Goal: Task Accomplishment & Management: Use online tool/utility

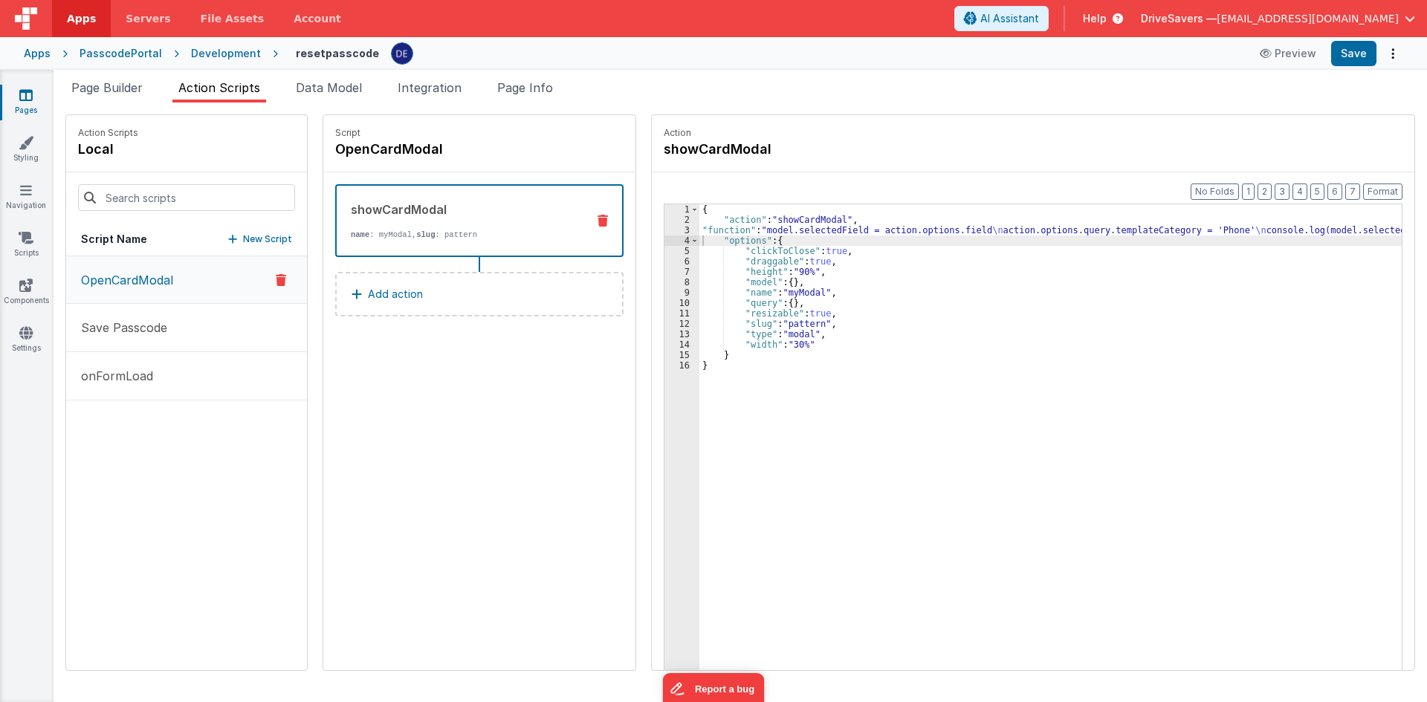
click at [1032, 166] on div "Action showCardModal" at bounding box center [1033, 143] width 762 height 57
drag, startPoint x: 1269, startPoint y: 100, endPoint x: 404, endPoint y: 140, distance: 866.0
click at [1269, 100] on ul "Page Builder Action Scripts Data Model Integration Page Info" at bounding box center [740, 91] width 1373 height 24
click at [127, 94] on span "Page Builder" at bounding box center [106, 87] width 71 height 15
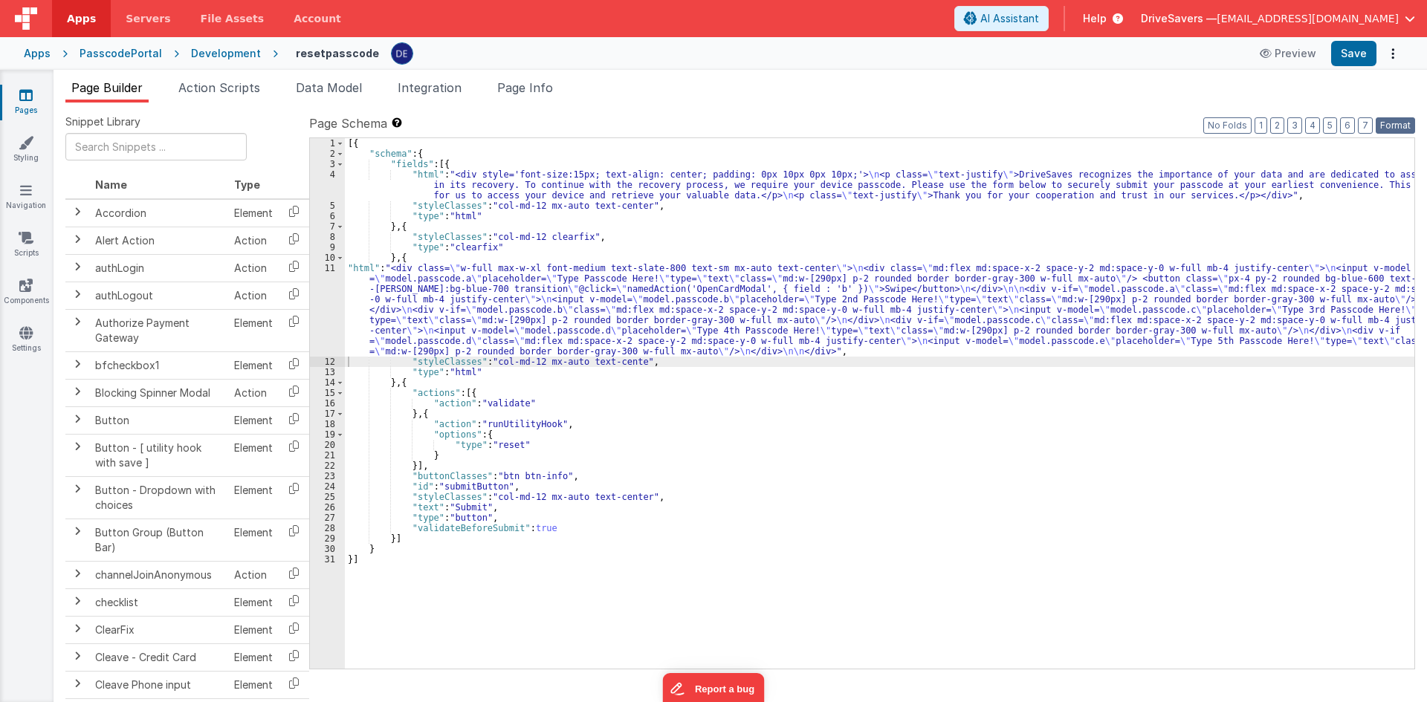
click at [1381, 124] on button "Format" at bounding box center [1395, 125] width 39 height 16
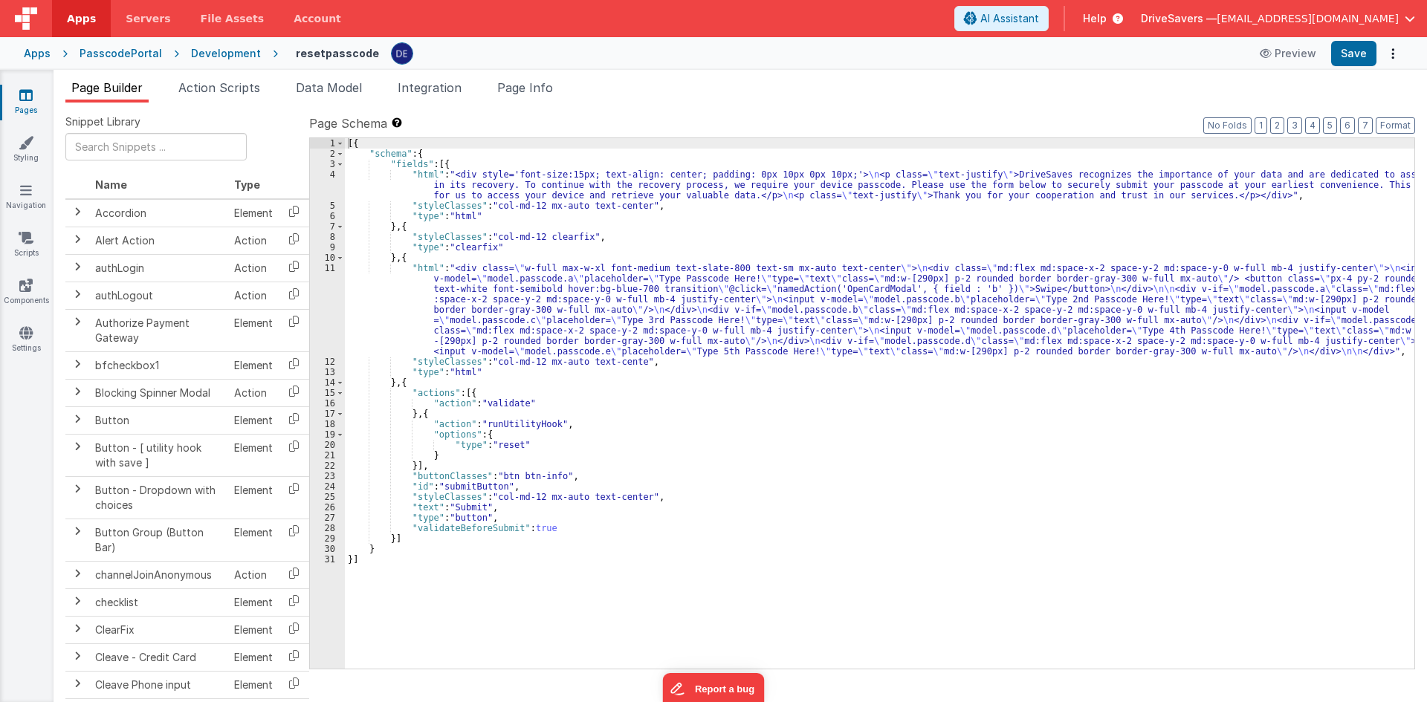
click at [1373, 99] on ul "Page Builder Action Scripts Data Model Integration Page Info" at bounding box center [740, 91] width 1373 height 24
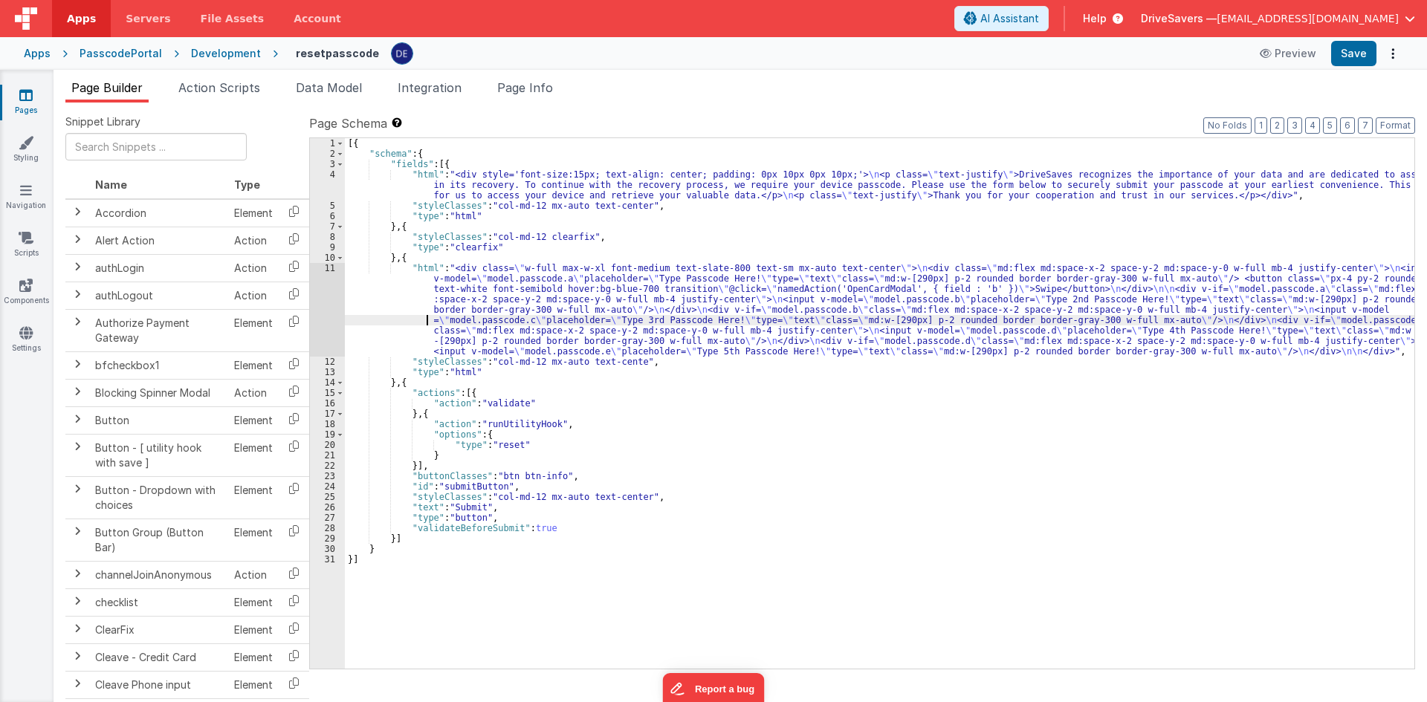
drag, startPoint x: 362, startPoint y: 318, endPoint x: 324, endPoint y: 315, distance: 38.0
click at [362, 318] on div "[{ "schema" : { "fields" : [{ "html" : "<div style='font-size:15px; text-align:…" at bounding box center [879, 413] width 1069 height 551
click at [324, 314] on div "11" at bounding box center [327, 310] width 35 height 94
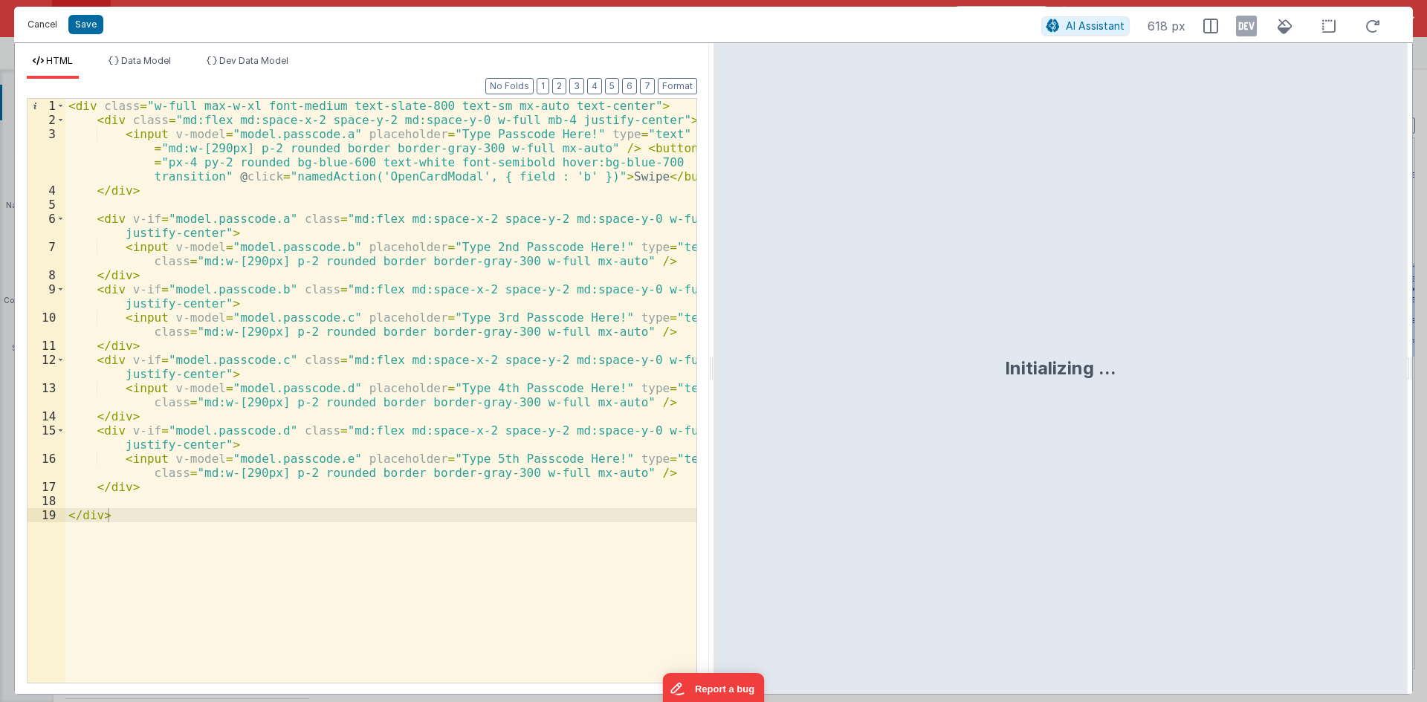
click at [40, 32] on button "Cancel" at bounding box center [42, 24] width 45 height 21
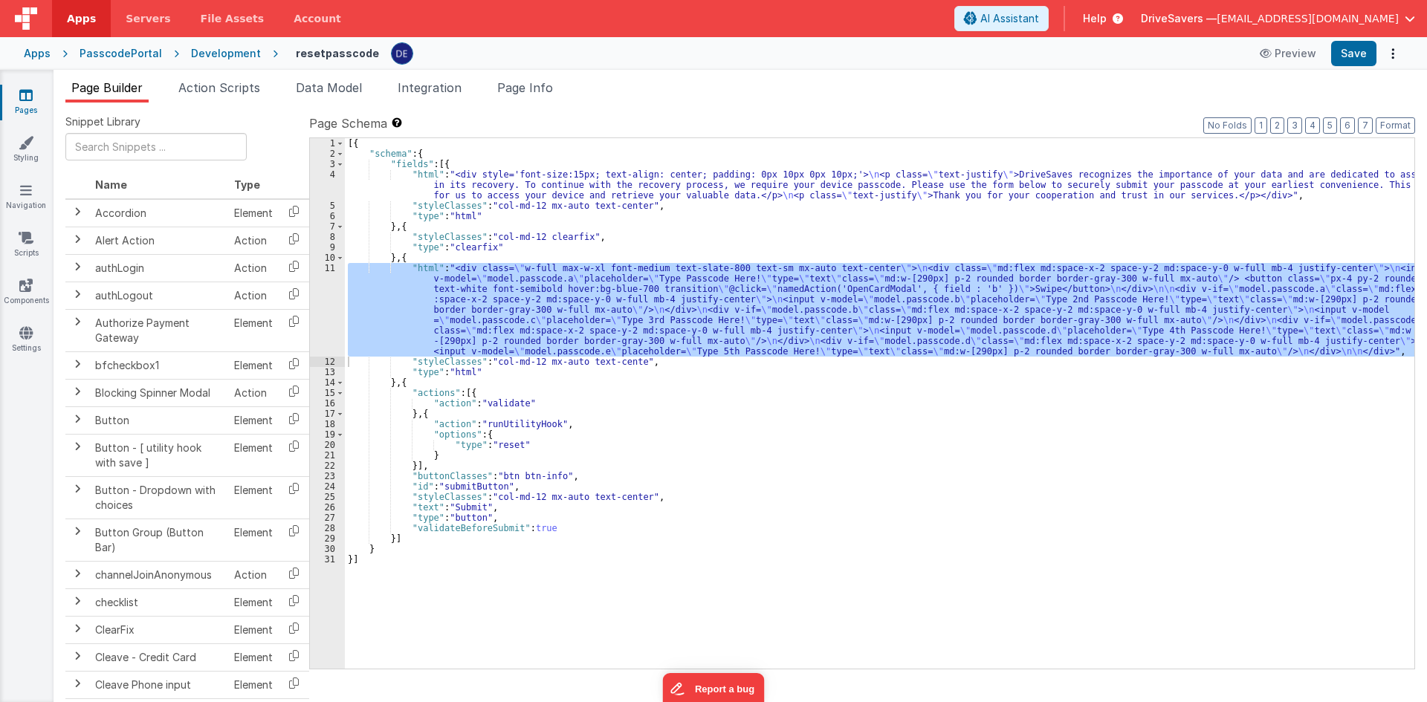
click at [637, 309] on div "[{ "schema" : { "fields" : [{ "html" : "<div style='font-size:15px; text-align:…" at bounding box center [879, 403] width 1069 height 531
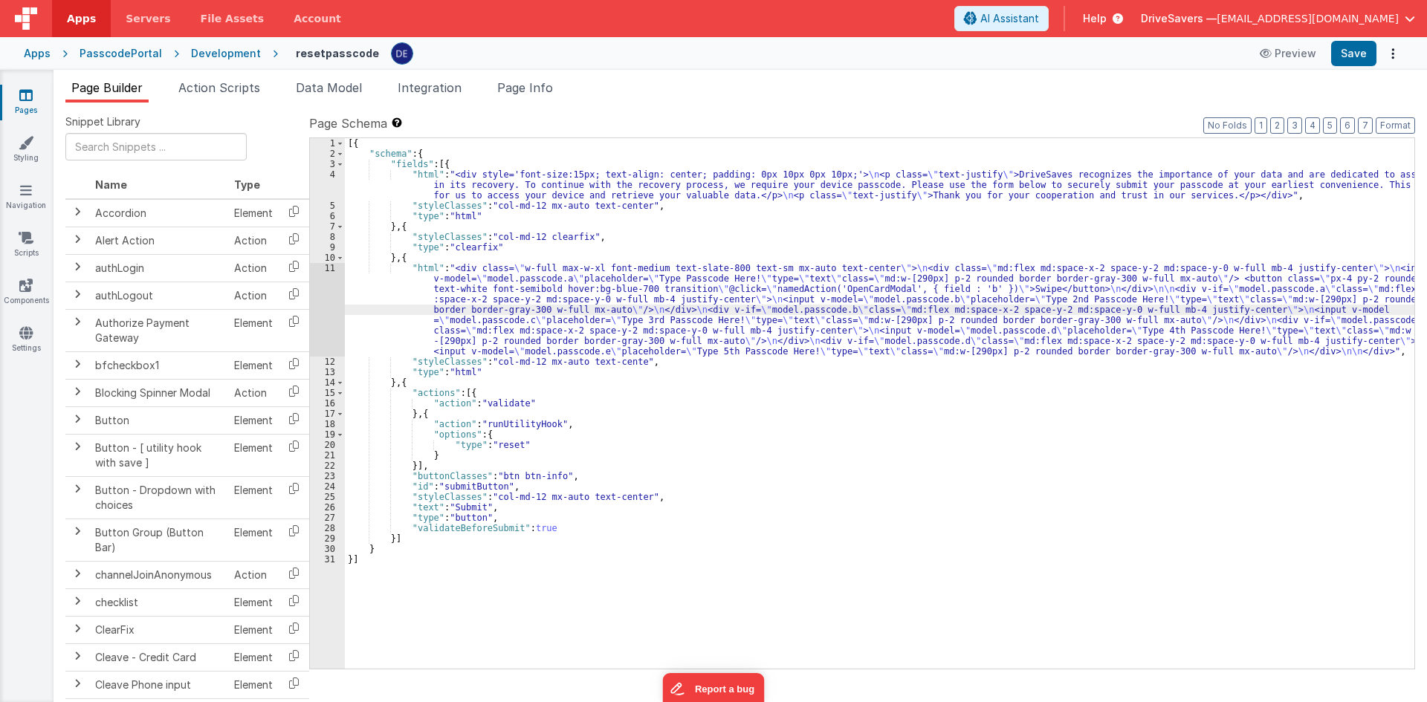
click at [331, 292] on div "11" at bounding box center [327, 310] width 35 height 94
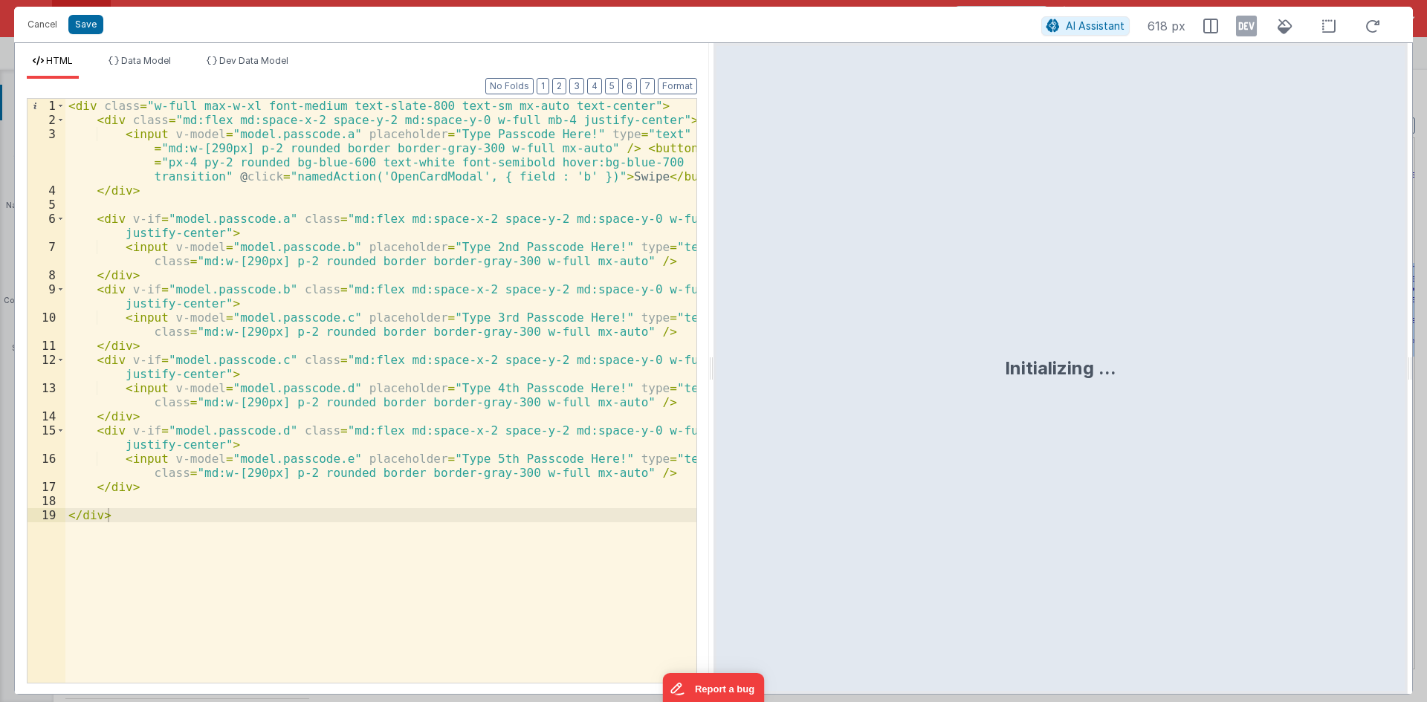
click at [129, 502] on div "< div class = "w-full max-w-xl font-medium text-slate-800 text-sm mx-auto text-…" at bounding box center [380, 405] width 631 height 612
click at [39, 26] on button "Cancel" at bounding box center [42, 24] width 45 height 21
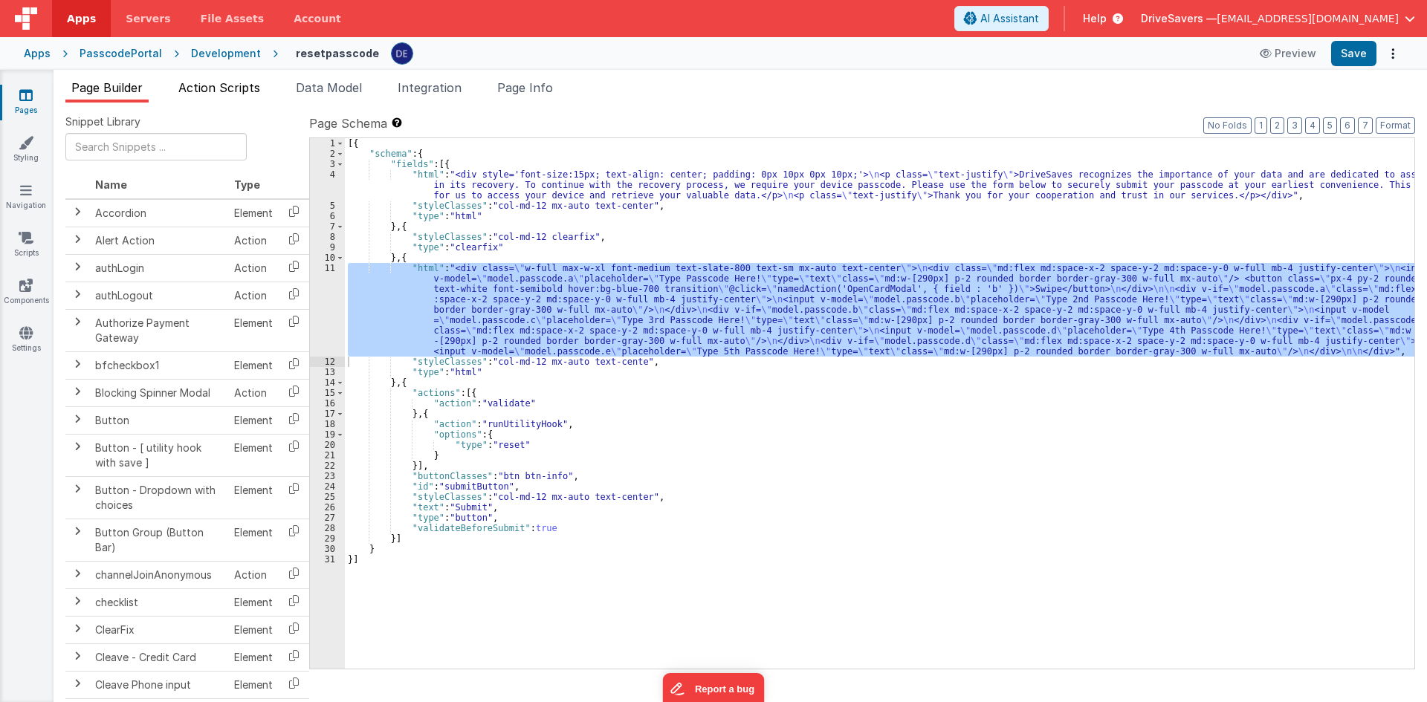
click at [211, 92] on span "Action Scripts" at bounding box center [219, 87] width 82 height 15
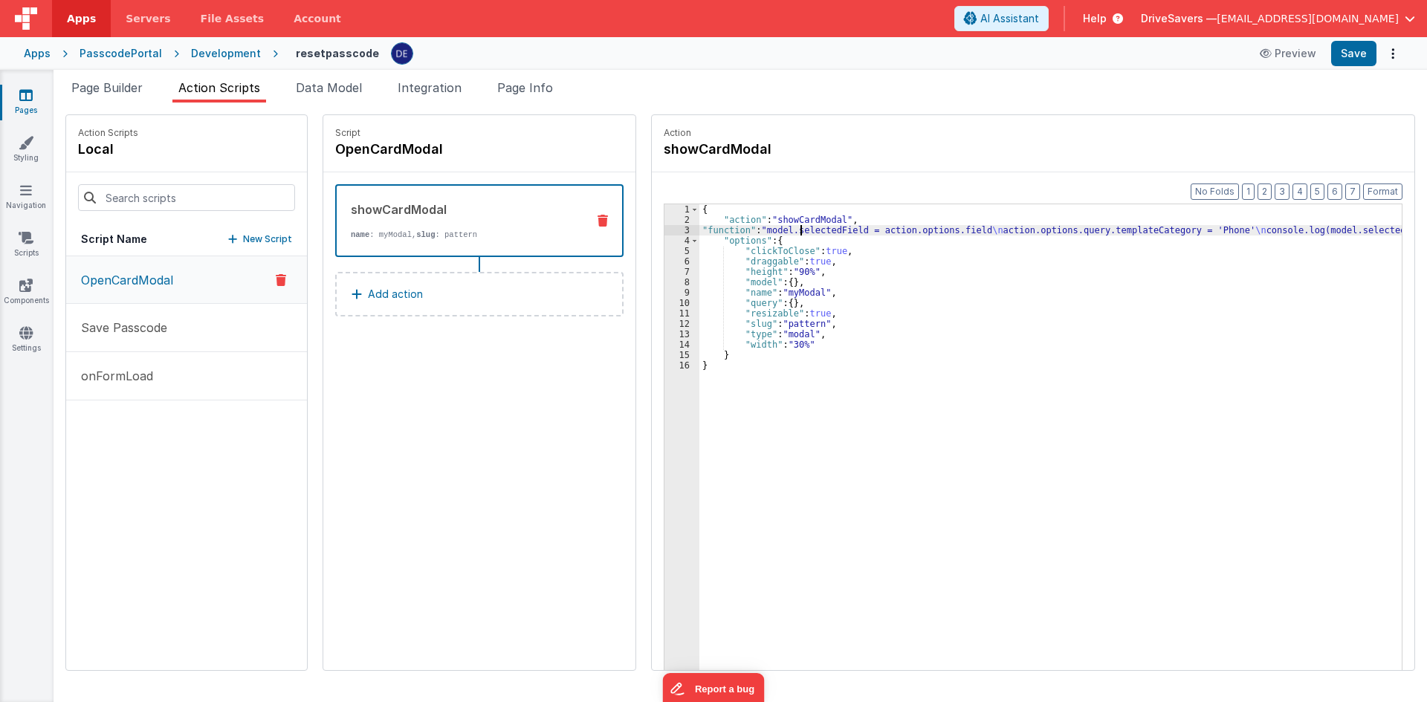
click at [789, 228] on div "{ "action" : "showCardModal" , "function" : "model.selectedField = action.optio…" at bounding box center [1057, 470] width 716 height 533
click at [664, 230] on div "3" at bounding box center [681, 230] width 35 height 10
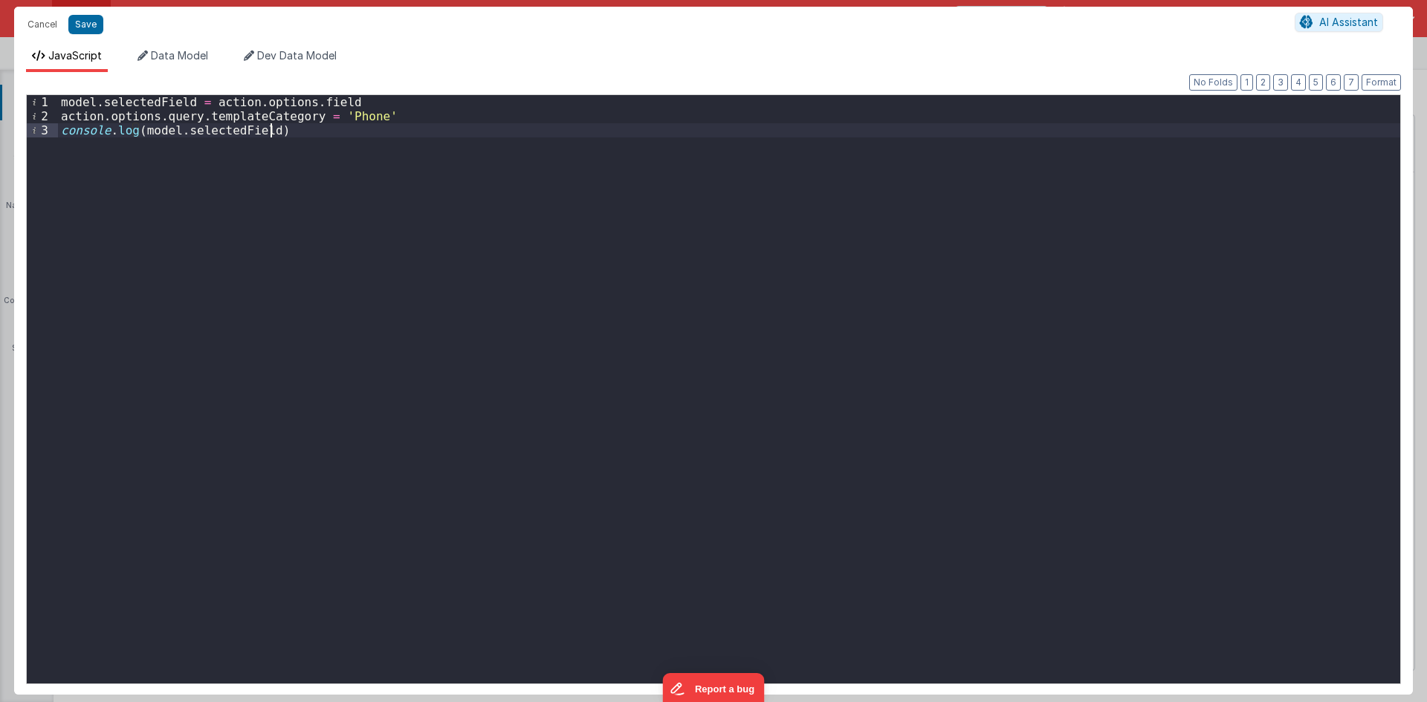
click at [320, 124] on div "model . selectedField = action . options . field action . options . query . tem…" at bounding box center [729, 403] width 1342 height 617
drag, startPoint x: 184, startPoint y: 100, endPoint x: 43, endPoint y: 100, distance: 141.2
click at [43, 100] on div "1 2 3 4 model . selectedField = action . options . field action . options . que…" at bounding box center [713, 389] width 1375 height 590
click at [101, 145] on div "model . selectedField = action . options . field action . options . query . tem…" at bounding box center [729, 403] width 1342 height 617
click at [91, 22] on button "Save" at bounding box center [85, 24] width 35 height 19
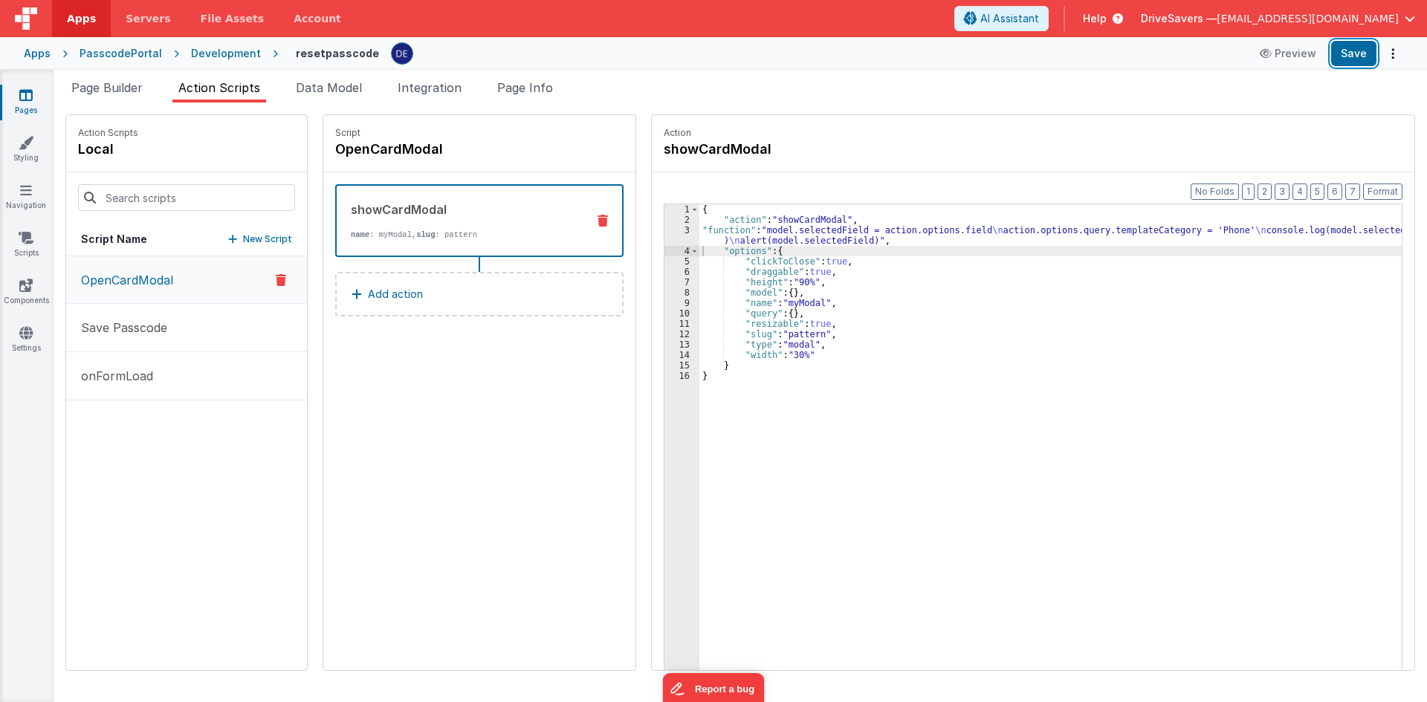
drag, startPoint x: 1344, startPoint y: 56, endPoint x: 1321, endPoint y: 9, distance: 52.8
click at [1344, 56] on button "Save" at bounding box center [1353, 53] width 45 height 25
click at [126, 91] on span "Page Builder" at bounding box center [106, 87] width 71 height 15
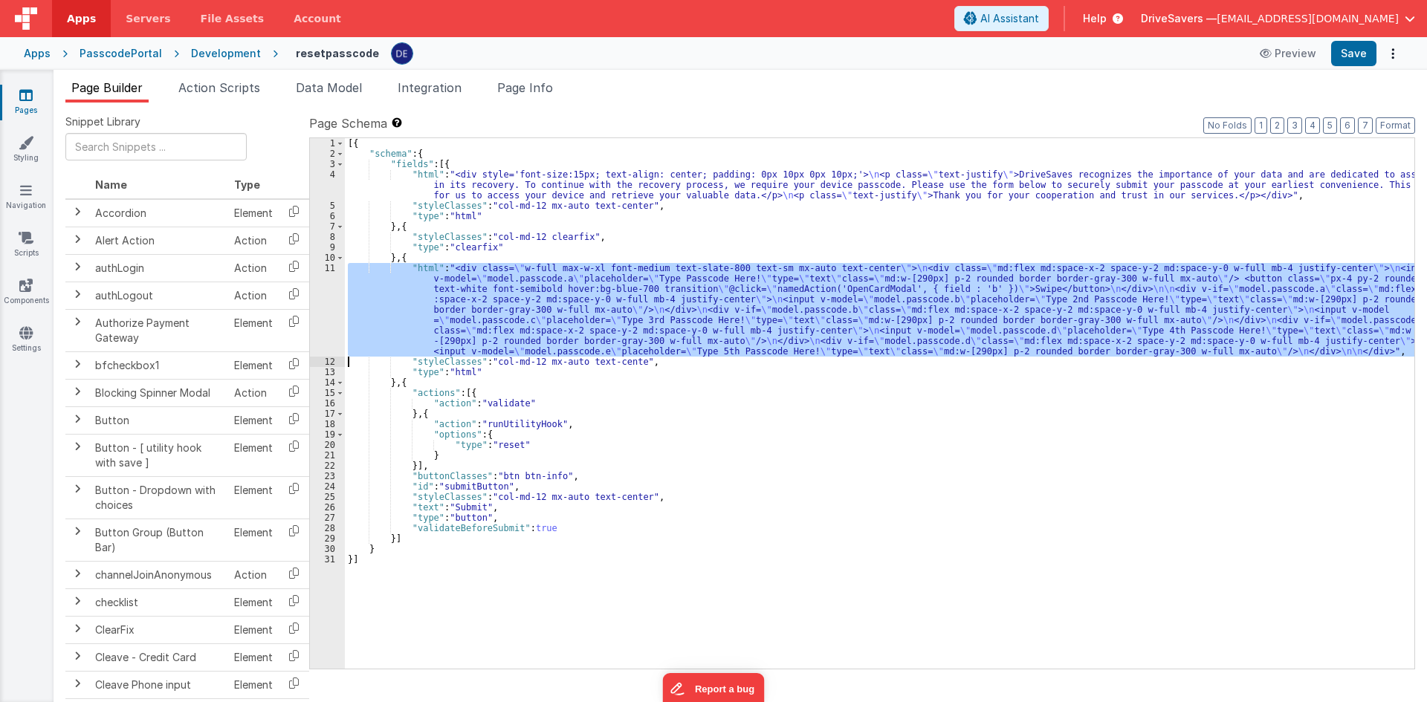
click at [320, 294] on div "11" at bounding box center [327, 310] width 35 height 94
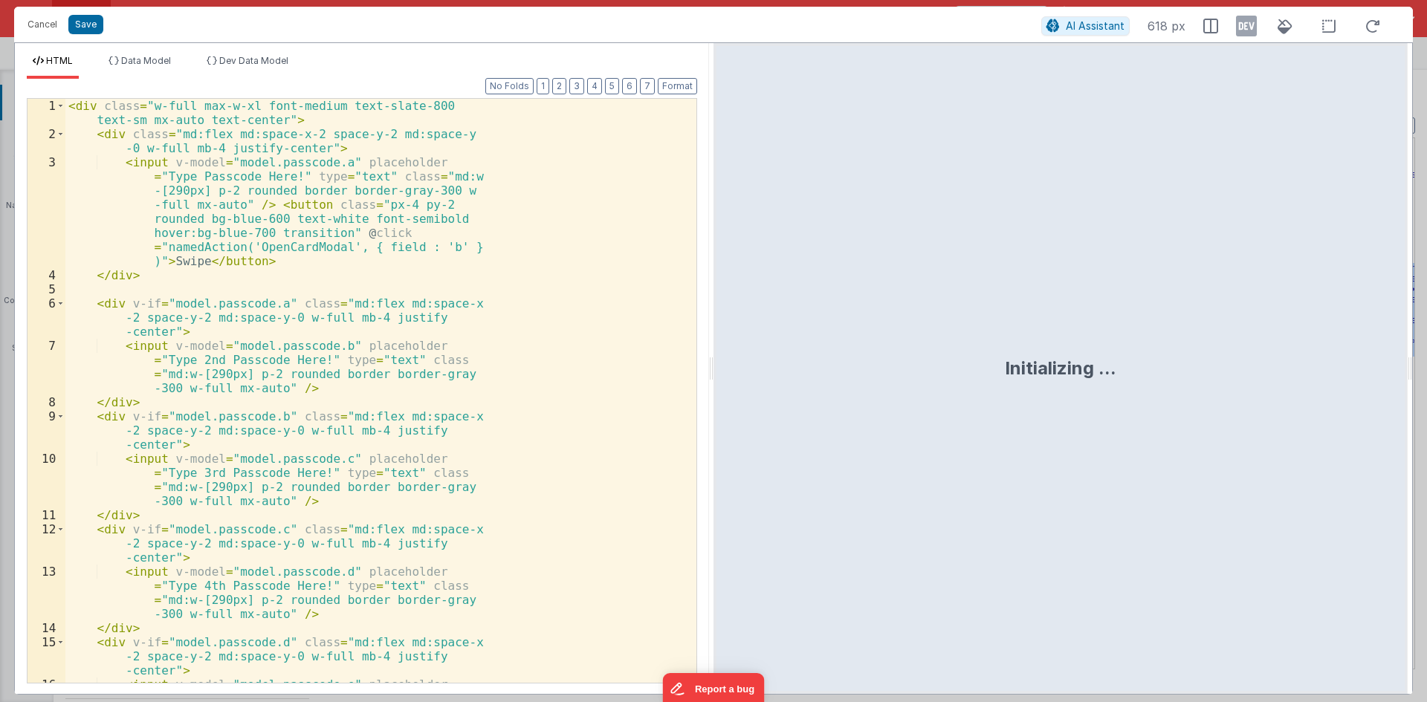
click at [326, 297] on div "< div class = "w-full max-w-xl font-medium text-slate-800 text-sm mx-auto text-…" at bounding box center [375, 433] width 620 height 669
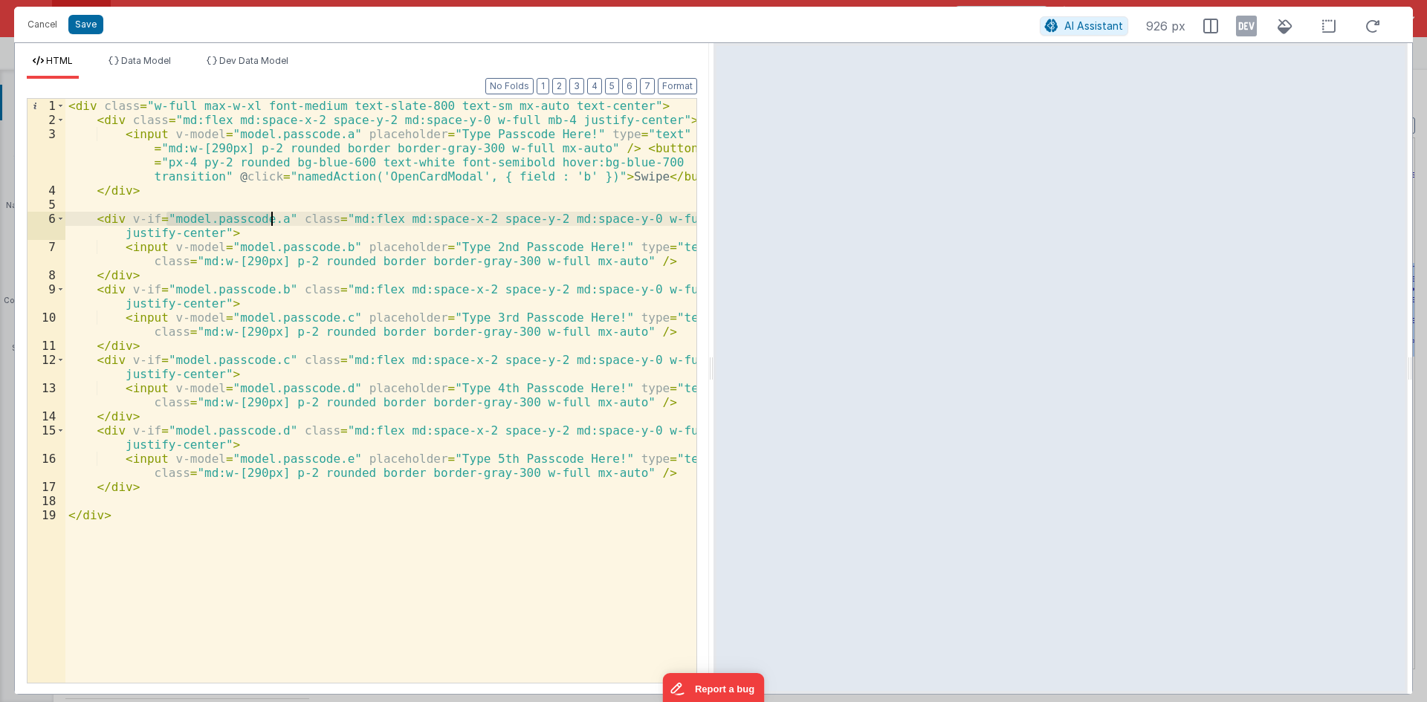
drag, startPoint x: 167, startPoint y: 218, endPoint x: 271, endPoint y: 217, distance: 104.0
click at [271, 217] on div "< div class = "w-full max-w-xl font-medium text-slate-800 text-sm mx-auto text-…" at bounding box center [380, 405] width 631 height 612
click at [41, 25] on button "Cancel" at bounding box center [42, 24] width 45 height 21
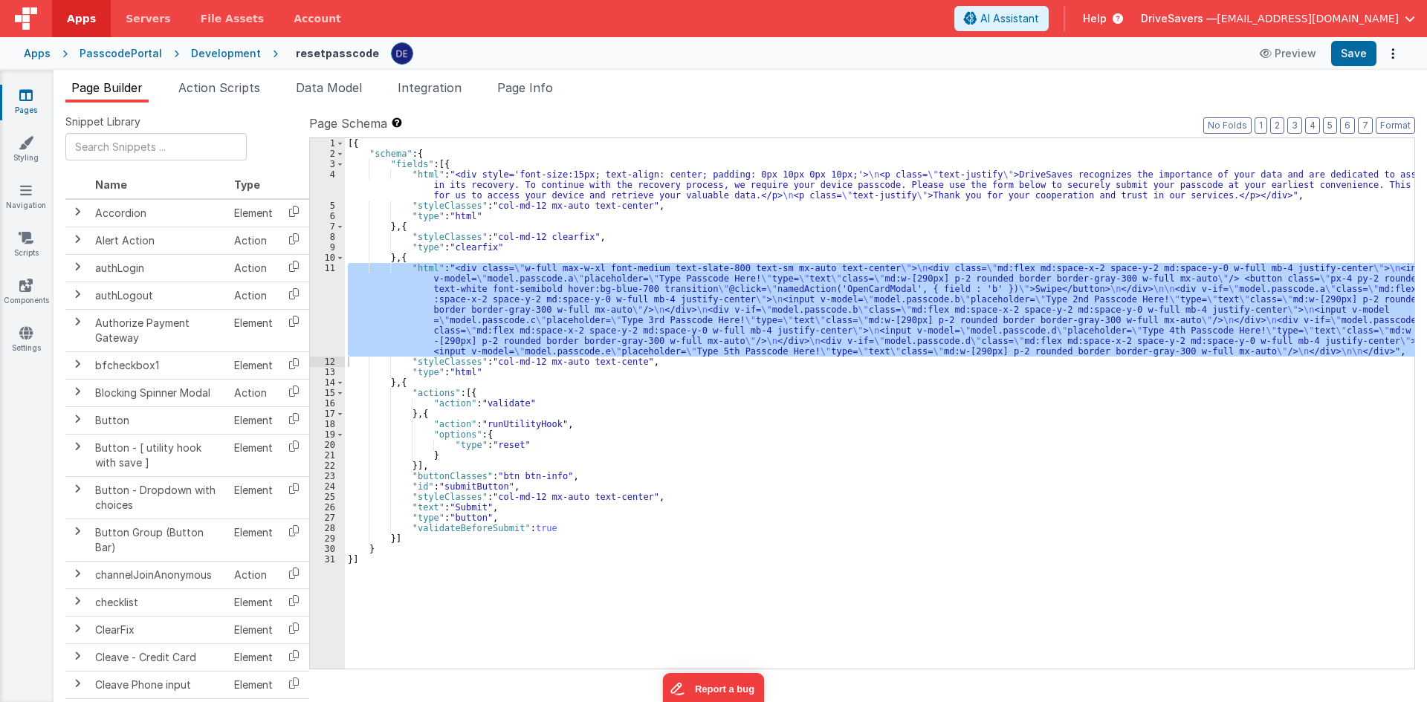
click at [27, 106] on link "Pages" at bounding box center [26, 103] width 54 height 30
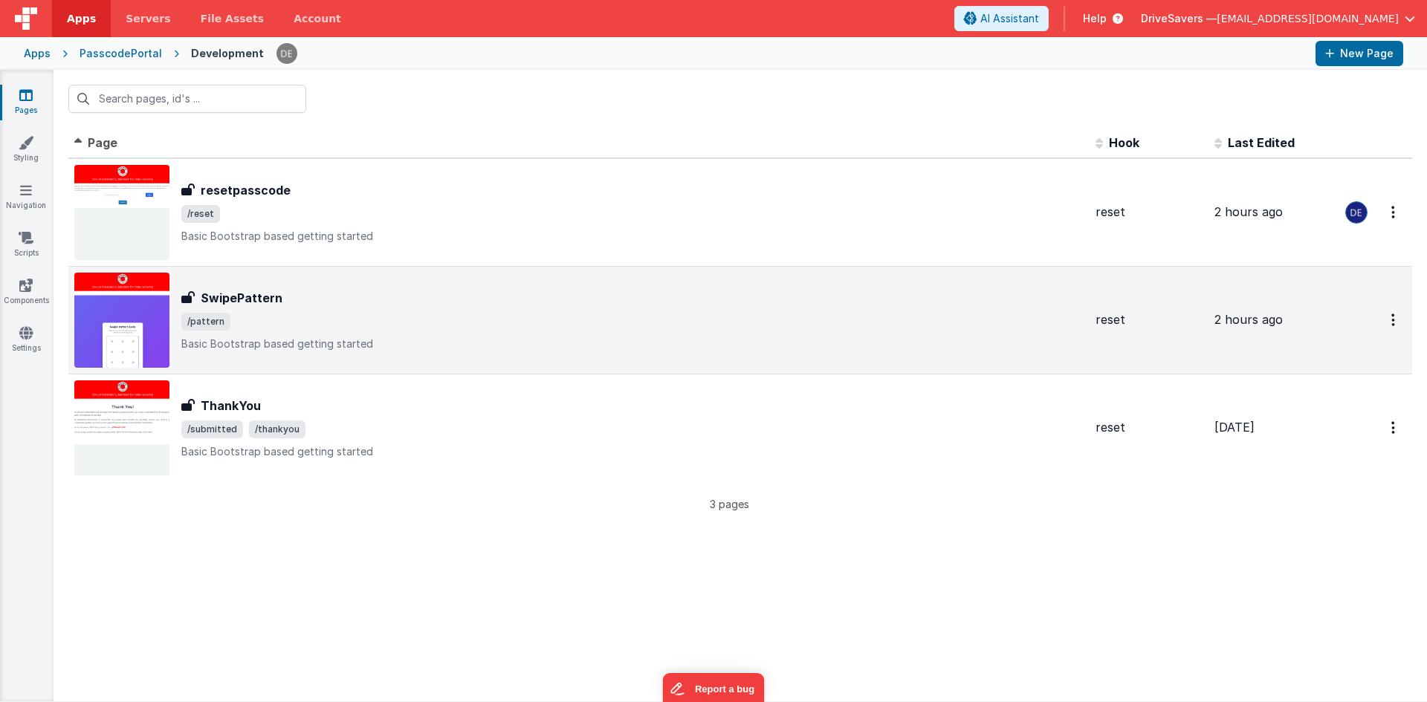
click at [243, 317] on span "/pattern" at bounding box center [632, 322] width 902 height 18
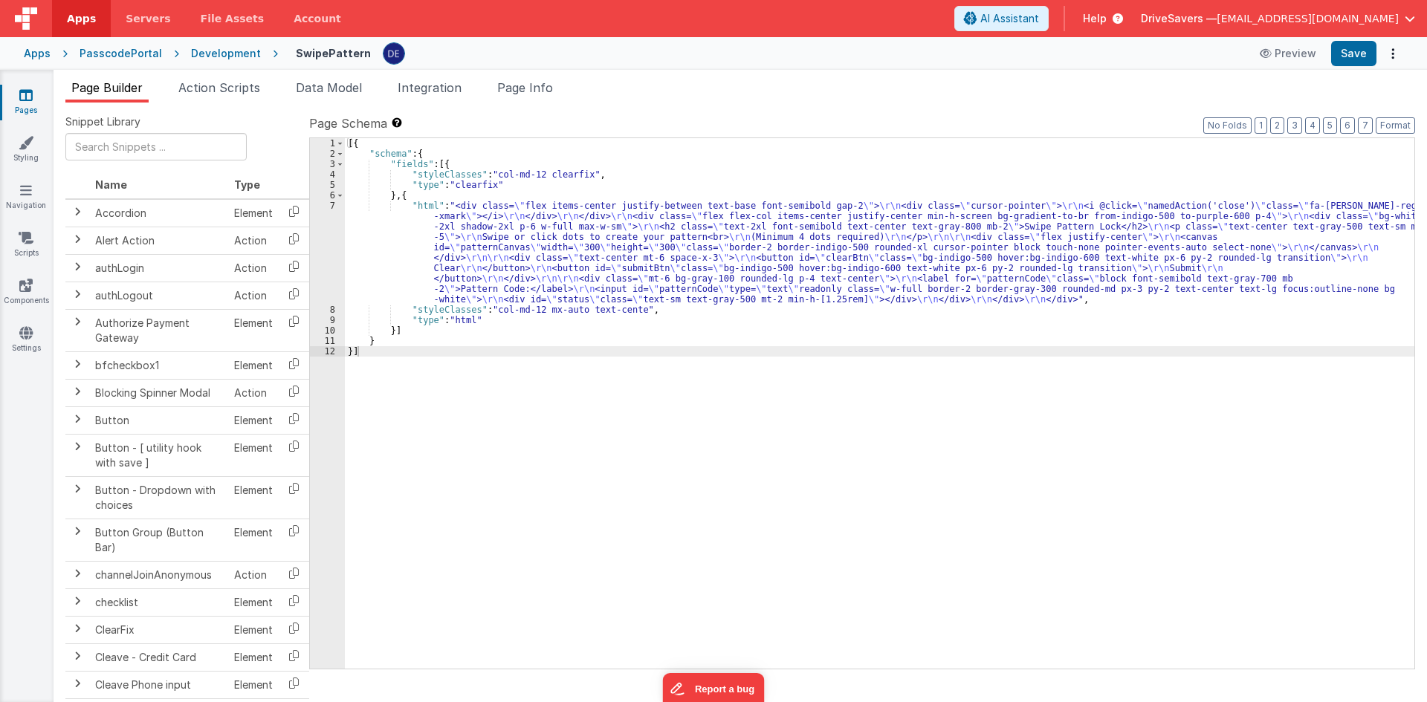
click at [585, 265] on div "[{ "schema" : { "fields" : [{ "styleClasses" : "col-md-12 clearfix" , "type" : …" at bounding box center [879, 413] width 1069 height 551
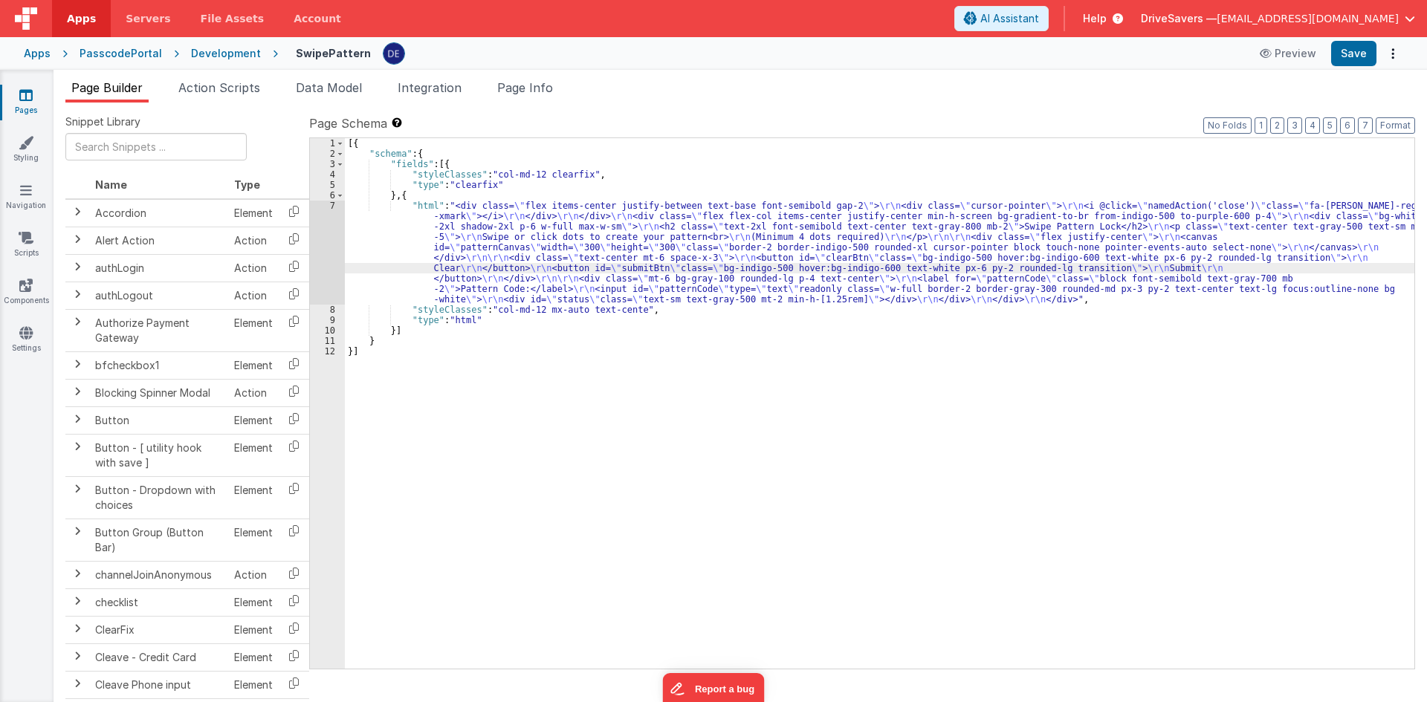
click at [323, 238] on div "7" at bounding box center [327, 253] width 35 height 104
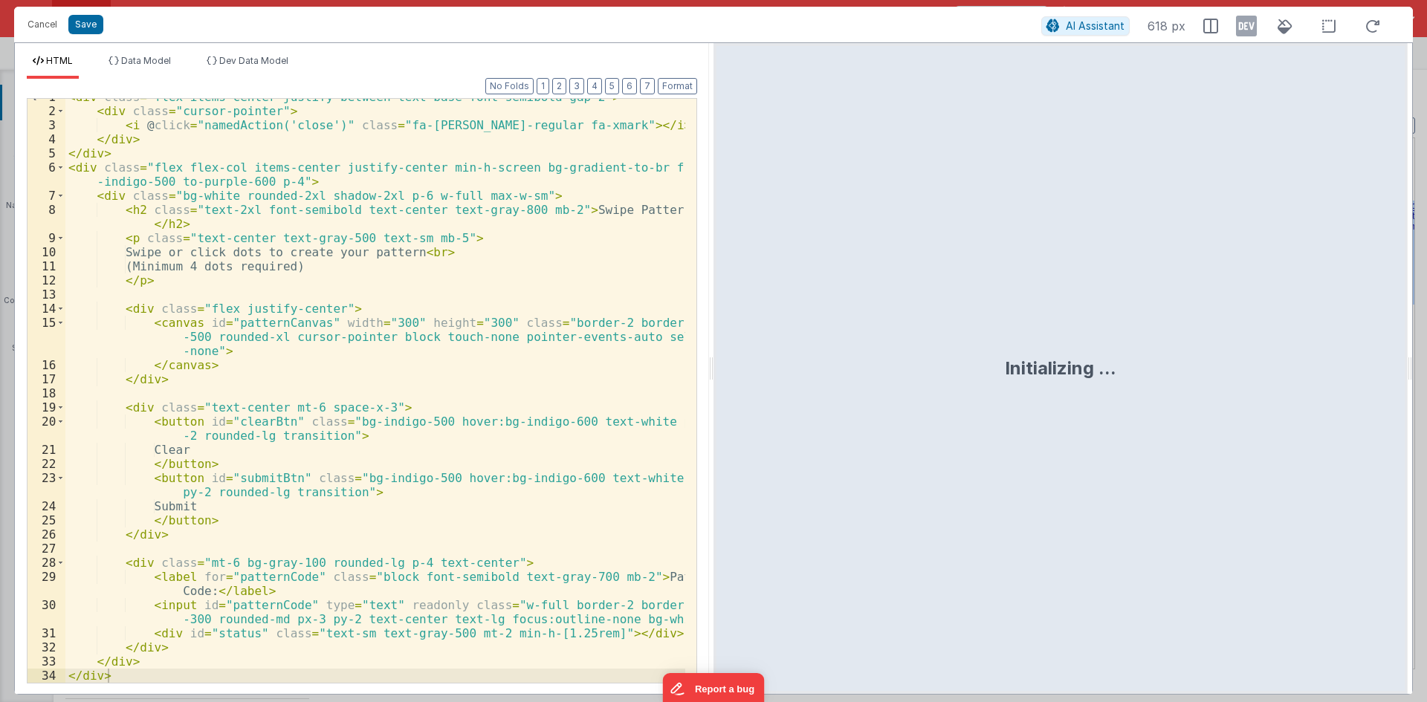
scroll to position [9, 0]
click at [349, 479] on div "< div class = "flex items-center justify-between text-base font-semibold gap-2"…" at bounding box center [375, 396] width 620 height 612
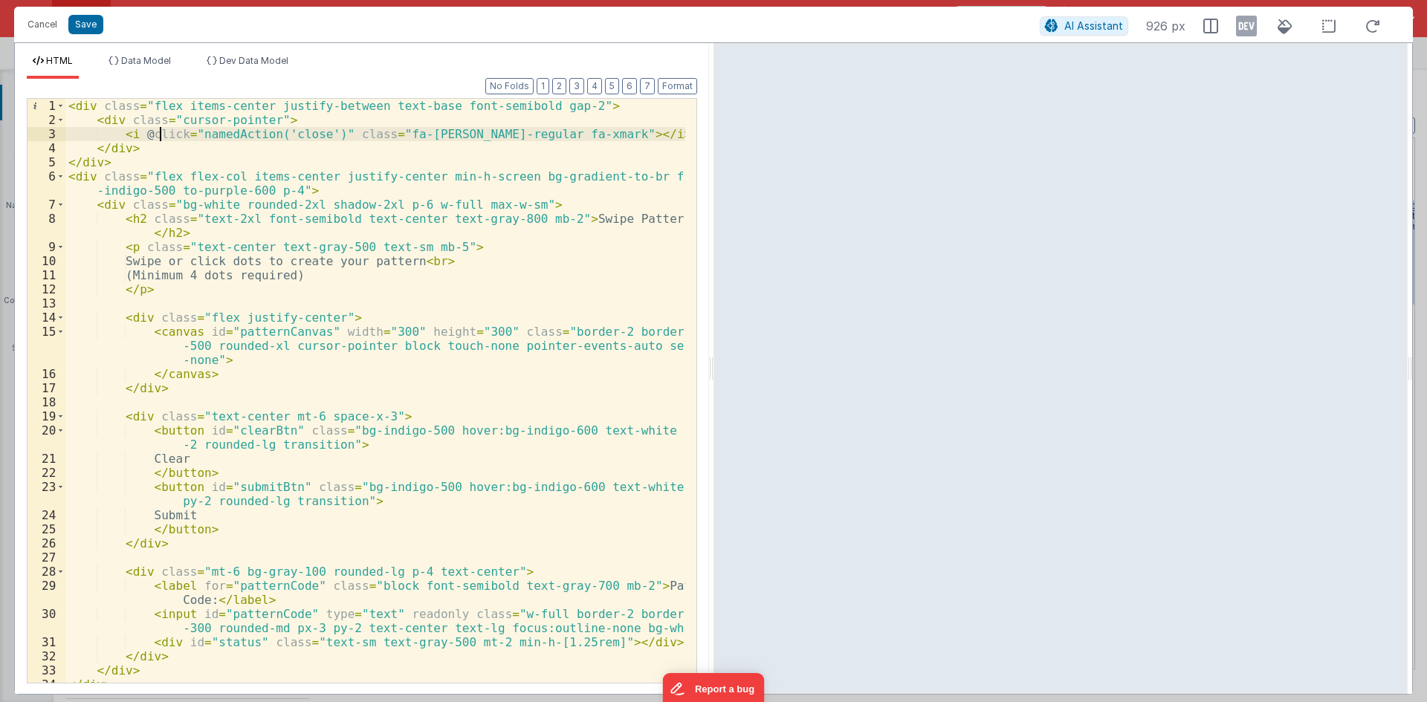
click at [161, 129] on div "< div class = "flex items-center justify-between text-base font-semibold gap-2"…" at bounding box center [375, 405] width 620 height 612
drag, startPoint x: 140, startPoint y: 135, endPoint x: 329, endPoint y: 135, distance: 189.5
click at [329, 135] on div "< div class = "flex items-center justify-between text-base font-semibold gap-2"…" at bounding box center [375, 405] width 620 height 612
click at [198, 431] on div "< div class = "flex items-center justify-between text-base font-semibold gap-2"…" at bounding box center [375, 405] width 620 height 612
click at [193, 488] on div "< div class = "flex items-center justify-between text-base font-semibold gap-2"…" at bounding box center [375, 405] width 620 height 612
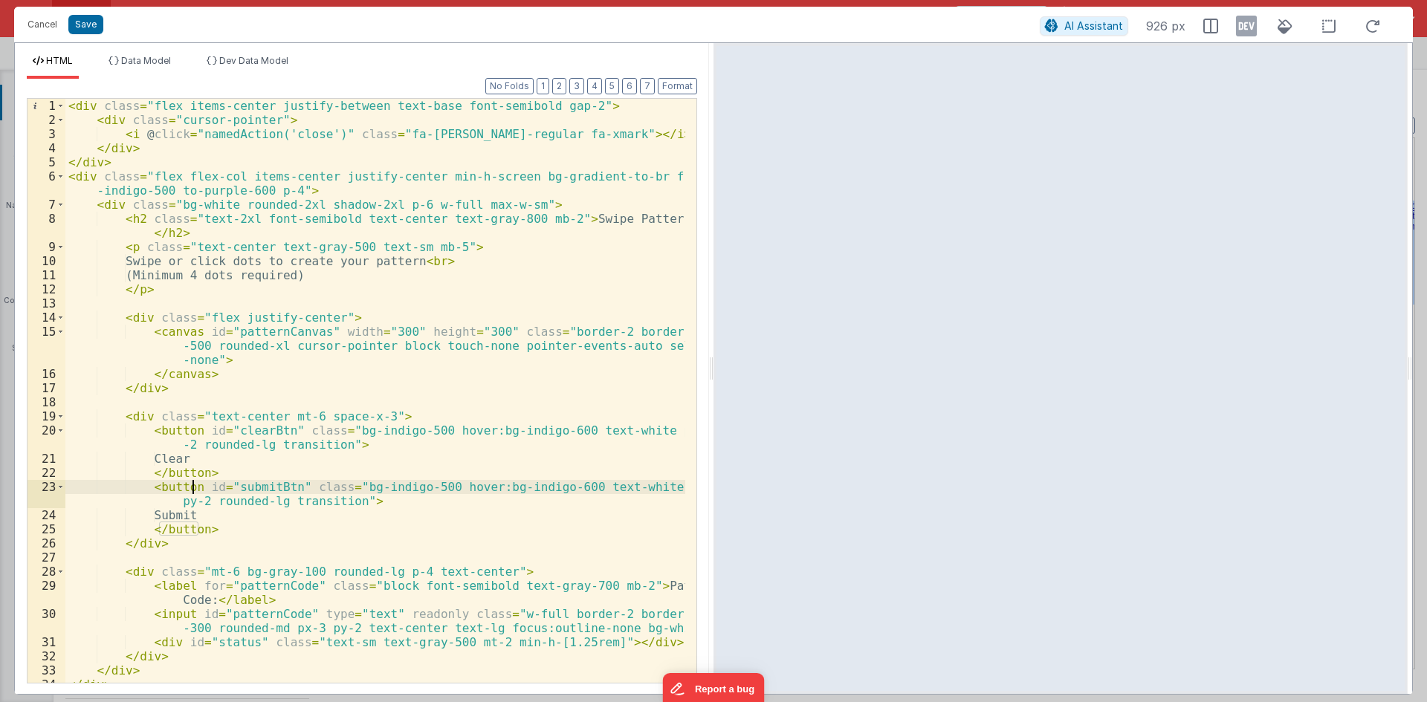
click at [290, 488] on div "< div class = "flex items-center justify-between text-base font-semibold gap-2"…" at bounding box center [375, 405] width 620 height 612
click at [447, 489] on div "< div class = "flex items-center justify-between text-base font-semibold gap-2"…" at bounding box center [375, 405] width 620 height 612
click at [473, 490] on div "< div class = "flex items-center justify-between text-base font-semibold gap-2"…" at bounding box center [375, 405] width 620 height 612
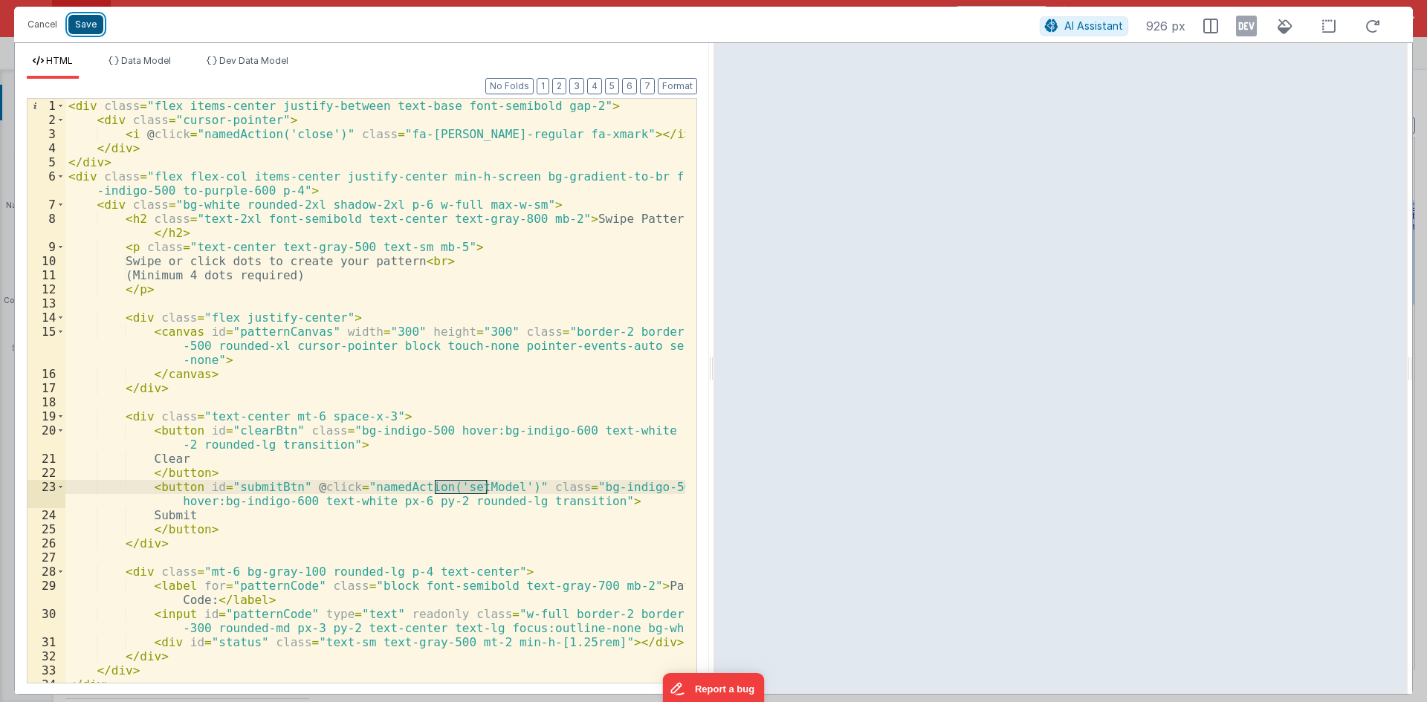
click at [86, 24] on button "Save" at bounding box center [85, 24] width 35 height 19
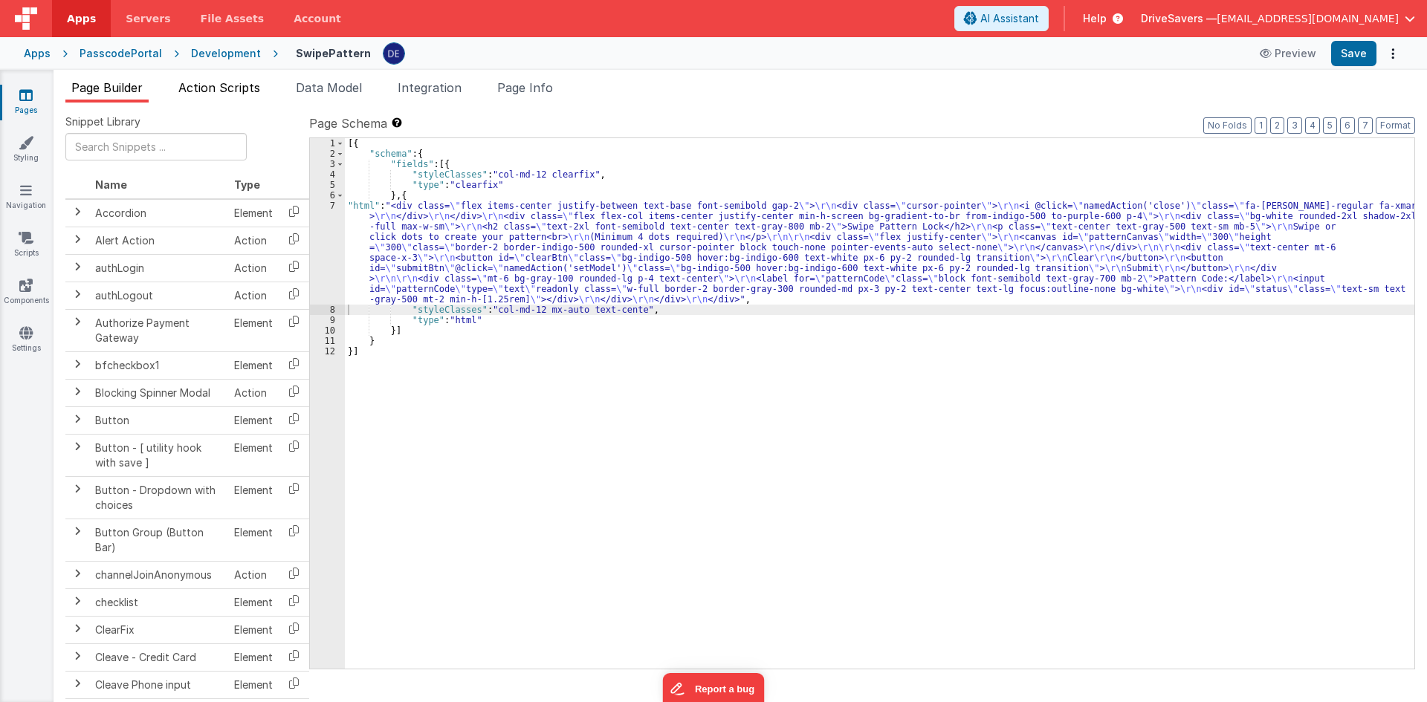
click at [230, 86] on span "Action Scripts" at bounding box center [219, 87] width 82 height 15
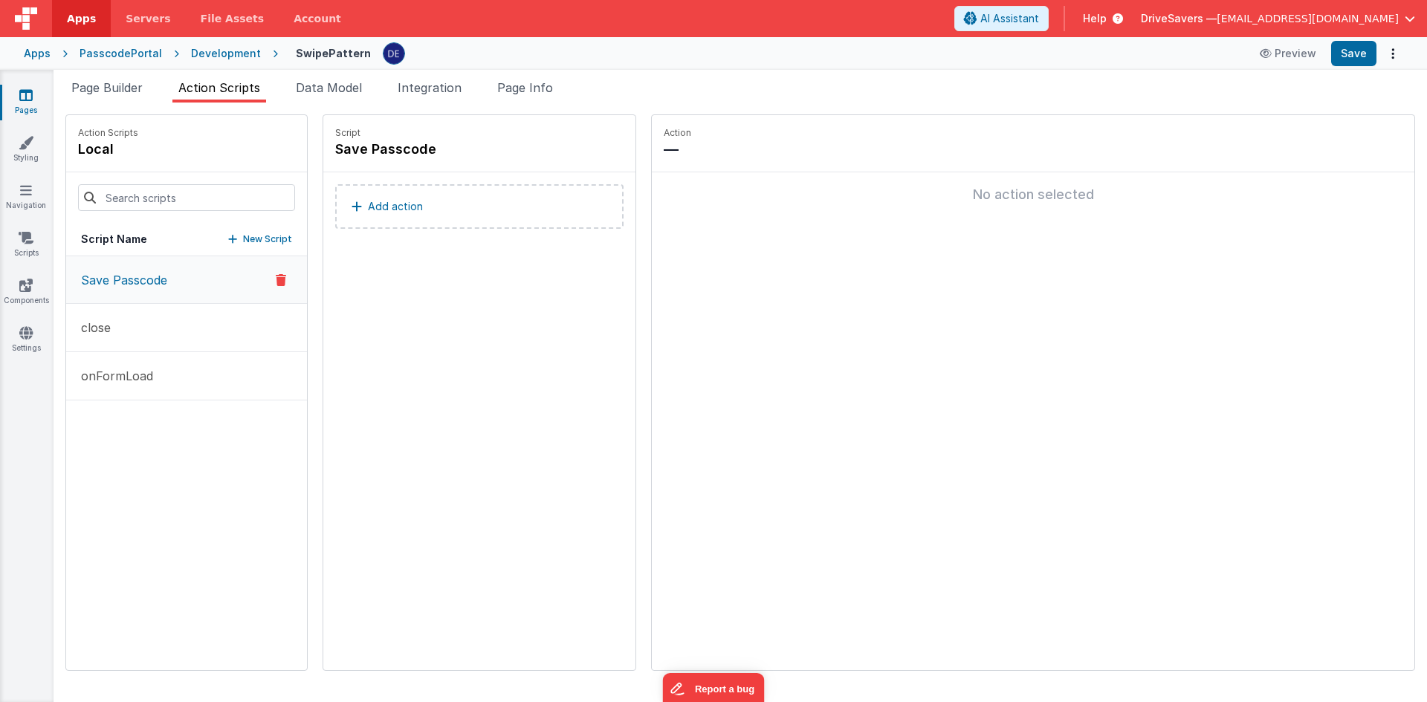
click at [157, 95] on ul "Page Builder Action Scripts Data Model Integration Page Info" at bounding box center [740, 91] width 1373 height 24
click at [1364, 51] on button "Save" at bounding box center [1353, 53] width 45 height 25
click at [243, 236] on p "New Script" at bounding box center [267, 239] width 49 height 15
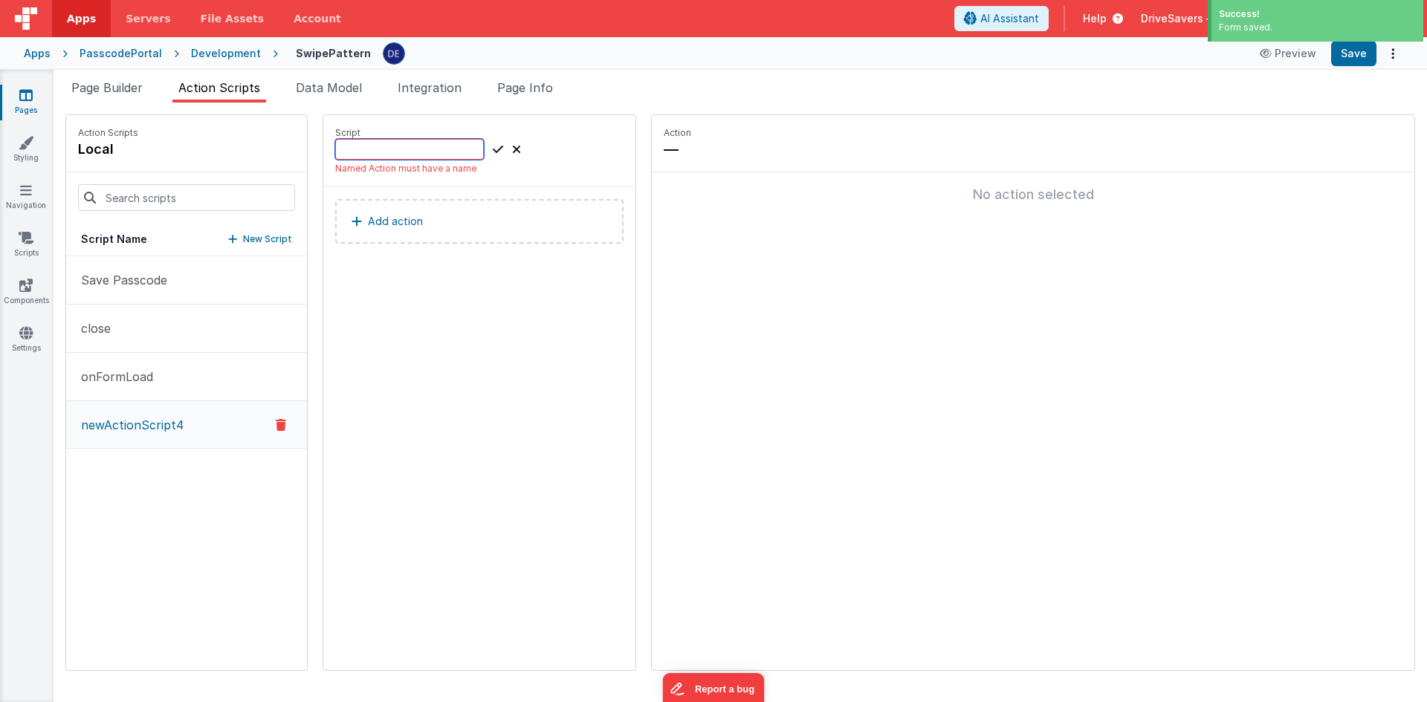
paste input "setModel"
type input "setModel"
click at [493, 152] on icon at bounding box center [498, 149] width 10 height 18
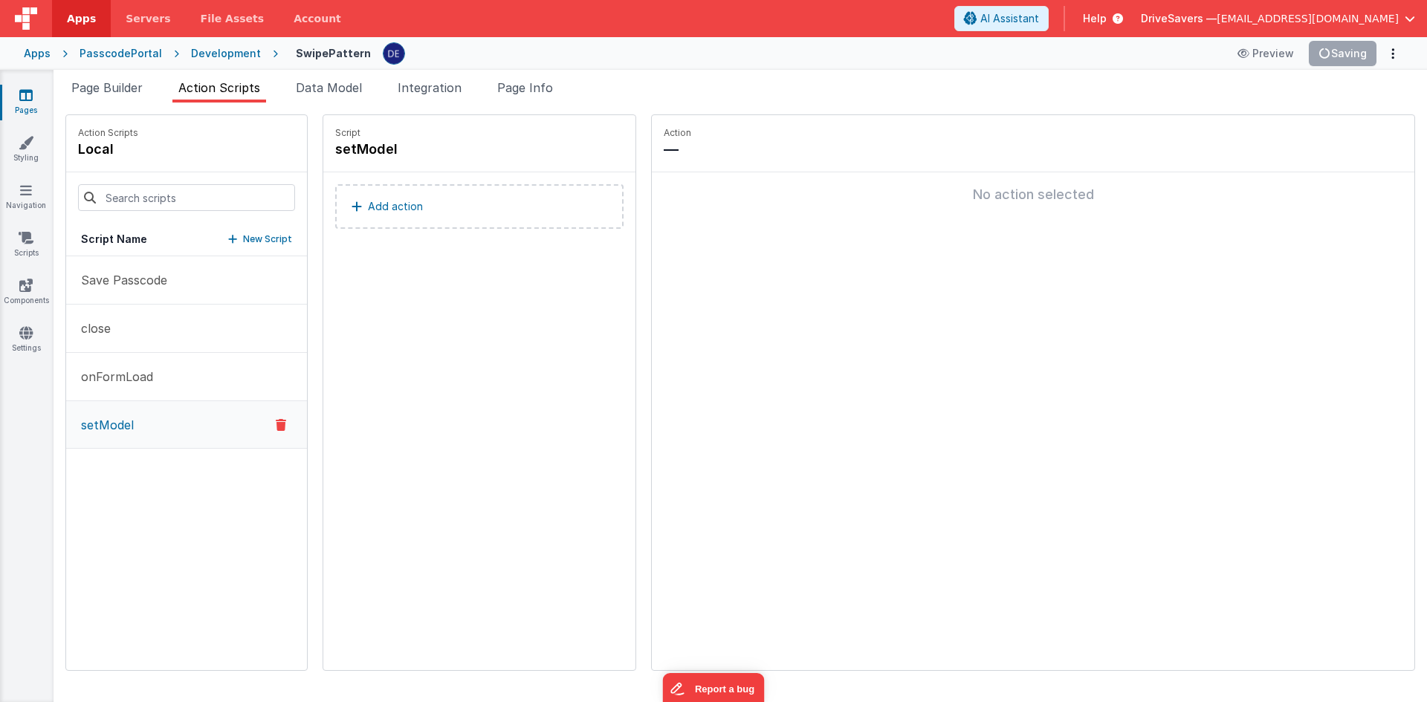
click at [368, 207] on p "Add action" at bounding box center [395, 207] width 55 height 18
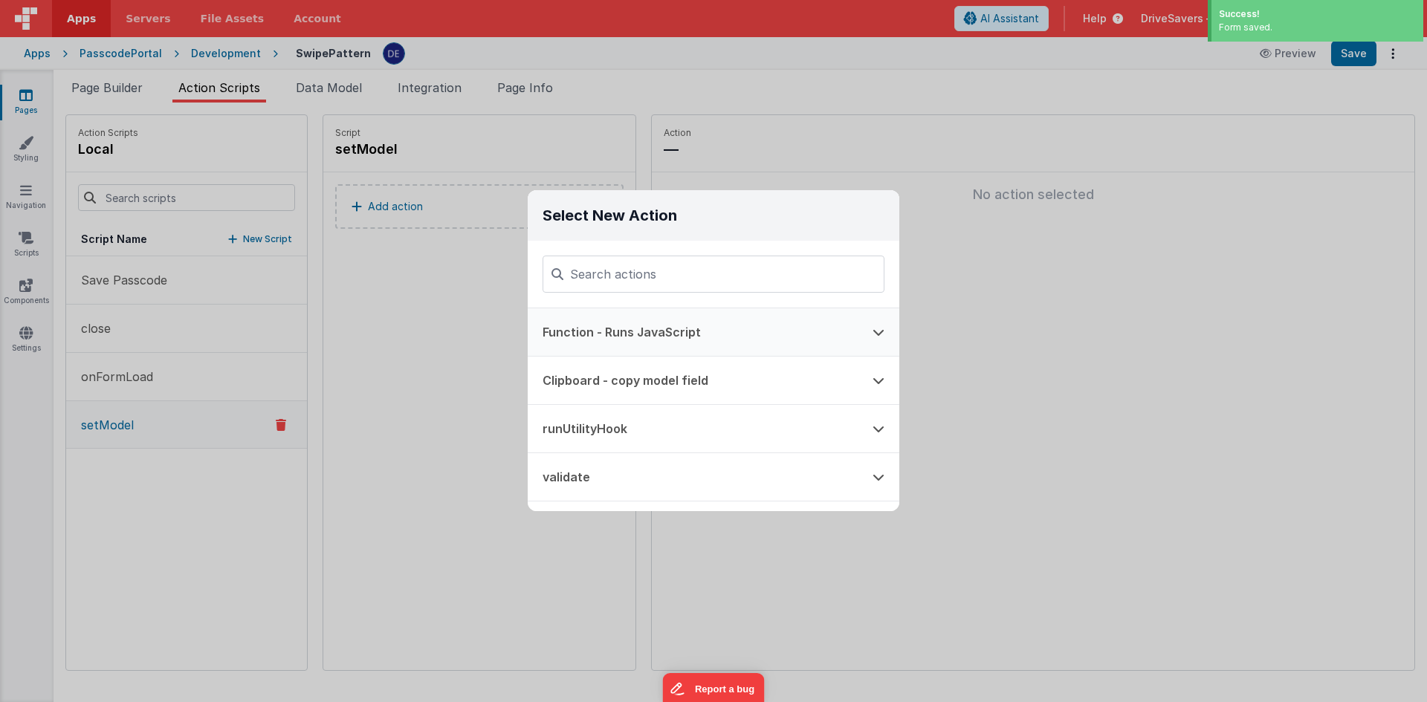
click at [609, 335] on button "Function - Runs JavaScript" at bounding box center [693, 332] width 330 height 48
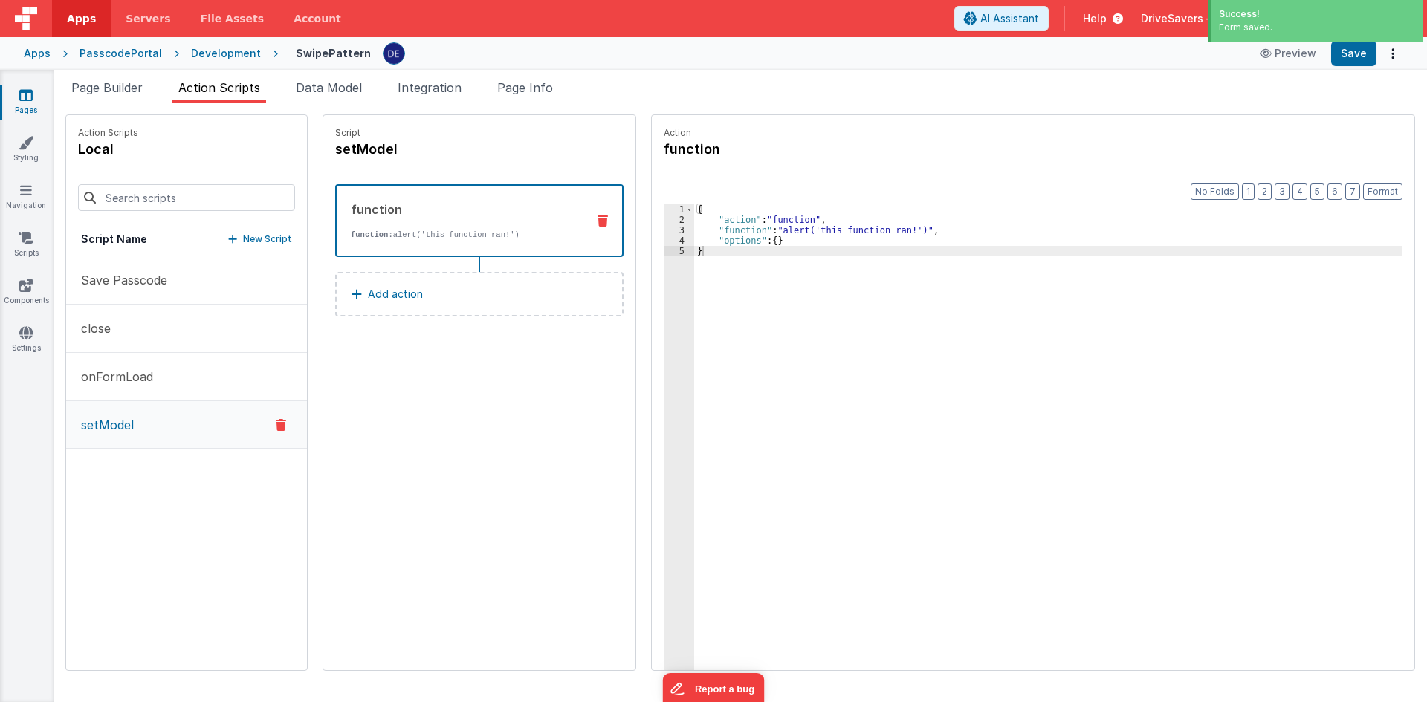
click at [765, 230] on div "{ "action" : "function" , "function" : "alert('this function ran!')" , "options…" at bounding box center [1055, 470] width 722 height 533
click at [669, 228] on div "3" at bounding box center [679, 230] width 30 height 10
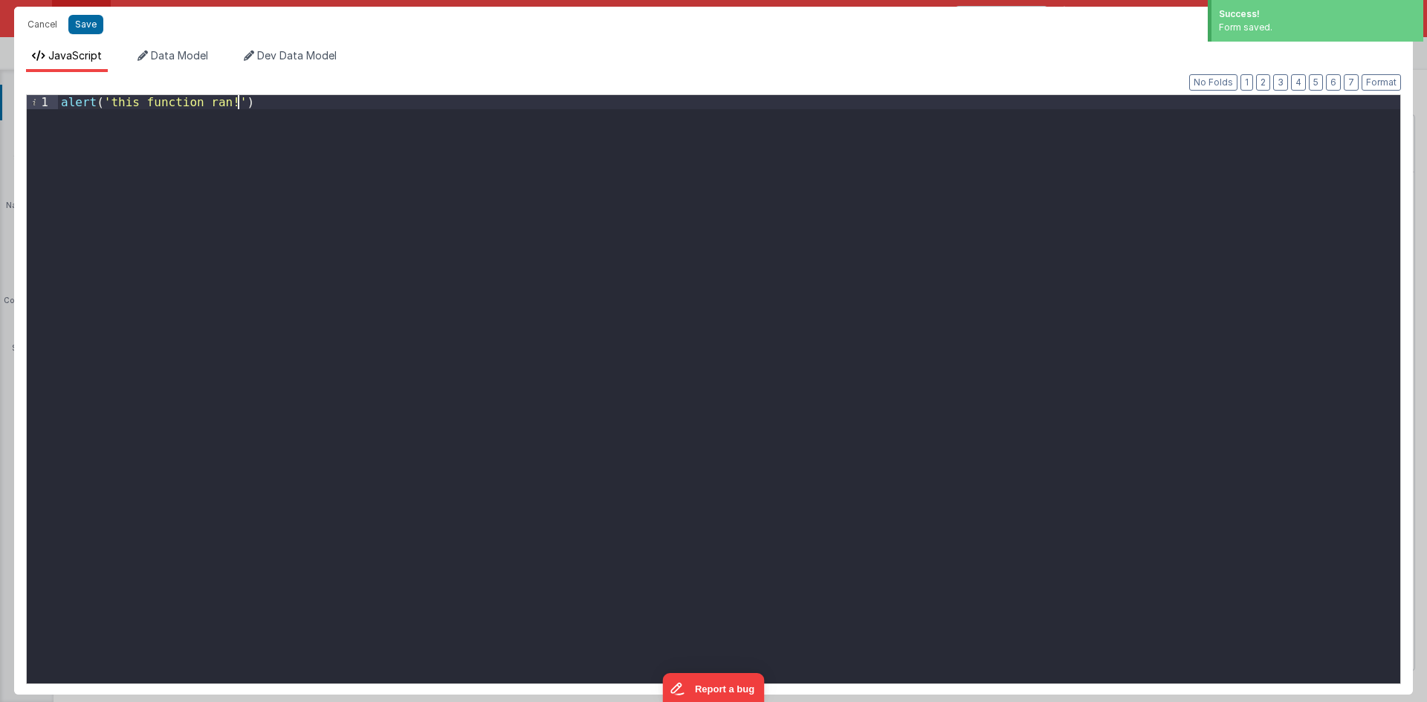
drag, startPoint x: 250, startPoint y: 124, endPoint x: 34, endPoint y: 97, distance: 218.0
click at [34, 97] on div "1 alert ( 'this function ran!' ) XXXXXXXXXXXXXXXXXXXXXXXXXXXXXXXXXXXXXXXXXXXXXX…" at bounding box center [713, 389] width 1375 height 590
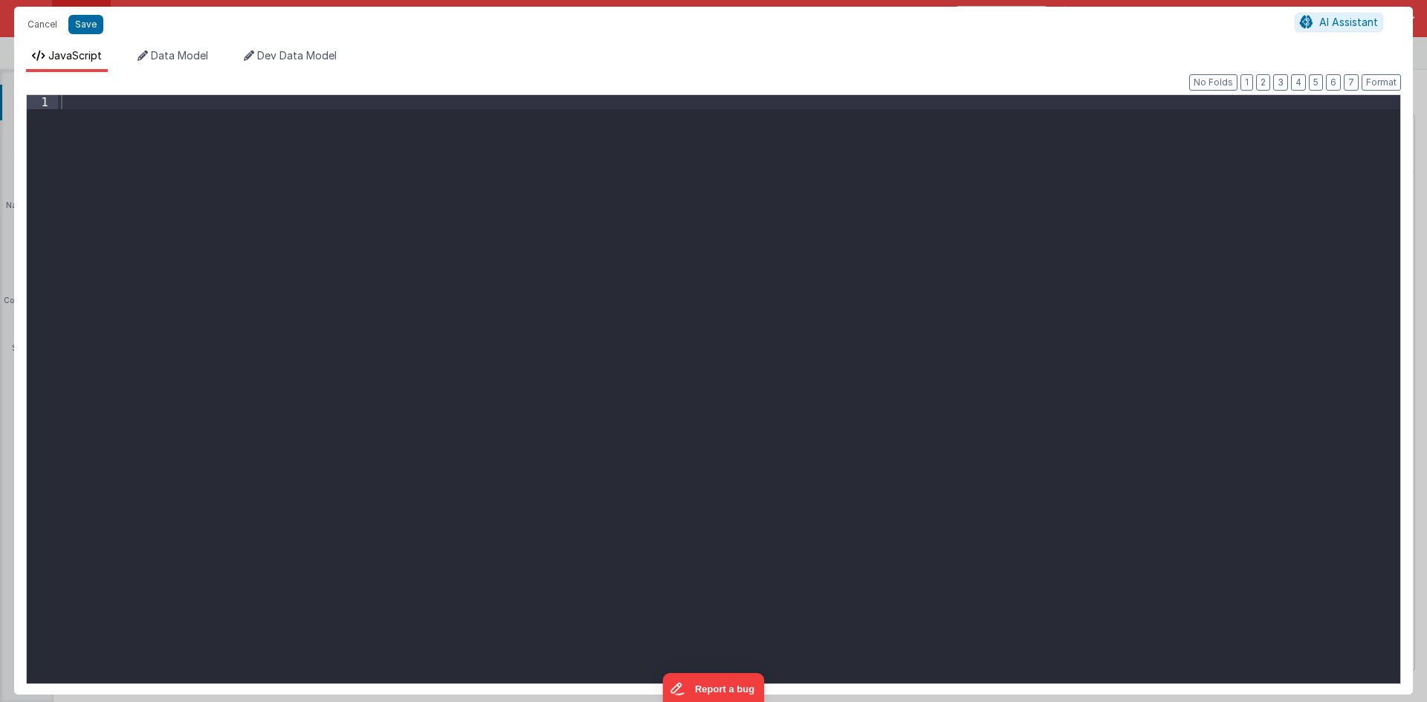
click at [42, 13] on div "Cancel Save AI Assistant" at bounding box center [713, 25] width 1399 height 36
click at [41, 19] on button "Cancel" at bounding box center [42, 24] width 45 height 21
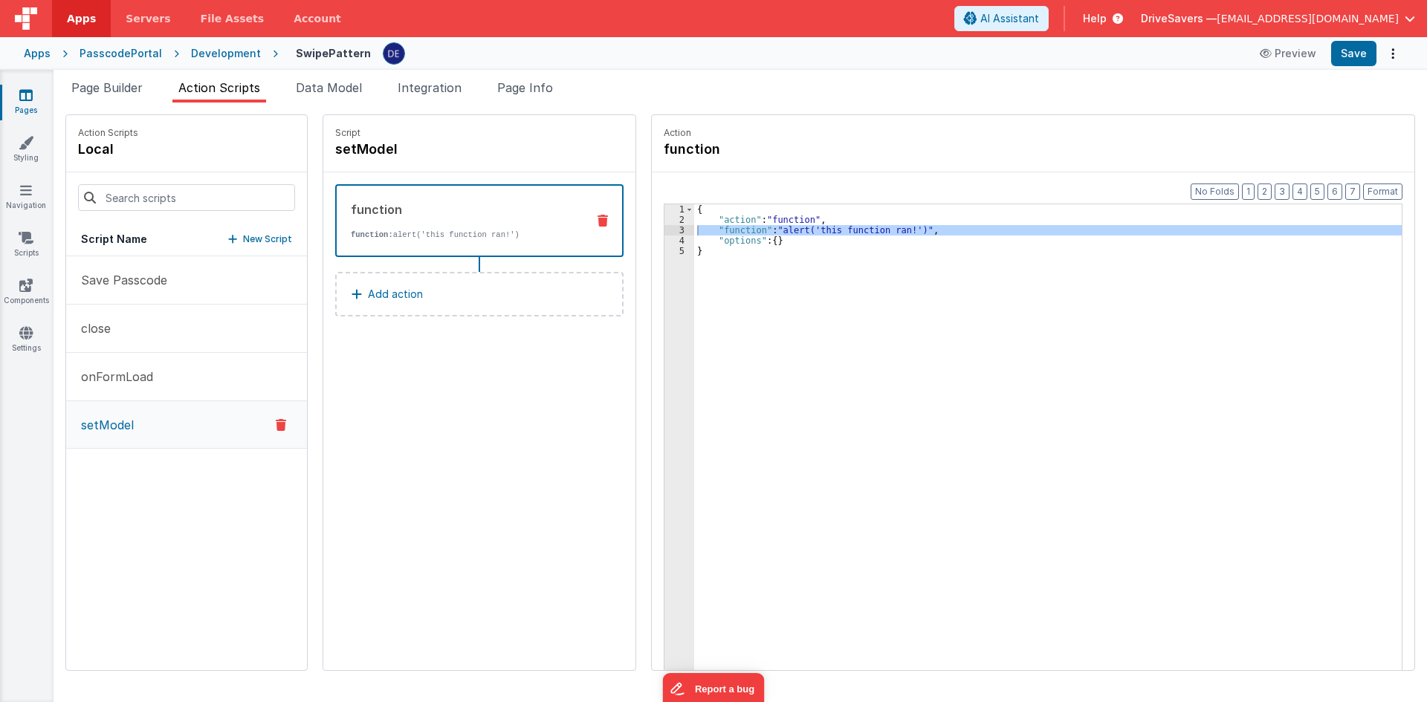
click at [24, 91] on icon at bounding box center [25, 95] width 13 height 15
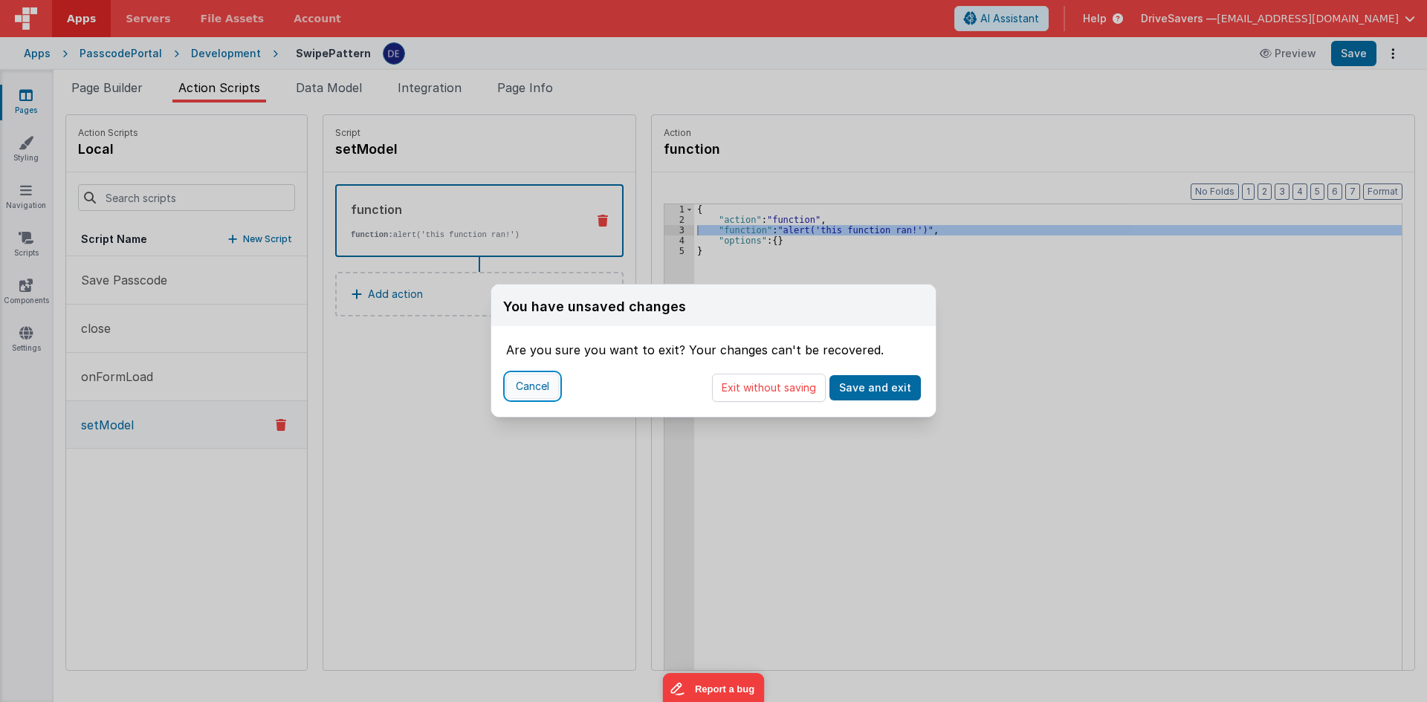
click at [534, 386] on button "Cancel" at bounding box center [532, 386] width 53 height 25
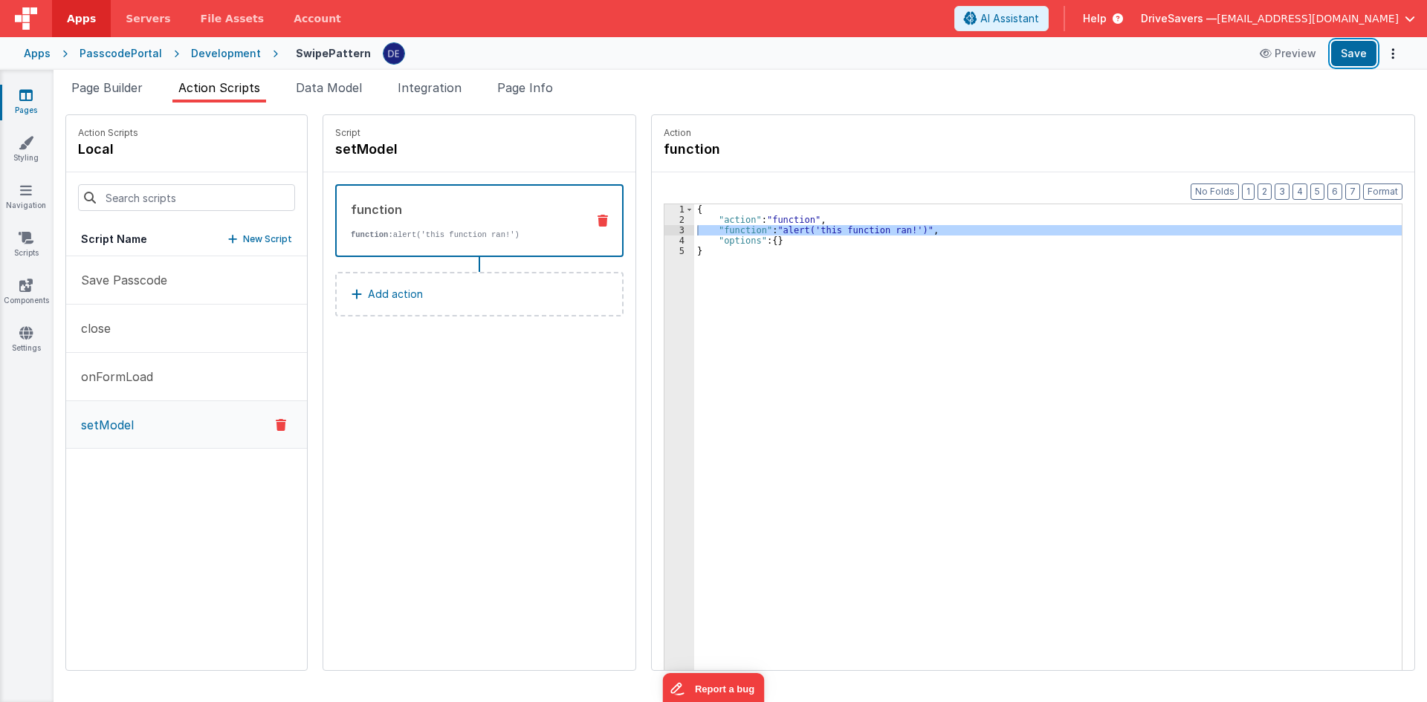
click at [1350, 49] on button "Save" at bounding box center [1353, 53] width 45 height 25
click at [42, 97] on link "Pages" at bounding box center [26, 103] width 54 height 30
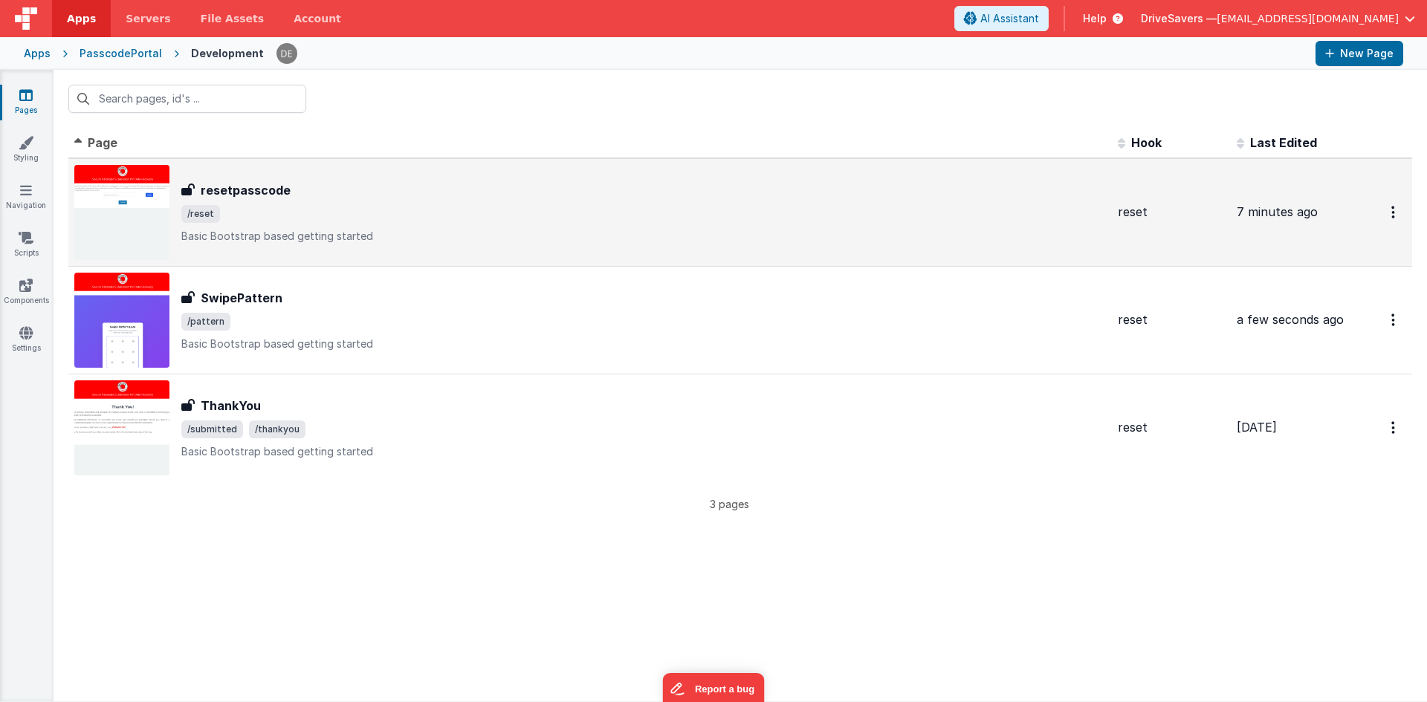
click at [270, 199] on div "resetpasscode resetpasscode /reset Basic Bootstrap based getting started" at bounding box center [643, 212] width 925 height 62
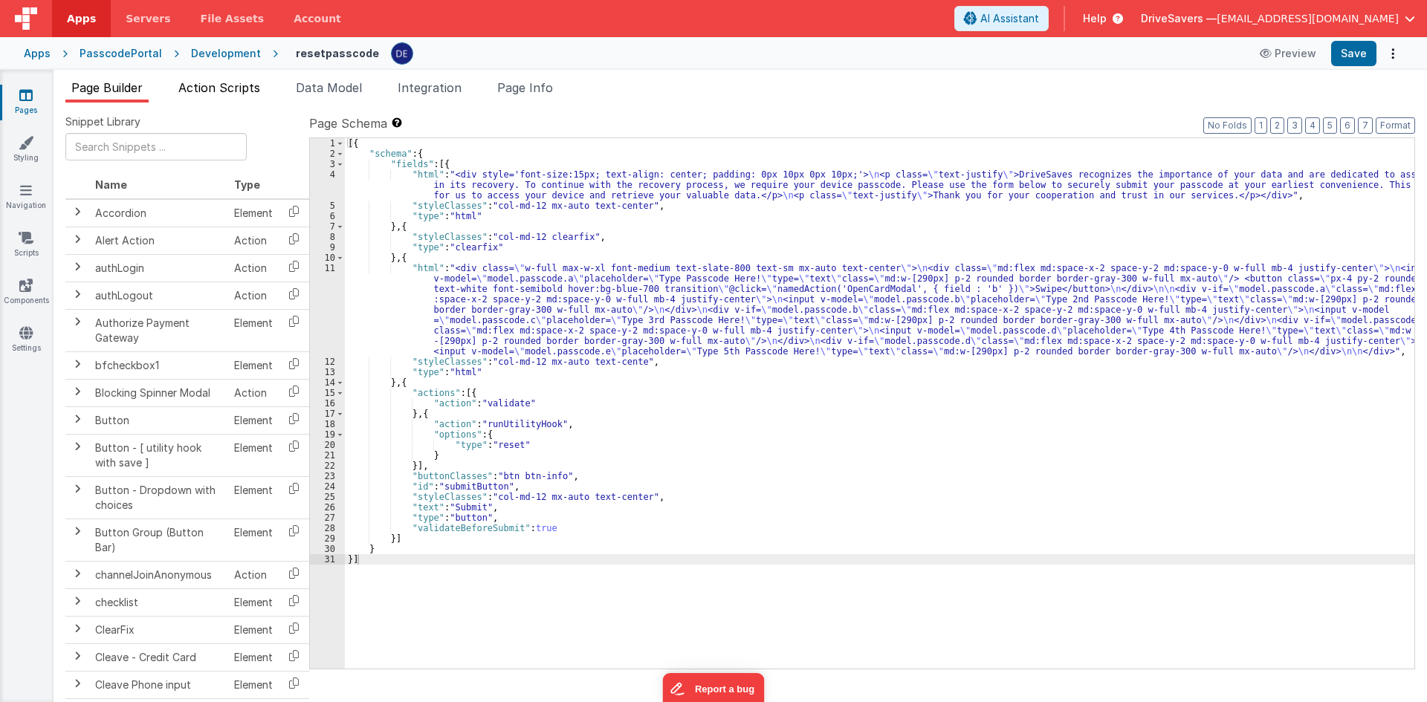
drag, startPoint x: 198, startPoint y: 77, endPoint x: 213, endPoint y: 94, distance: 22.7
click at [198, 77] on div "Page Builder Action Scripts Data Model Integration Page Info Snippet Library Na…" at bounding box center [740, 386] width 1373 height 632
click at [242, 95] on li "Action Scripts" at bounding box center [219, 91] width 94 height 24
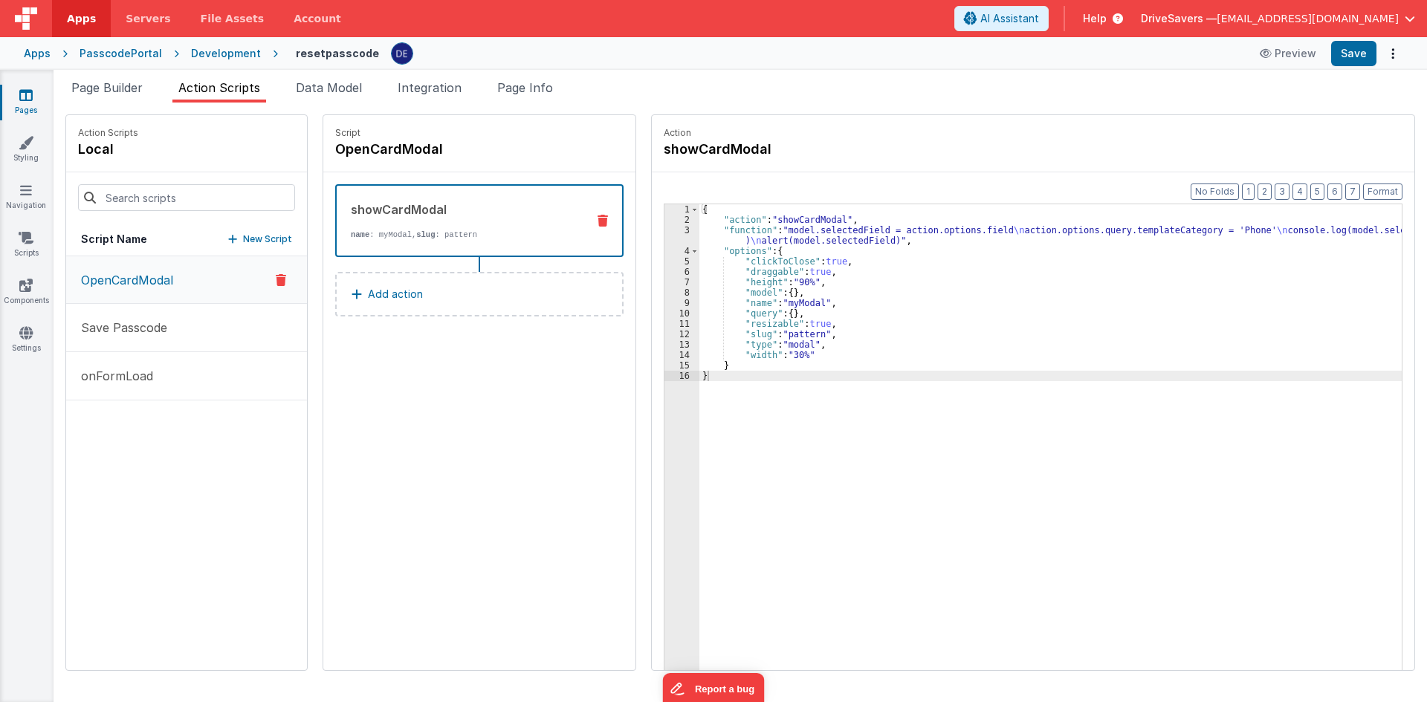
click at [405, 241] on div "showCardModal name : myModal, slug : pattern" at bounding box center [479, 220] width 288 height 73
click at [802, 235] on div "{ "action" : "showCardModal" , "function" : "model.selectedField = action.optio…" at bounding box center [1057, 470] width 716 height 533
click at [665, 227] on div "3" at bounding box center [681, 235] width 35 height 21
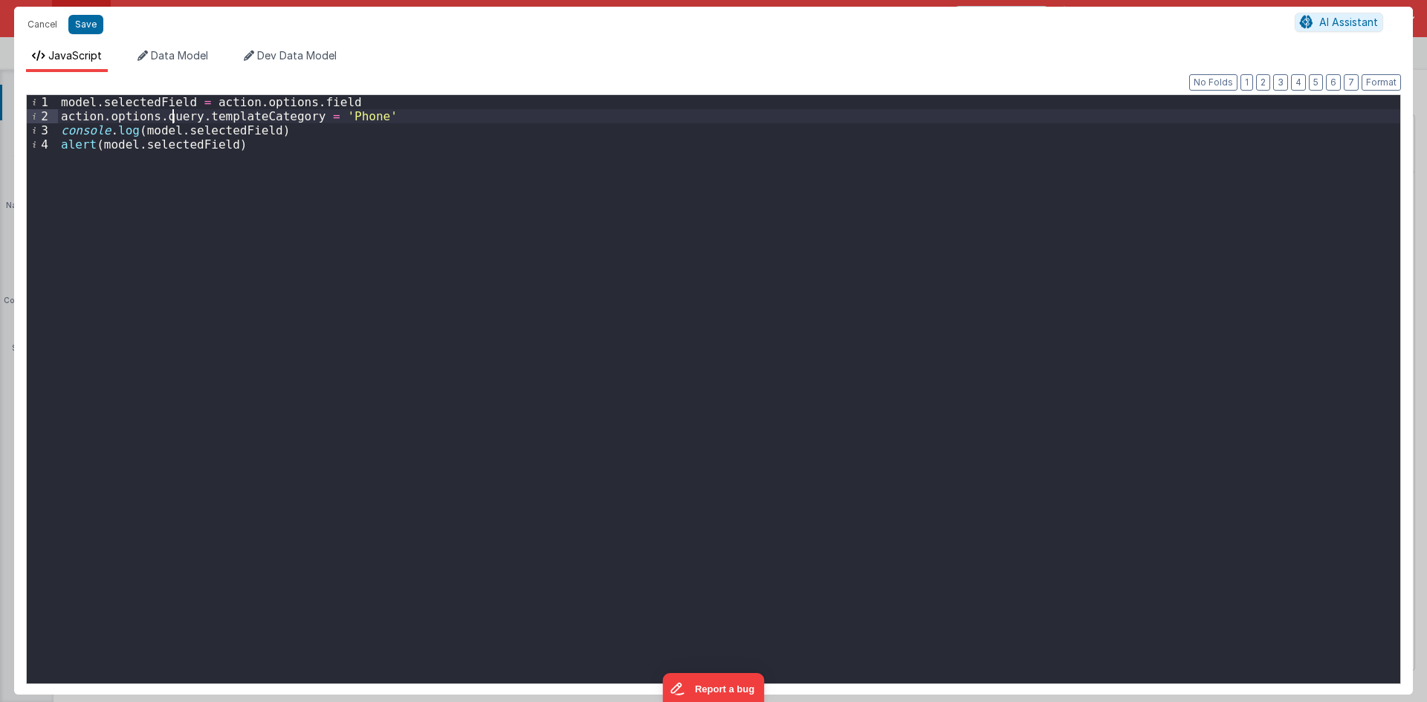
click at [171, 109] on div "model . selectedField = action . options . field action . options . query . tem…" at bounding box center [729, 403] width 1342 height 617
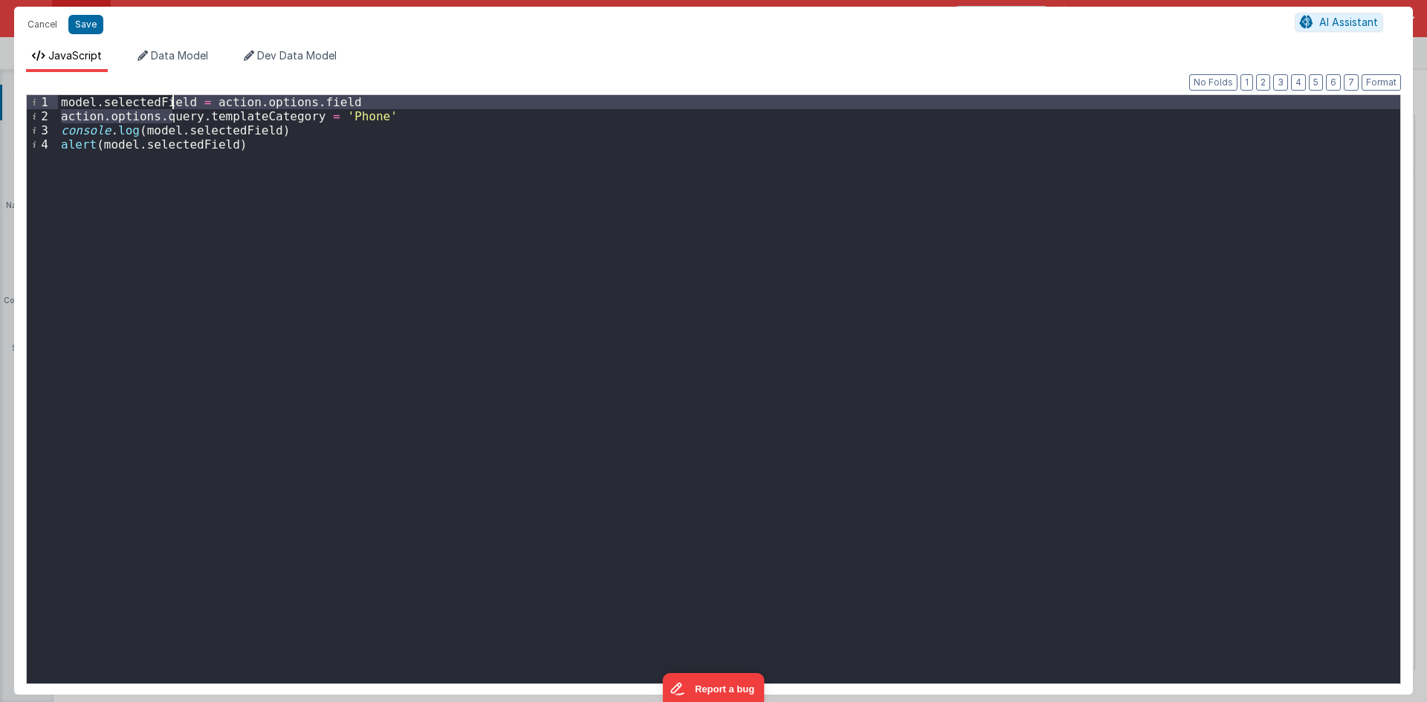
click at [186, 97] on div "model . selectedField = action . options . field action . options . query . tem…" at bounding box center [729, 389] width 1342 height 589
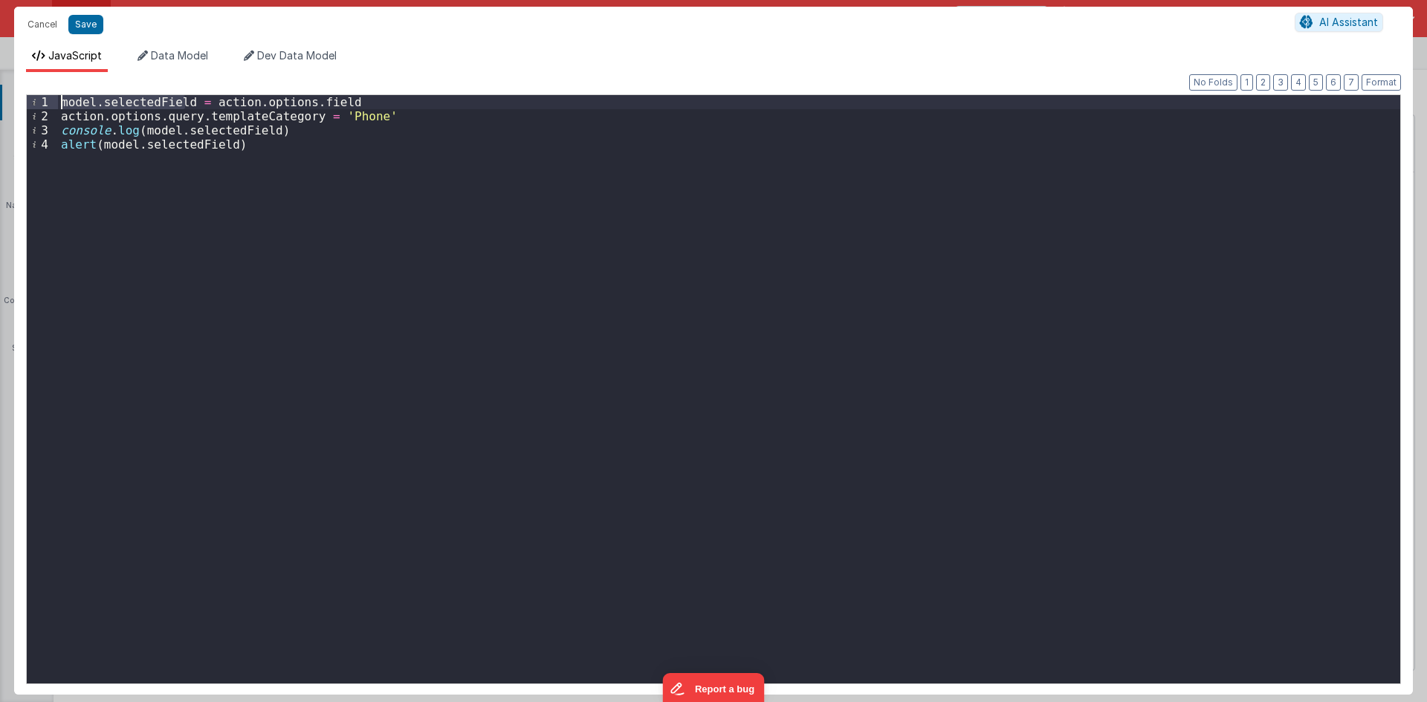
drag, startPoint x: 187, startPoint y: 102, endPoint x: 37, endPoint y: 99, distance: 149.4
click at [37, 99] on div "1 2 3 4 model . selectedField = action . options . field action . options . que…" at bounding box center [713, 389] width 1375 height 590
click at [36, 8] on div "Cancel Save AI Assistant" at bounding box center [713, 25] width 1399 height 36
click at [36, 21] on button "Cancel" at bounding box center [42, 24] width 45 height 21
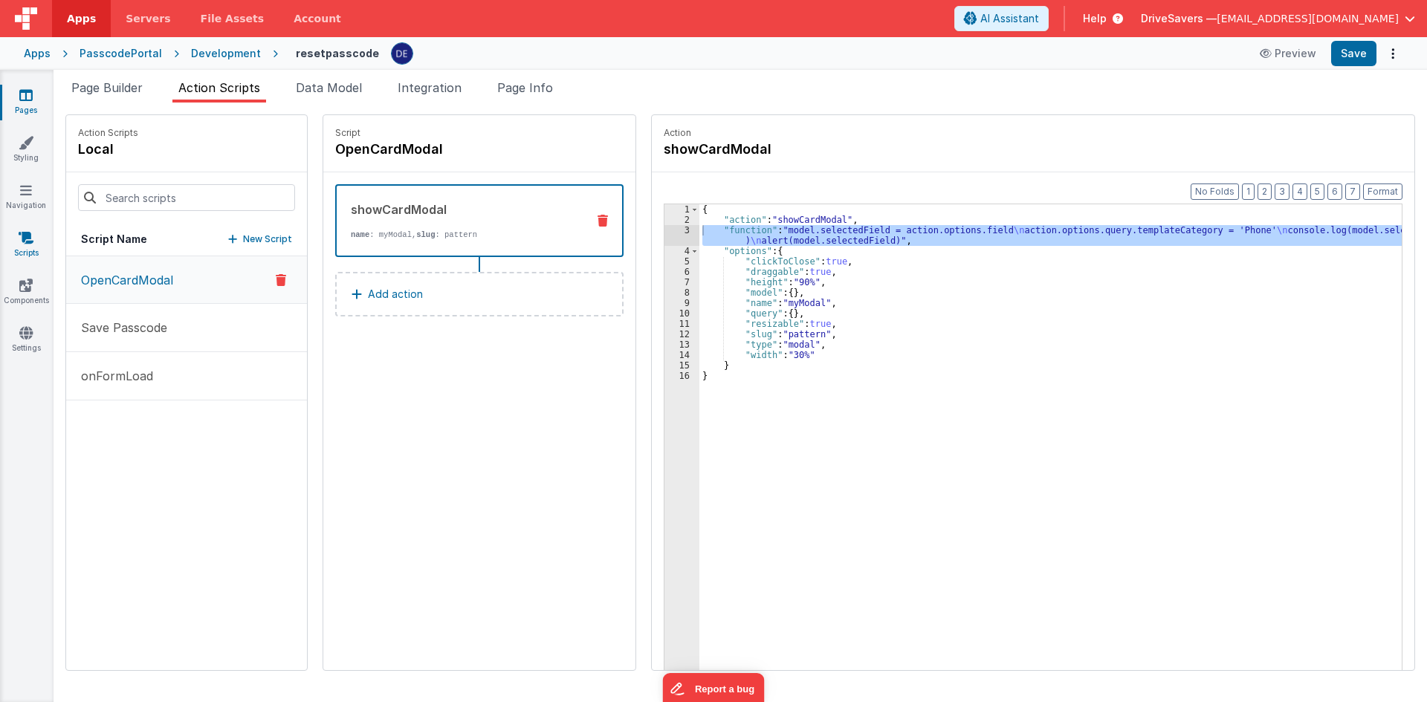
click at [23, 233] on icon at bounding box center [26, 237] width 15 height 15
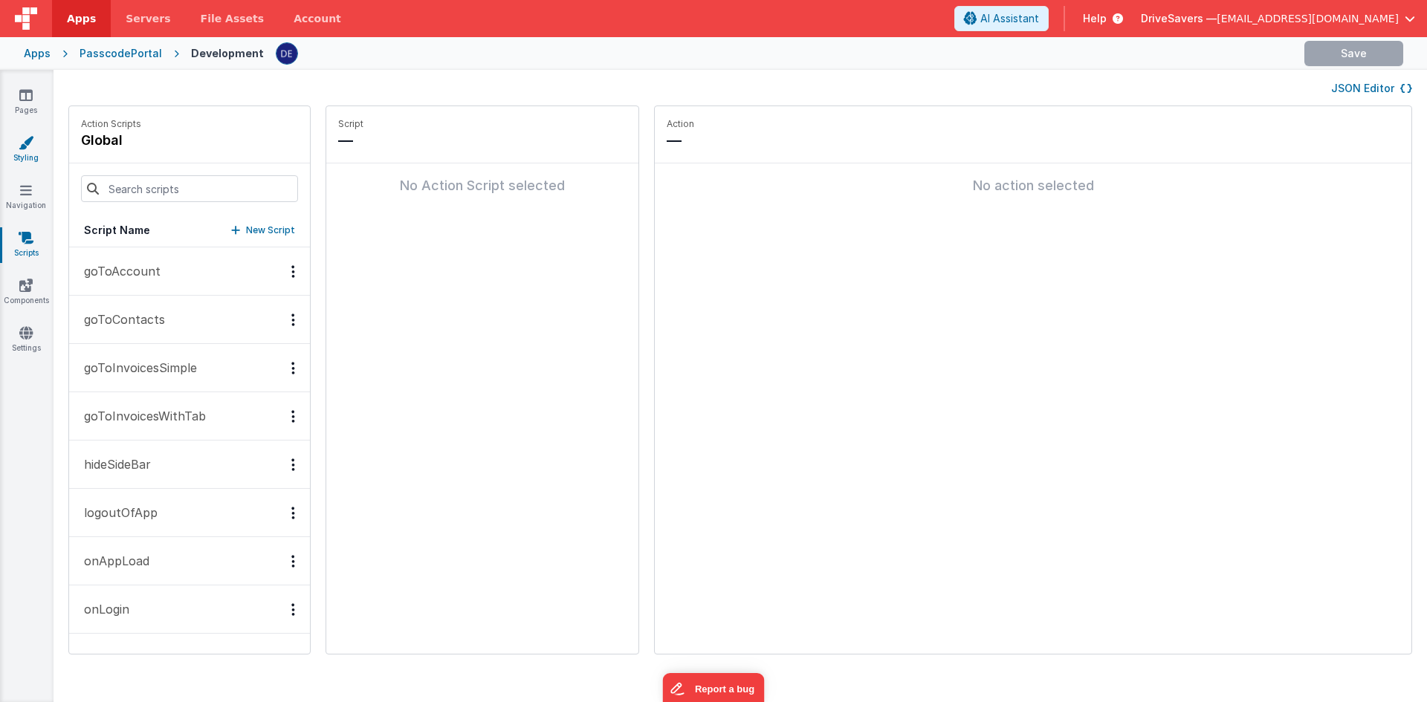
click at [23, 139] on icon at bounding box center [26, 142] width 15 height 15
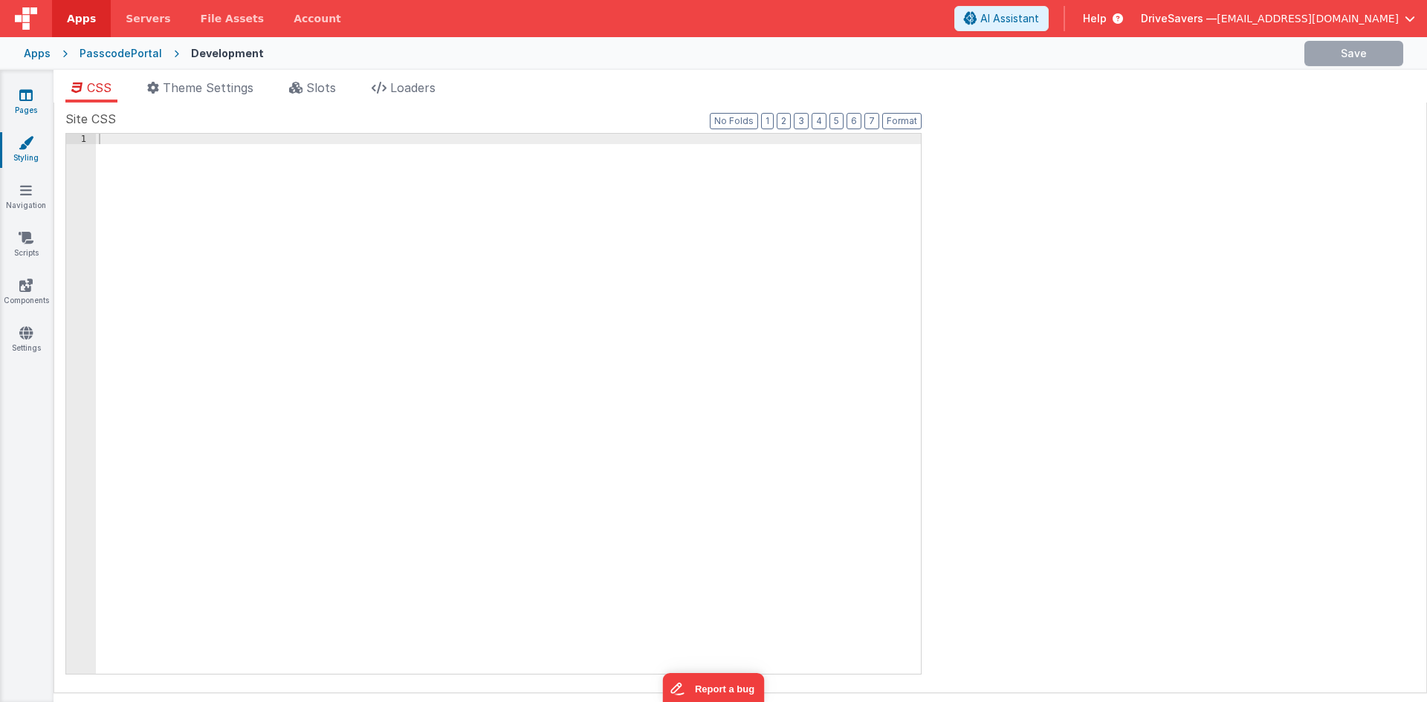
click at [27, 112] on link "Pages" at bounding box center [26, 103] width 54 height 30
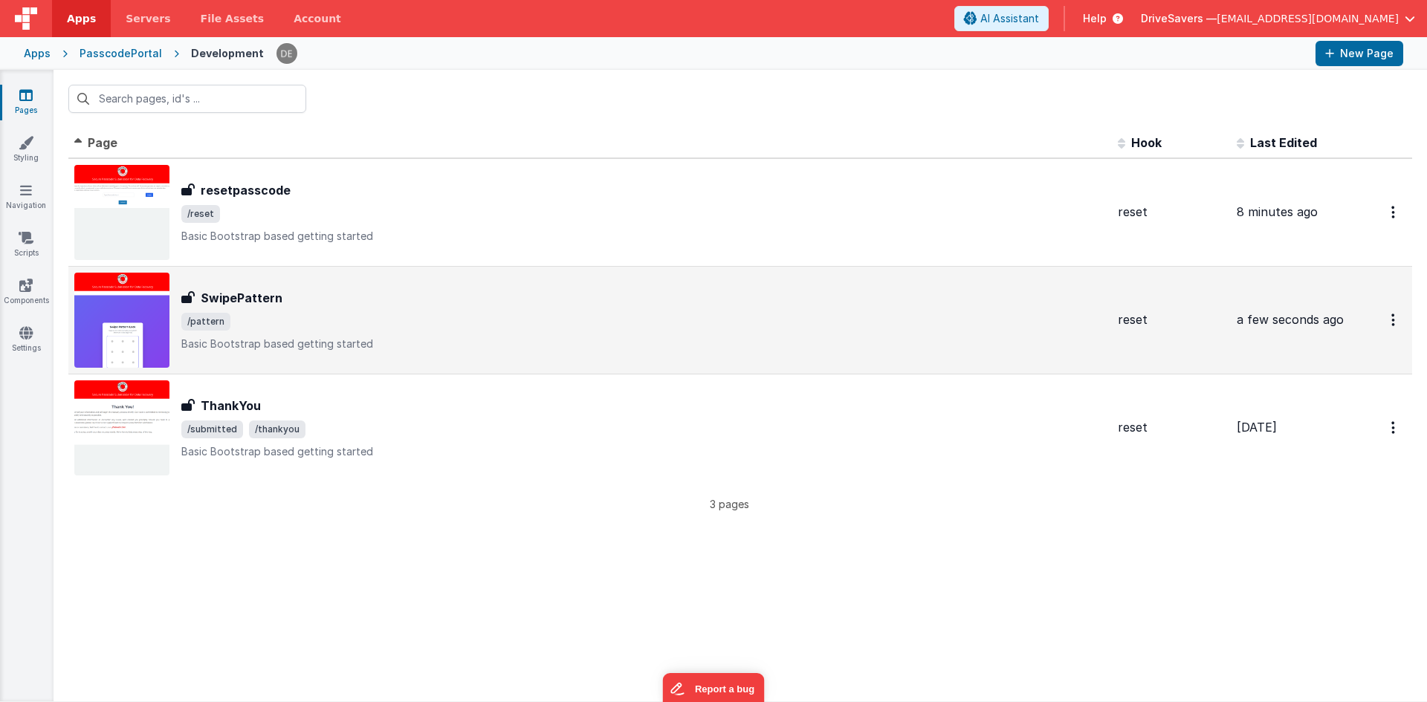
click at [253, 298] on h3 "SwipePattern" at bounding box center [242, 298] width 82 height 18
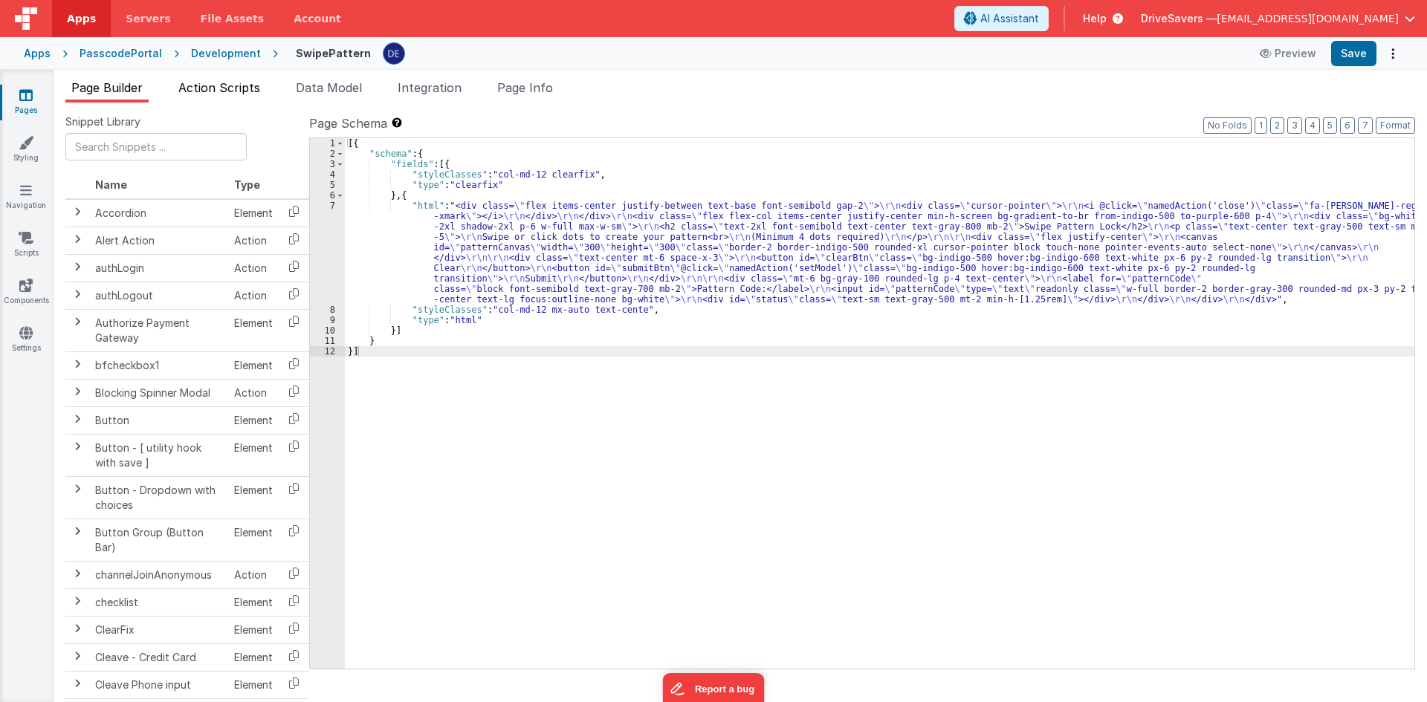
click at [218, 87] on span "Action Scripts" at bounding box center [219, 87] width 82 height 15
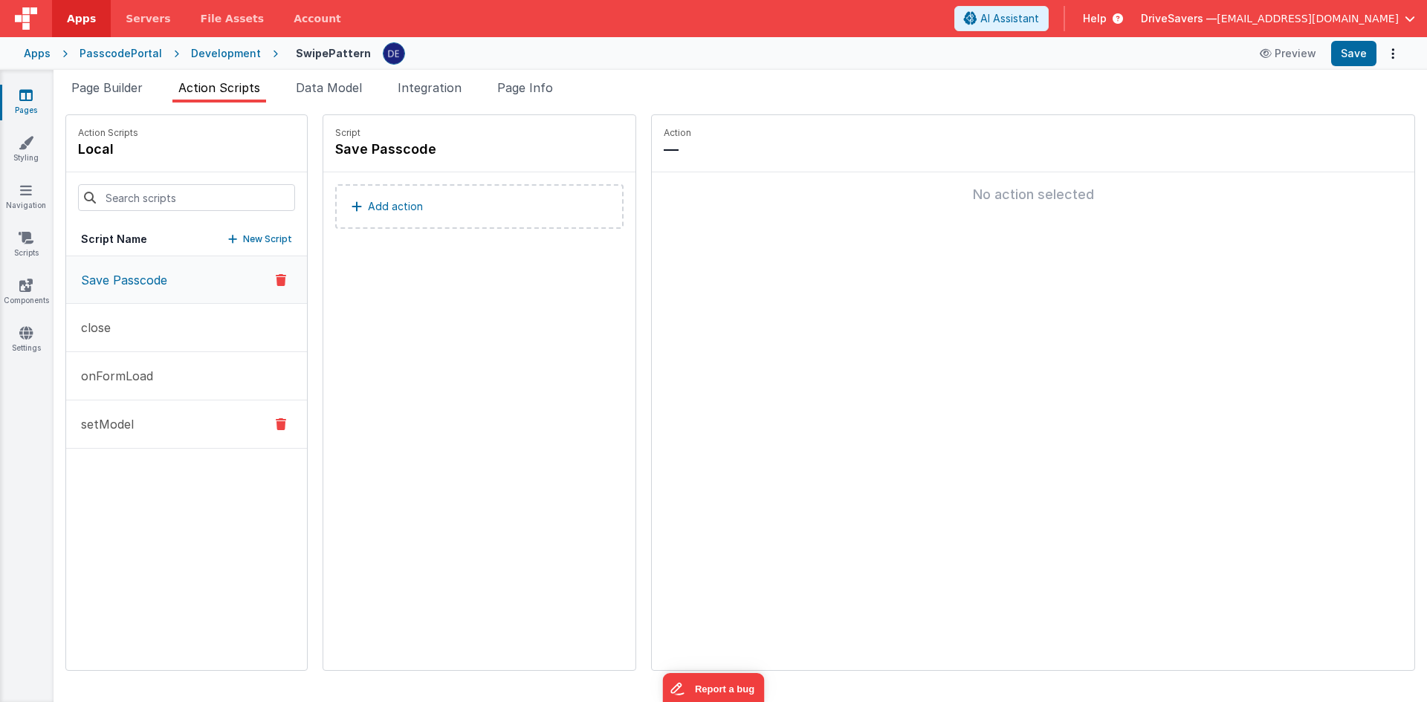
click at [147, 418] on button "setModel" at bounding box center [186, 425] width 241 height 48
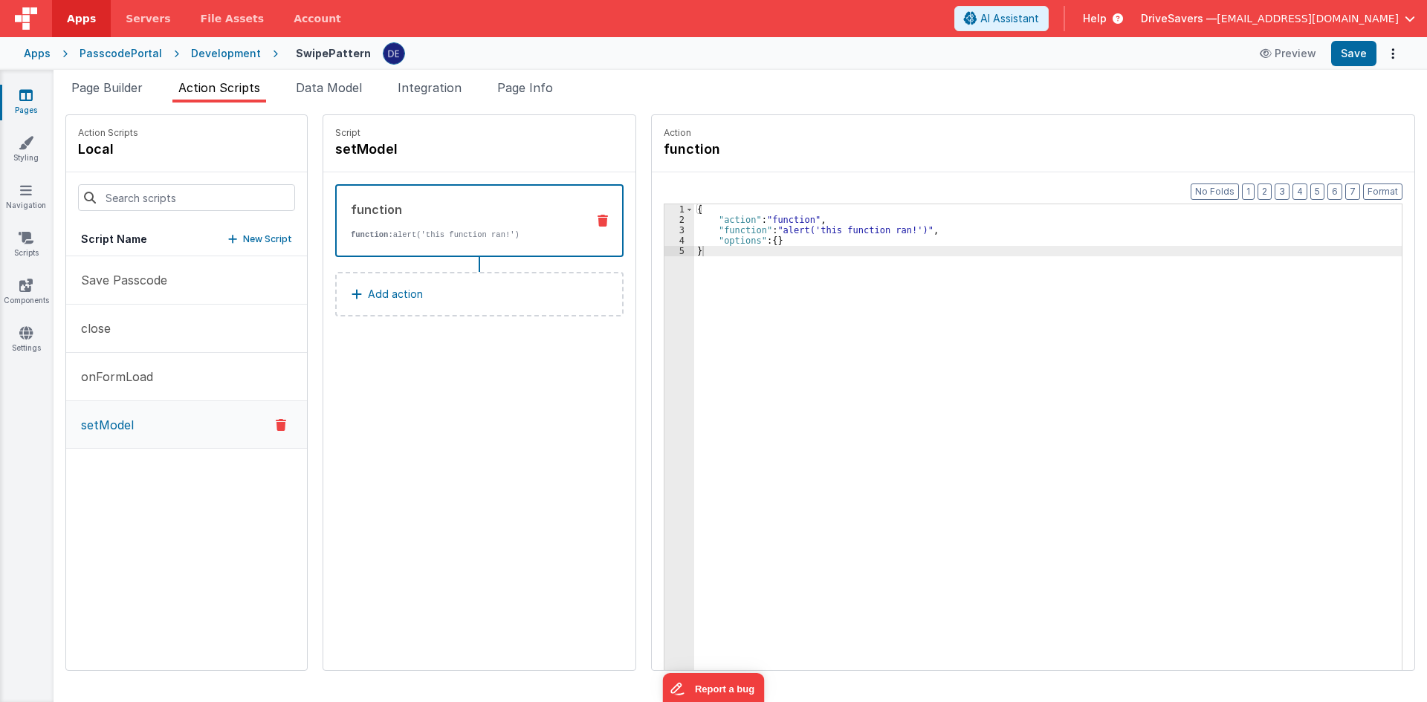
click at [713, 233] on div "{ "action" : "function" , "function" : "alert('this function ran!')" , "options…" at bounding box center [1055, 470] width 722 height 533
click at [664, 228] on div "1 2 3 4 5 { "action" : "function" , "function" : "alert('this function ran!')" …" at bounding box center [1033, 461] width 739 height 514
click at [664, 228] on div "3" at bounding box center [679, 230] width 30 height 10
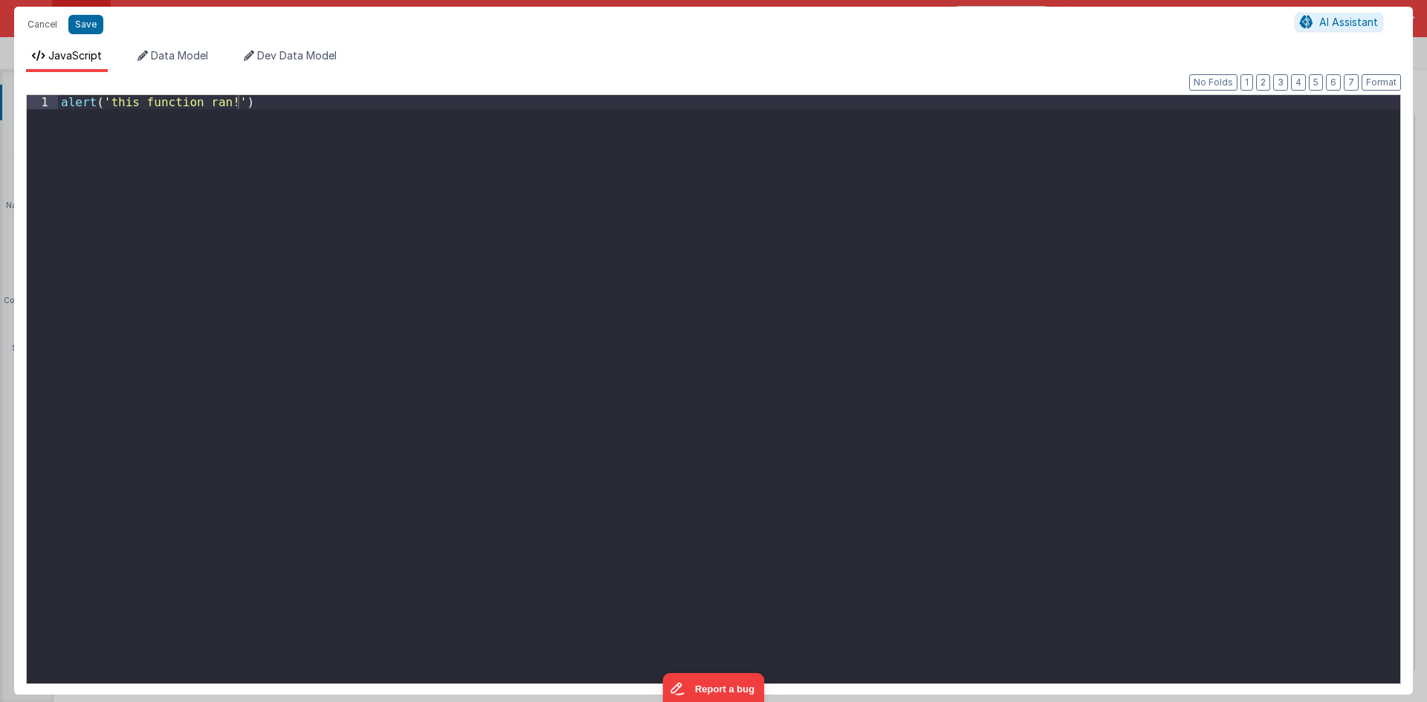
click at [344, 202] on div "alert ( 'this function ran!' )" at bounding box center [729, 403] width 1342 height 617
click at [737, 232] on div "model . [GEOGRAPHIC_DATA]" at bounding box center [729, 403] width 1342 height 617
click at [1323, 16] on span "AI Assistant" at bounding box center [1348, 22] width 59 height 13
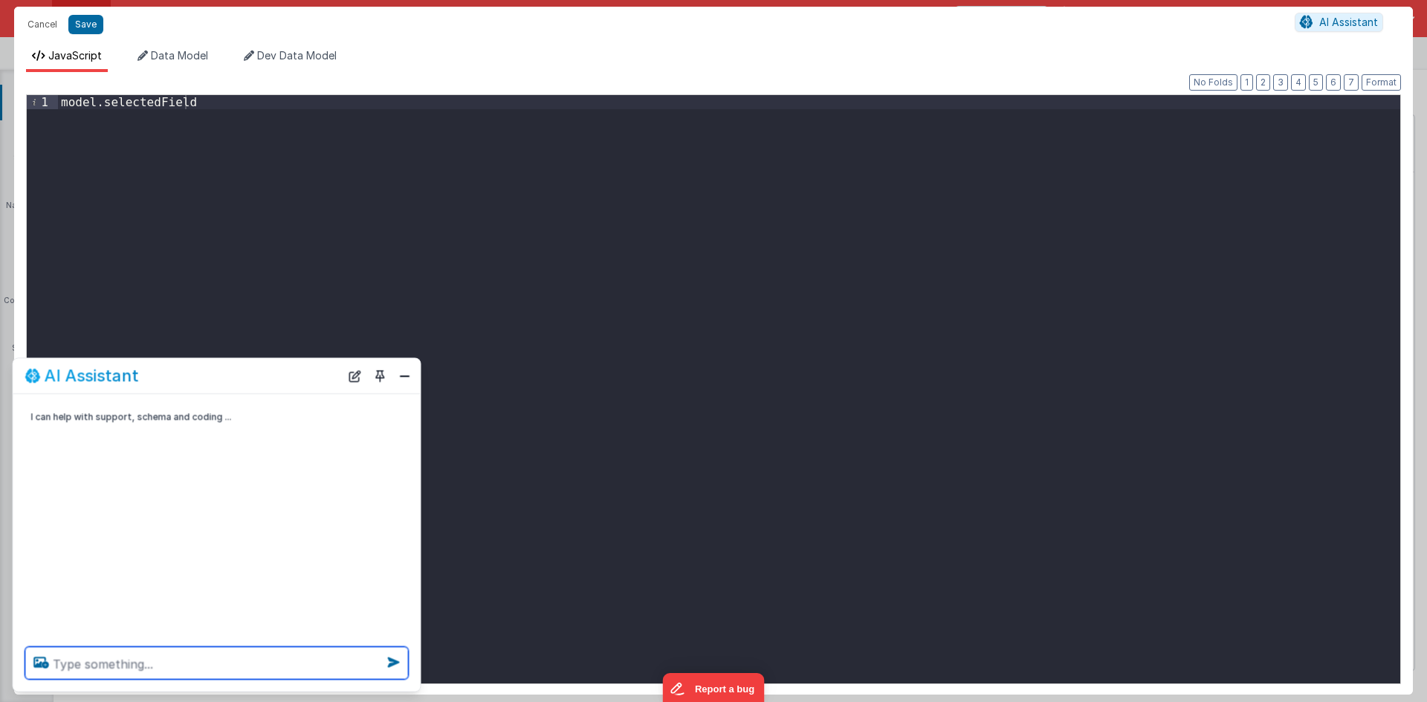
click at [271, 657] on textarea at bounding box center [216, 663] width 383 height 33
paste textarea "model.selectedField"
click at [280, 670] on textarea "if model.selectedField = a set" at bounding box center [216, 663] width 383 height 33
paste textarea "model.passcode.a"
type textarea "if model.selectedField = a set model.passcode.a"
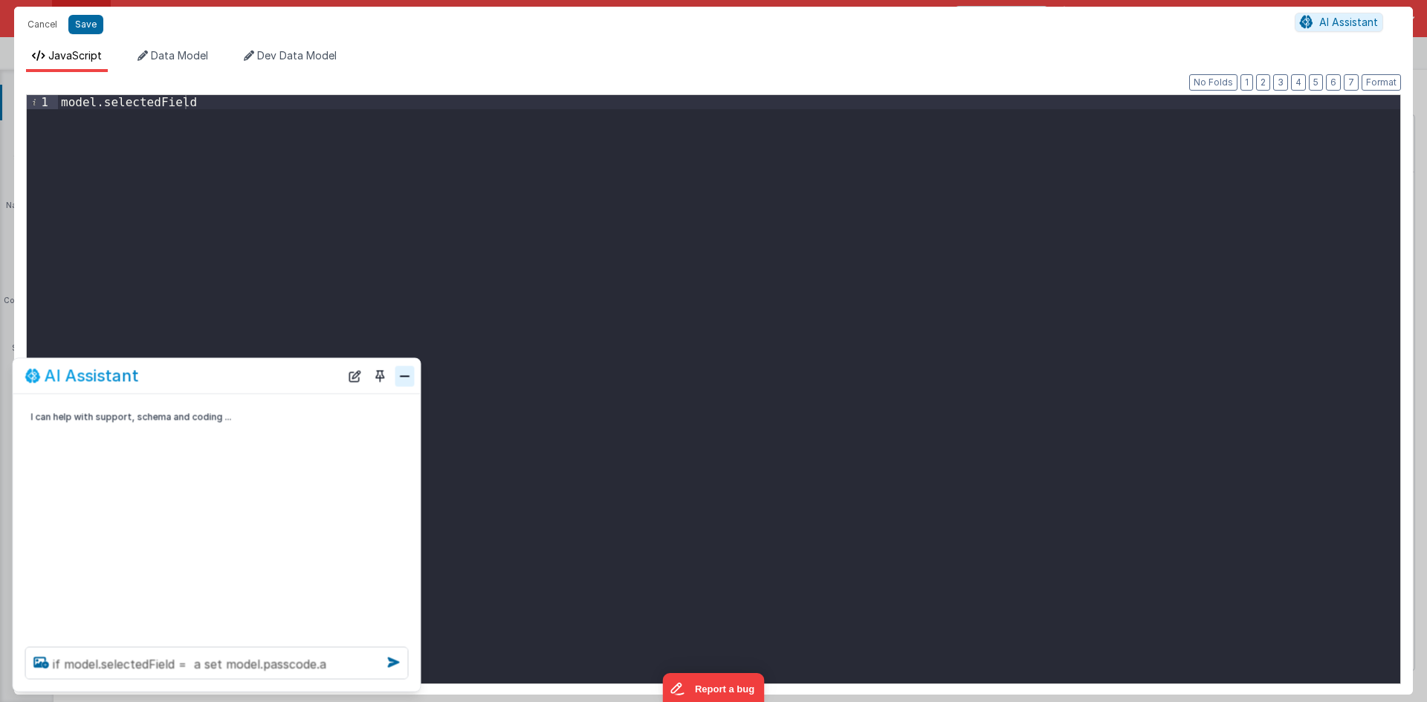
click at [398, 378] on button "Close" at bounding box center [404, 376] width 19 height 21
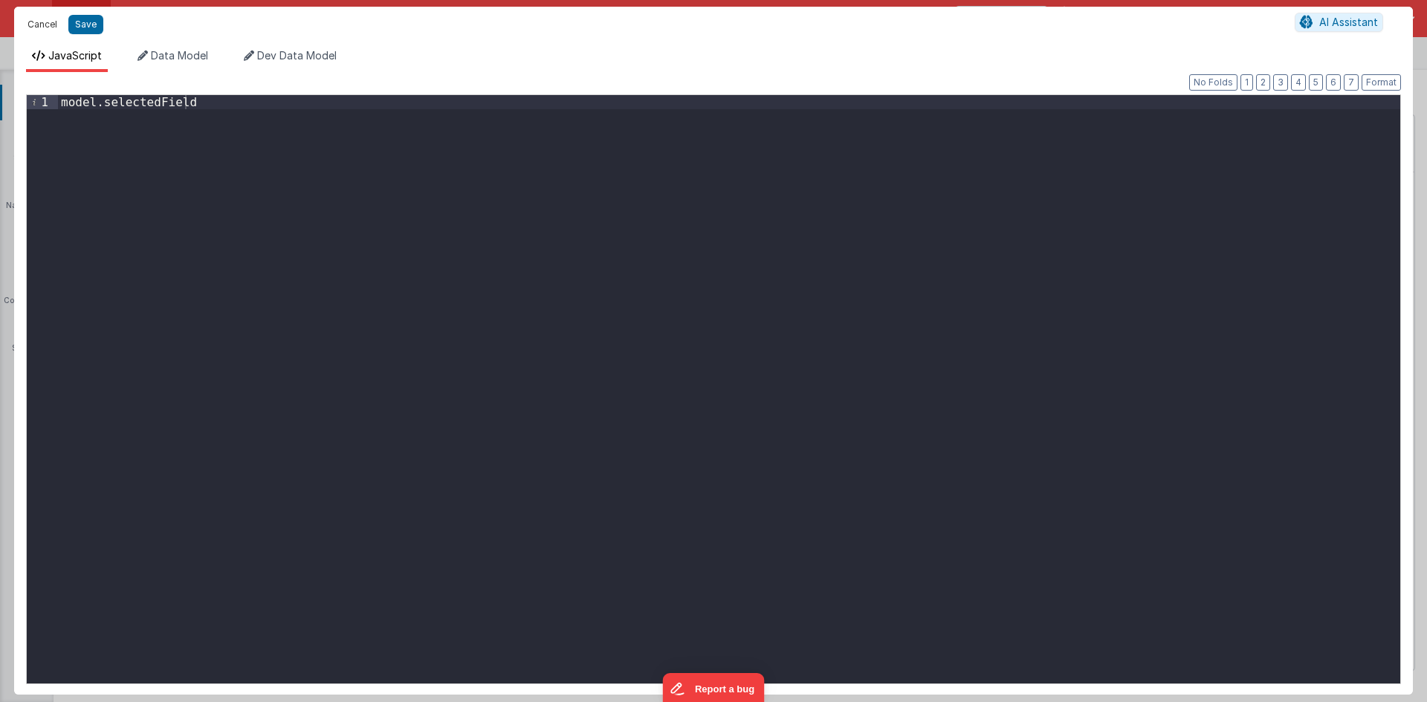
click at [45, 26] on button "Cancel" at bounding box center [42, 24] width 45 height 21
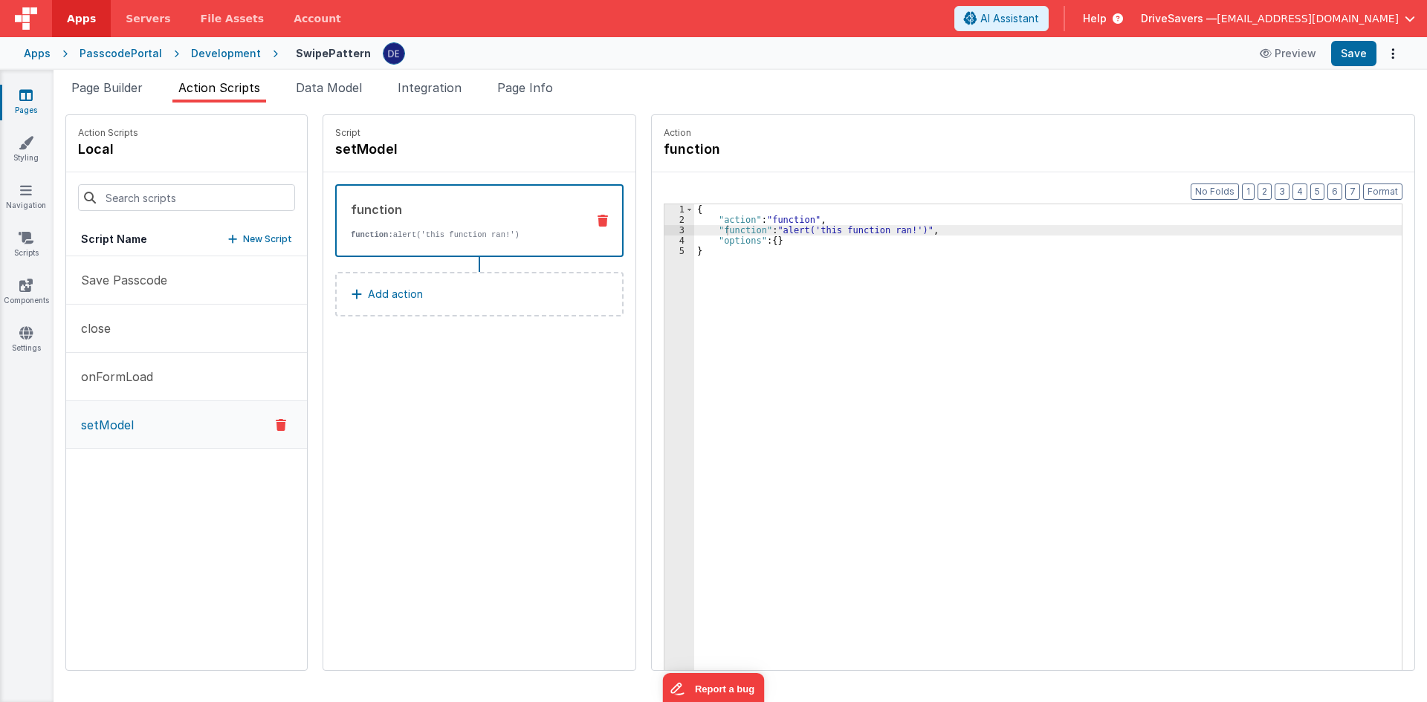
click at [26, 117] on link "Pages" at bounding box center [26, 103] width 54 height 30
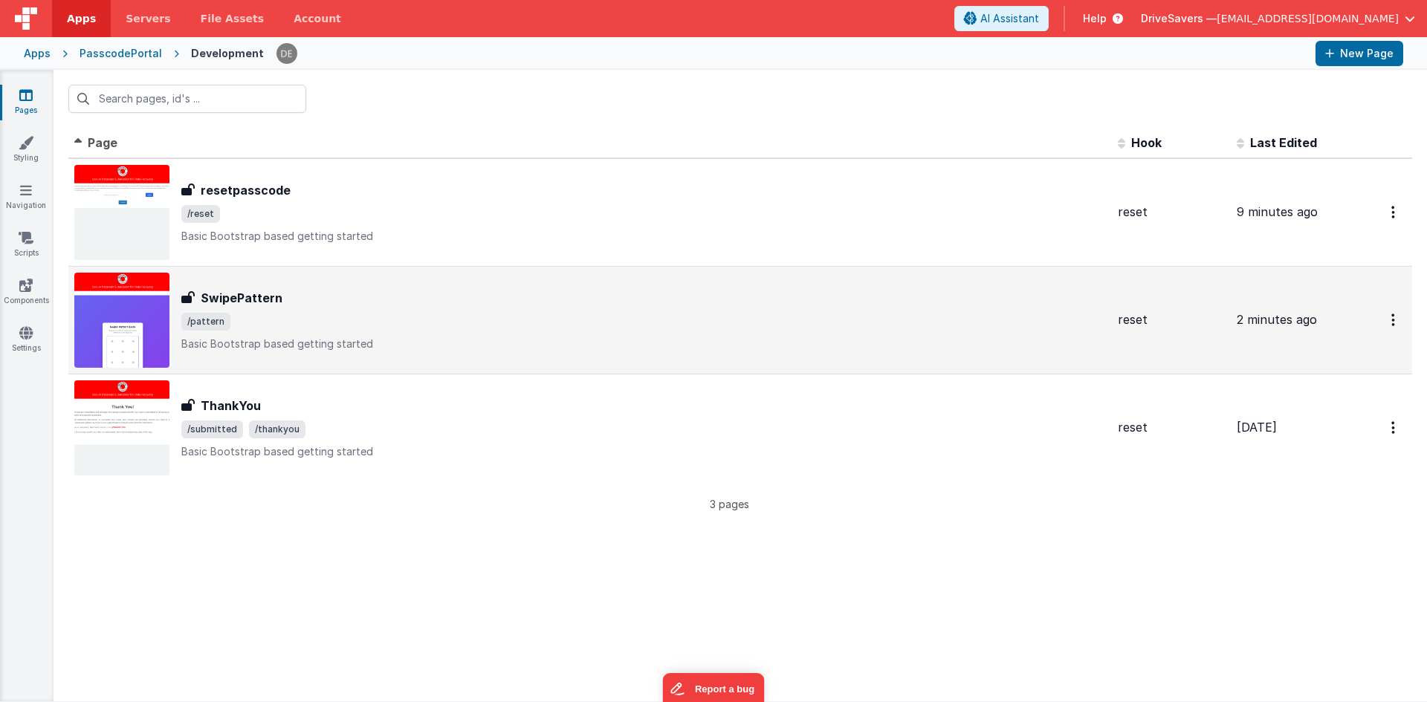
click at [273, 279] on div "SwipePattern SwipePattern /pattern Basic Bootstrap based getting started" at bounding box center [590, 320] width 1032 height 95
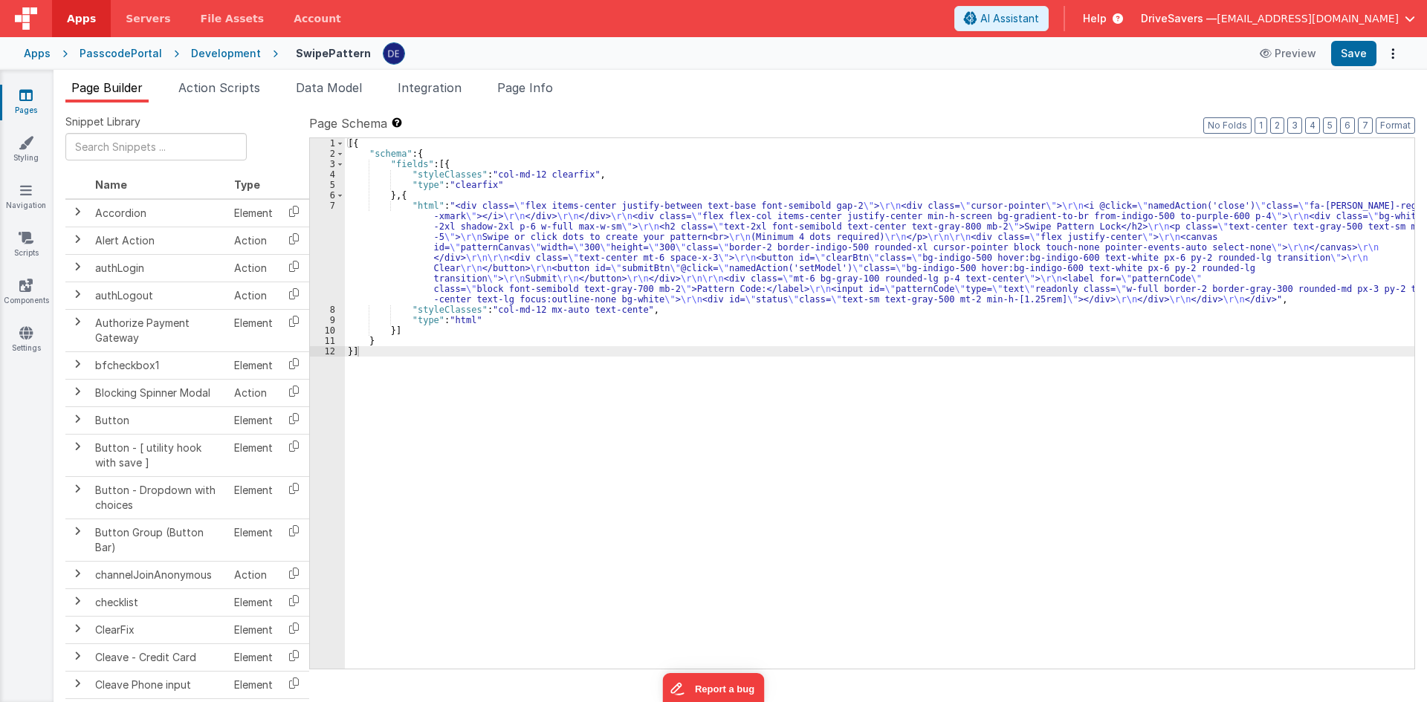
click at [649, 29] on header "Apps Servers File Assets Account Some FUTURE Slot AI Assistant Help DriveSavers…" at bounding box center [713, 18] width 1427 height 37
drag, startPoint x: 221, startPoint y: 80, endPoint x: 265, endPoint y: 105, distance: 49.6
click at [221, 80] on span "Action Scripts" at bounding box center [219, 87] width 82 height 15
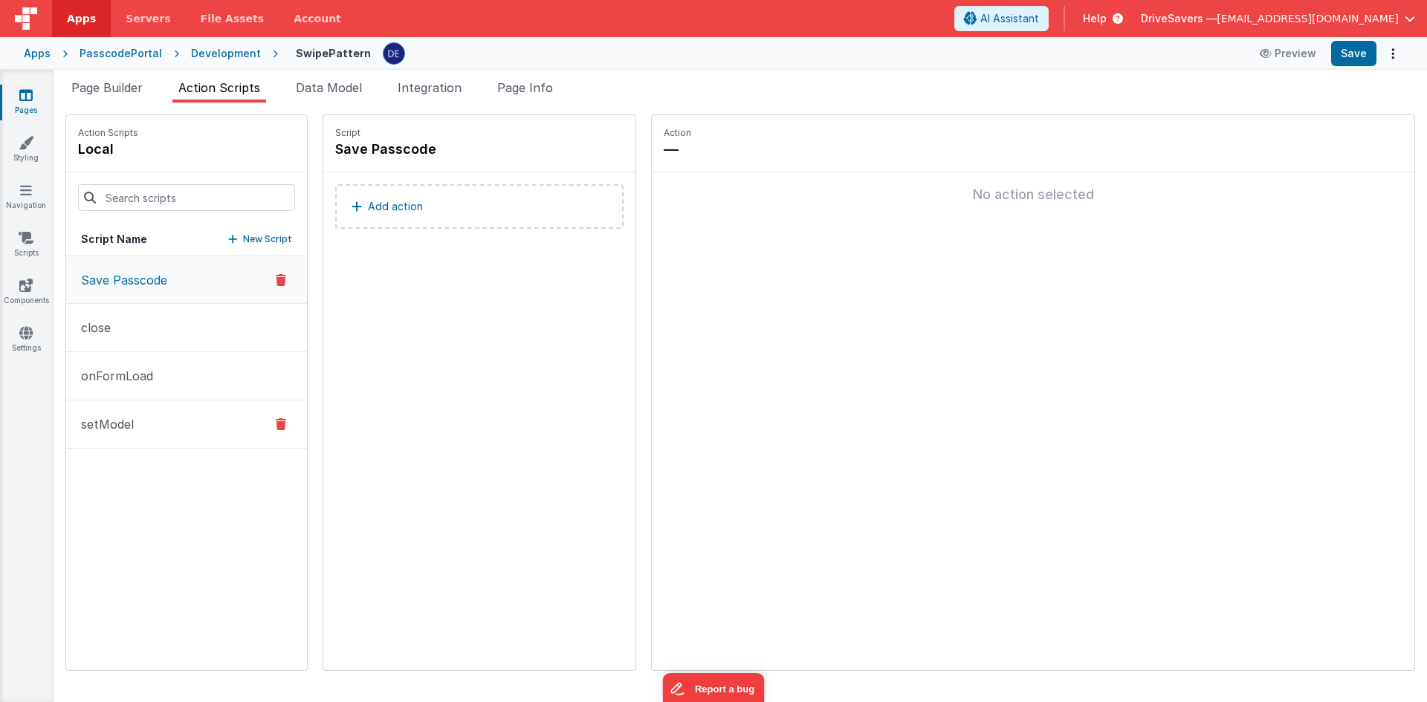
click at [200, 418] on button "setModel" at bounding box center [186, 425] width 241 height 48
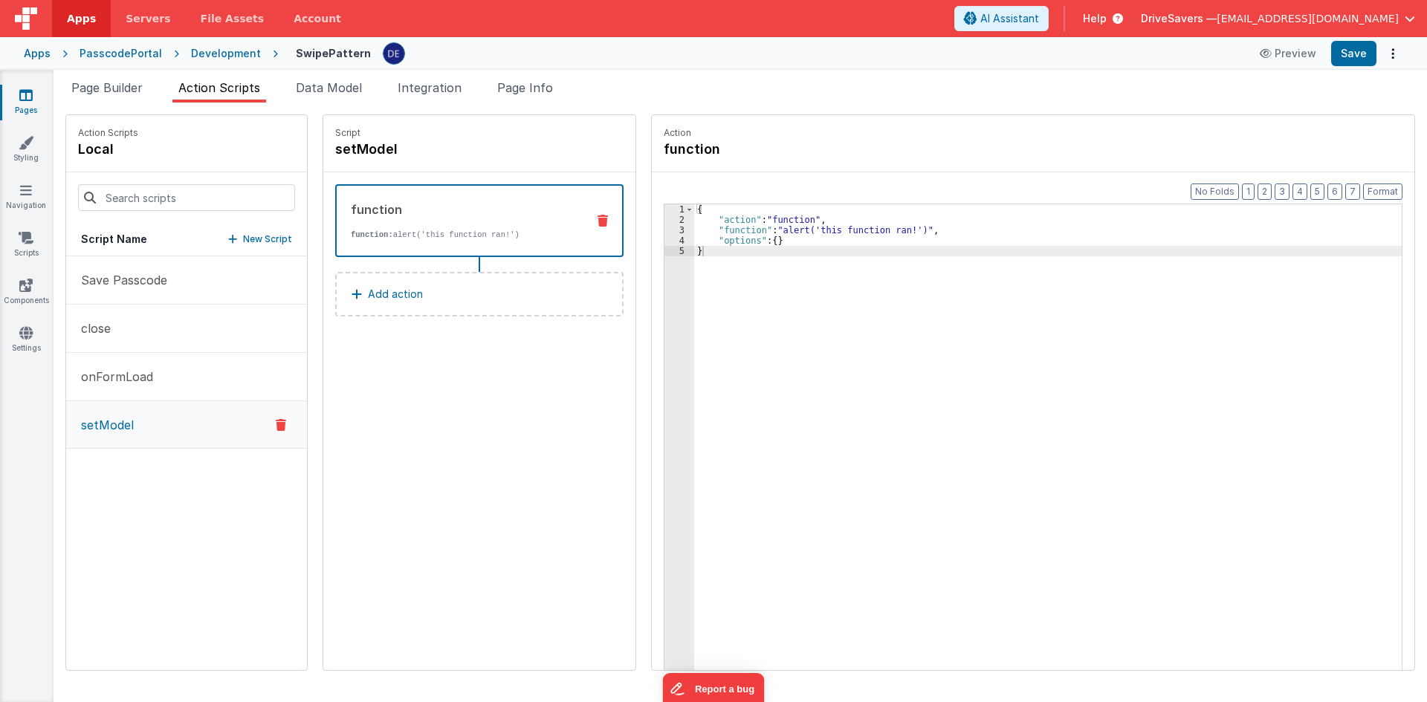
click at [415, 224] on div "function function: alert('this function ran!')" at bounding box center [456, 221] width 238 height 40
click at [802, 221] on div "{ "action" : "function" , "function" : "alert('this function ran!')" , "options…" at bounding box center [1055, 470] width 722 height 533
click at [760, 230] on div "{ "action" : "function" , "function" : "alert('this function ran!')" , "options…" at bounding box center [1055, 470] width 722 height 533
click at [162, 392] on button "onFormLoad" at bounding box center [186, 377] width 241 height 48
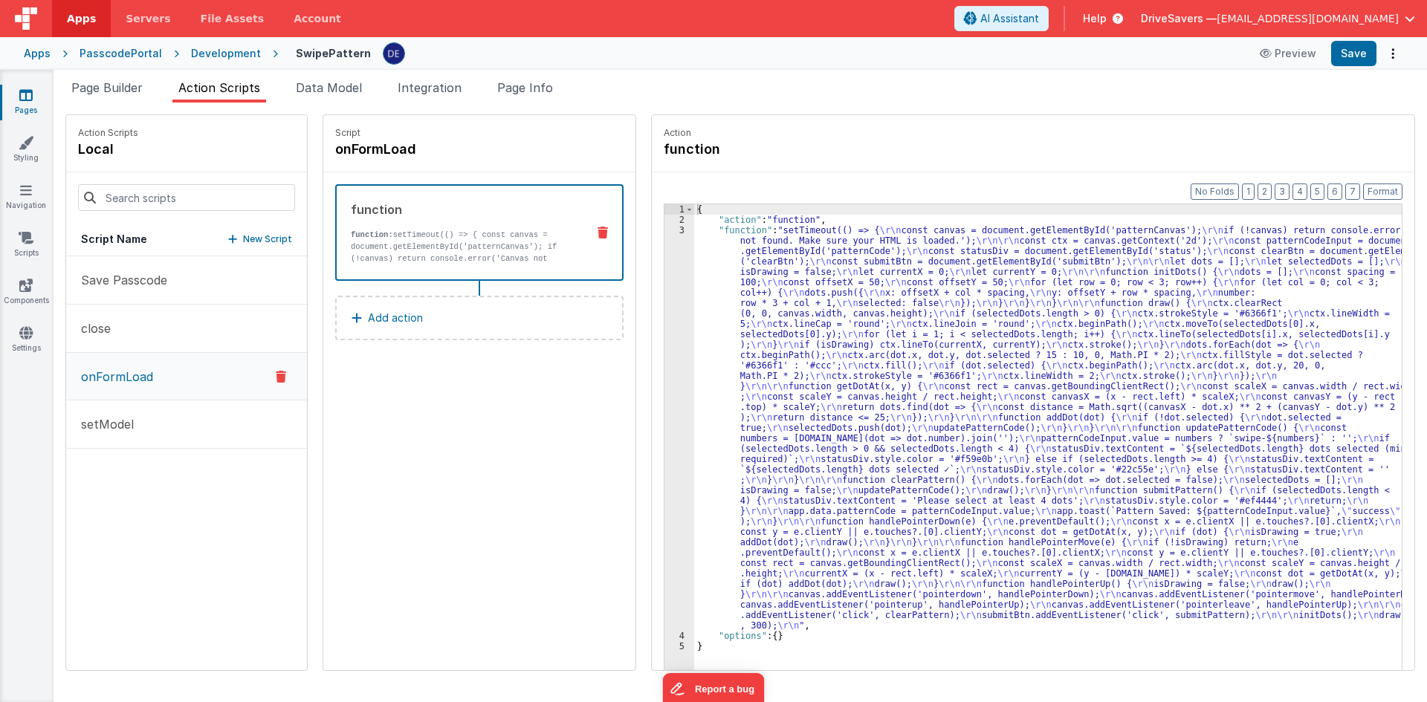
click at [736, 258] on div "{ "action" : "function" , "function" : "setTimeout(() => { \r\n const canvas = …" at bounding box center [1055, 470] width 722 height 533
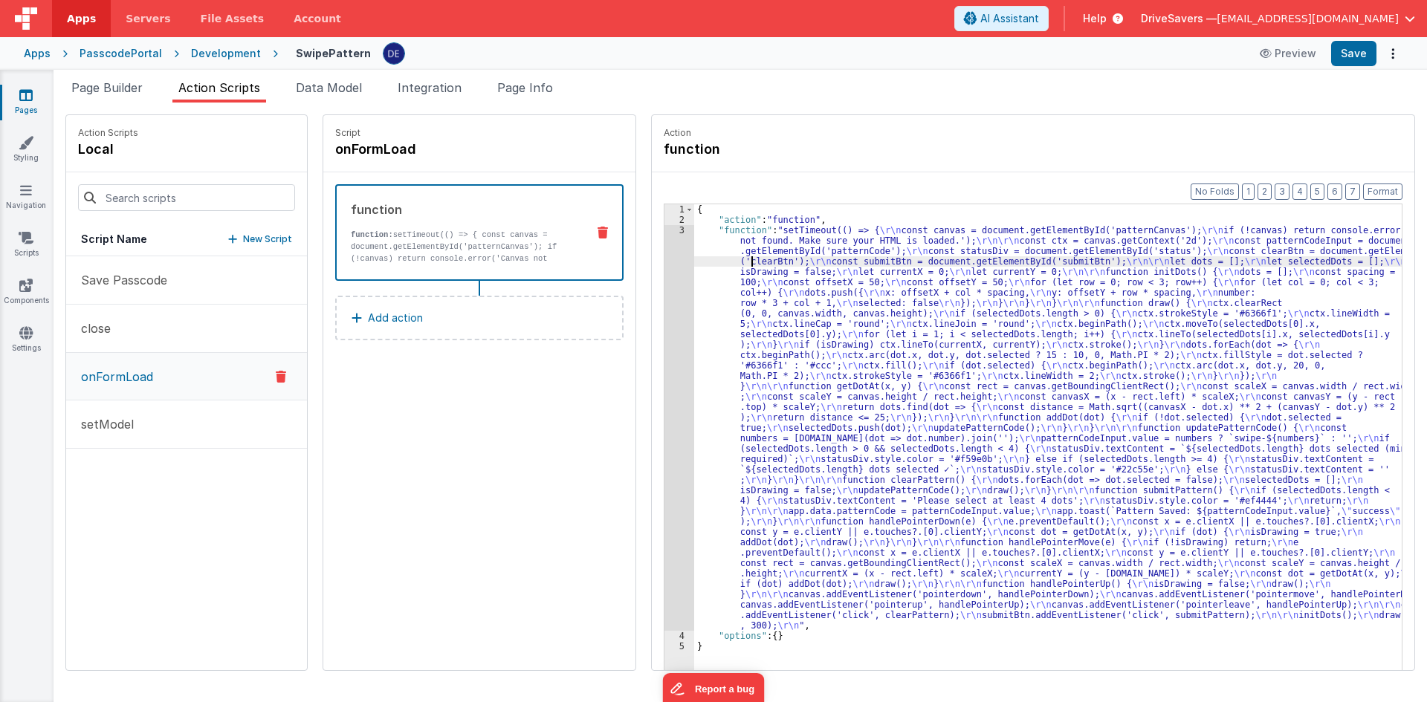
click at [664, 294] on div "3" at bounding box center [679, 428] width 30 height 406
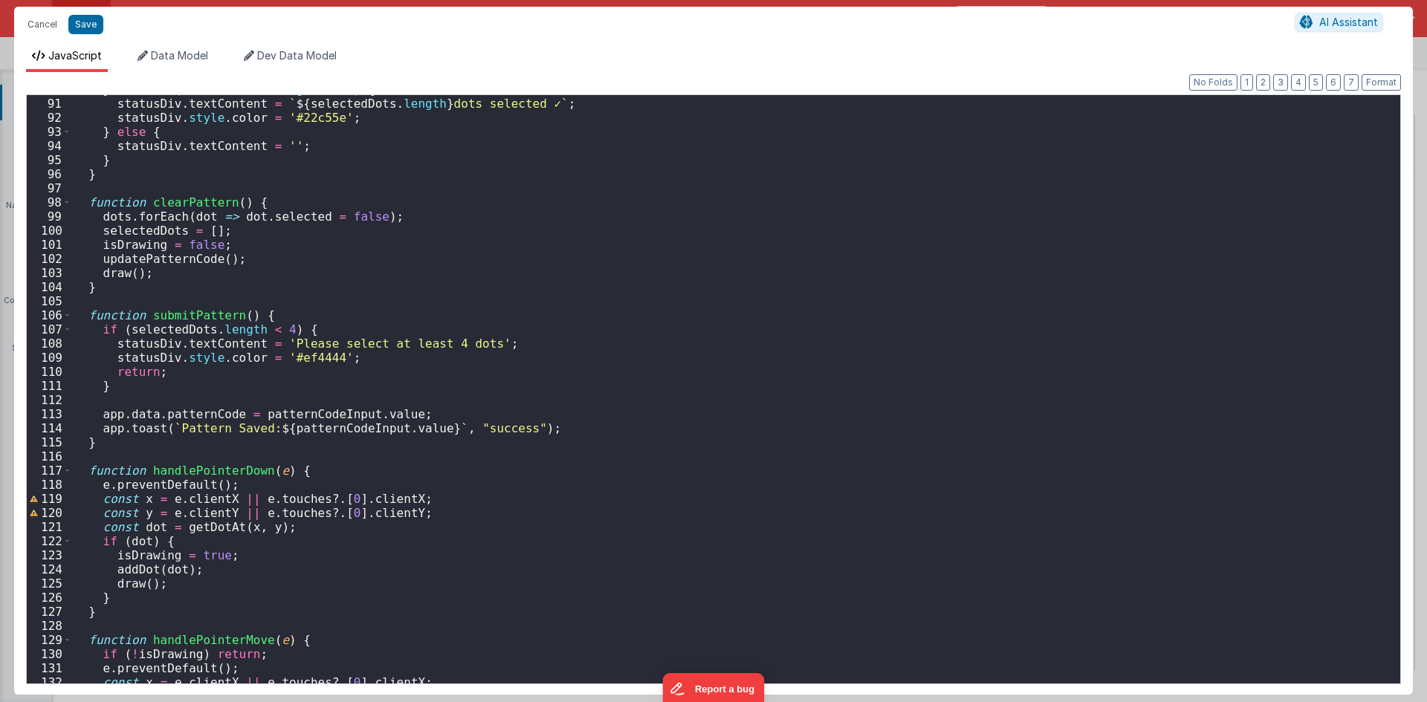
scroll to position [1269, 0]
drag, startPoint x: 411, startPoint y: 412, endPoint x: 100, endPoint y: 421, distance: 311.5
click at [100, 421] on div "} else if ( selectedDots . length >= 4 ) { statusDiv . textContent = ` ${ selec…" at bounding box center [730, 390] width 1318 height 617
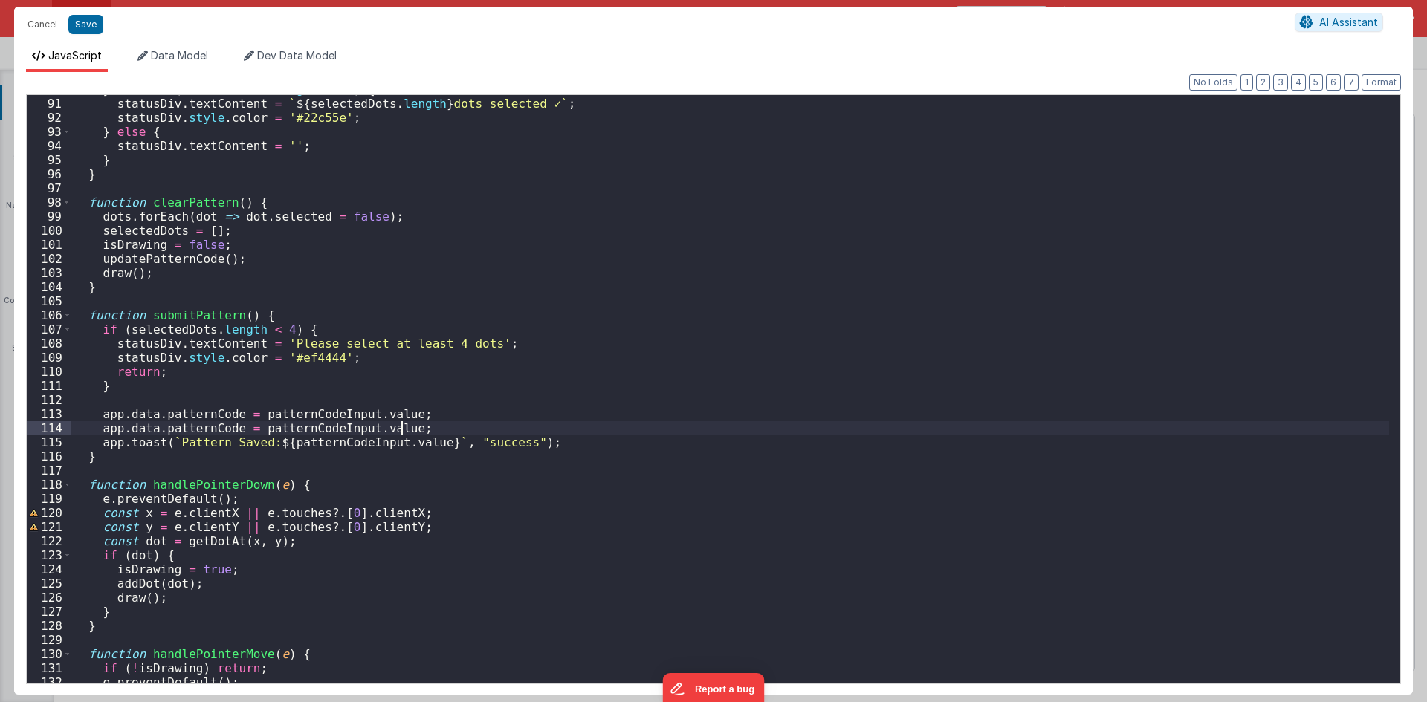
click at [204, 435] on div "} else if ( selectedDots . length >= 4 ) { statusDiv . textContent = ` ${ selec…" at bounding box center [730, 390] width 1318 height 617
drag, startPoint x: 232, startPoint y: 434, endPoint x: 102, endPoint y: 434, distance: 130.1
click at [102, 434] on div "} else if ( selectedDots . length >= 4 ) { statusDiv . textContent = ` ${ selec…" at bounding box center [730, 390] width 1318 height 617
drag, startPoint x: 271, startPoint y: 444, endPoint x: 244, endPoint y: 432, distance: 30.3
click at [271, 444] on div "} else if ( selectedDots . length >= 4 ) { statusDiv . textContent = ` ${ selec…" at bounding box center [730, 390] width 1318 height 617
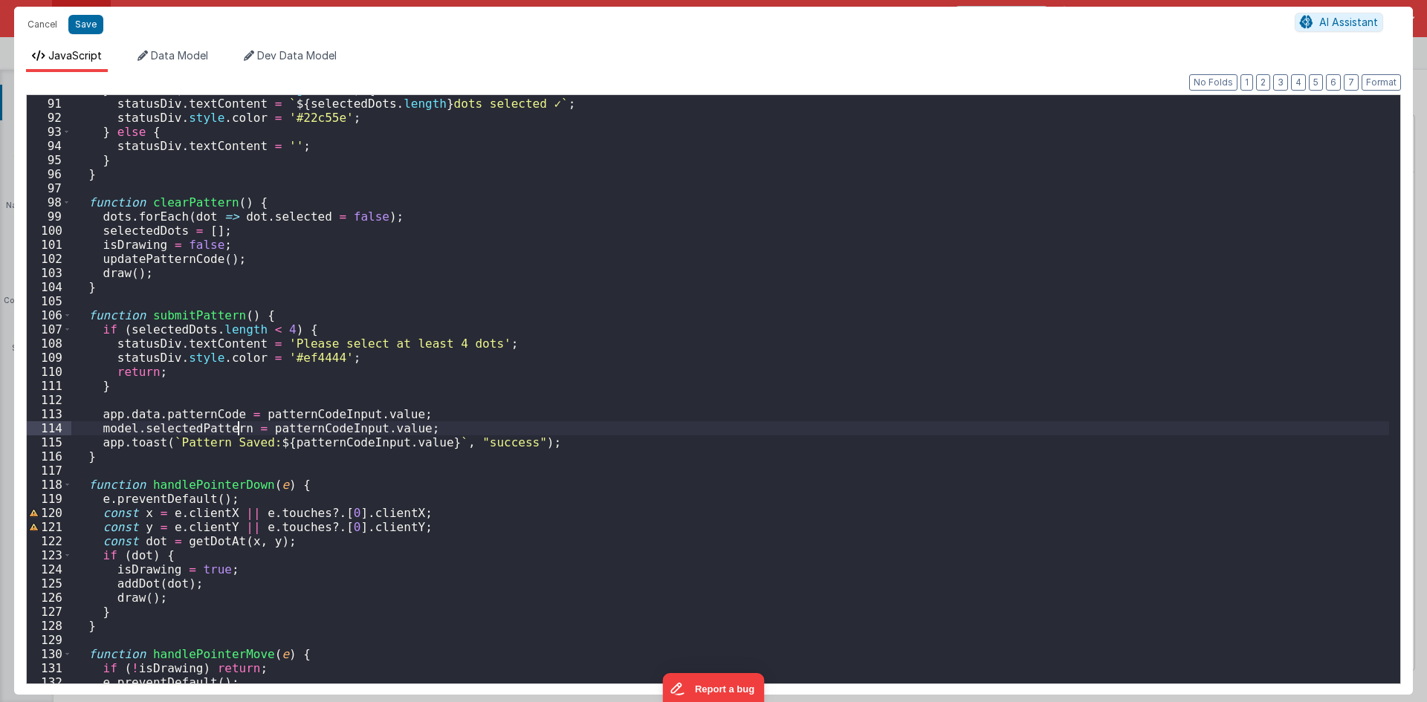
click at [239, 427] on div "} else if ( selectedDots . length >= 4 ) { statusDiv . textContent = ` ${ selec…" at bounding box center [730, 390] width 1318 height 617
click at [77, 24] on button "Save" at bounding box center [85, 24] width 35 height 19
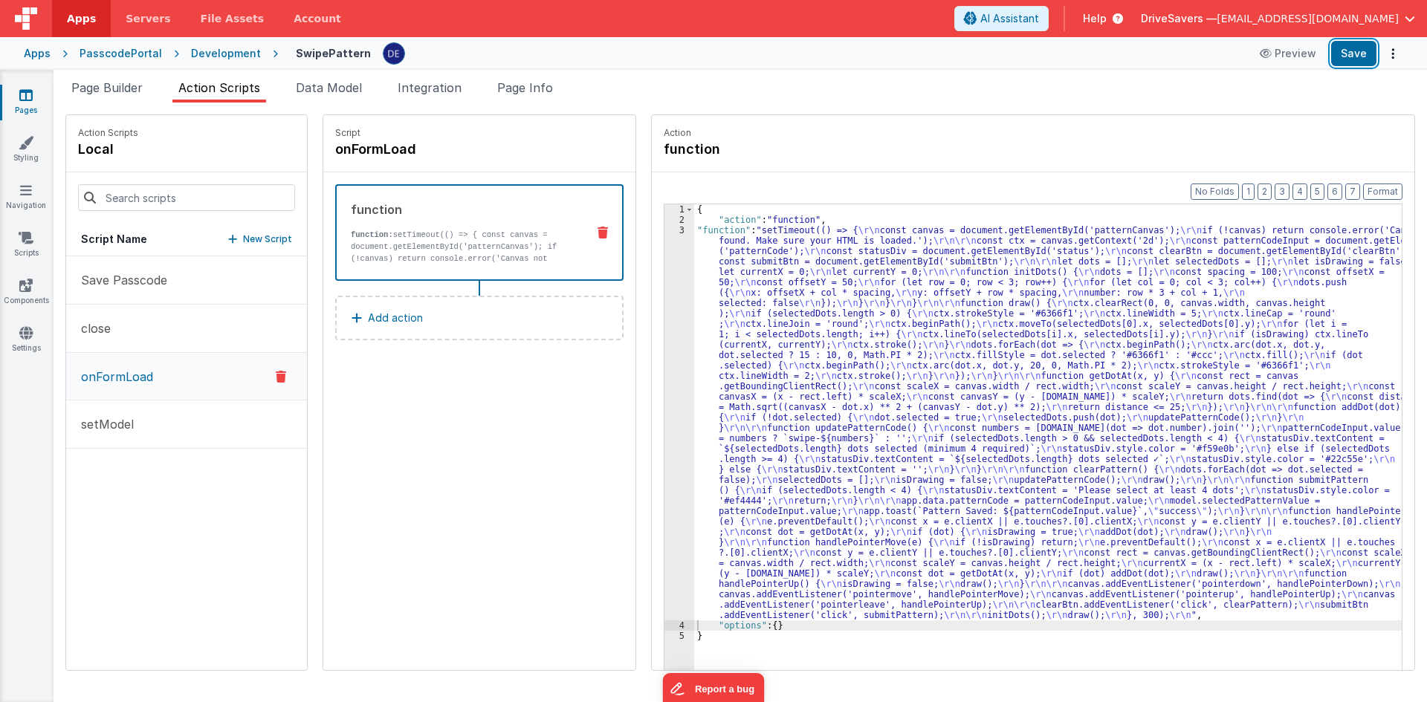
click at [1353, 46] on button "Save" at bounding box center [1353, 53] width 45 height 25
drag, startPoint x: 152, startPoint y: 53, endPoint x: 162, endPoint y: 54, distance: 10.5
click at [152, 53] on div "PasscodePortal" at bounding box center [121, 53] width 82 height 15
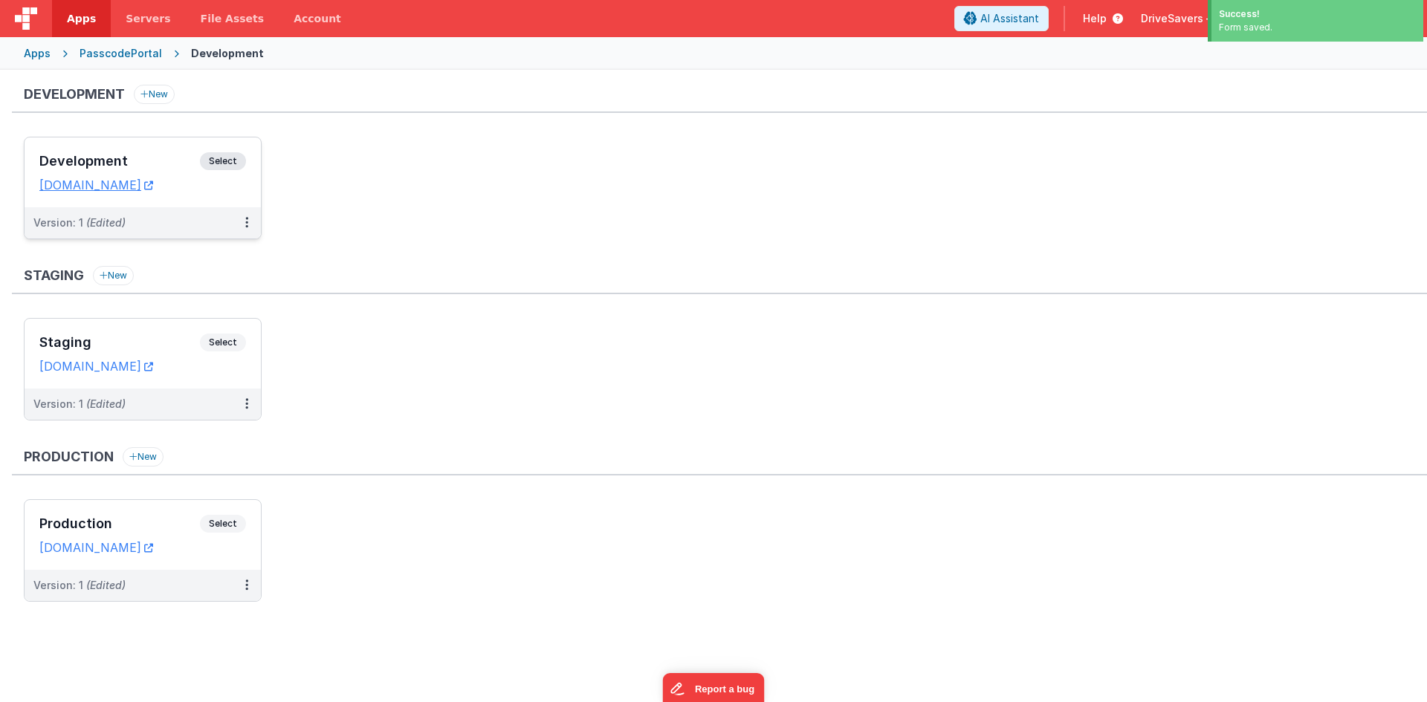
click at [146, 157] on h3 "Development" at bounding box center [119, 161] width 161 height 15
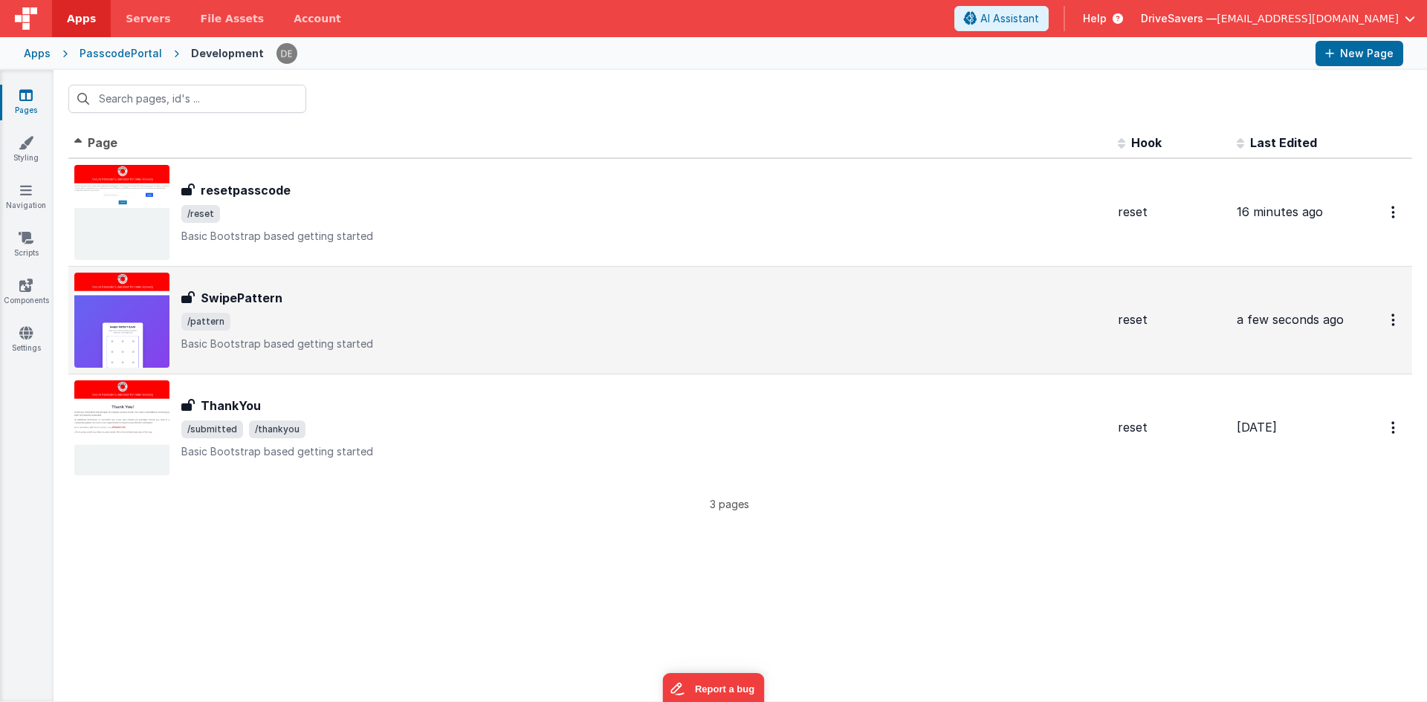
click at [282, 319] on span "/pattern" at bounding box center [643, 322] width 925 height 18
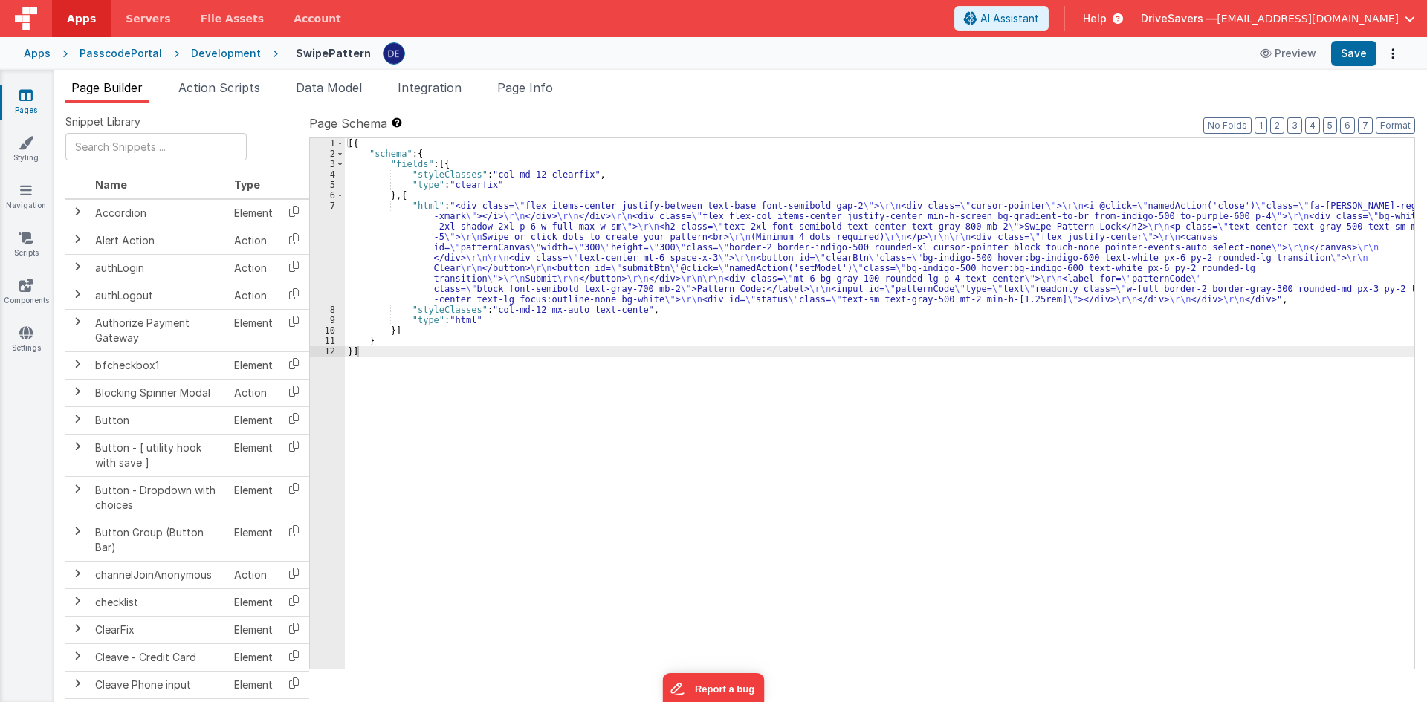
click at [386, 264] on div "[{ "schema" : { "fields" : [{ "styleClasses" : "col-md-12 clearfix" , "type" : …" at bounding box center [879, 413] width 1069 height 551
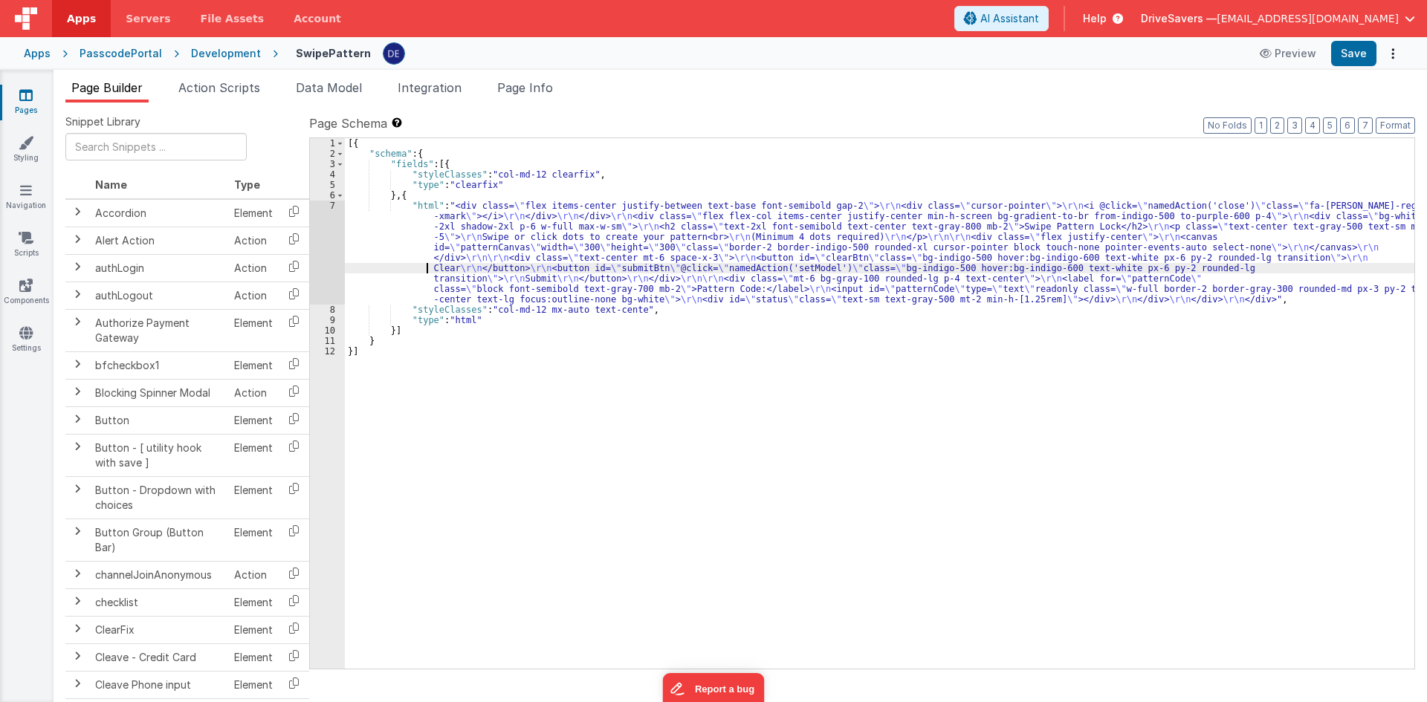
click at [331, 249] on div "7" at bounding box center [327, 253] width 35 height 104
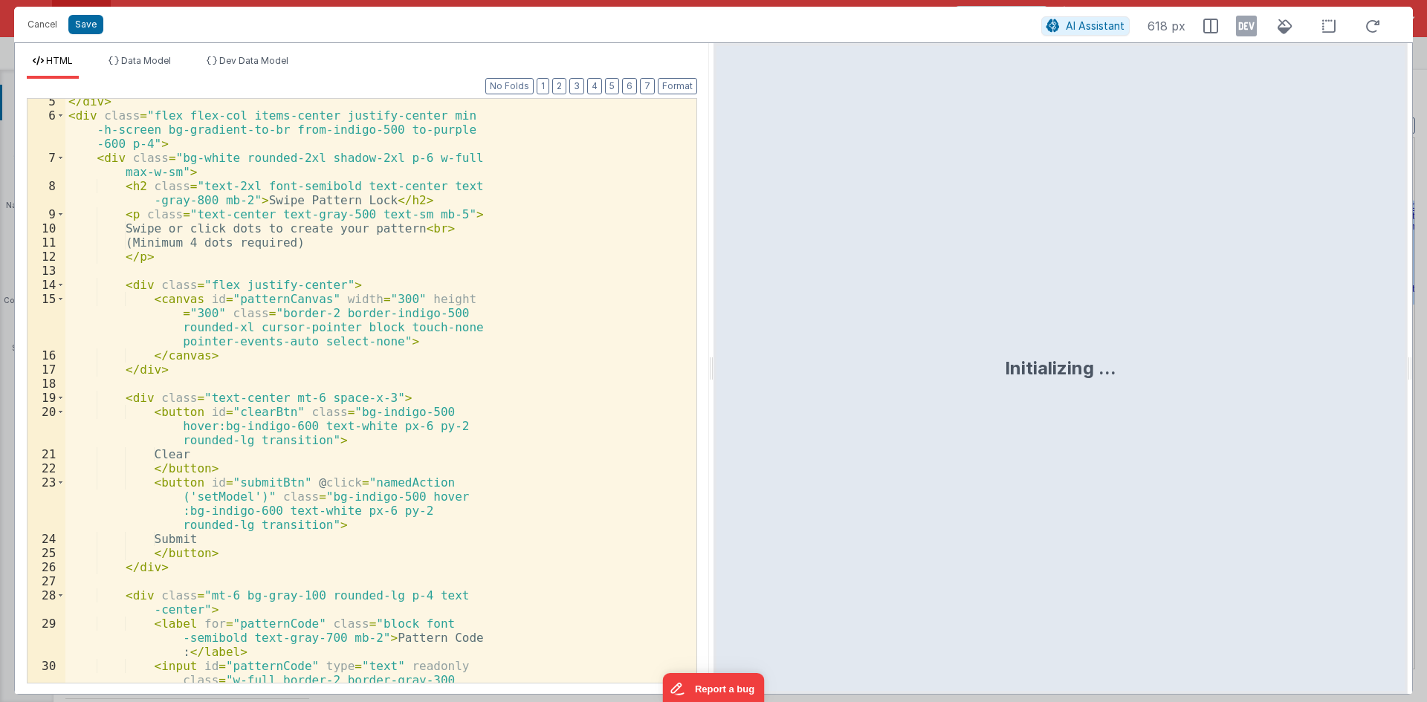
scroll to position [9, 0]
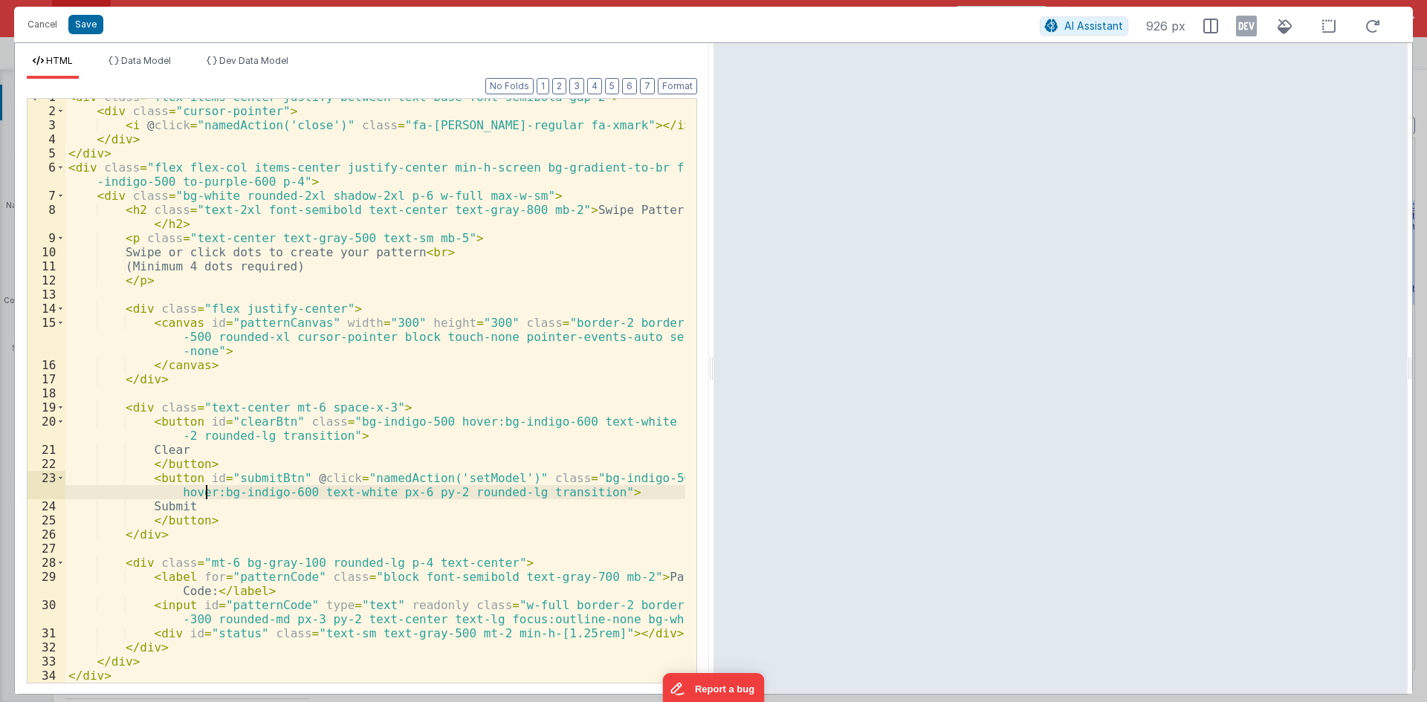
click at [207, 492] on div "< div class = "flex items-center justify-between text-base font-semibold gap-2"…" at bounding box center [375, 396] width 620 height 612
drag, startPoint x: 297, startPoint y: 476, endPoint x: 505, endPoint y: 476, distance: 208.1
click at [505, 476] on div "< div class = "flex items-center justify-between text-base font-semibold gap-2"…" at bounding box center [375, 396] width 620 height 612
click at [78, 20] on button "Save" at bounding box center [85, 24] width 35 height 19
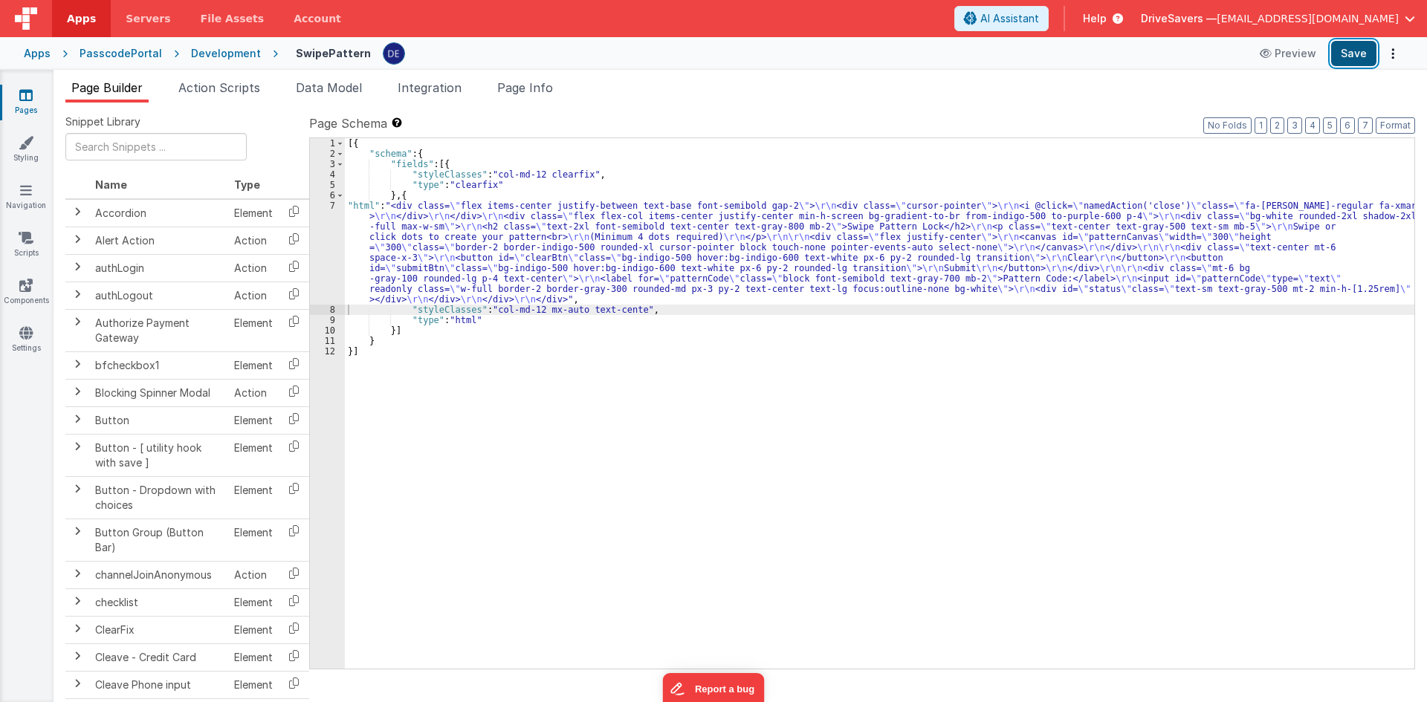
click at [1358, 52] on button "Save" at bounding box center [1353, 53] width 45 height 25
click at [1344, 51] on button "Save" at bounding box center [1353, 53] width 45 height 25
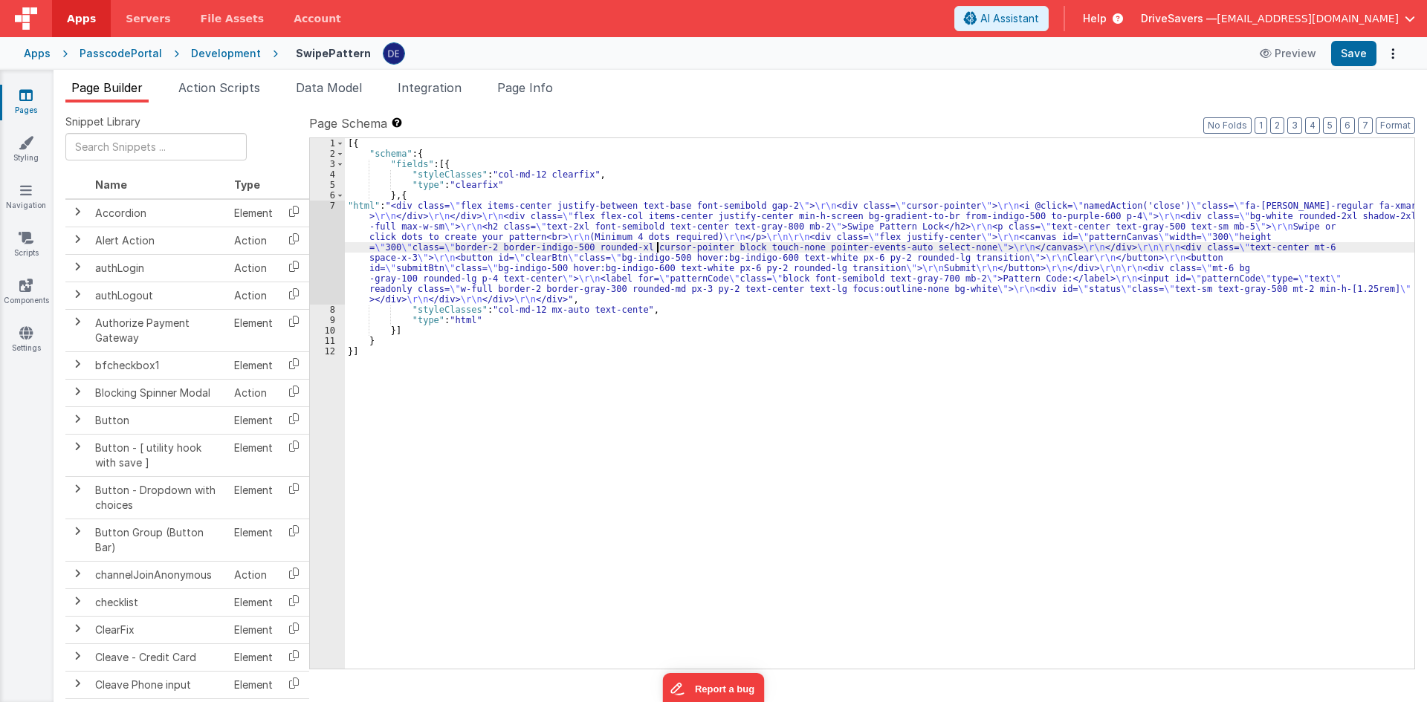
click at [655, 245] on div "[{ "schema" : { "fields" : [{ "styleClasses" : "col-md-12 clearfix" , "type" : …" at bounding box center [879, 413] width 1069 height 551
click at [223, 92] on span "Action Scripts" at bounding box center [219, 87] width 82 height 15
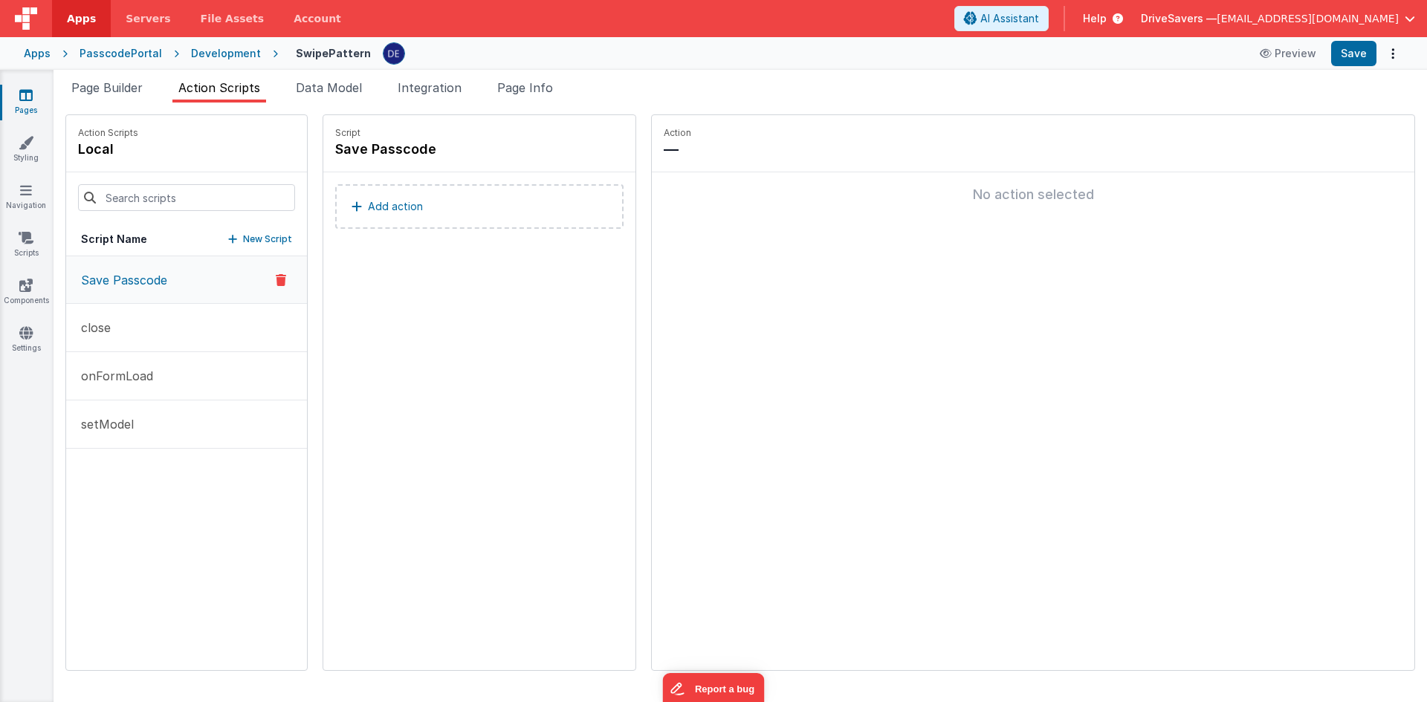
click at [102, 61] on div "Apps PasscodePortal Development SwipePattern Preview Save" at bounding box center [713, 53] width 1427 height 33
click at [109, 79] on li "Page Builder" at bounding box center [106, 91] width 83 height 24
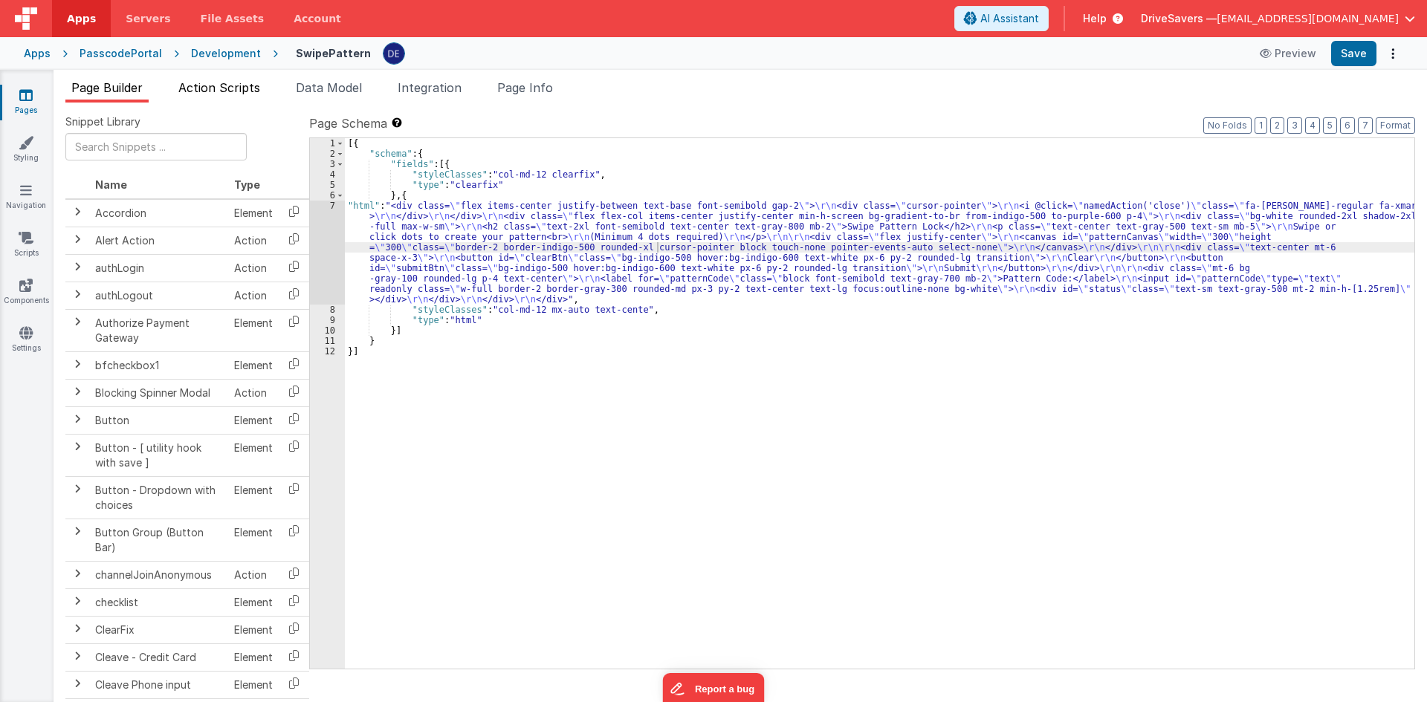
click at [233, 80] on li "Action Scripts" at bounding box center [219, 91] width 94 height 24
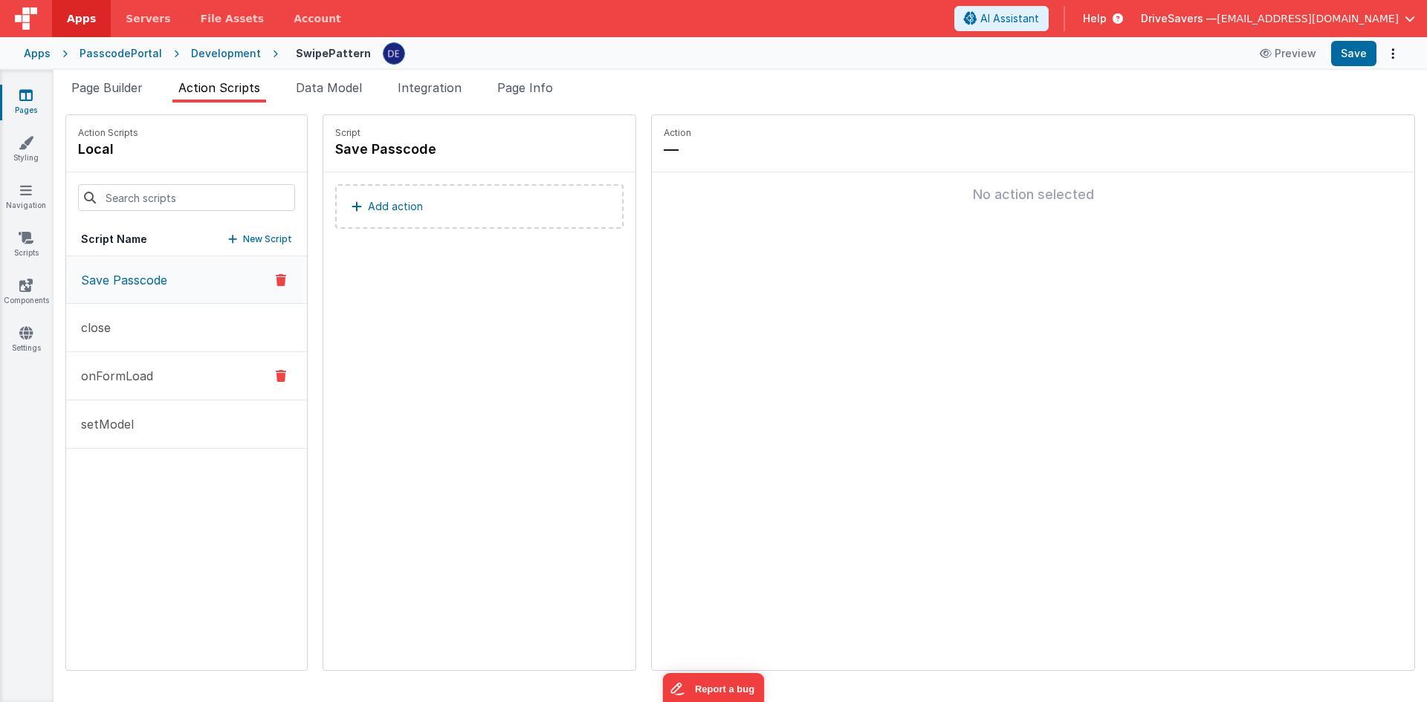
click at [158, 384] on button "onFormLoad" at bounding box center [186, 376] width 241 height 48
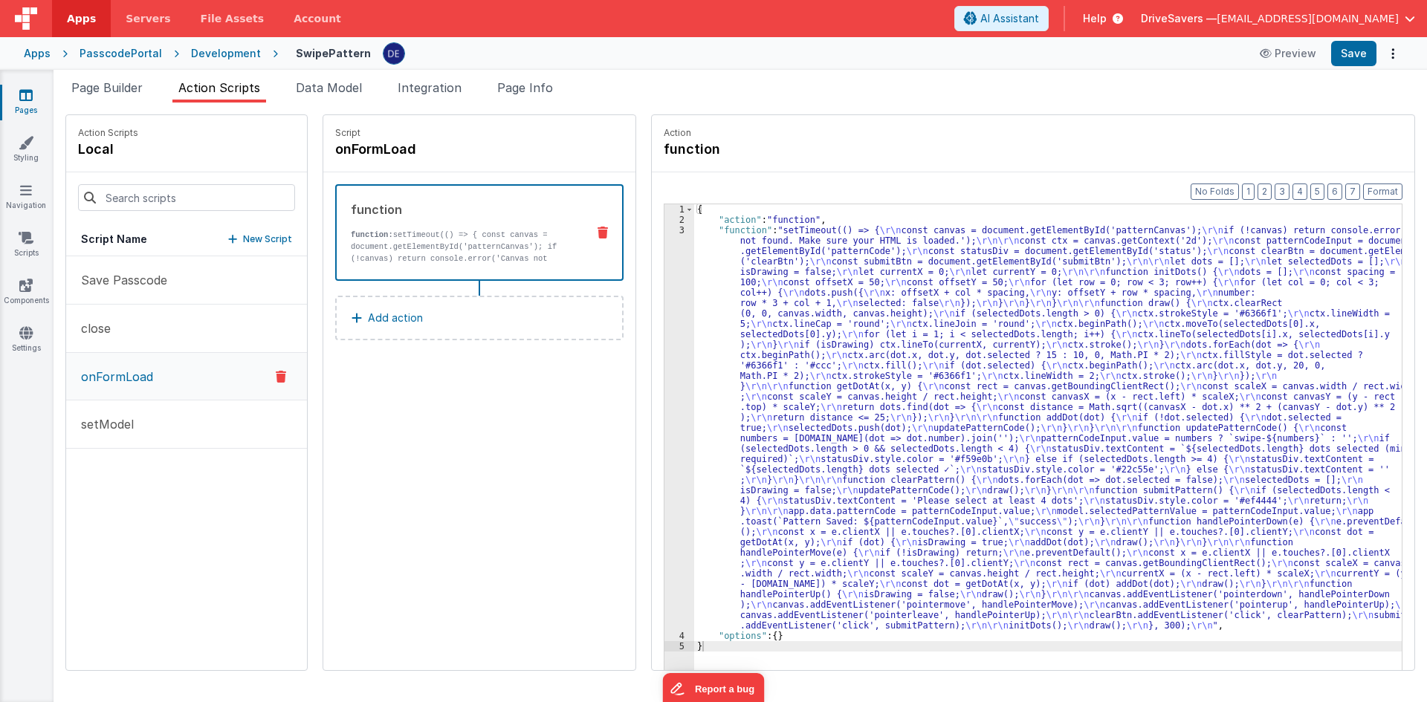
click at [782, 290] on div "{ "action" : "function" , "function" : "setTimeout(() => { \r\n const canvas = …" at bounding box center [1055, 470] width 722 height 533
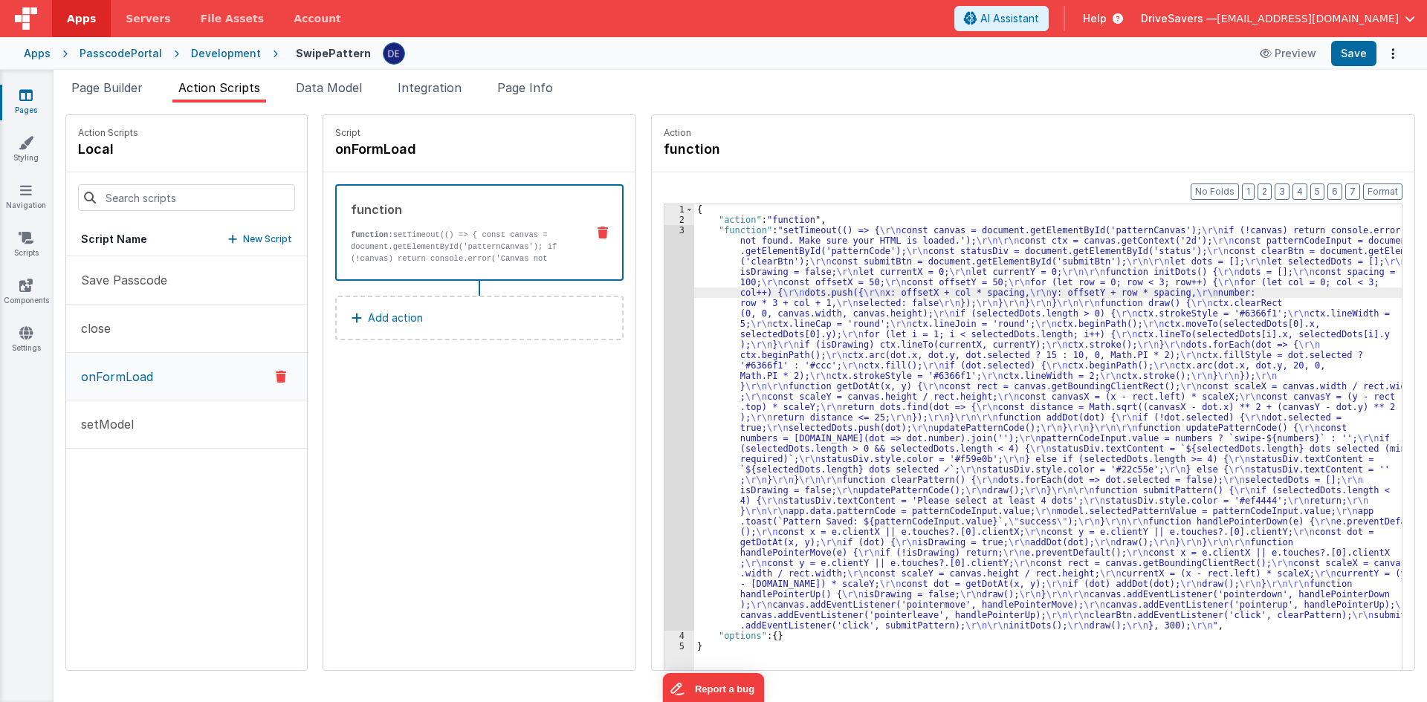
click at [665, 304] on div "3" at bounding box center [679, 428] width 30 height 406
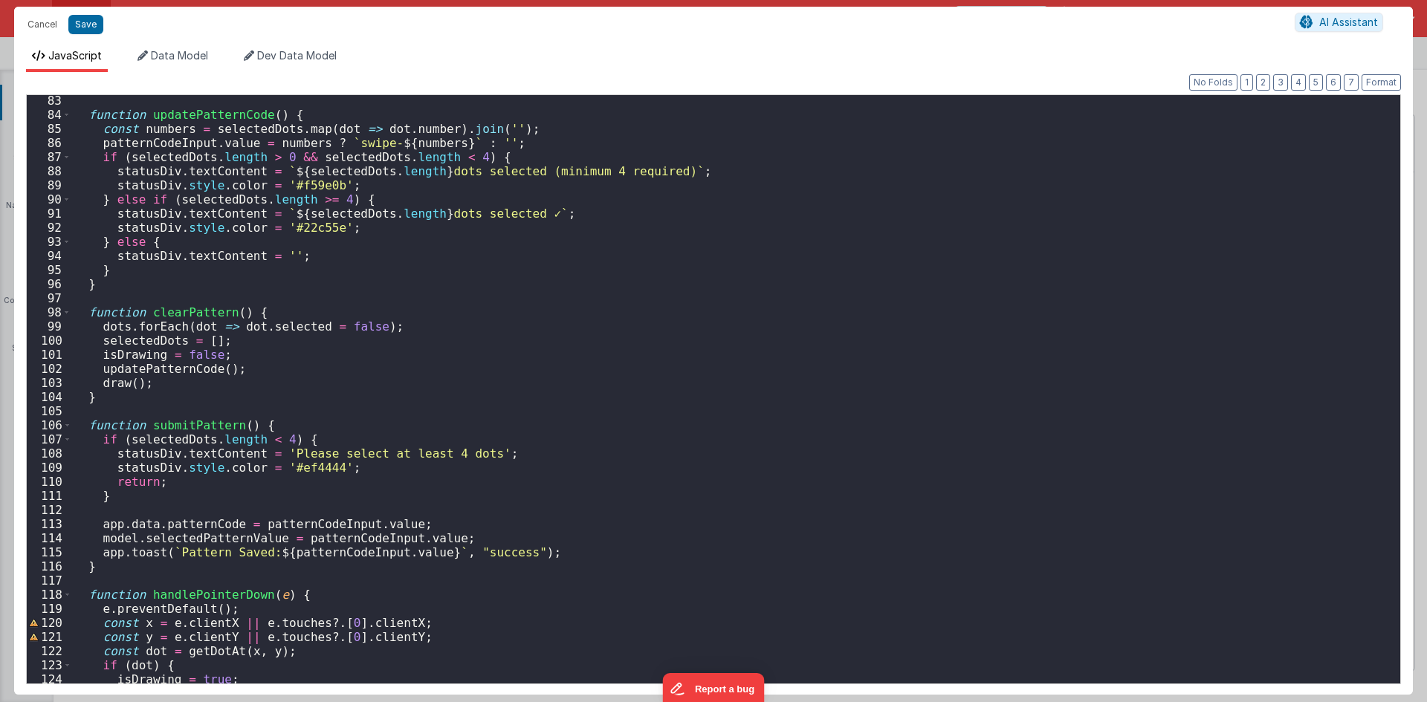
scroll to position [1293, 0]
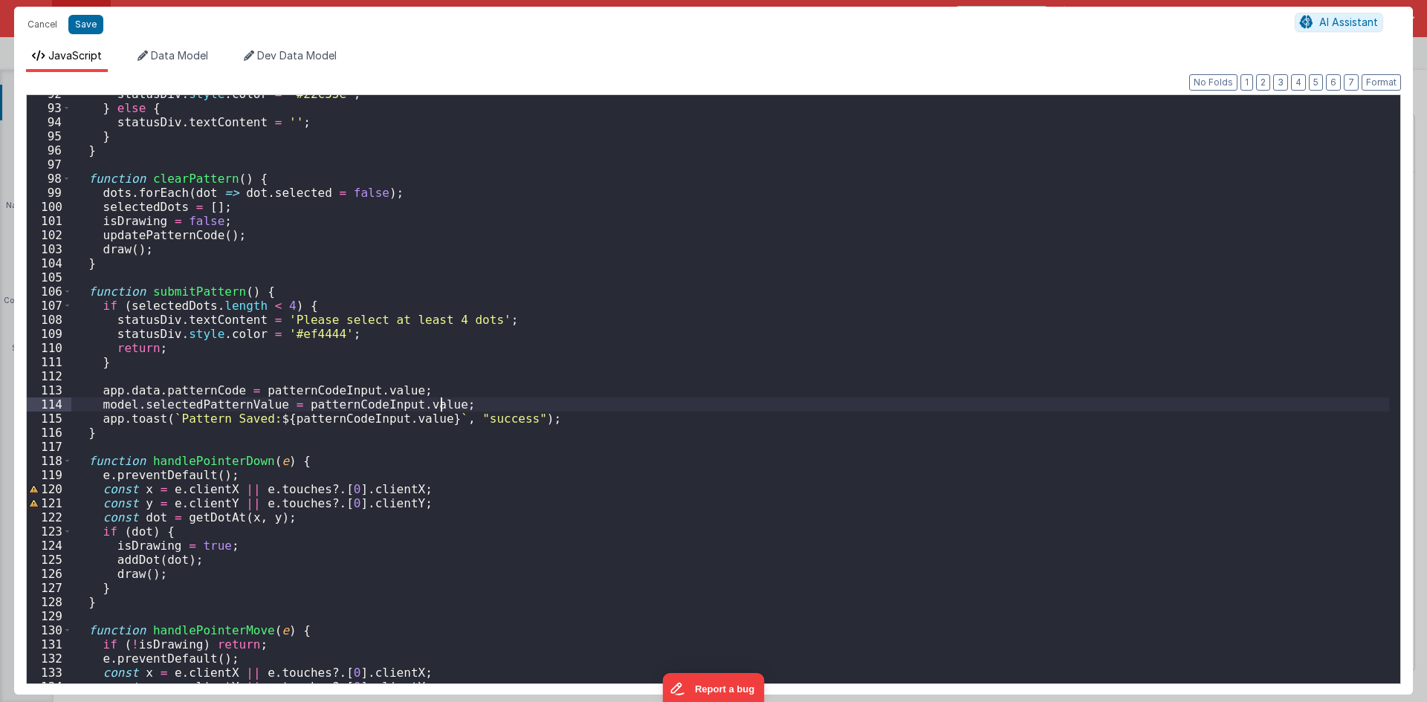
click at [453, 405] on div "statusDiv . style . color = '#22c55e' ; } else { statusDiv . textContent = '' ;…" at bounding box center [730, 395] width 1318 height 617
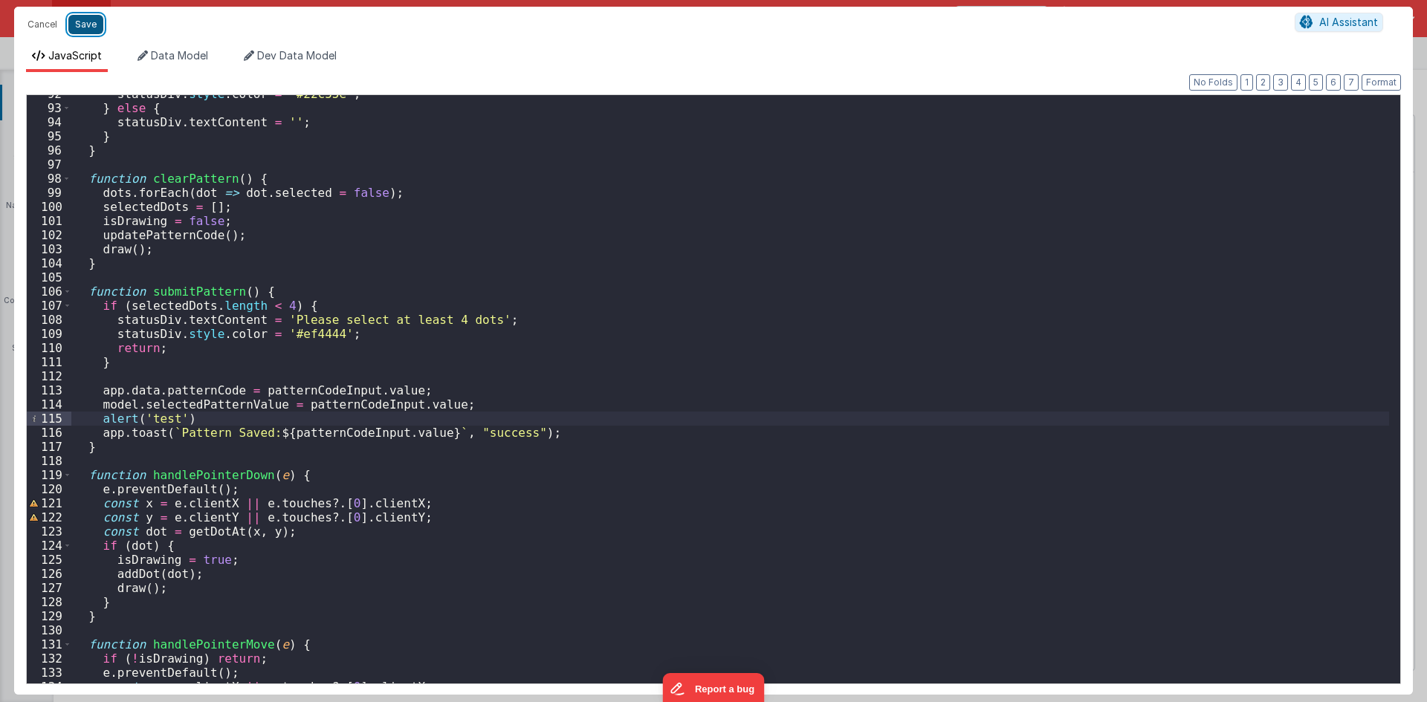
click at [77, 24] on button "Save" at bounding box center [85, 24] width 35 height 19
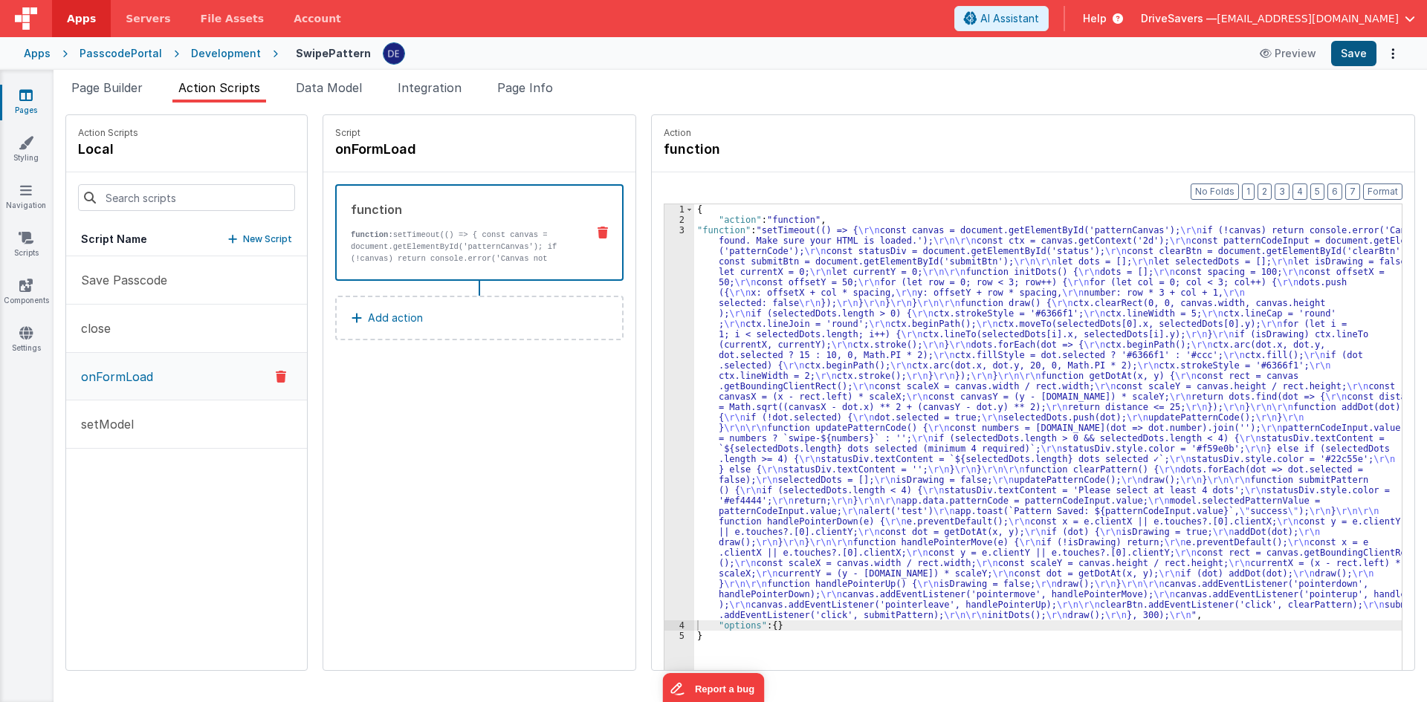
drag, startPoint x: 1328, startPoint y: 38, endPoint x: 1335, endPoint y: 42, distance: 8.3
click at [1330, 38] on div "Apps PasscodePortal Development SwipePattern Preview Save" at bounding box center [713, 53] width 1427 height 33
click at [1347, 48] on button "Save" at bounding box center [1353, 53] width 45 height 25
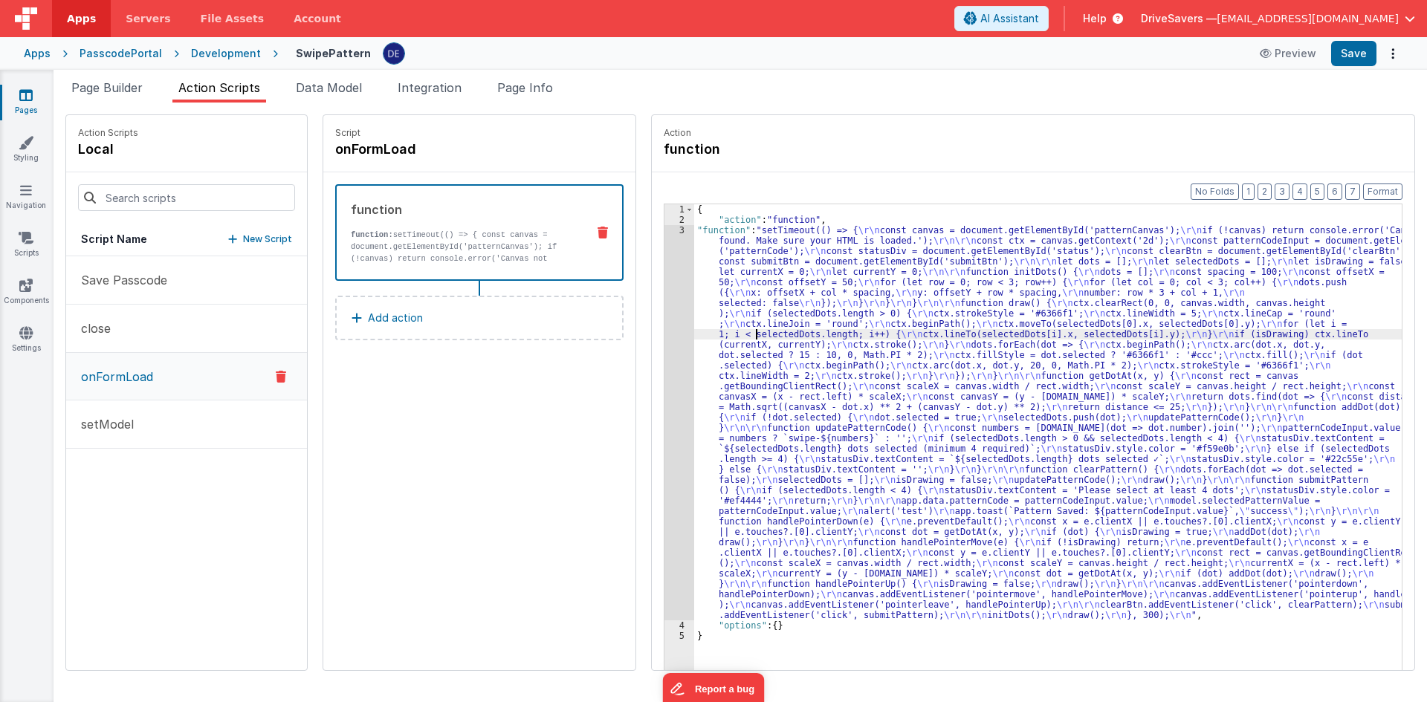
click at [743, 337] on div "{ "action" : "function" , "function" : "setTimeout(() => { \r\n const canvas = …" at bounding box center [1055, 470] width 722 height 533
click at [652, 336] on div "Format 7 6 5 4 3 2 1 No Folds 1 2 3 4 5 { "action" : "function" , "function" : …" at bounding box center [1033, 449] width 762 height 555
click at [664, 332] on div "3" at bounding box center [679, 422] width 30 height 395
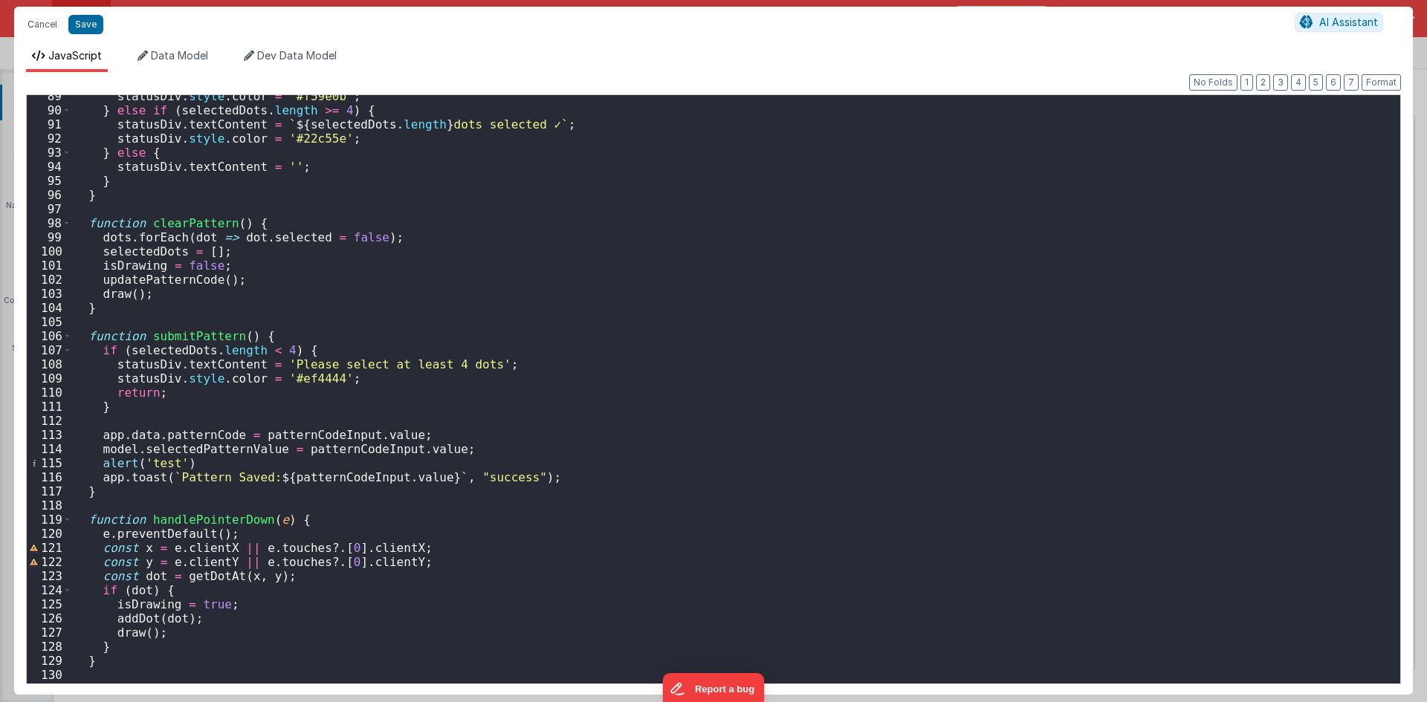
scroll to position [1249, 0]
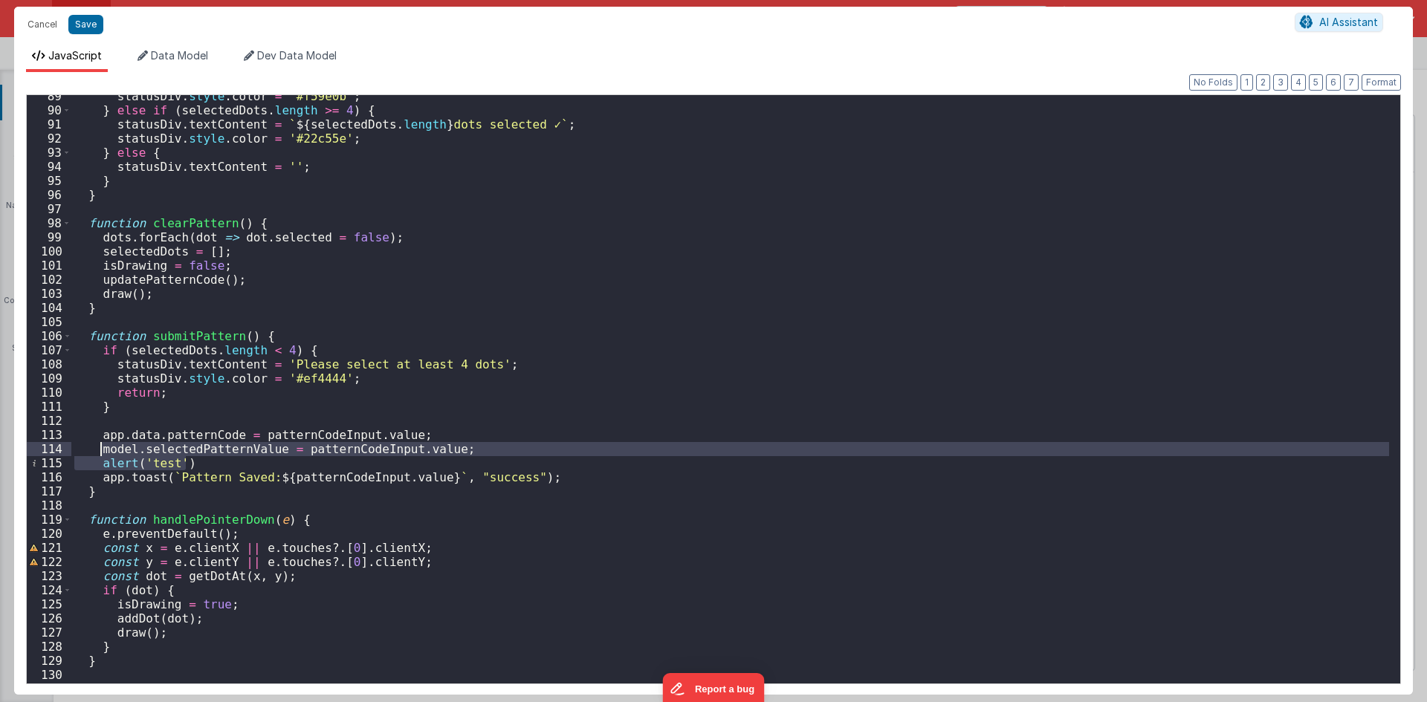
drag, startPoint x: 188, startPoint y: 466, endPoint x: 97, endPoint y: 450, distance: 92.0
click at [97, 450] on div "statusDiv . style . color = '#f59e0b' ; } else if ( selectedDots . length >= 4 …" at bounding box center [730, 397] width 1318 height 617
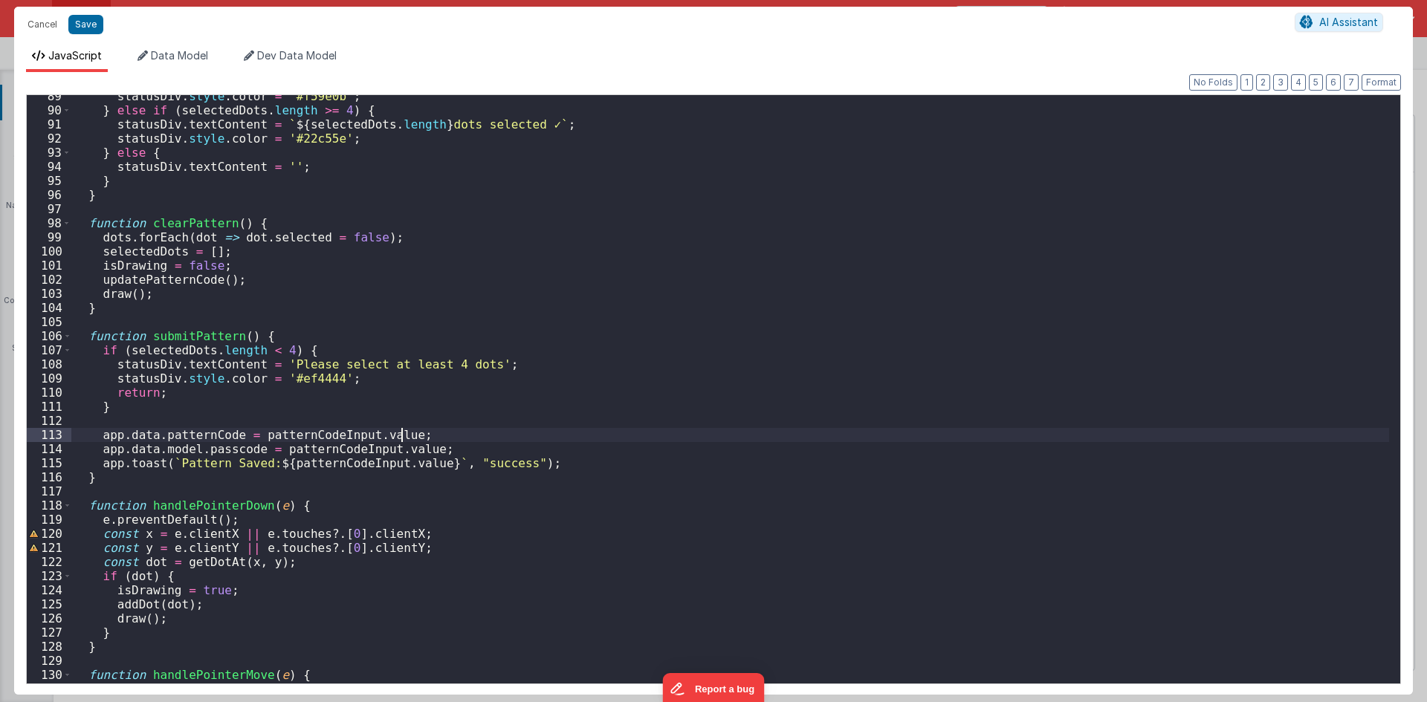
click at [409, 437] on div "statusDiv . style . color = '#f59e0b' ; } else if ( selectedDots . length >= 4 …" at bounding box center [730, 397] width 1318 height 617
click at [75, 24] on button "Save" at bounding box center [85, 24] width 35 height 19
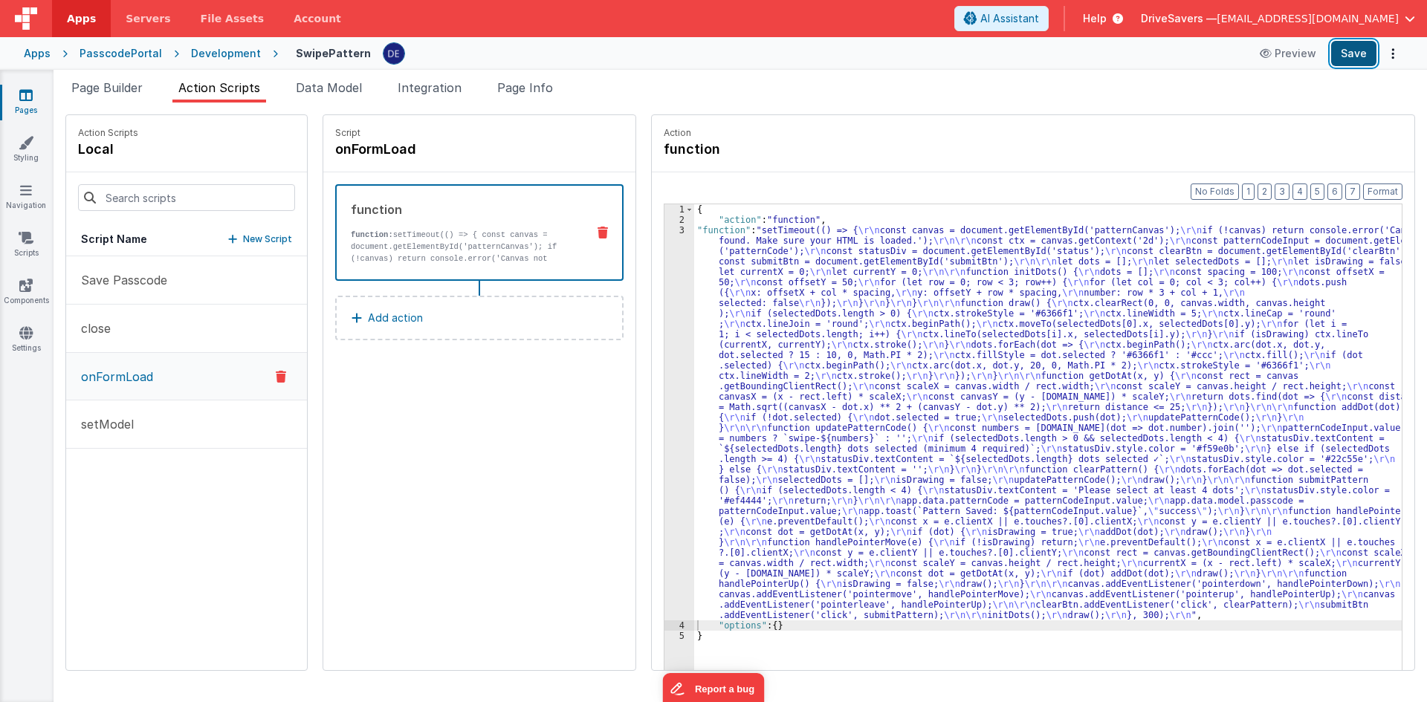
click at [1344, 53] on button "Save" at bounding box center [1353, 53] width 45 height 25
click at [845, 281] on div "{ "action" : "function" , "function" : "setTimeout(() => { \r\n const canvas = …" at bounding box center [1055, 470] width 722 height 533
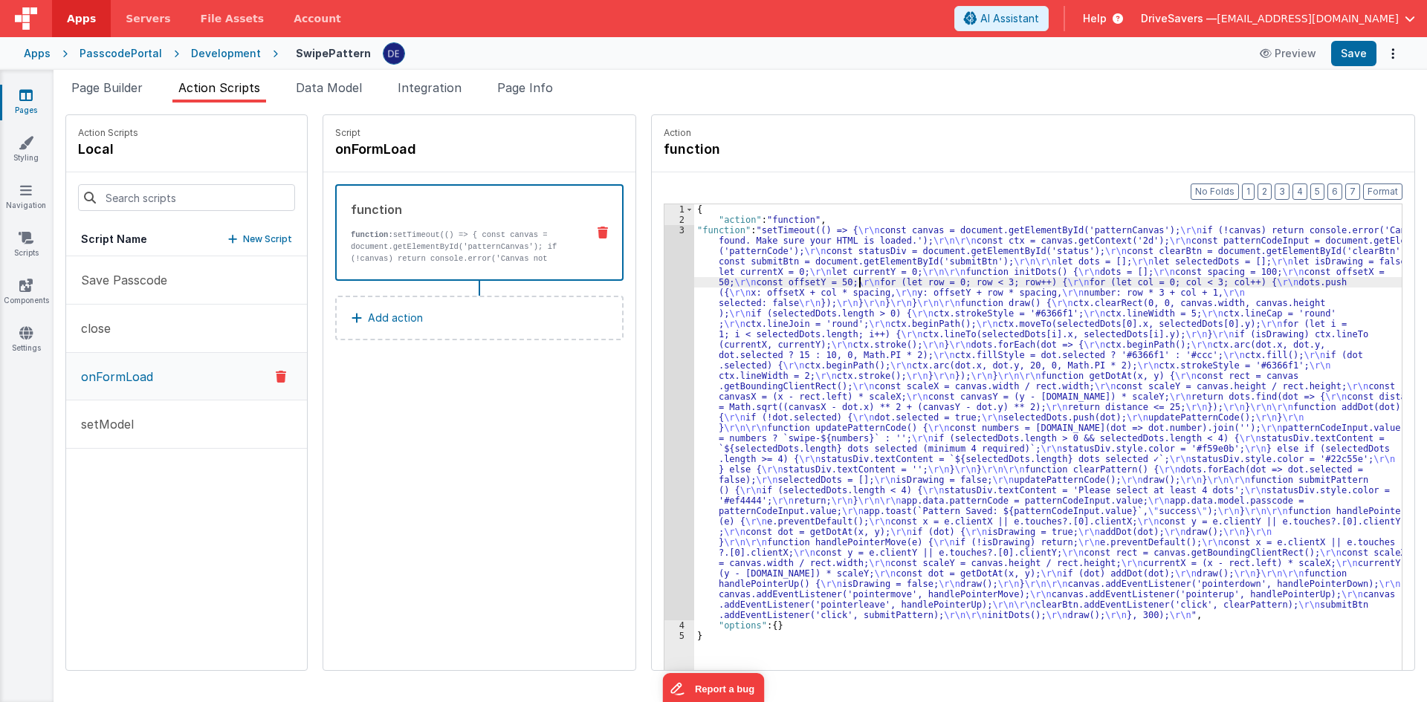
click at [673, 310] on div "3" at bounding box center [679, 422] width 30 height 395
click at [664, 298] on div "3" at bounding box center [679, 422] width 30 height 395
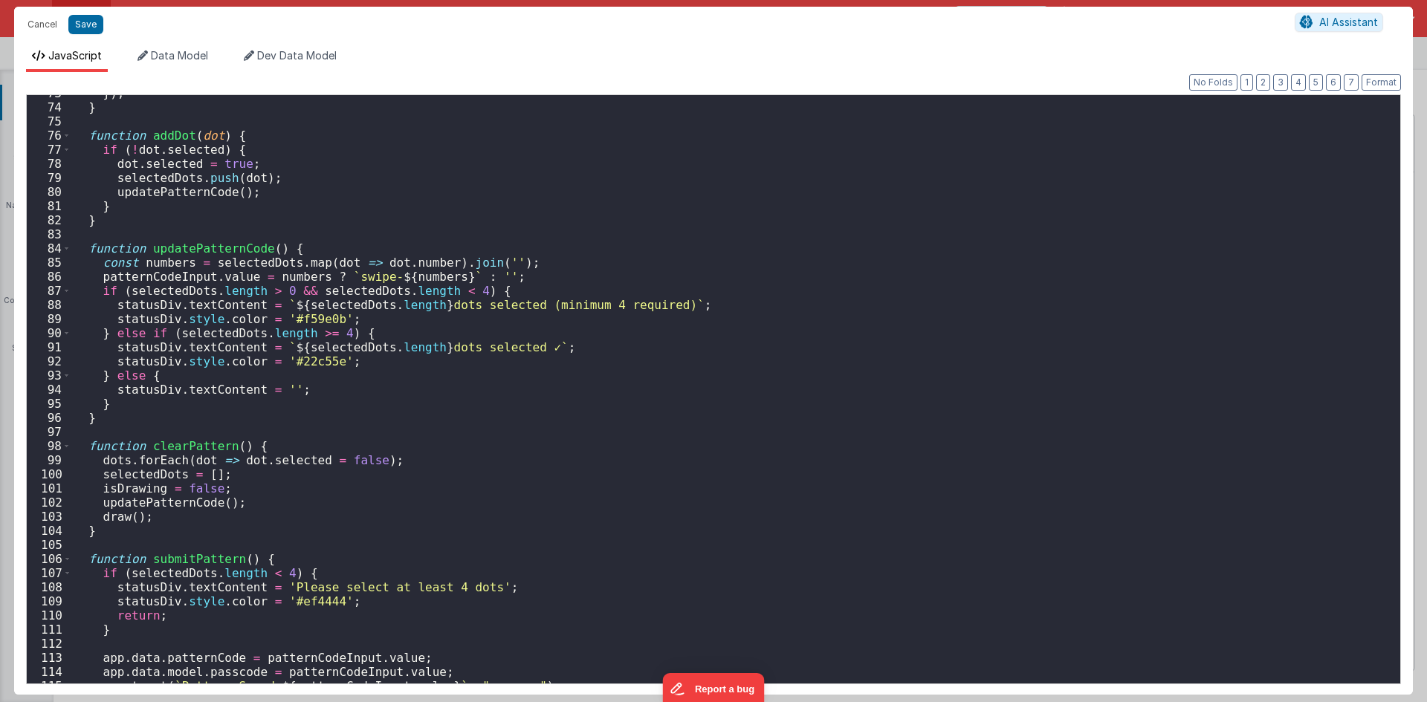
scroll to position [1115, 0]
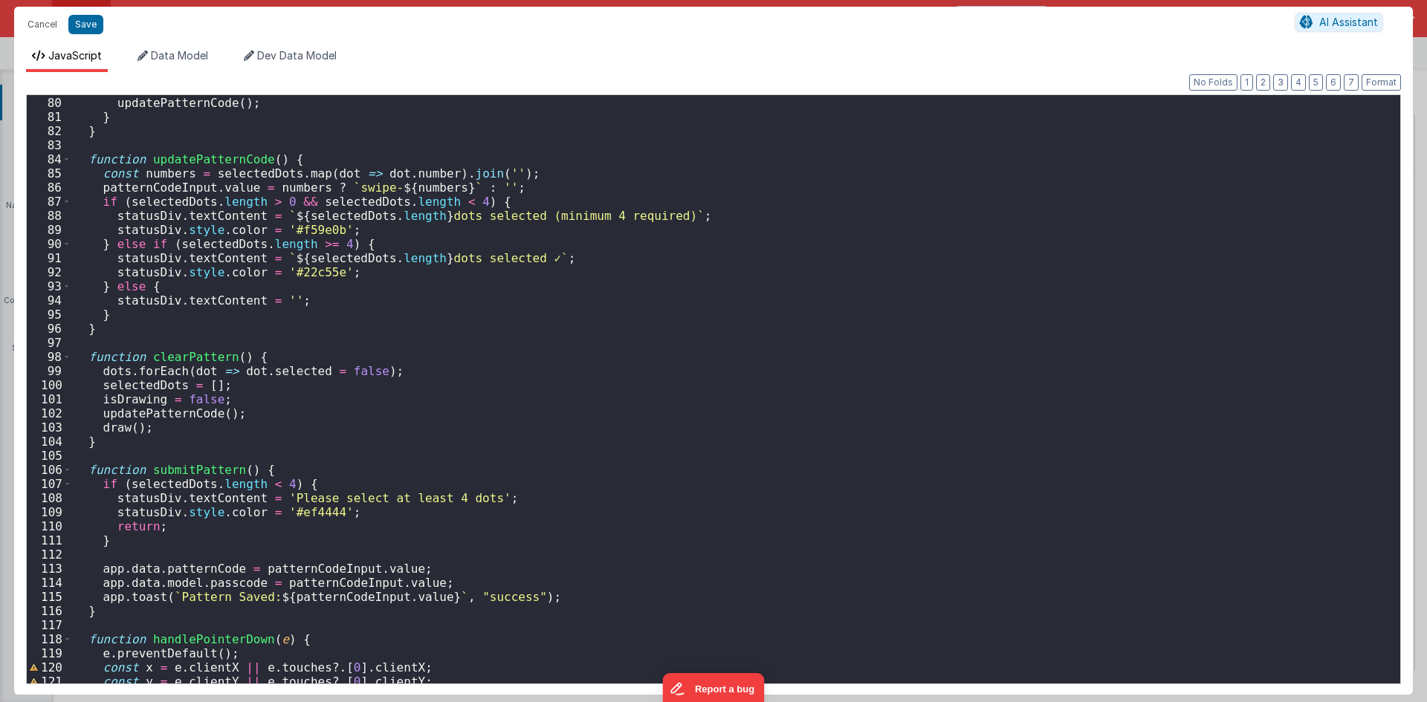
click at [208, 469] on div "selectedDots . push ( dot ) ; updatePatternCode ( ) ; } } function updatePatter…" at bounding box center [730, 390] width 1318 height 617
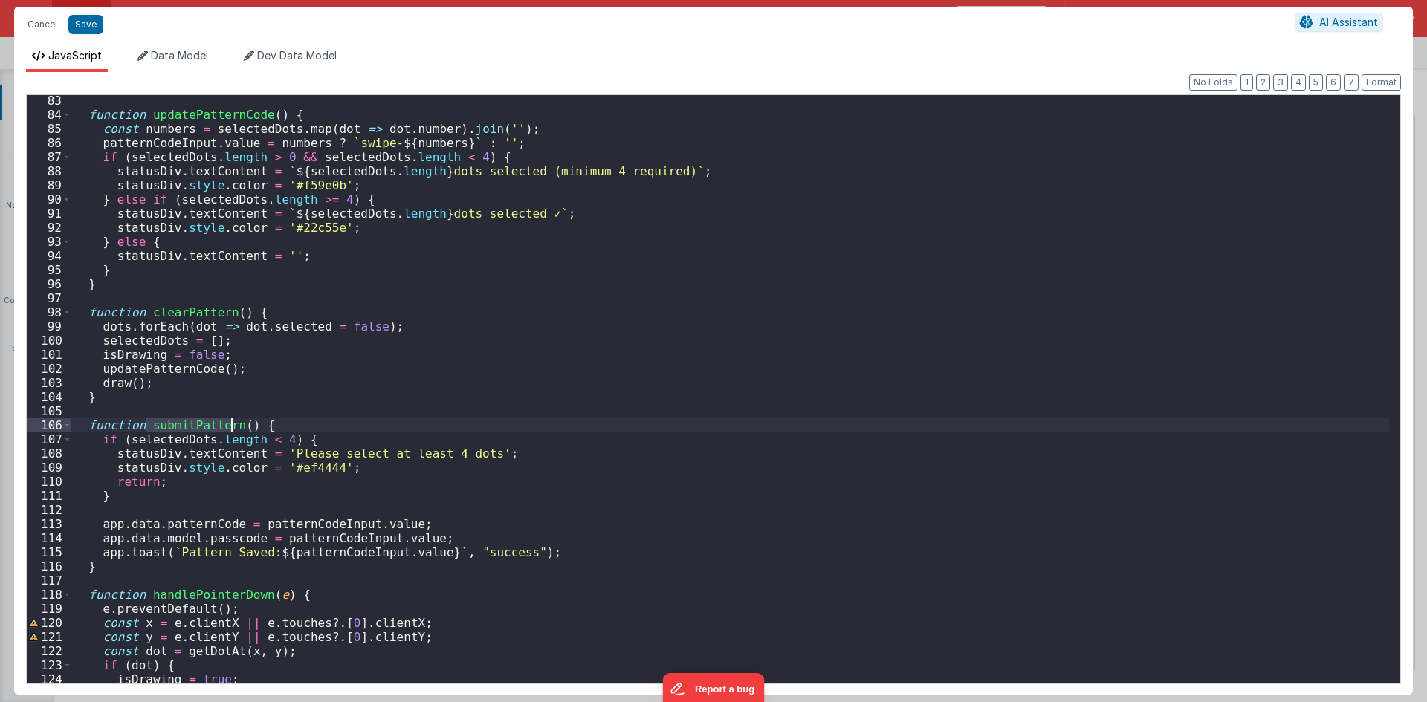
scroll to position [1204, 0]
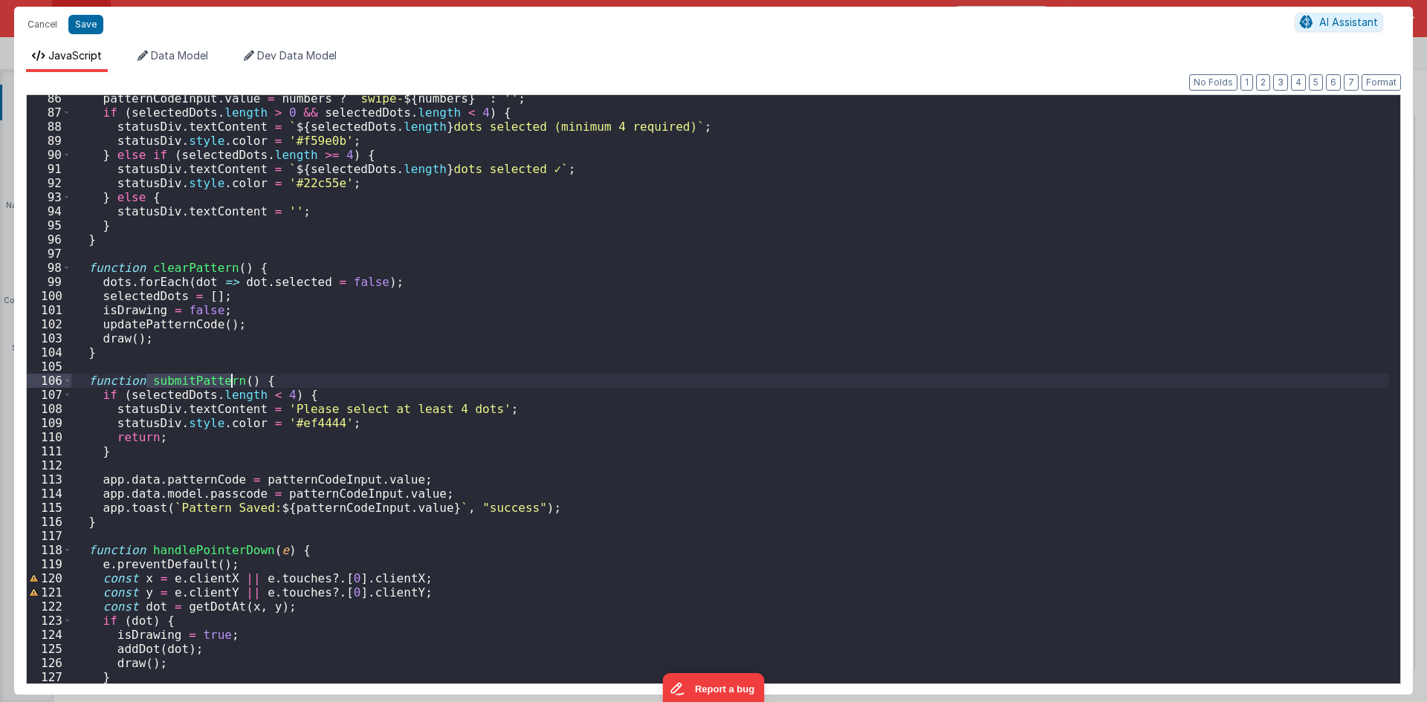
click at [323, 499] on div "patternCodeInput . value = numbers ? ` swipe- ${ numbers } ` : '' ; if ( select…" at bounding box center [730, 399] width 1318 height 617
drag, startPoint x: 405, startPoint y: 494, endPoint x: 100, endPoint y: 495, distance: 305.4
click at [100, 495] on div "patternCodeInput . value = numbers ? ` swipe- ${ numbers } ` : '' ; if ( select…" at bounding box center [730, 399] width 1318 height 617
click at [436, 498] on div "patternCodeInput . value = numbers ? ` swipe- ${ numbers } ` : '' ; if ( select…" at bounding box center [730, 389] width 1318 height 589
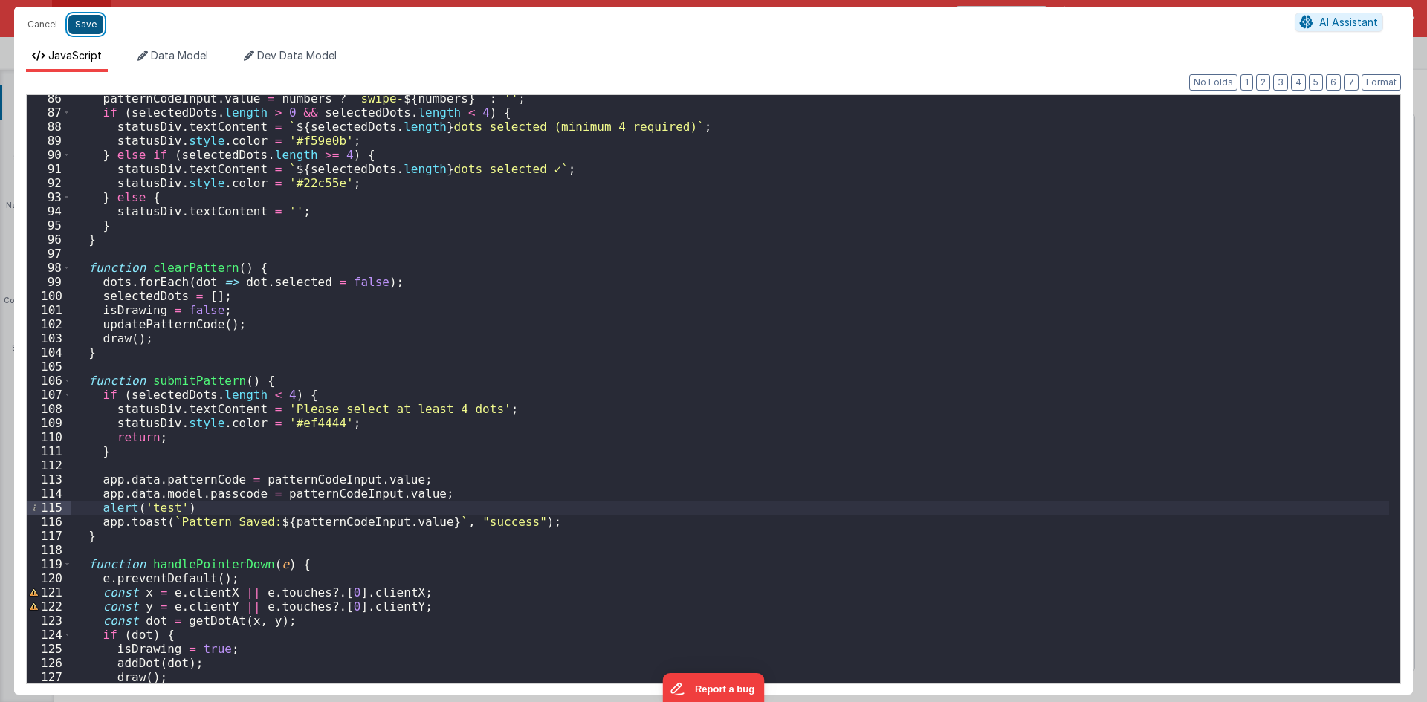
click at [91, 27] on button "Save" at bounding box center [85, 24] width 35 height 19
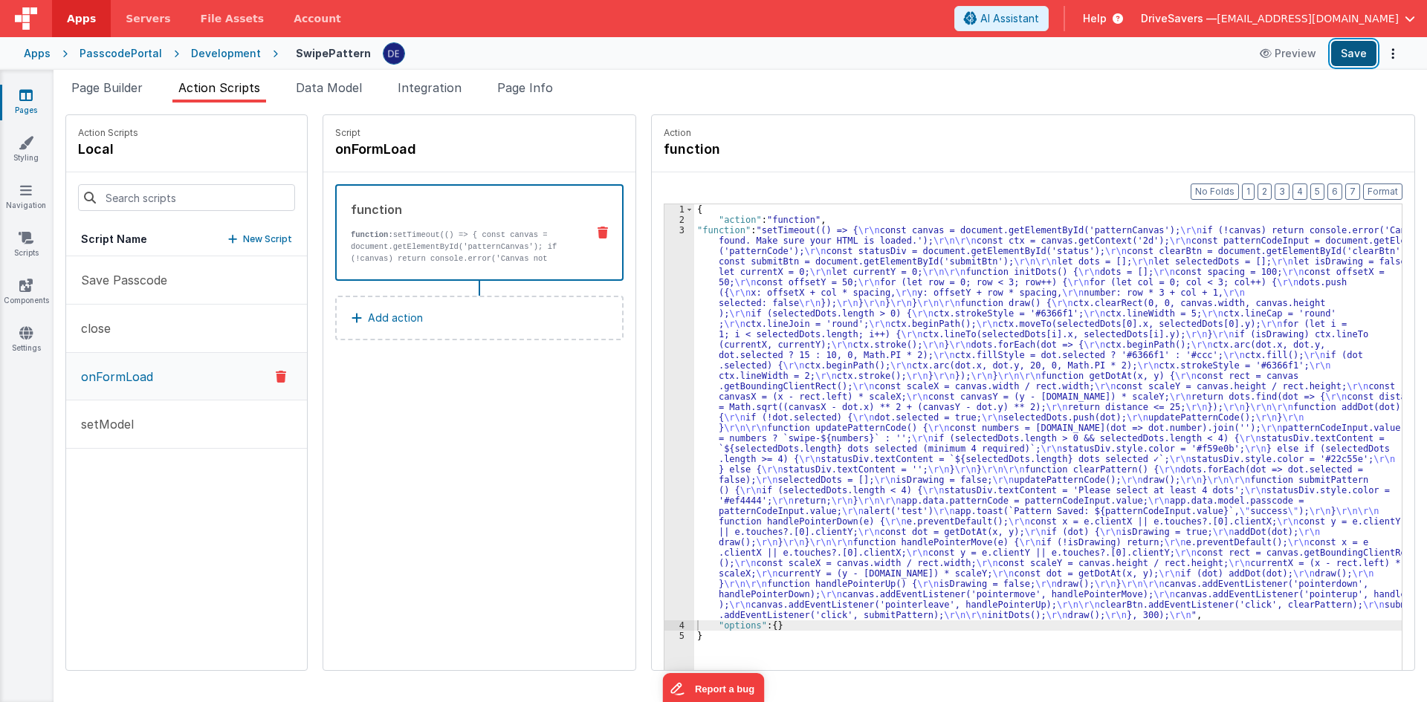
click at [1352, 53] on button "Save" at bounding box center [1353, 53] width 45 height 25
click at [731, 314] on div "{ "action" : "function" , "function" : "setTimeout(() => { \r\n const canvas = …" at bounding box center [1055, 470] width 722 height 533
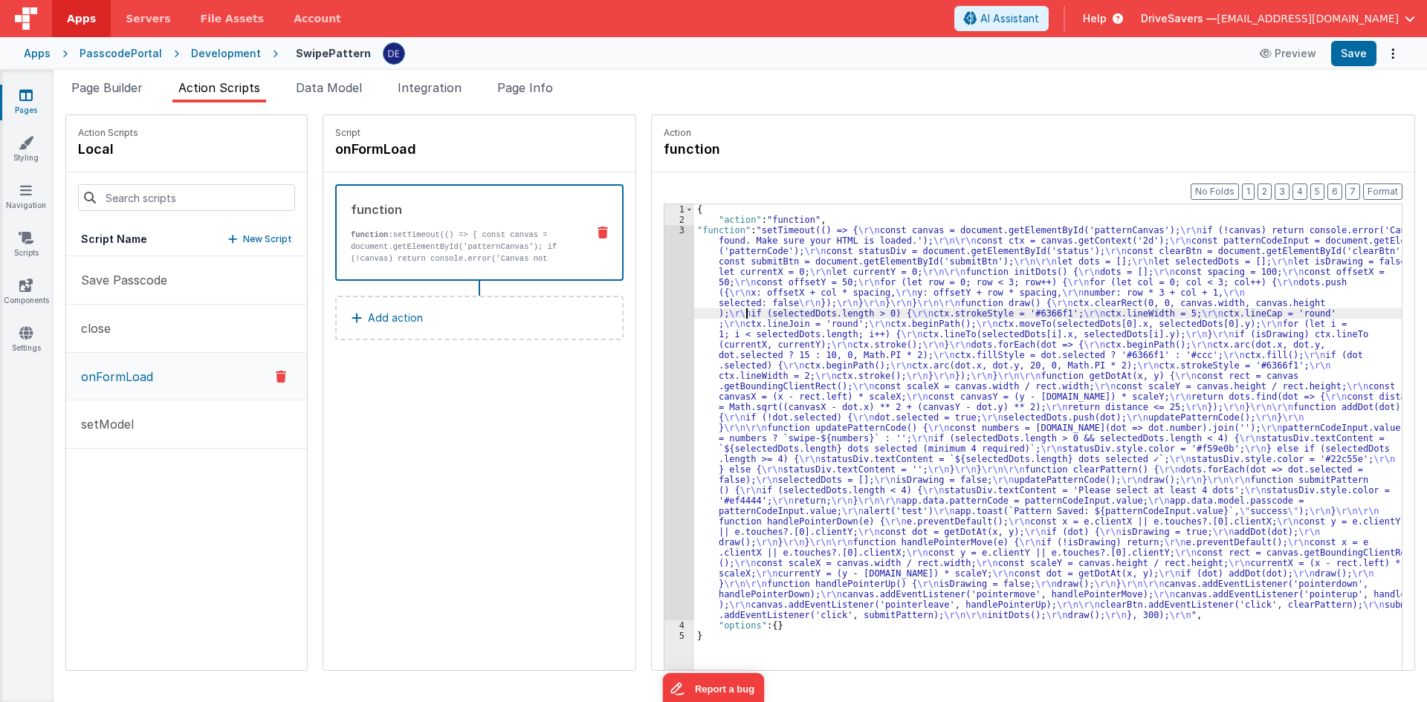
click at [668, 317] on div "3" at bounding box center [679, 422] width 30 height 395
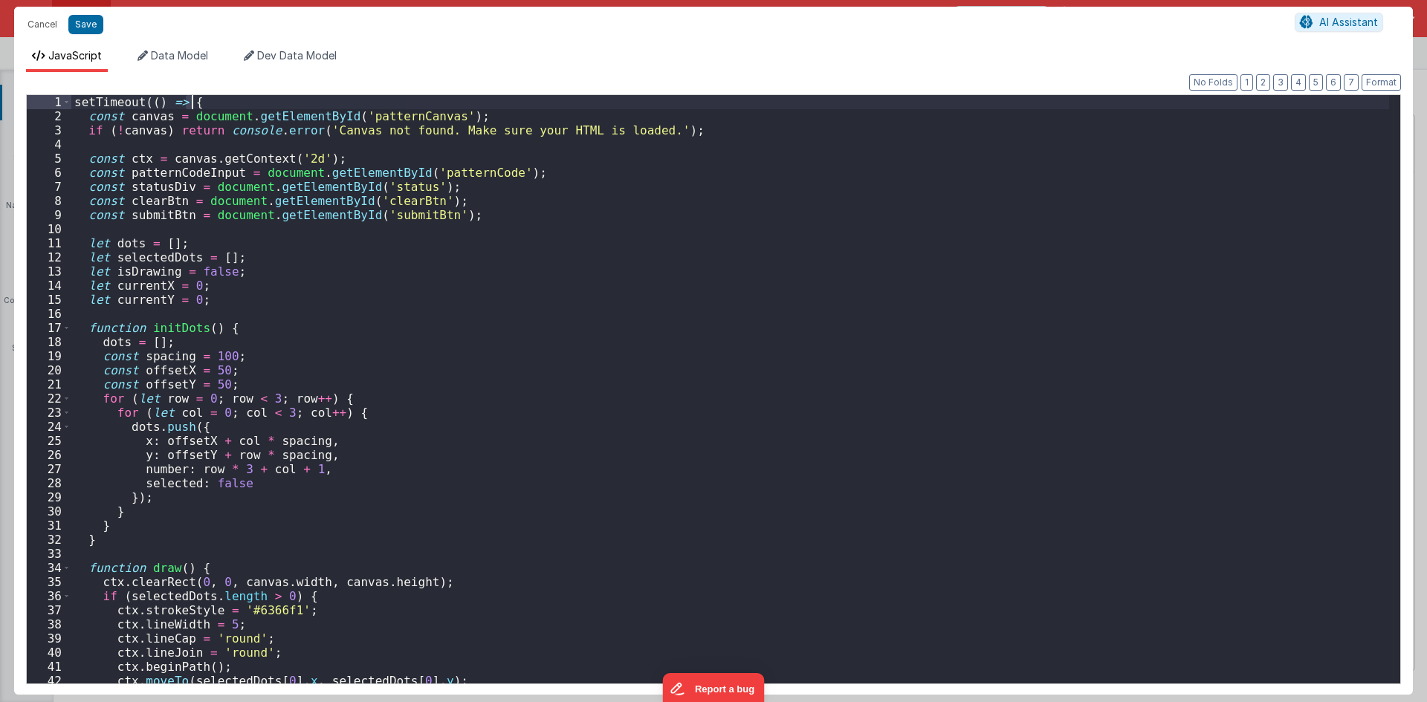
drag, startPoint x: 184, startPoint y: 103, endPoint x: 198, endPoint y: 105, distance: 14.2
click at [198, 105] on div "setTimeout (( ) => { const canvas = document . getElementById ( 'patternCanvas'…" at bounding box center [730, 403] width 1318 height 617
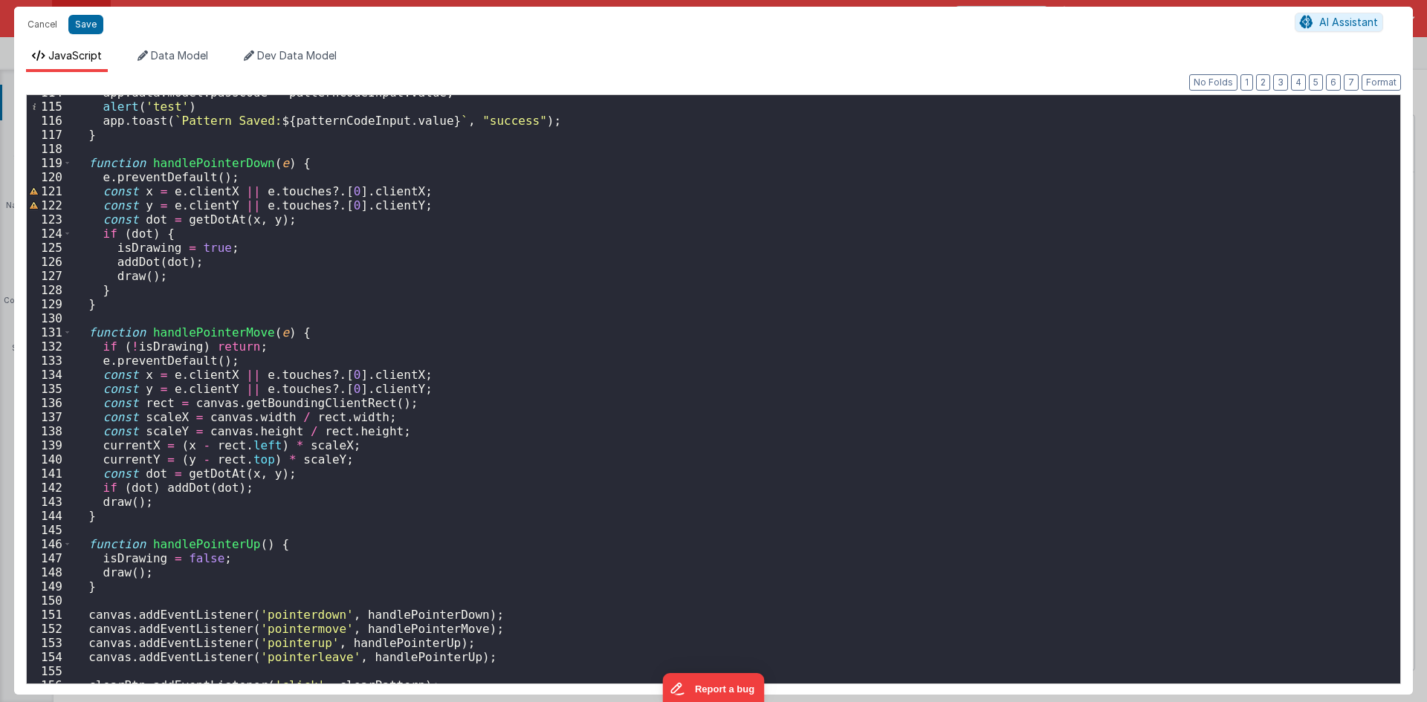
scroll to position [1699, 0]
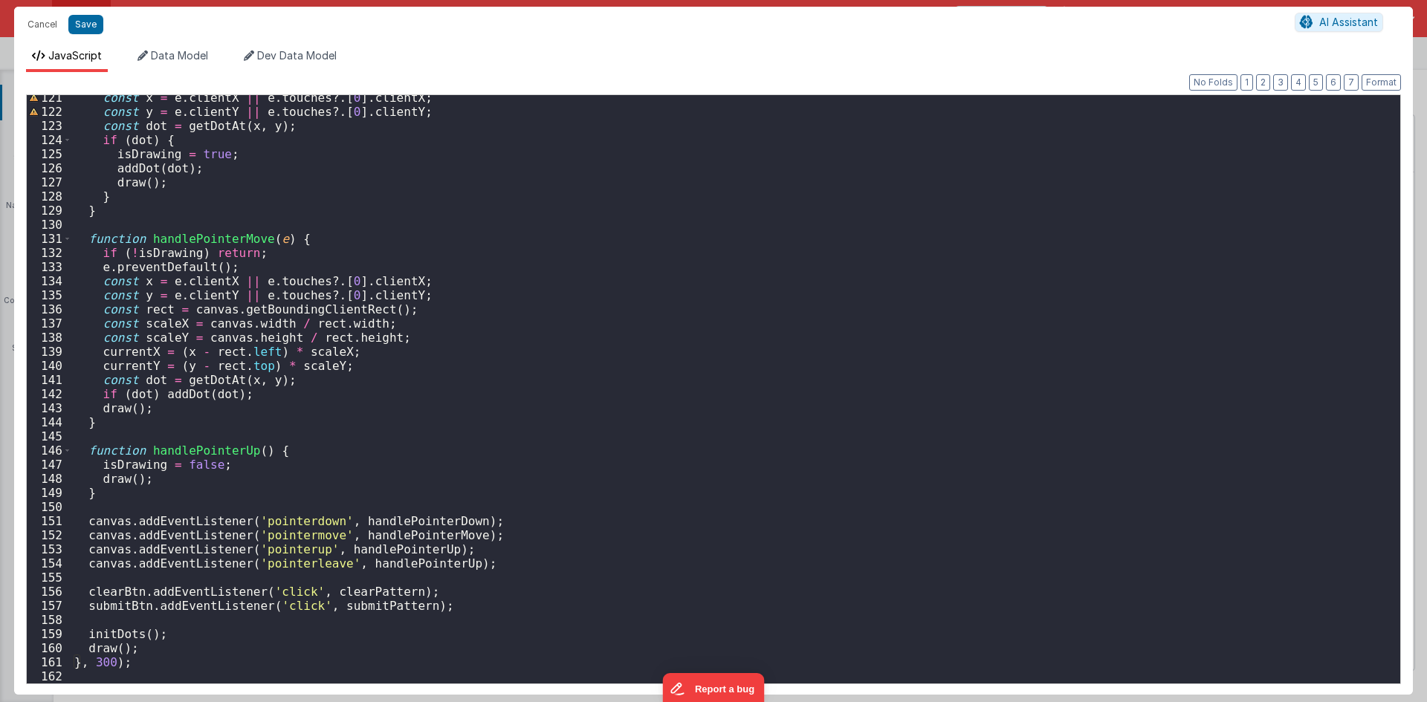
click at [98, 635] on div "const x = e . clientX || e . touches ?. [ 0 ] . clientX ; const y = e . clientY…" at bounding box center [730, 399] width 1318 height 617
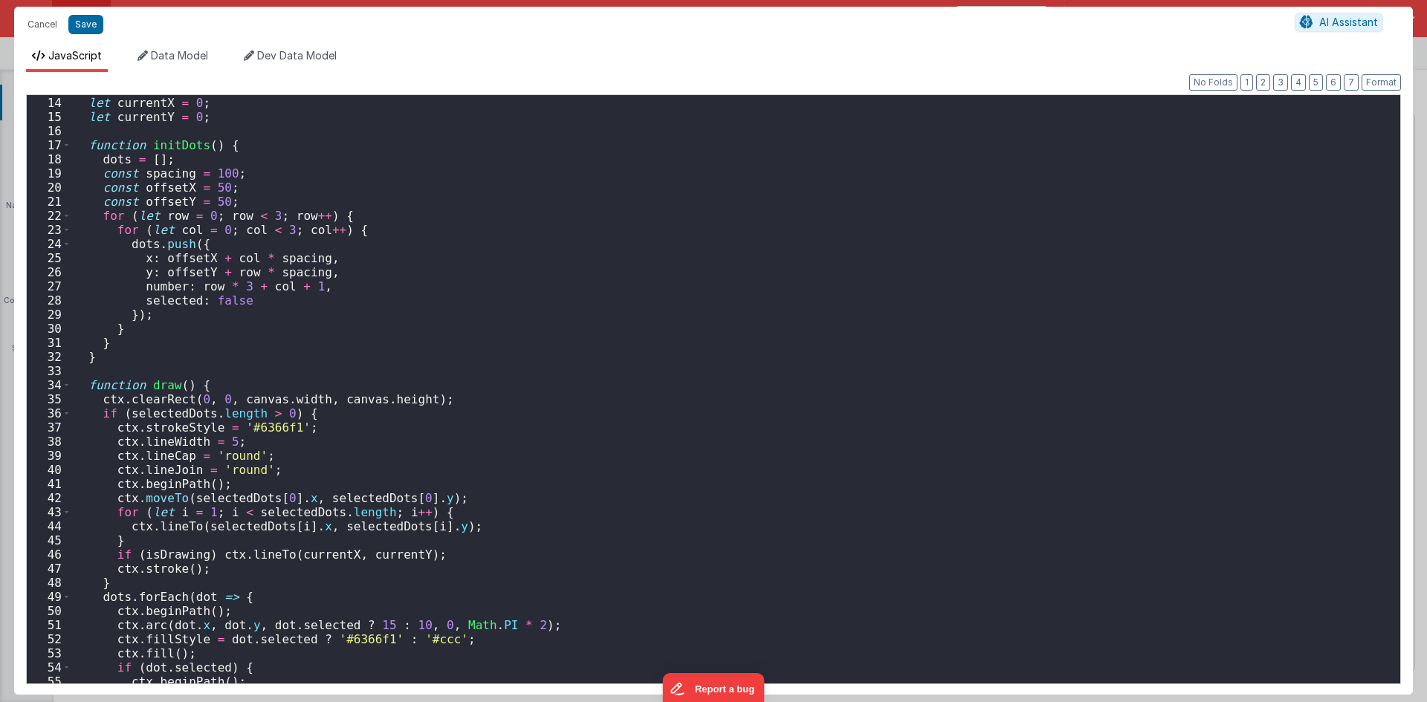
scroll to position [0, 0]
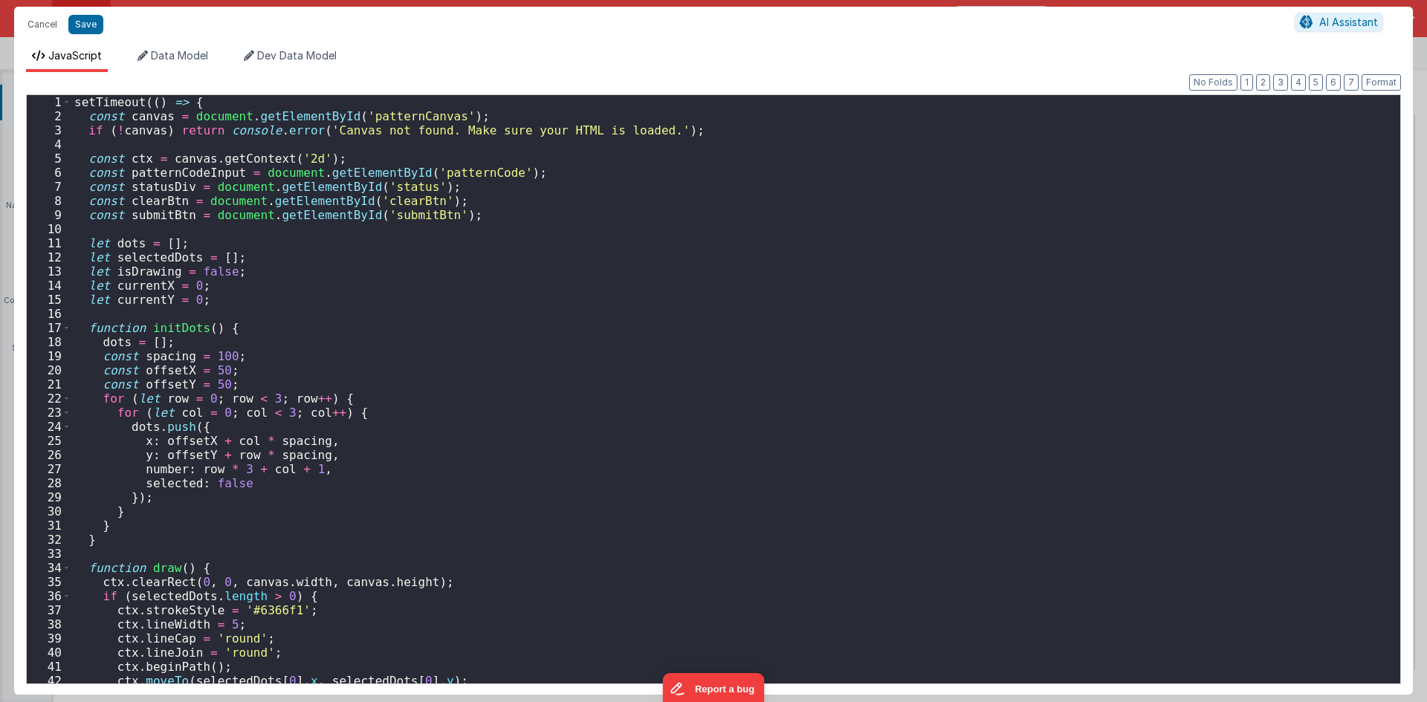
click at [83, 106] on div "setTimeout (( ) => { const canvas = document . getElementById ( 'patternCanvas'…" at bounding box center [730, 403] width 1318 height 617
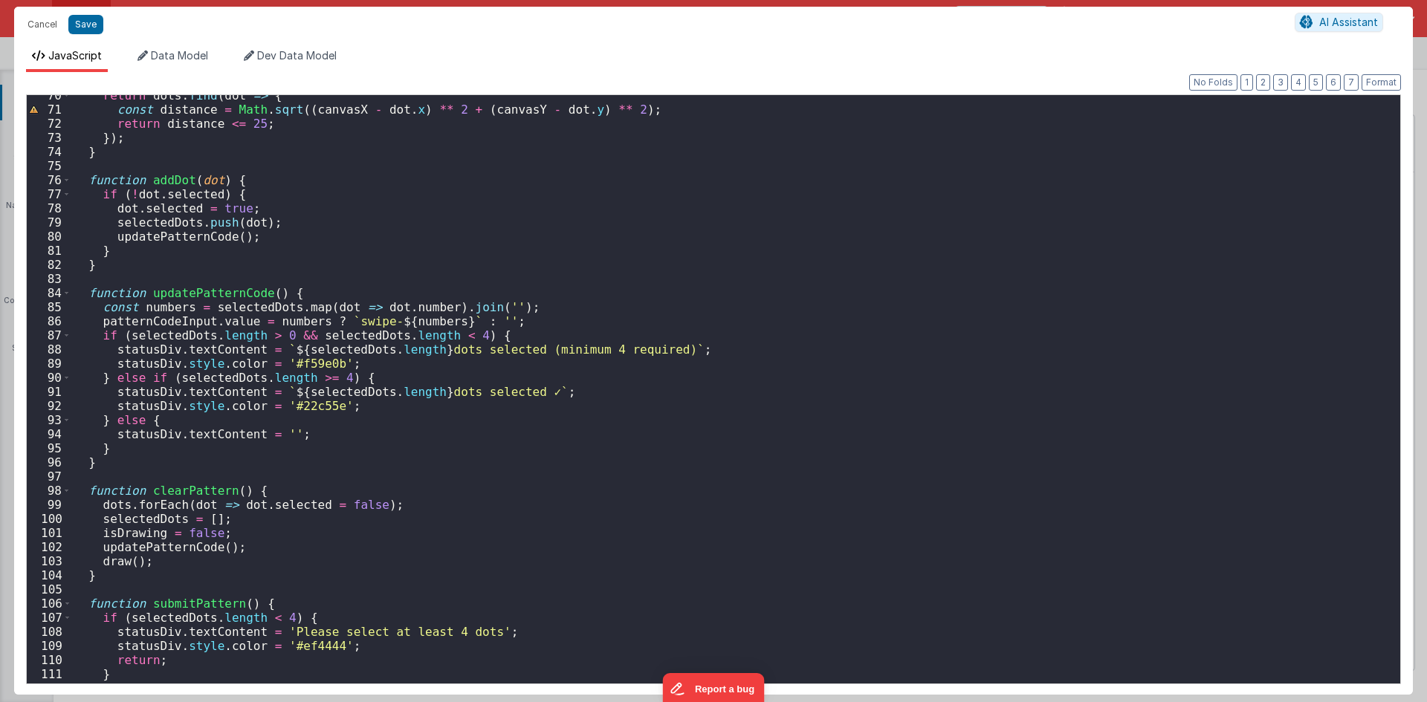
scroll to position [1115, 0]
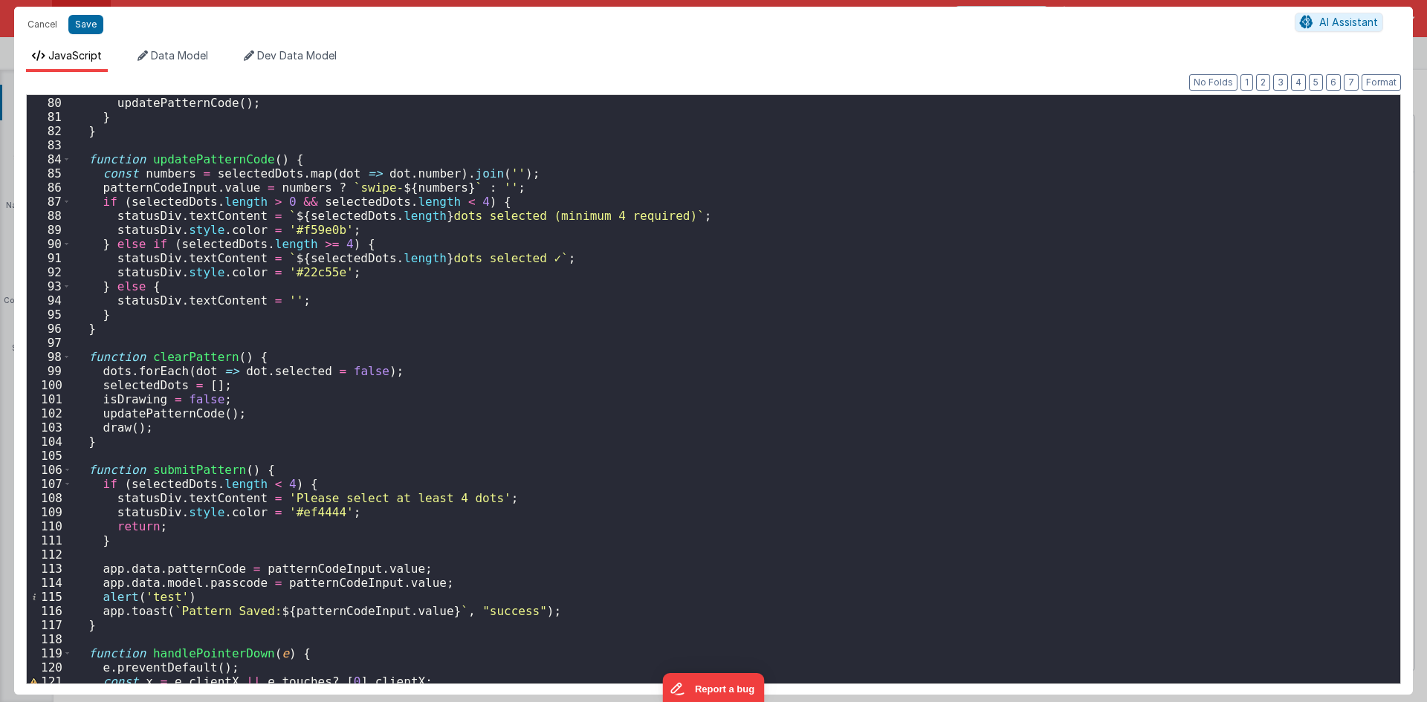
click at [188, 466] on div "selectedDots . push ( dot ) ; updatePatternCode ( ) ; } } function updatePatter…" at bounding box center [730, 390] width 1318 height 617
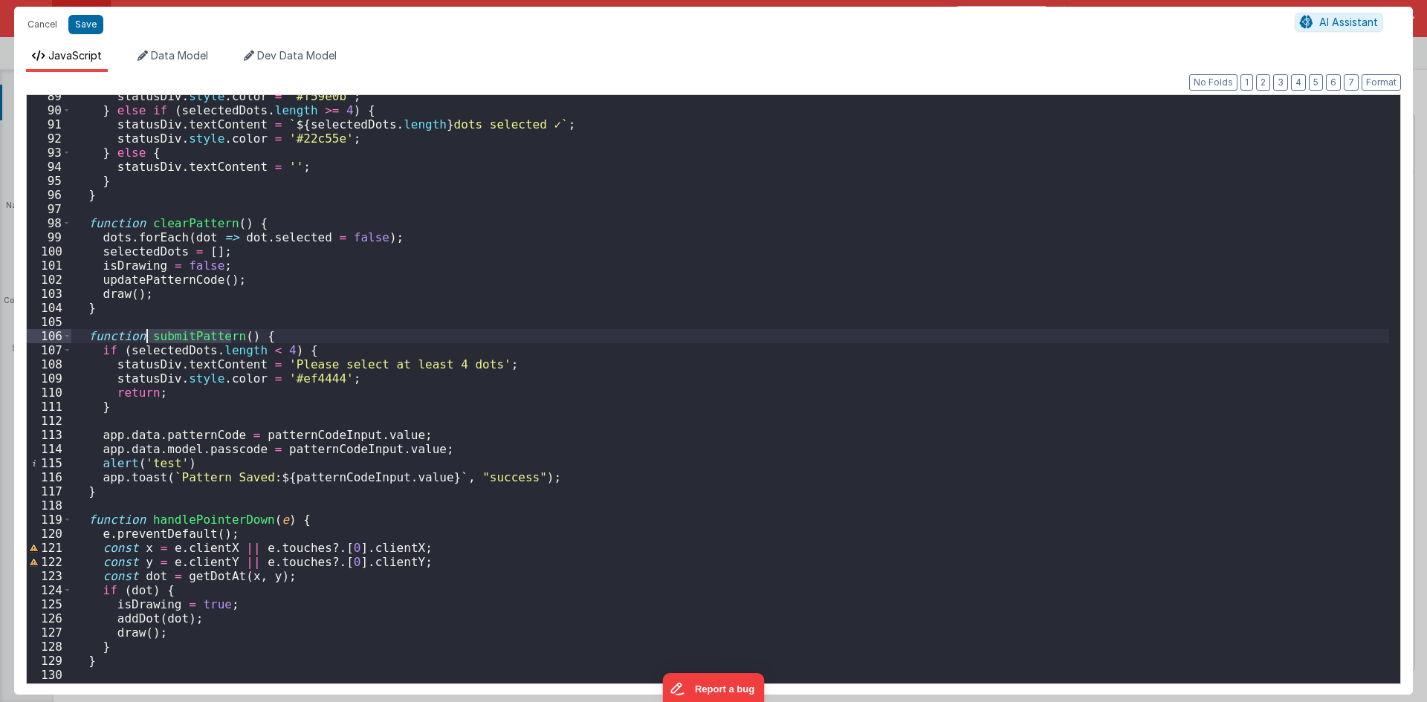
scroll to position [1249, 0]
click at [281, 426] on div "statusDiv . style . color = '#f59e0b' ; } else if ( selectedDots . length >= 4 …" at bounding box center [730, 397] width 1318 height 617
click at [159, 462] on div "statusDiv . style . color = '#f59e0b' ; } else if ( selectedDots . length >= 4 …" at bounding box center [730, 397] width 1318 height 617
click at [203, 464] on div "statusDiv . style . color = '#f59e0b' ; } else if ( selectedDots . length >= 4 …" at bounding box center [730, 397] width 1318 height 617
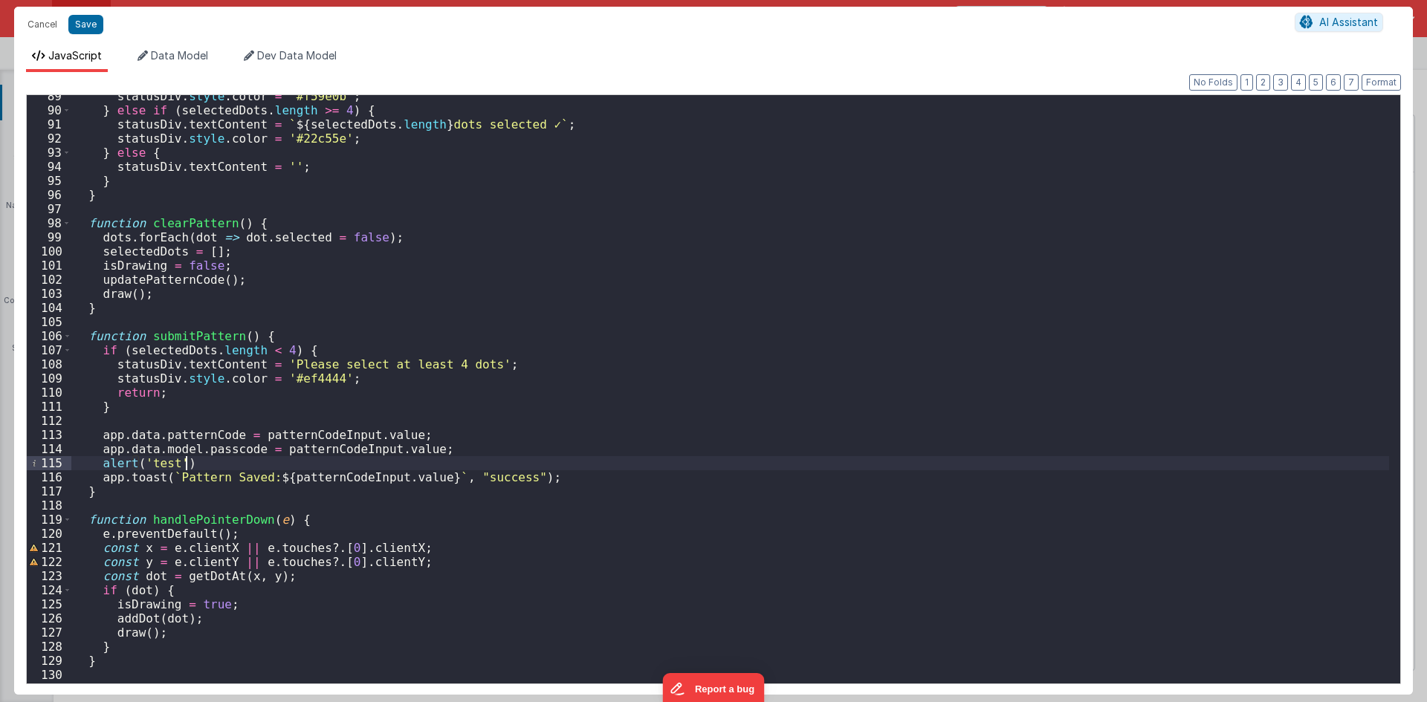
drag, startPoint x: 165, startPoint y: 318, endPoint x: 163, endPoint y: 328, distance: 9.8
click at [165, 320] on div "statusDiv . style . color = '#f59e0b' ; } else if ( selectedDots . length >= 4 …" at bounding box center [730, 397] width 1318 height 617
click at [165, 333] on div "statusDiv . style . color = '#f59e0b' ; } else if ( selectedDots . length >= 4 …" at bounding box center [730, 397] width 1318 height 617
click at [204, 442] on div "statusDiv . style . color = '#f59e0b' ; } else if ( selectedDots . length >= 4 …" at bounding box center [730, 397] width 1318 height 617
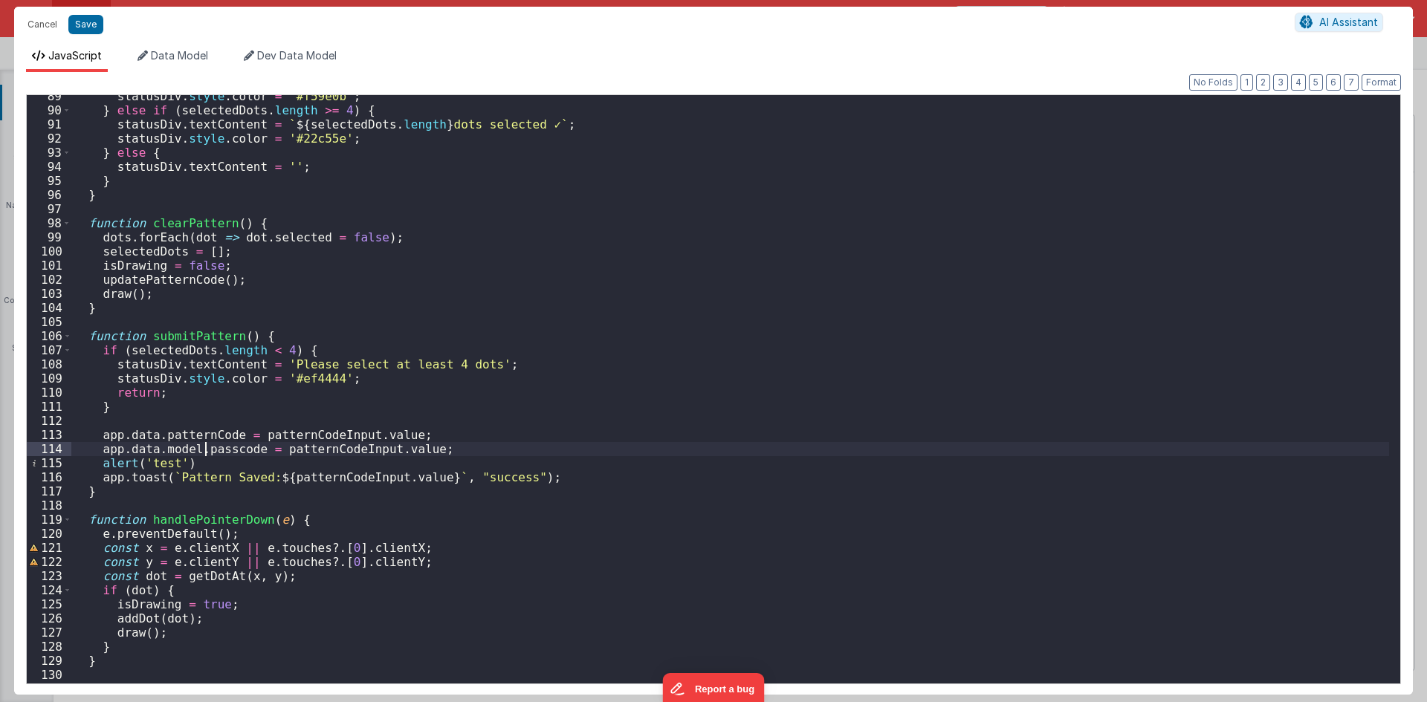
click at [198, 428] on div "statusDiv . style . color = '#f59e0b' ; } else if ( selectedDots . length >= 4 …" at bounding box center [730, 397] width 1318 height 617
click at [163, 435] on div "statusDiv . style . color = '#f59e0b' ; } else if ( selectedDots . length >= 4 …" at bounding box center [730, 397] width 1318 height 617
click at [218, 437] on div "statusDiv . style . color = '#f59e0b' ; } else if ( selectedDots . length >= 4 …" at bounding box center [730, 389] width 1318 height 589
click at [218, 437] on div "statusDiv . style . color = '#f59e0b' ; } else if ( selectedDots . length >= 4 …" at bounding box center [730, 397] width 1318 height 617
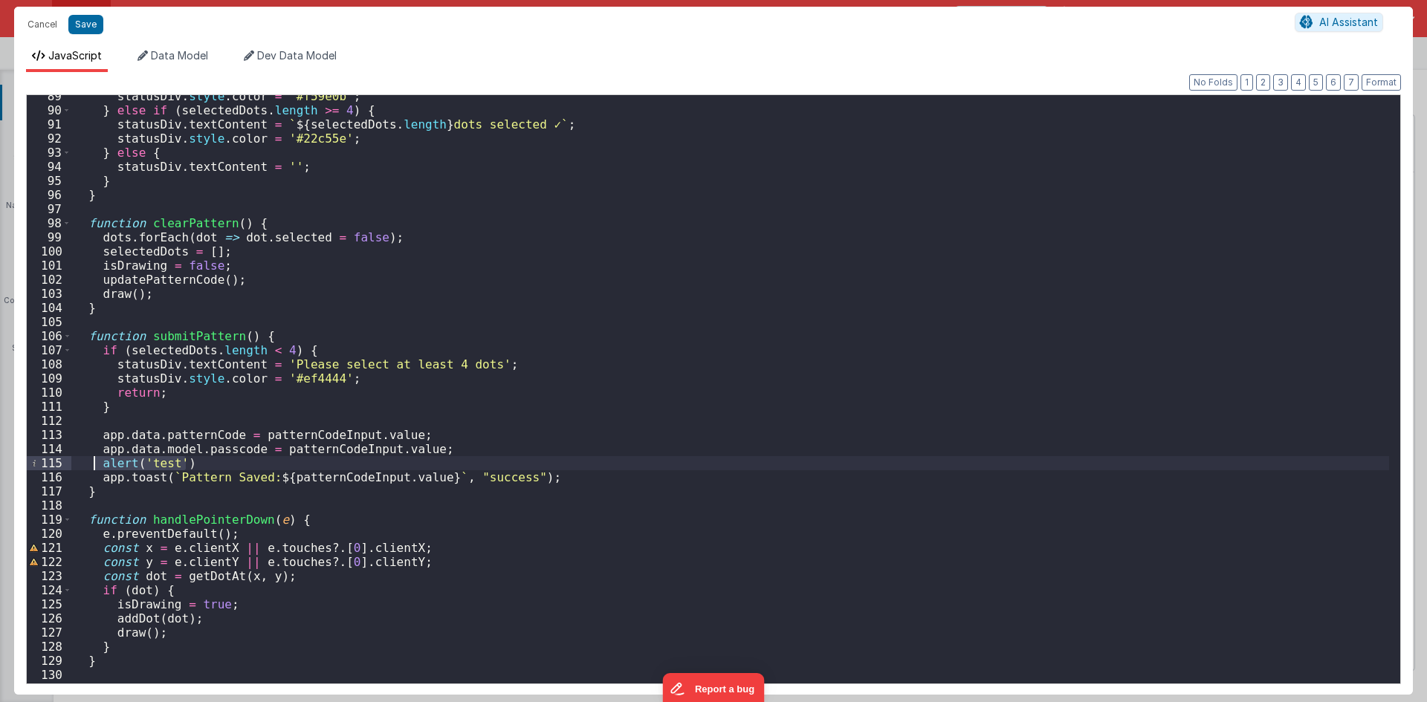
drag, startPoint x: 190, startPoint y: 467, endPoint x: 95, endPoint y: 464, distance: 95.2
click at [95, 464] on div "statusDiv . style . color = '#f59e0b' ; } else if ( selectedDots . length >= 4 …" at bounding box center [730, 397] width 1318 height 617
click at [175, 421] on div "statusDiv . style . color = '#f59e0b' ; } else if ( selectedDots . length >= 4 …" at bounding box center [730, 397] width 1318 height 617
click at [160, 320] on div "statusDiv . style . color = '#f59e0b' ; } else if ( selectedDots . length >= 4 …" at bounding box center [730, 397] width 1318 height 617
click at [276, 330] on div "statusDiv . style . color = '#f59e0b' ; } else if ( selectedDots . length >= 4 …" at bounding box center [730, 397] width 1318 height 617
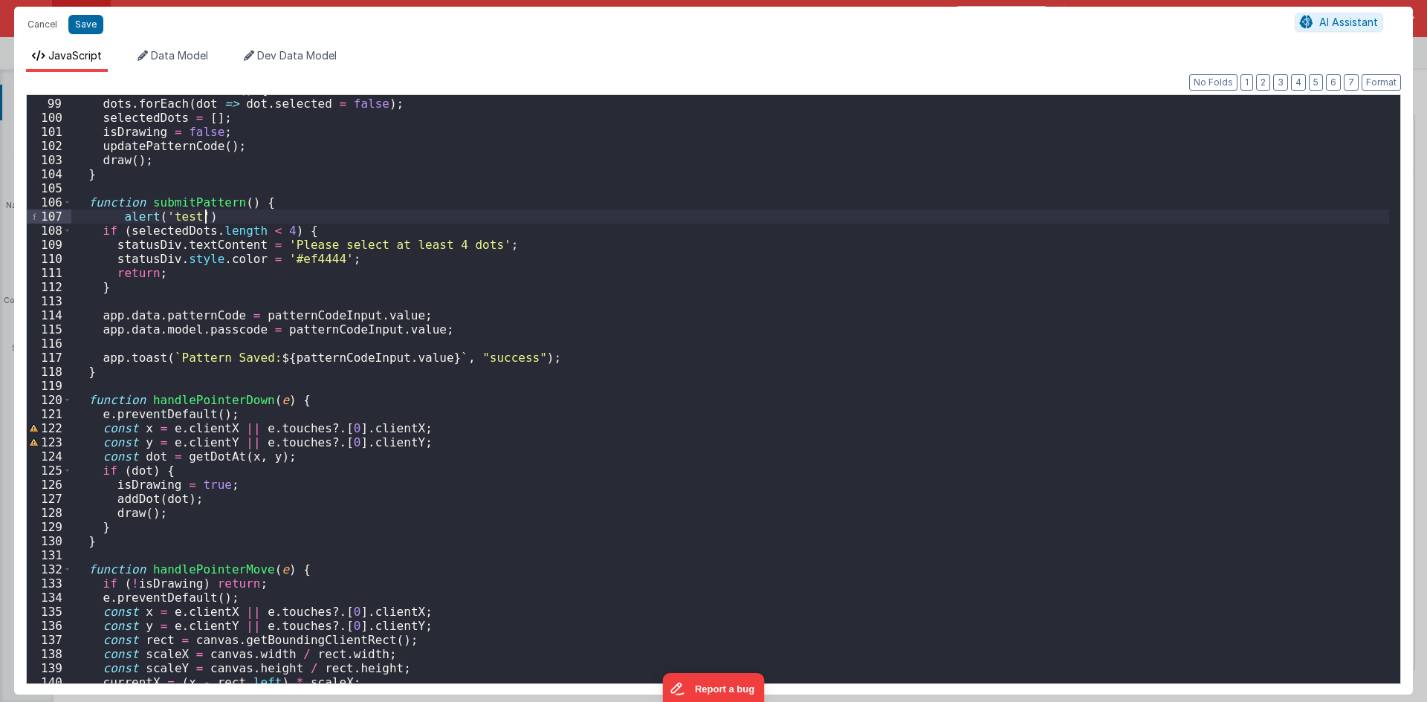
scroll to position [1293, 0]
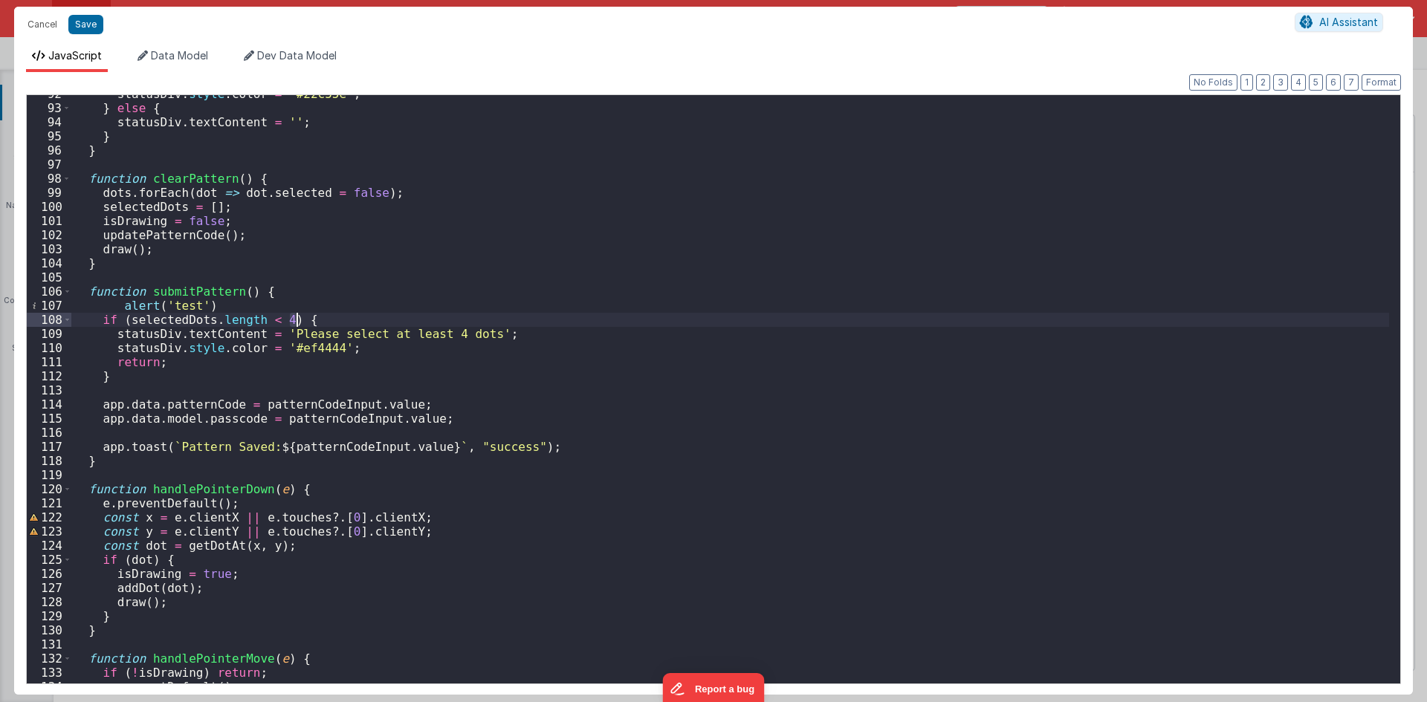
drag, startPoint x: 291, startPoint y: 320, endPoint x: 280, endPoint y: 337, distance: 19.8
click at [297, 320] on div "statusDiv . style . color = '#22c55e' ; } else { statusDiv . textContent = '' ;…" at bounding box center [730, 395] width 1318 height 617
click at [95, 25] on button "Save" at bounding box center [85, 24] width 35 height 19
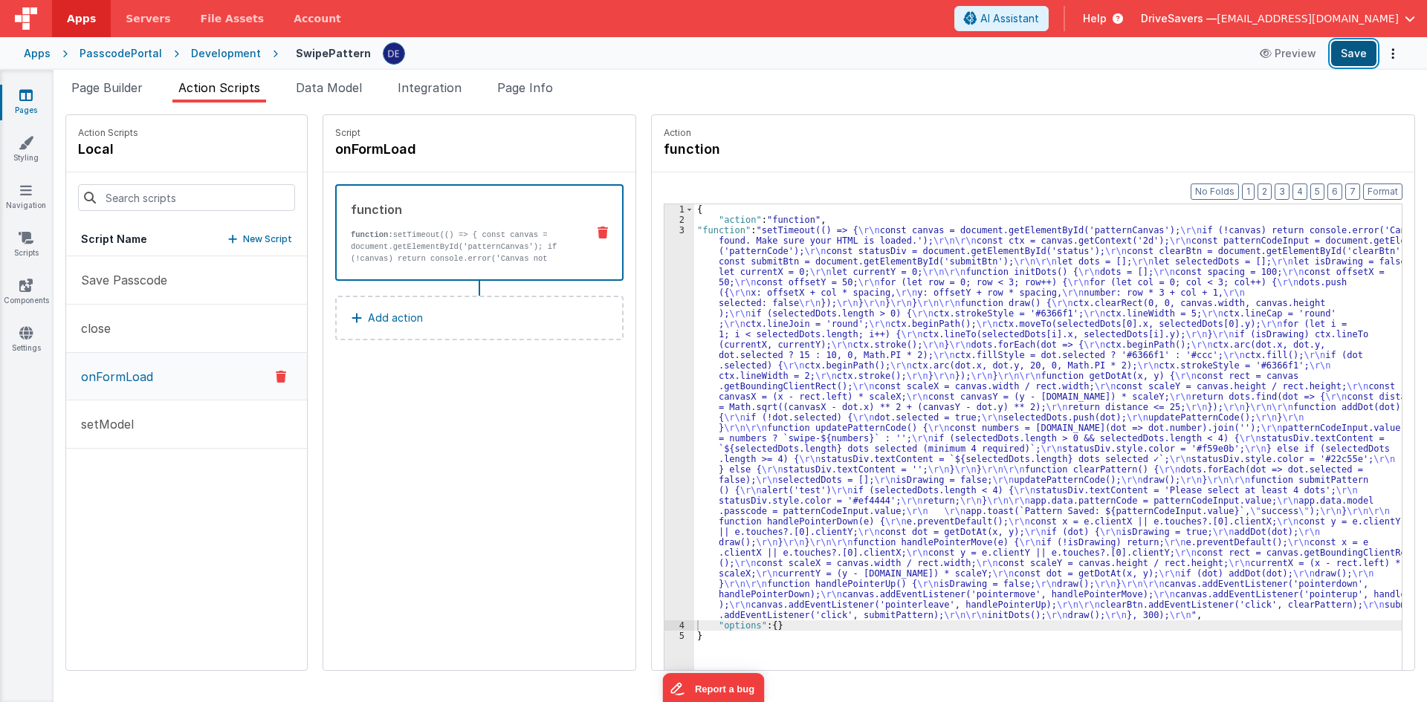
click at [1363, 48] on button "Save" at bounding box center [1353, 53] width 45 height 25
click at [846, 333] on div "{ "action" : "function" , "function" : "setTimeout(() => { \r\n const canvas = …" at bounding box center [1055, 470] width 722 height 533
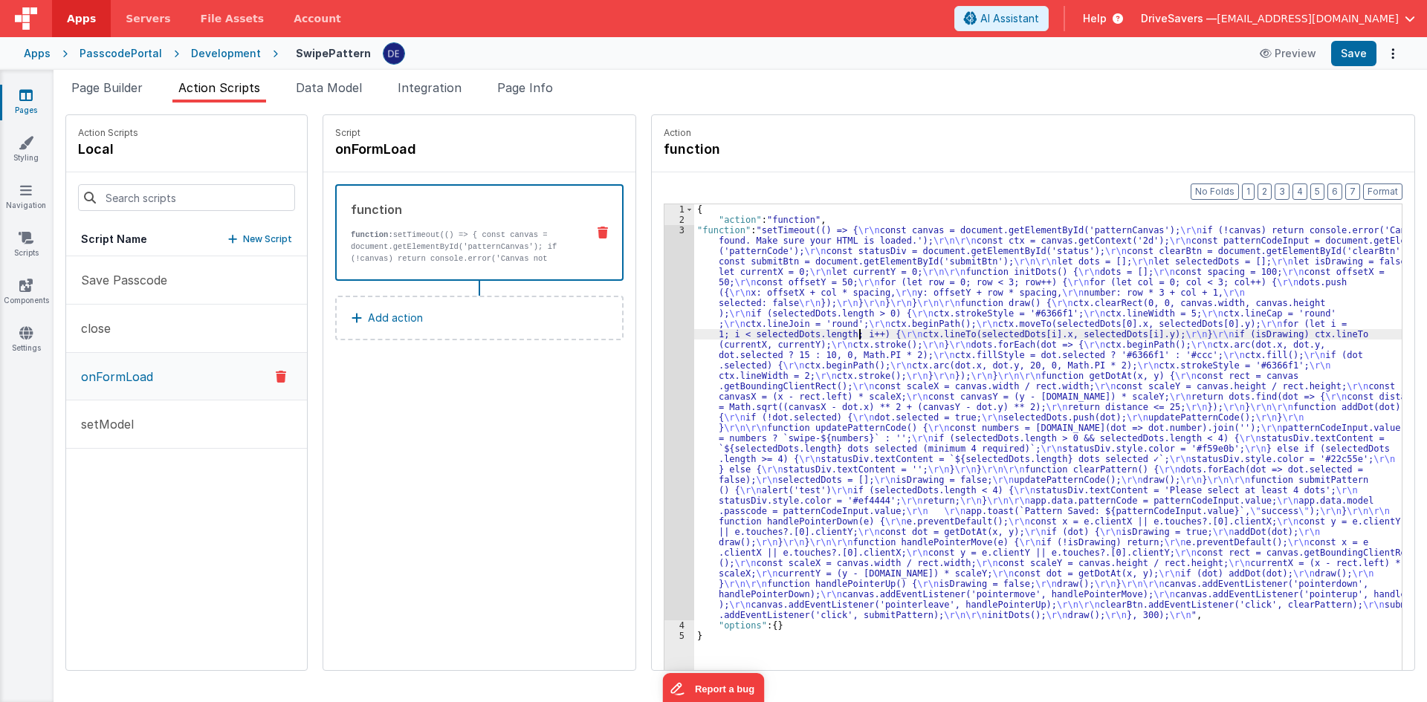
click at [664, 325] on div "3" at bounding box center [679, 422] width 30 height 395
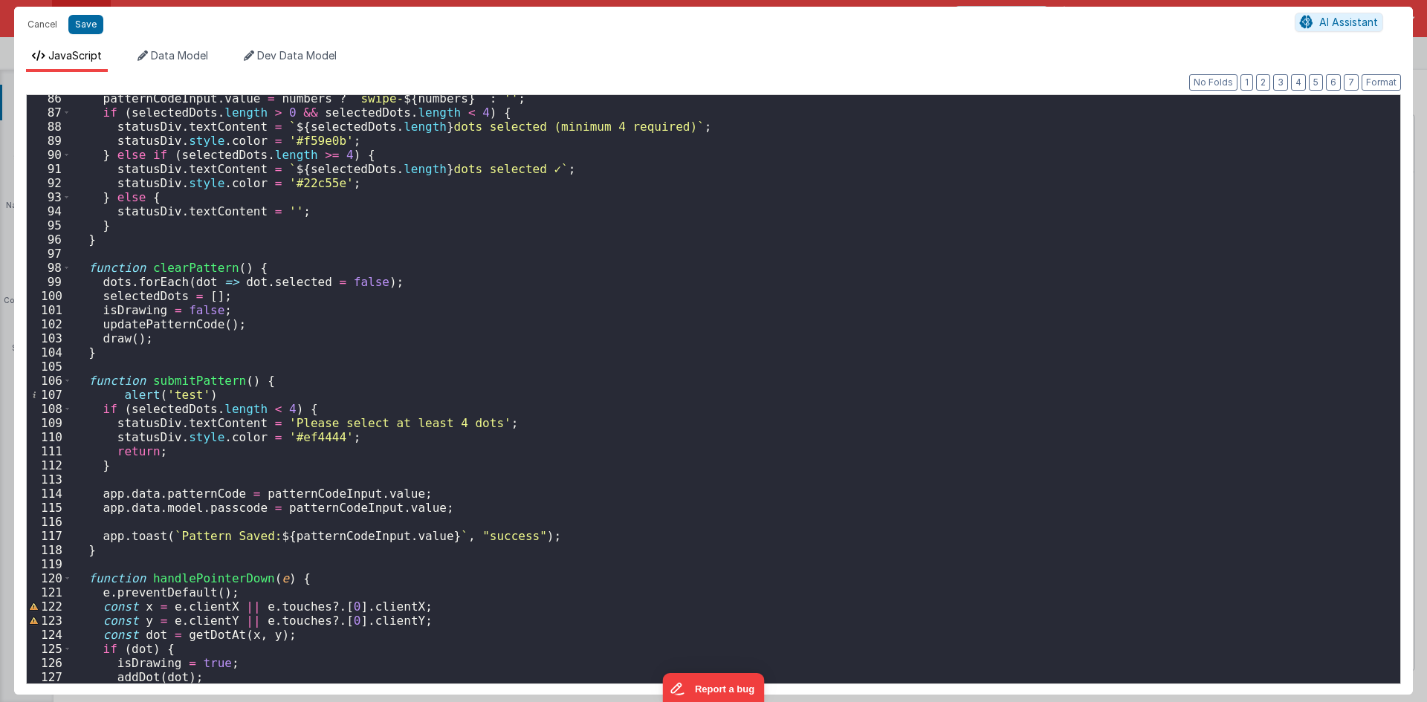
scroll to position [1249, 0]
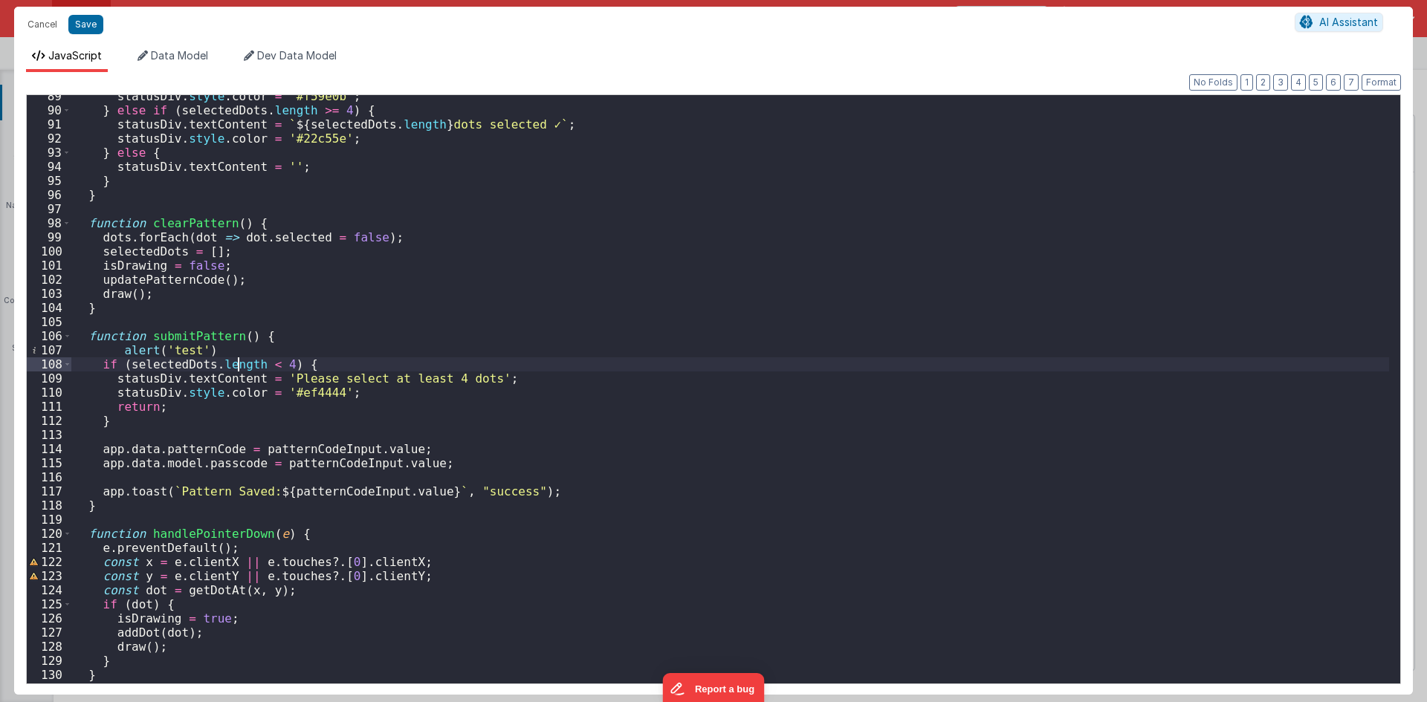
click at [236, 367] on div "statusDiv . style . color = '#f59e0b' ; } else if ( selectedDots . length >= 4 …" at bounding box center [730, 397] width 1318 height 617
click at [196, 448] on div "statusDiv . style . color = '#f59e0b' ; } else if ( selectedDots . length >= 4 …" at bounding box center [730, 397] width 1318 height 617
click at [388, 451] on div "statusDiv . style . color = '#f59e0b' ; } else if ( selectedDots . length >= 4 …" at bounding box center [730, 397] width 1318 height 617
drag, startPoint x: 377, startPoint y: 471, endPoint x: 91, endPoint y: 464, distance: 285.5
click at [91, 464] on div "statusDiv . style . color = '#f59e0b' ; } else if ( selectedDots . length >= 4 …" at bounding box center [730, 397] width 1318 height 617
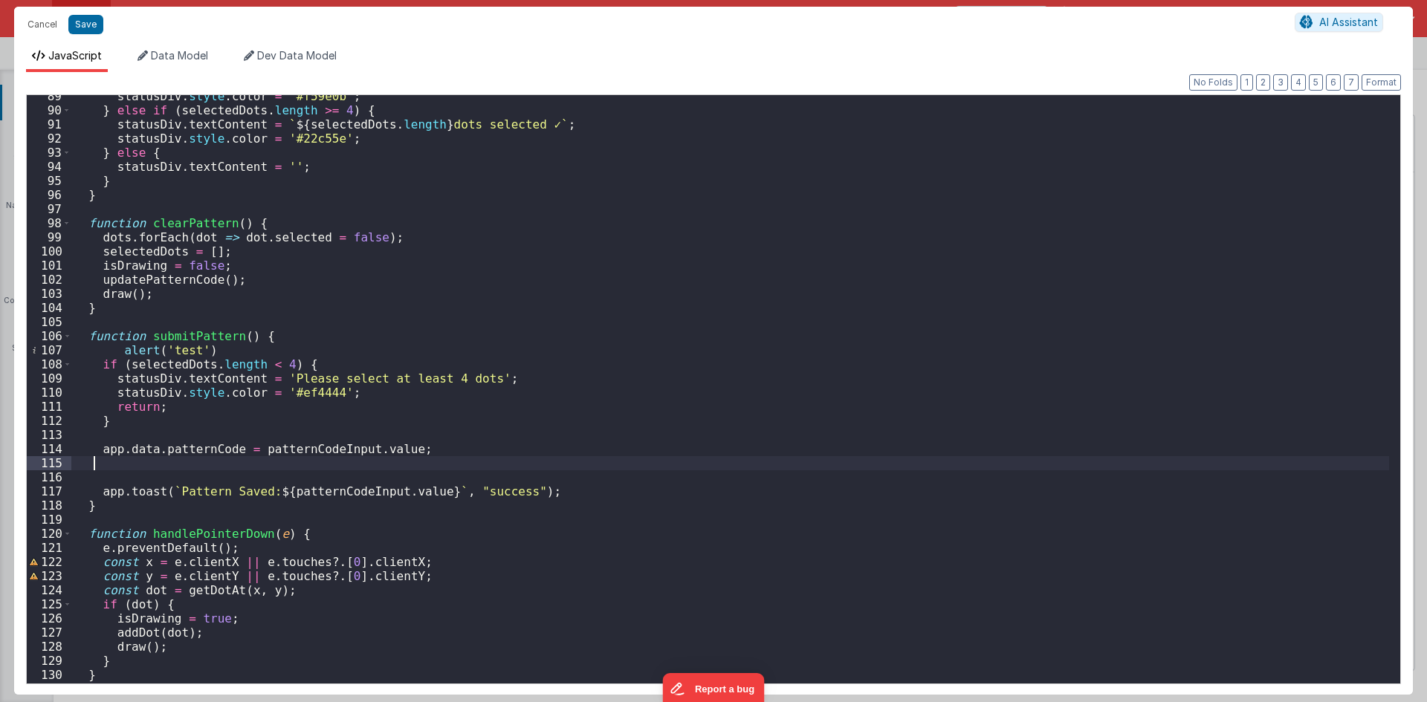
click at [233, 349] on div "statusDiv . style . color = '#f59e0b' ; } else if ( selectedDots . length >= 4 …" at bounding box center [730, 397] width 1318 height 617
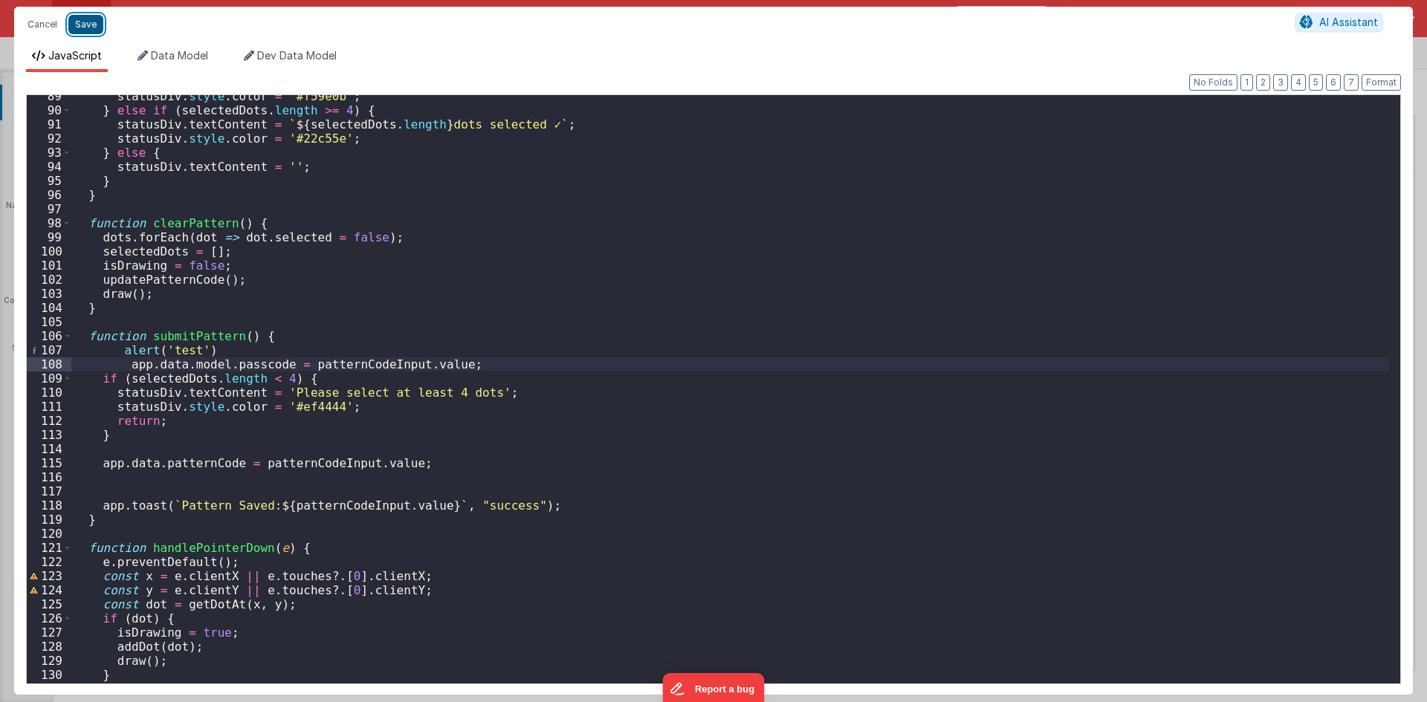
click at [78, 27] on button "Save" at bounding box center [85, 24] width 35 height 19
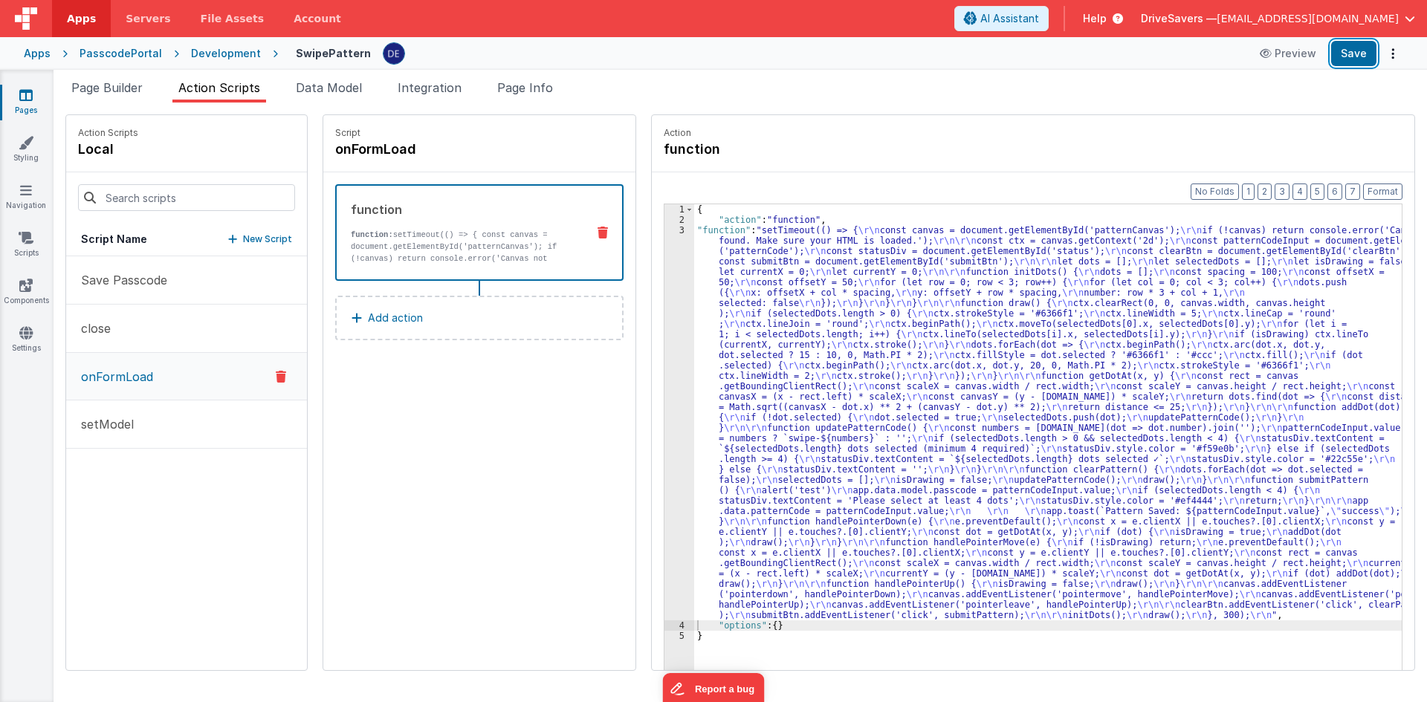
click at [1359, 54] on button "Save" at bounding box center [1353, 53] width 45 height 25
drag, startPoint x: 744, startPoint y: 254, endPoint x: 714, endPoint y: 268, distance: 32.6
click at [744, 254] on div "{ "action" : "function" , "function" : "setTimeout(() => { \r\n const canvas = …" at bounding box center [1055, 470] width 722 height 533
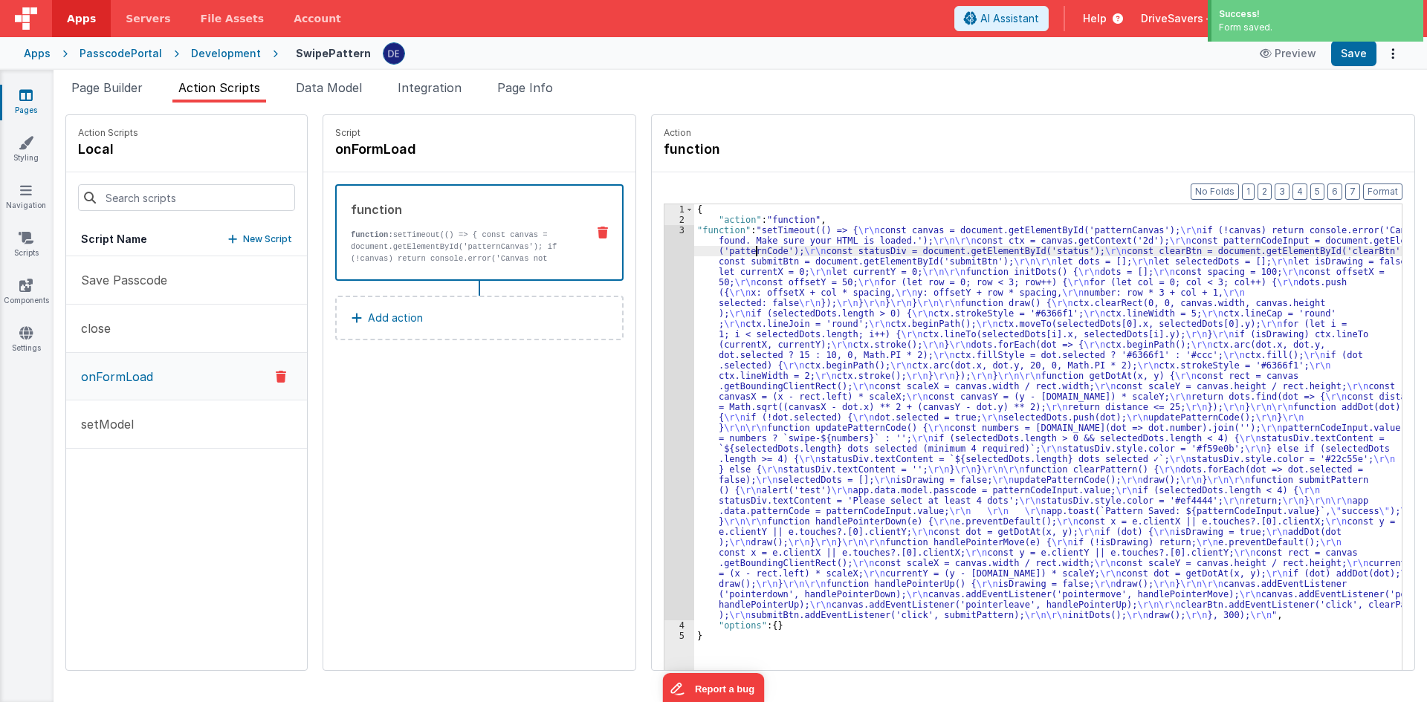
click at [666, 278] on div "3" at bounding box center [679, 422] width 30 height 395
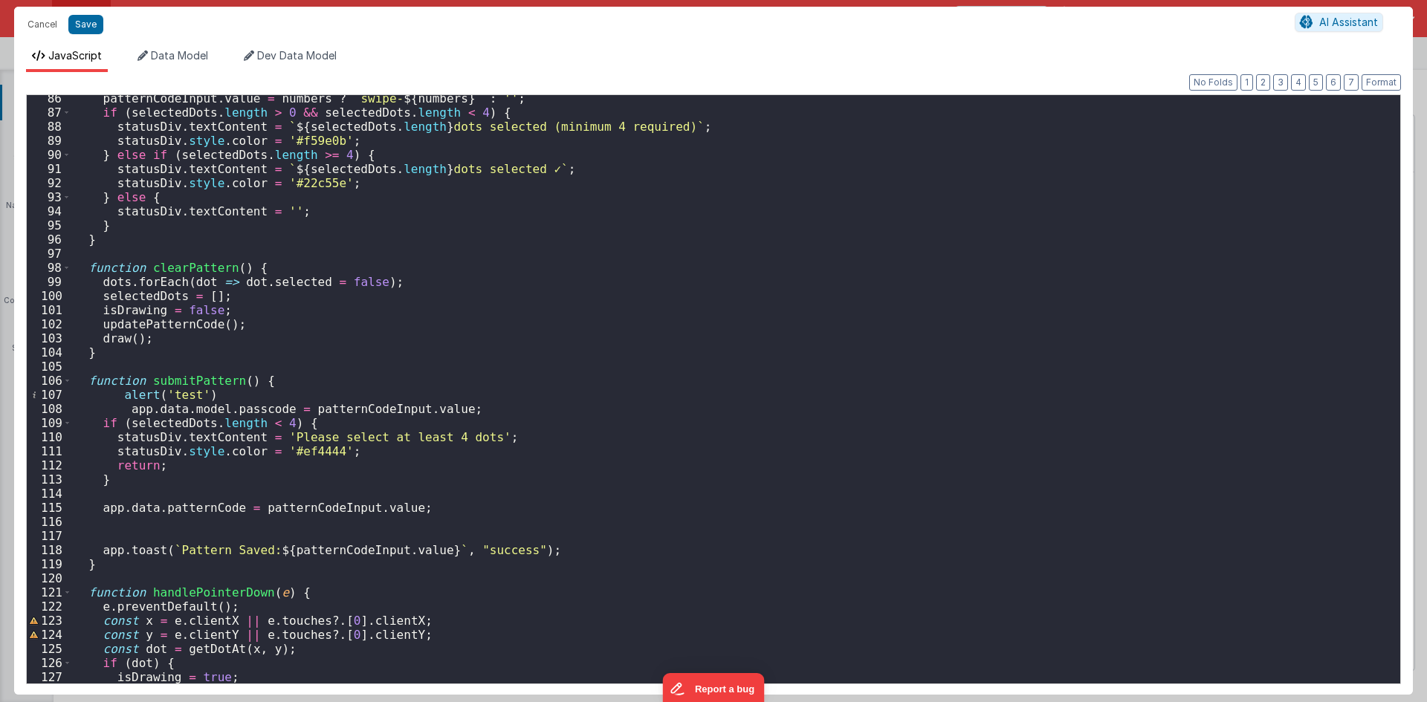
scroll to position [1204, 0]
drag, startPoint x: 299, startPoint y: 411, endPoint x: 441, endPoint y: 412, distance: 141.9
click at [441, 412] on div "patternCodeInput . value = numbers ? ` swipe- ${ numbers } ` : '' ; if ( select…" at bounding box center [730, 399] width 1318 height 617
click at [237, 383] on div "patternCodeInput . value = numbers ? ` swipe- ${ numbers } ` : '' ; if ( select…" at bounding box center [730, 399] width 1318 height 617
click at [181, 396] on div "patternCodeInput . value = numbers ? ` swipe- ${ numbers } ` : '' ; if ( select…" at bounding box center [730, 399] width 1318 height 617
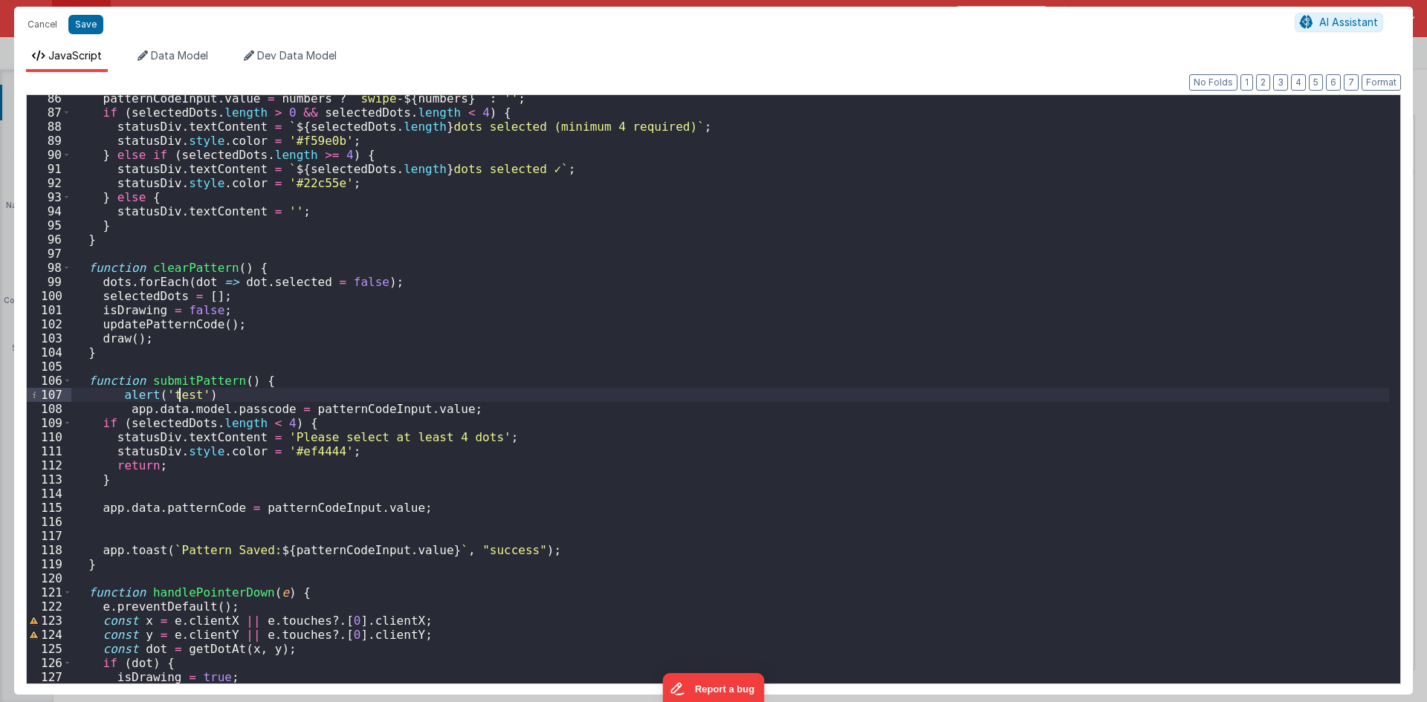
click at [181, 396] on div "patternCodeInput . value = numbers ? ` swipe- ${ numbers } ` : '' ; if ( select…" at bounding box center [730, 399] width 1318 height 617
click at [189, 397] on div "patternCodeInput . value = numbers ? ` swipe- ${ numbers } ` : '' ; if ( select…" at bounding box center [730, 389] width 1318 height 589
drag, startPoint x: 196, startPoint y: 394, endPoint x: 161, endPoint y: 393, distance: 34.9
click at [161, 393] on div "patternCodeInput . value = numbers ? ` swipe- ${ numbers } ` : '' ; if ( select…" at bounding box center [730, 399] width 1318 height 617
click at [90, 23] on button "Save" at bounding box center [85, 24] width 35 height 19
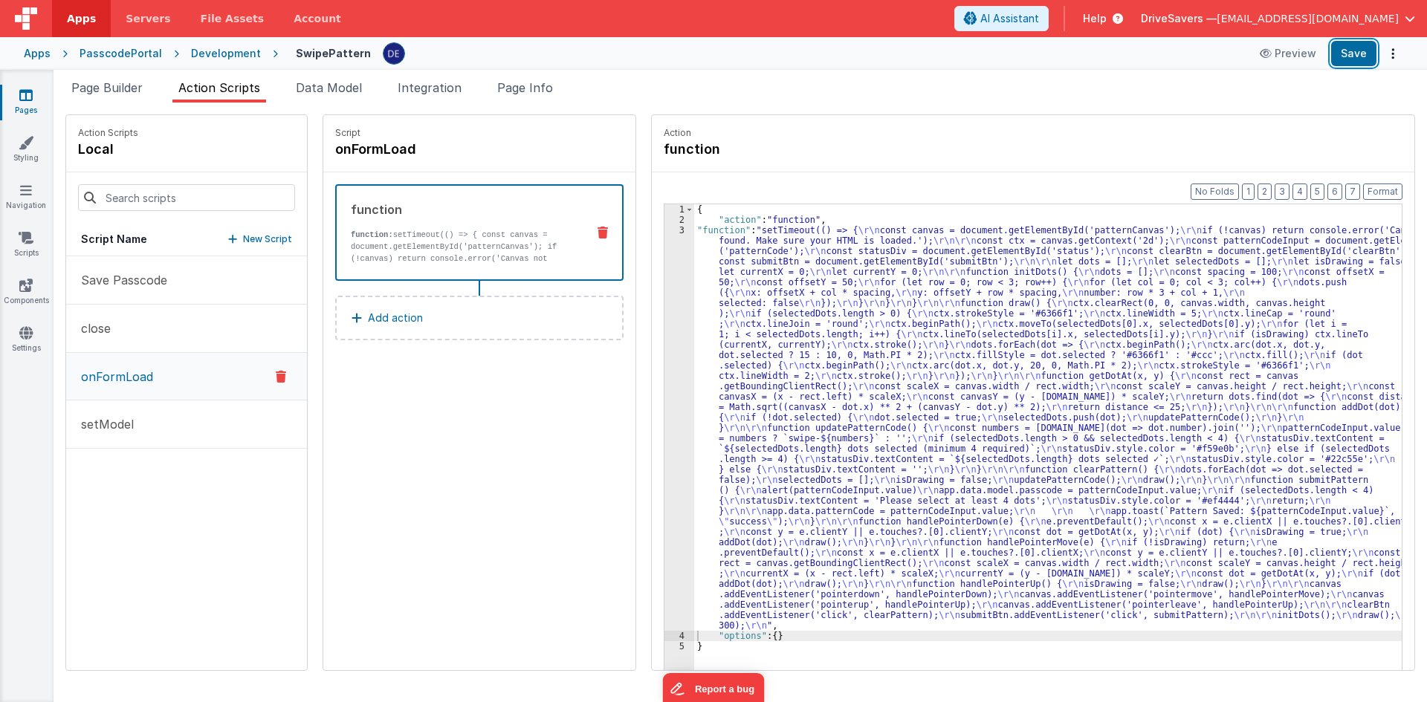
click at [1347, 54] on button "Save" at bounding box center [1353, 53] width 45 height 25
click at [742, 339] on div "{ "action" : "function" , "function" : "setTimeout(() => { \r\n const canvas = …" at bounding box center [1055, 470] width 722 height 533
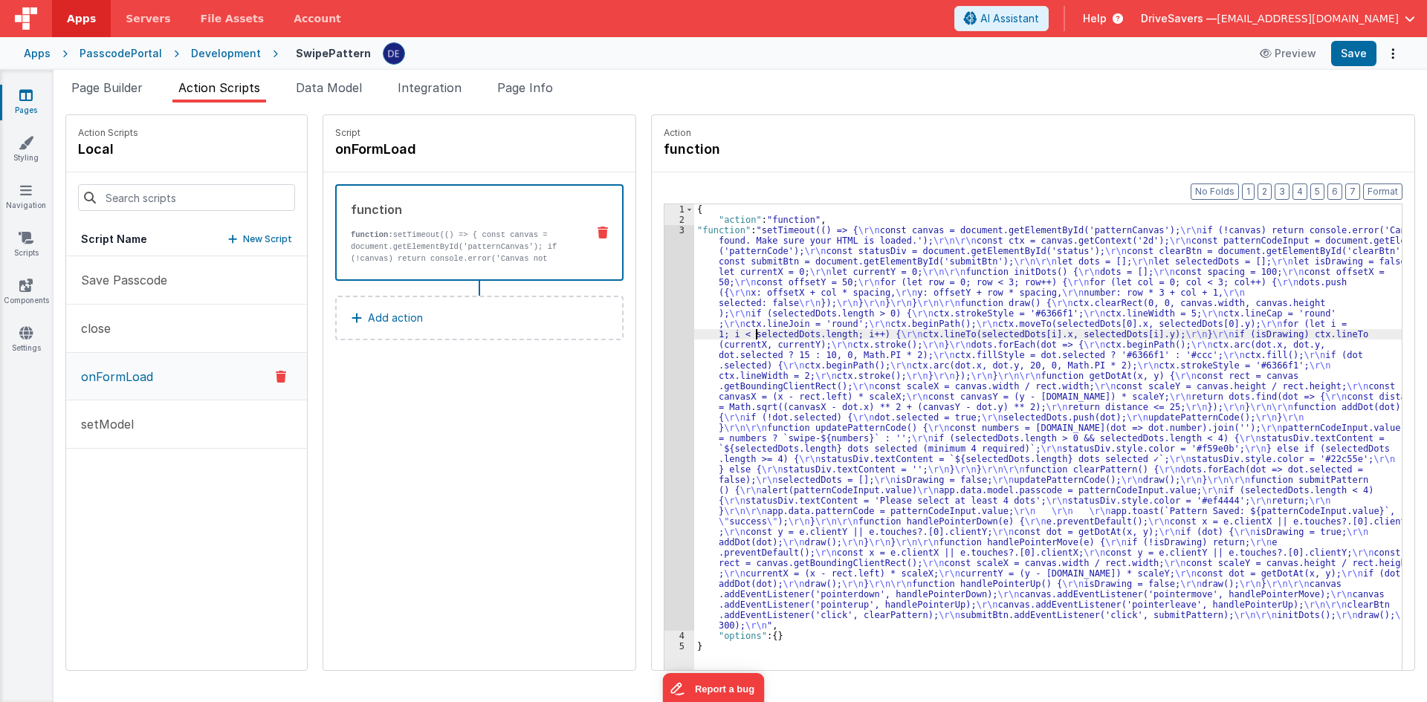
click at [664, 329] on div "3" at bounding box center [679, 428] width 30 height 406
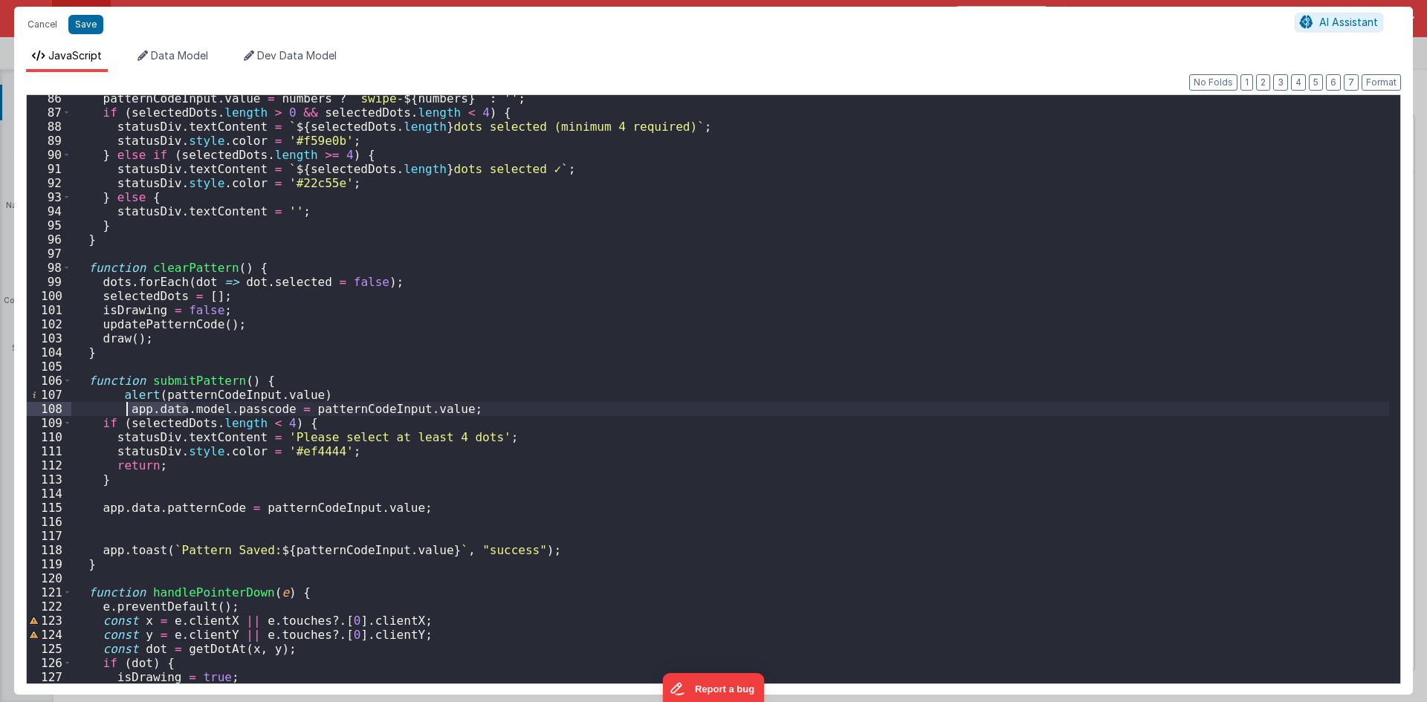
drag, startPoint x: 187, startPoint y: 408, endPoint x: 129, endPoint y: 409, distance: 58.7
click at [129, 409] on div "patternCodeInput . value = numbers ? ` swipe- ${ numbers } ` : '' ; if ( select…" at bounding box center [730, 399] width 1318 height 617
click at [88, 21] on button "Save" at bounding box center [85, 24] width 35 height 19
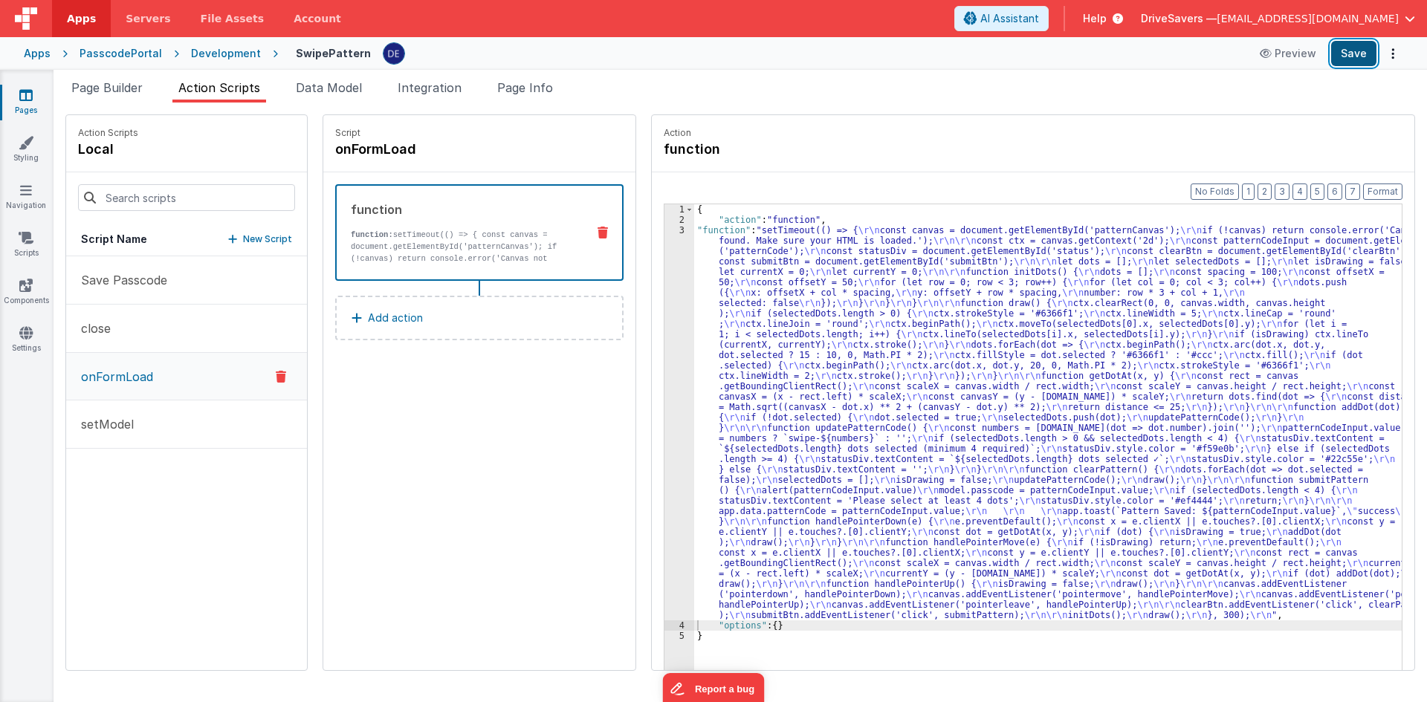
click at [1359, 55] on button "Save" at bounding box center [1353, 53] width 45 height 25
click at [770, 390] on div "{ "action" : "function" , "function" : "setTimeout(() => { \r\n const canvas = …" at bounding box center [1055, 470] width 722 height 533
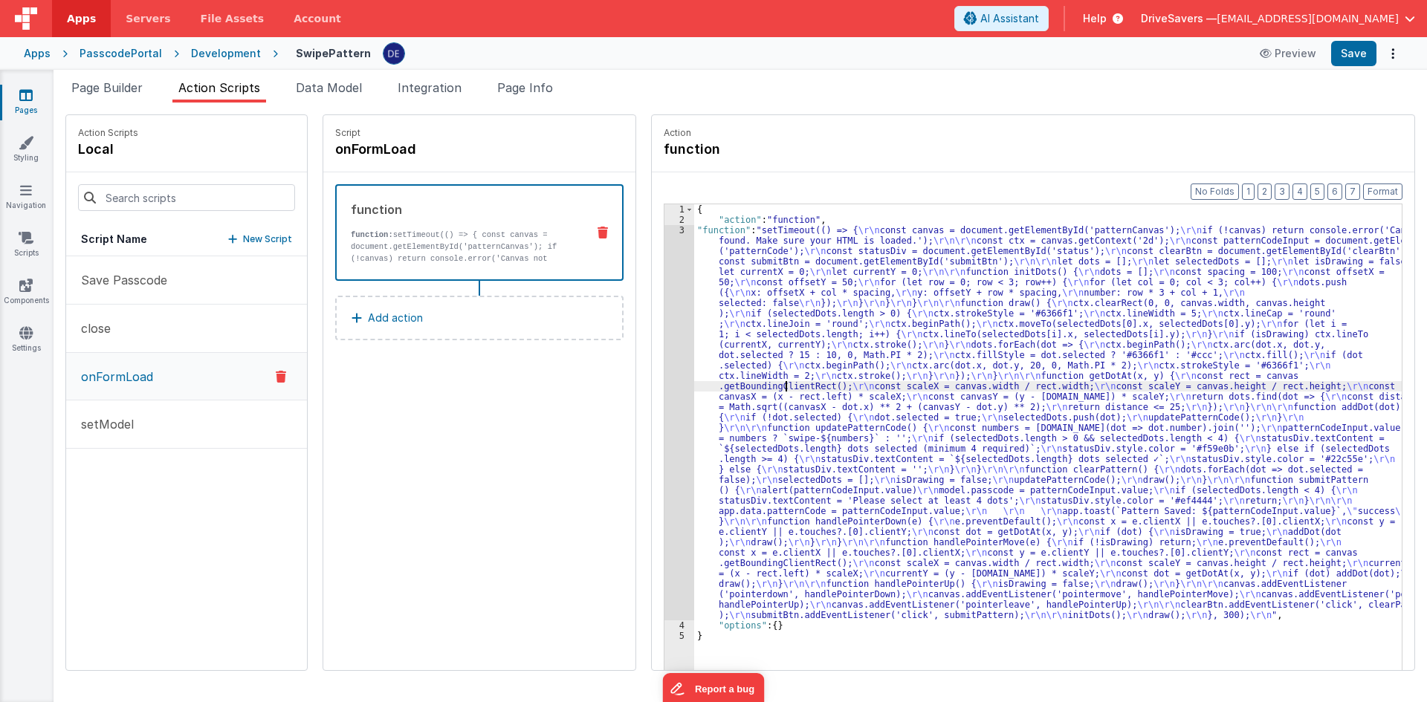
click at [383, 321] on p "Add action" at bounding box center [395, 318] width 55 height 18
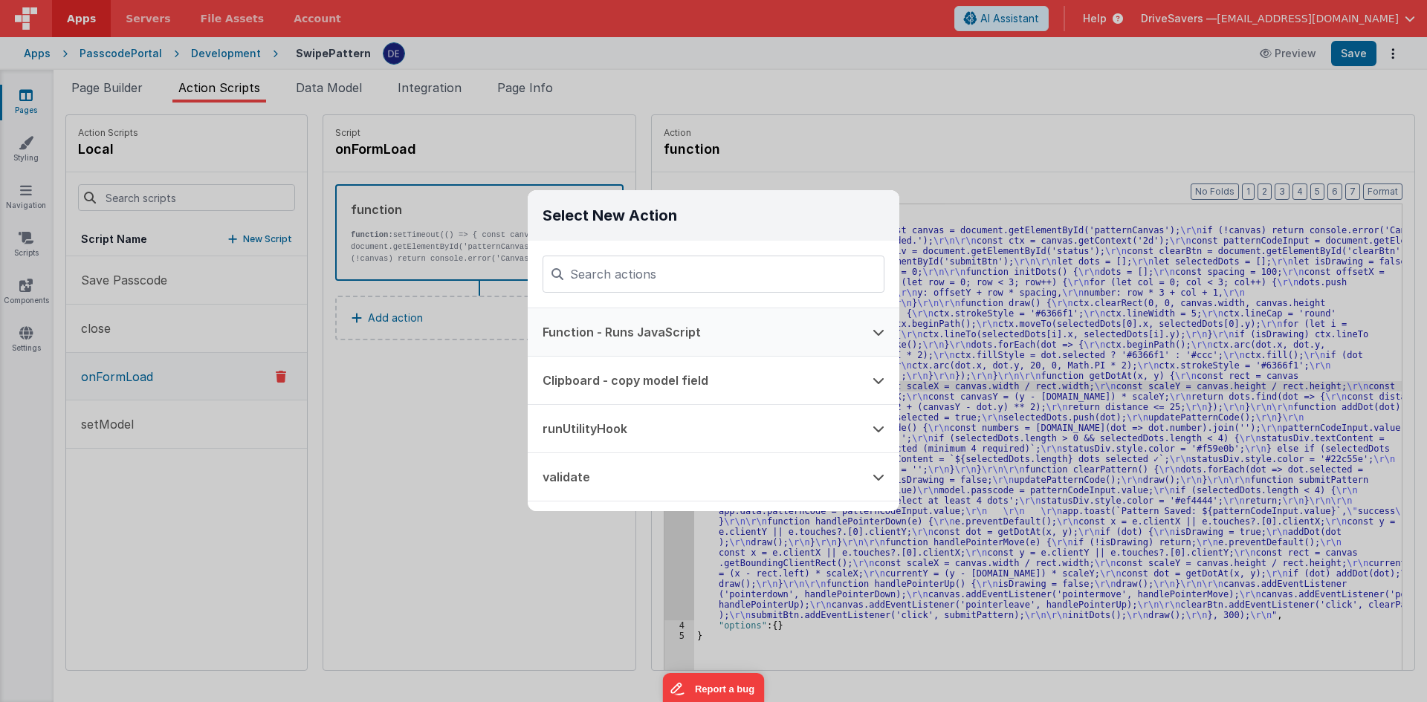
click at [660, 333] on button "Function - Runs JavaScript" at bounding box center [693, 332] width 330 height 48
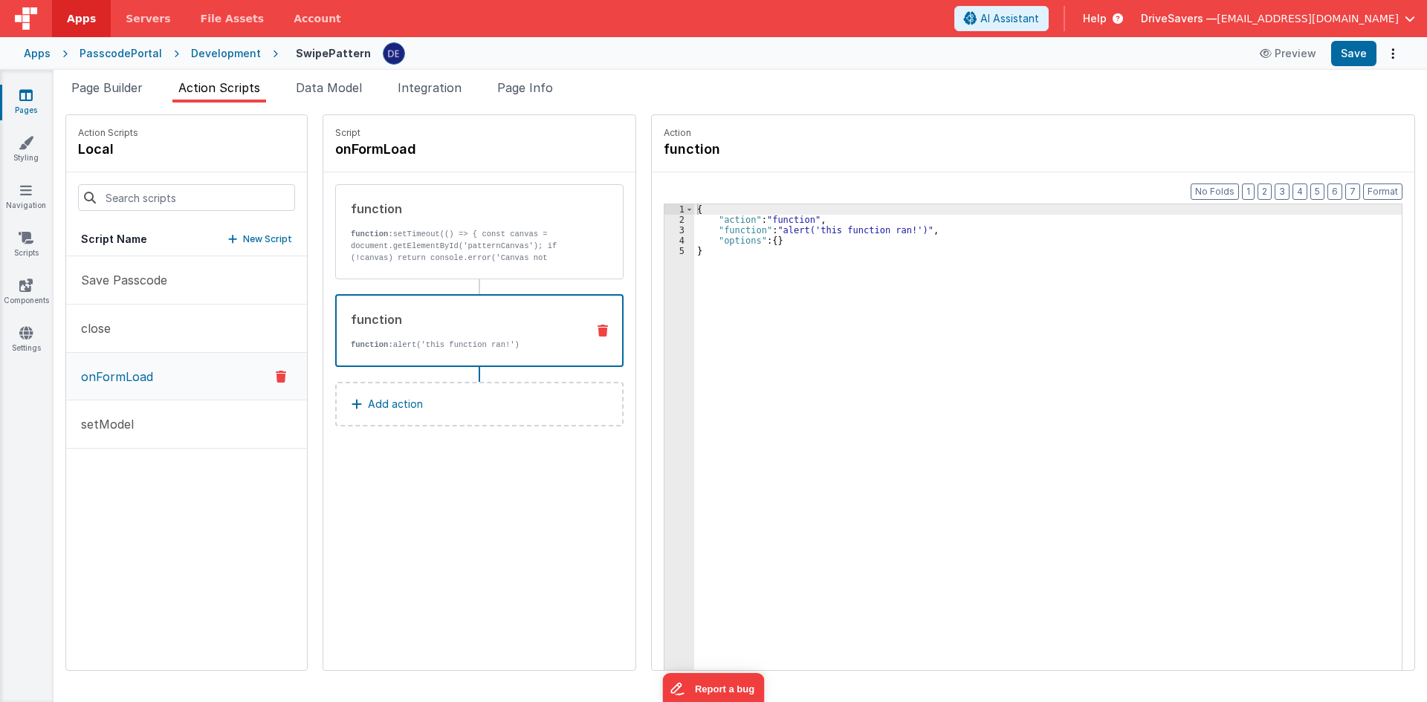
click at [747, 241] on div "{ "action" : "function" , "function" : "alert('this function ran!')" , "options…" at bounding box center [1055, 470] width 722 height 533
click at [740, 231] on div "{ "action" : "function" , "function" : "alert('this function ran!')" , "options…" at bounding box center [1055, 470] width 722 height 533
click at [664, 233] on div "3" at bounding box center [679, 230] width 30 height 10
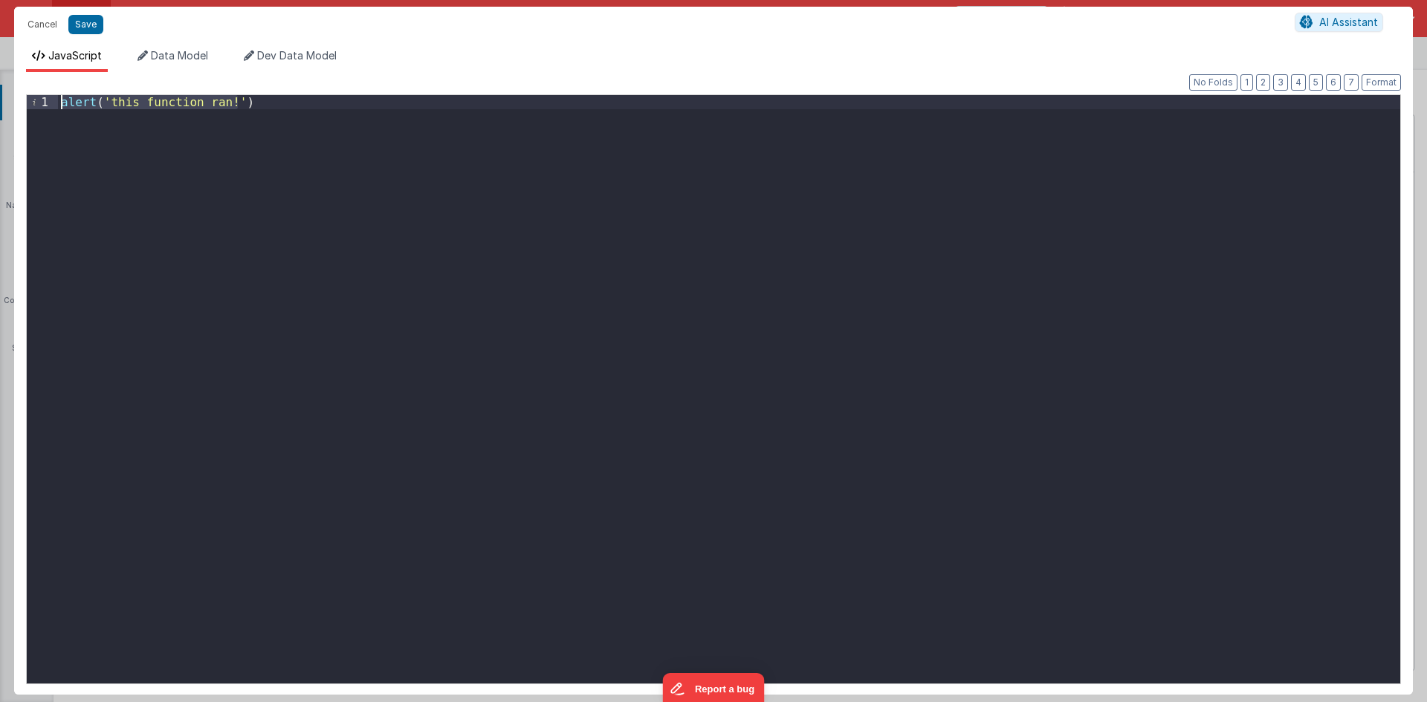
drag, startPoint x: 239, startPoint y: 109, endPoint x: 43, endPoint y: 105, distance: 196.2
click at [43, 105] on div "1 alert ( 'this function ran!' ) XXXXXXXXXXXXXXXXXXXXXXXXXXXXXXXXXXXXXXXXXXXXXX…" at bounding box center [713, 389] width 1375 height 590
click at [49, 29] on button "Cancel" at bounding box center [42, 24] width 45 height 21
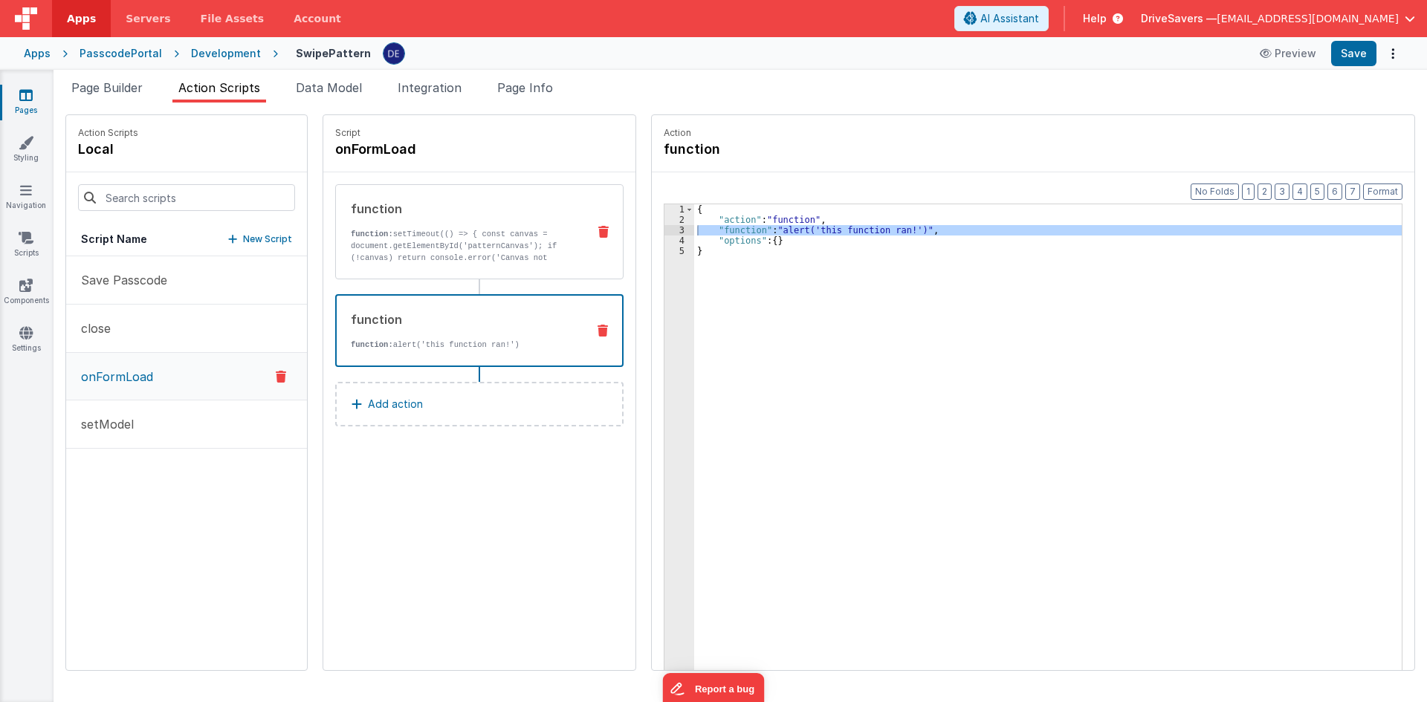
click at [409, 244] on p "function: setTimeout(() => { const canvas = document.getElementById('patternCan…" at bounding box center [463, 252] width 224 height 48
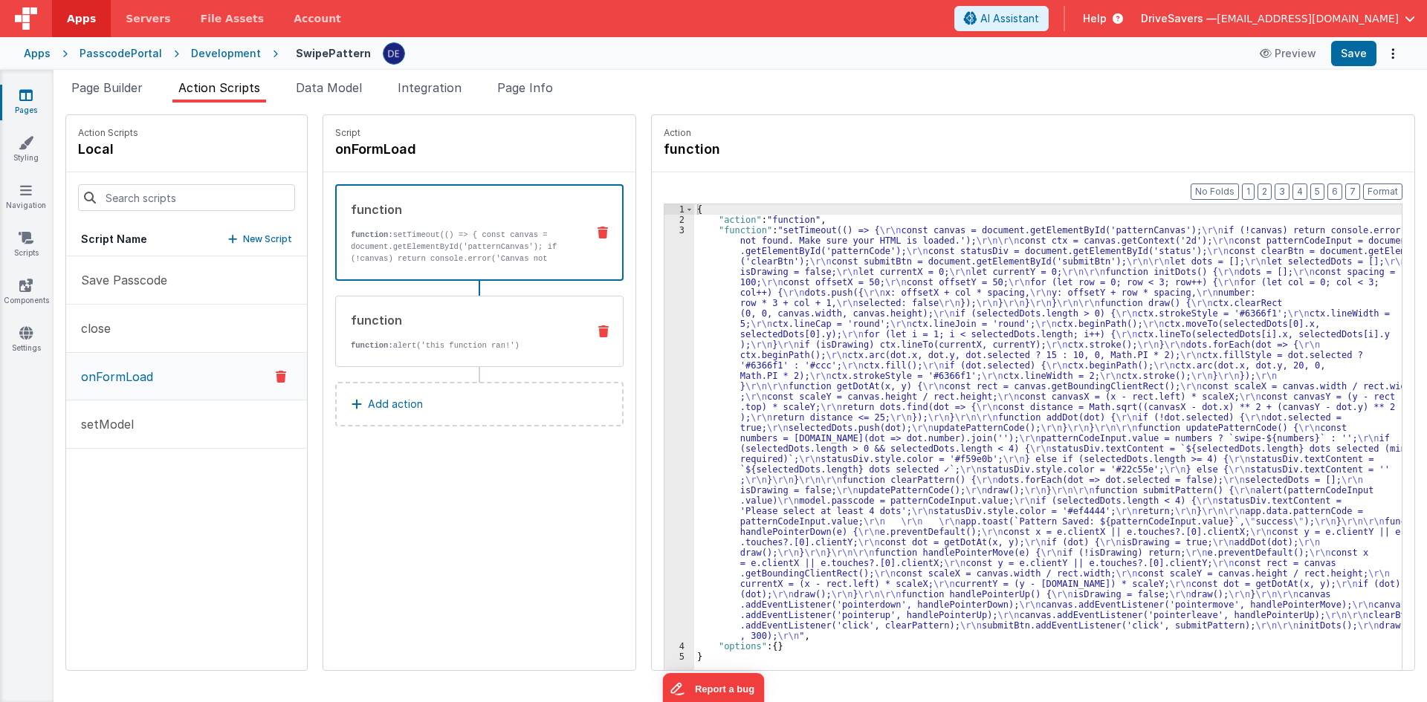
click at [589, 325] on div "function function: alert('this function ran!')" at bounding box center [479, 331] width 288 height 71
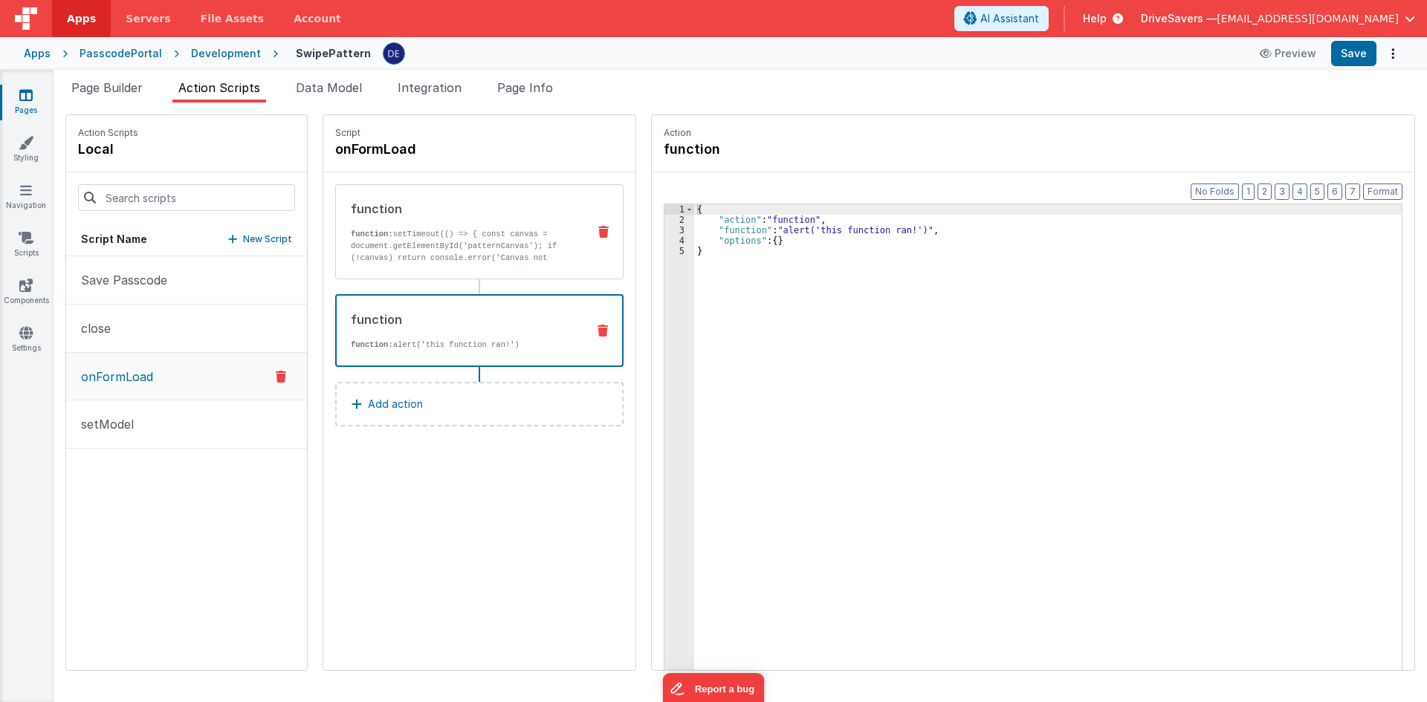
click at [531, 232] on p "function: setTimeout(() => { const canvas = document.getElementById('patternCan…" at bounding box center [463, 252] width 224 height 48
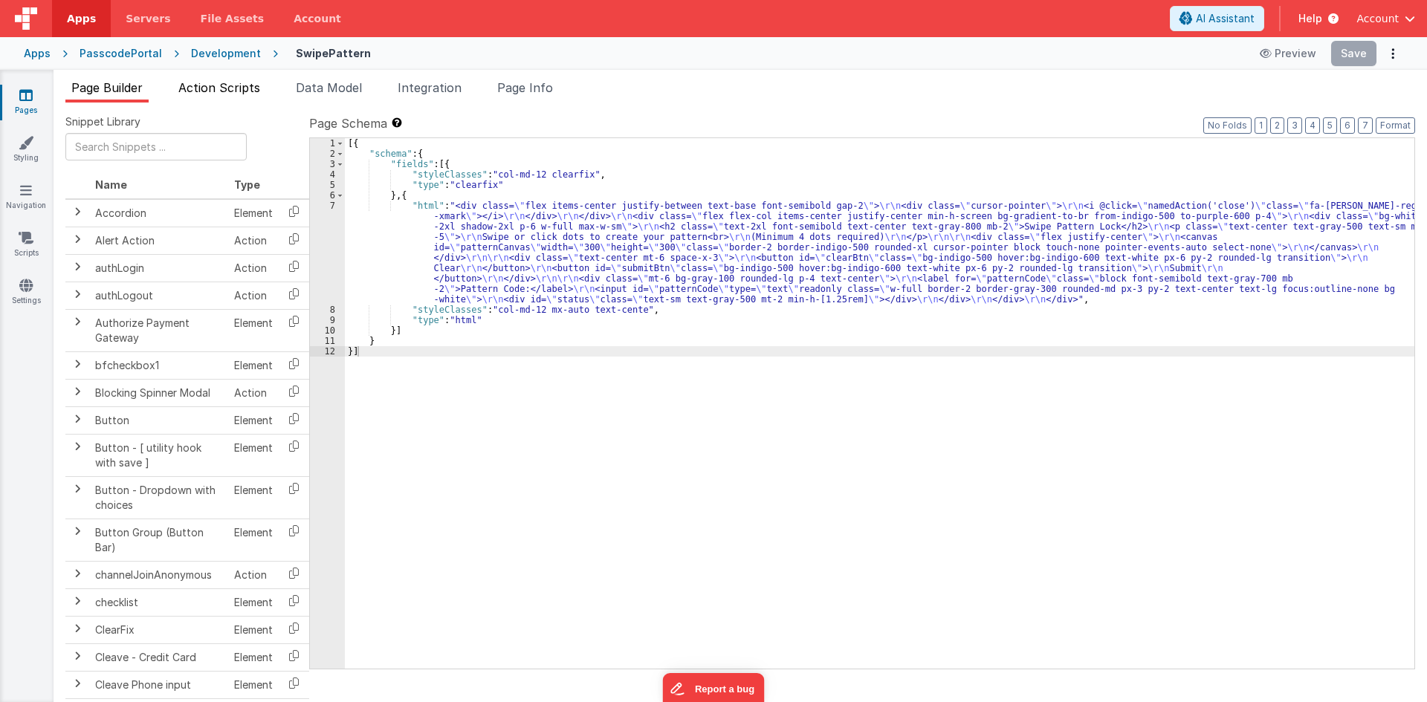
click at [201, 89] on span "Action Scripts" at bounding box center [219, 87] width 82 height 15
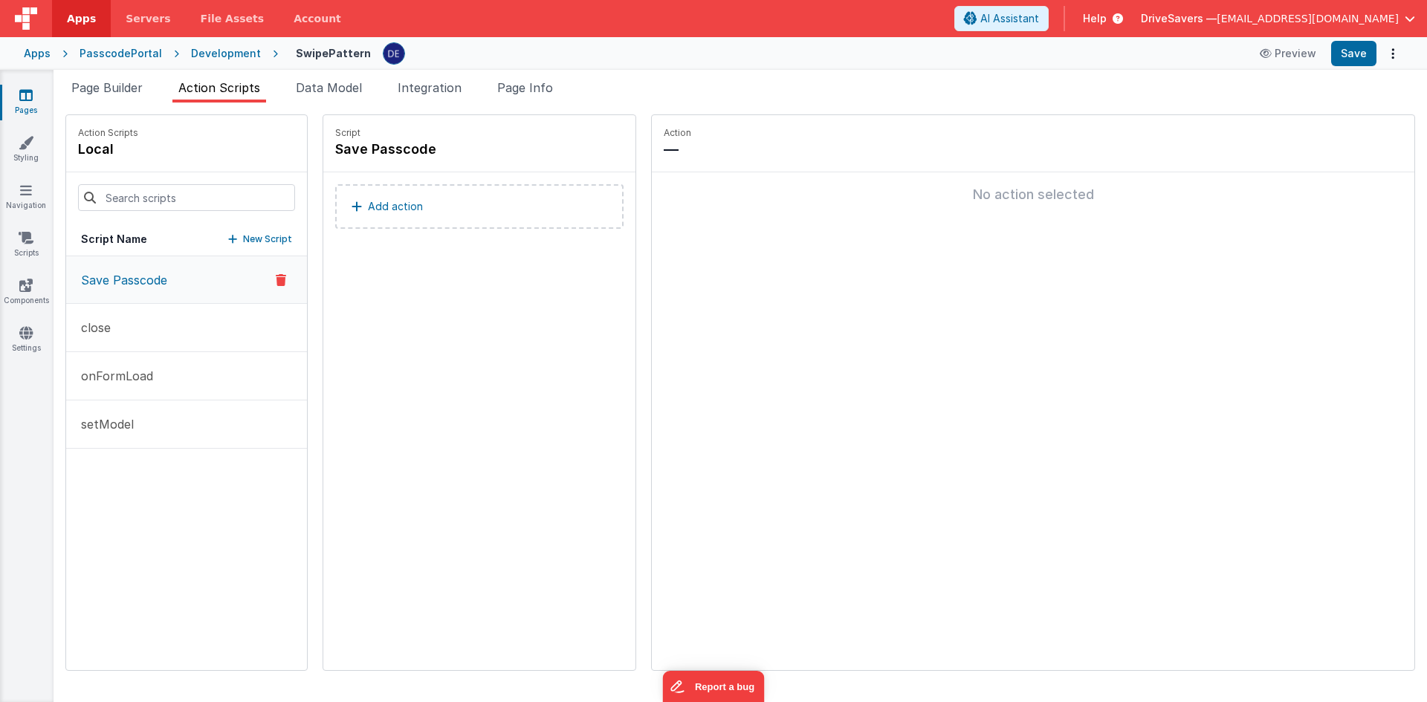
click at [250, 91] on span "Action Scripts" at bounding box center [219, 87] width 82 height 15
click at [172, 268] on button "Save Passcode" at bounding box center [186, 280] width 241 height 48
click at [132, 331] on button "close" at bounding box center [186, 328] width 241 height 48
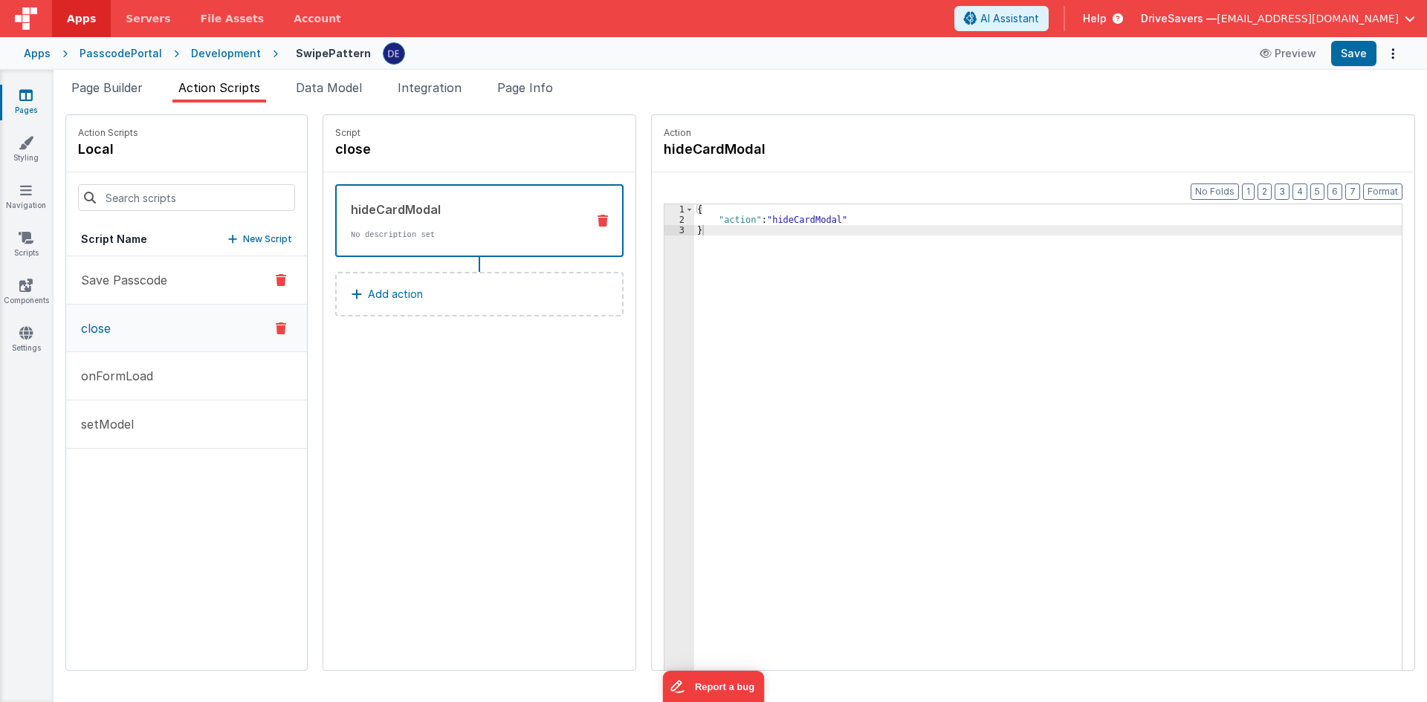
click at [135, 281] on p "Save Passcode" at bounding box center [119, 280] width 95 height 18
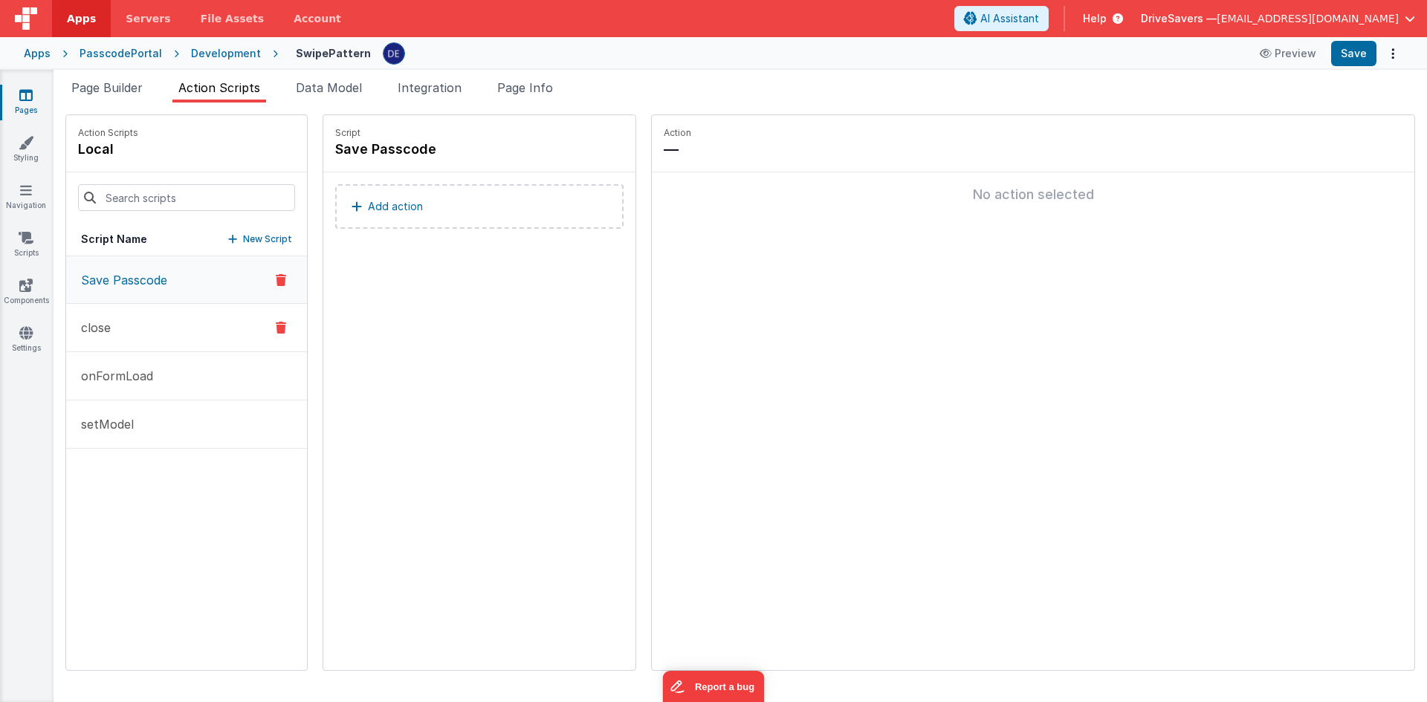
click at [129, 331] on button "close" at bounding box center [186, 328] width 241 height 48
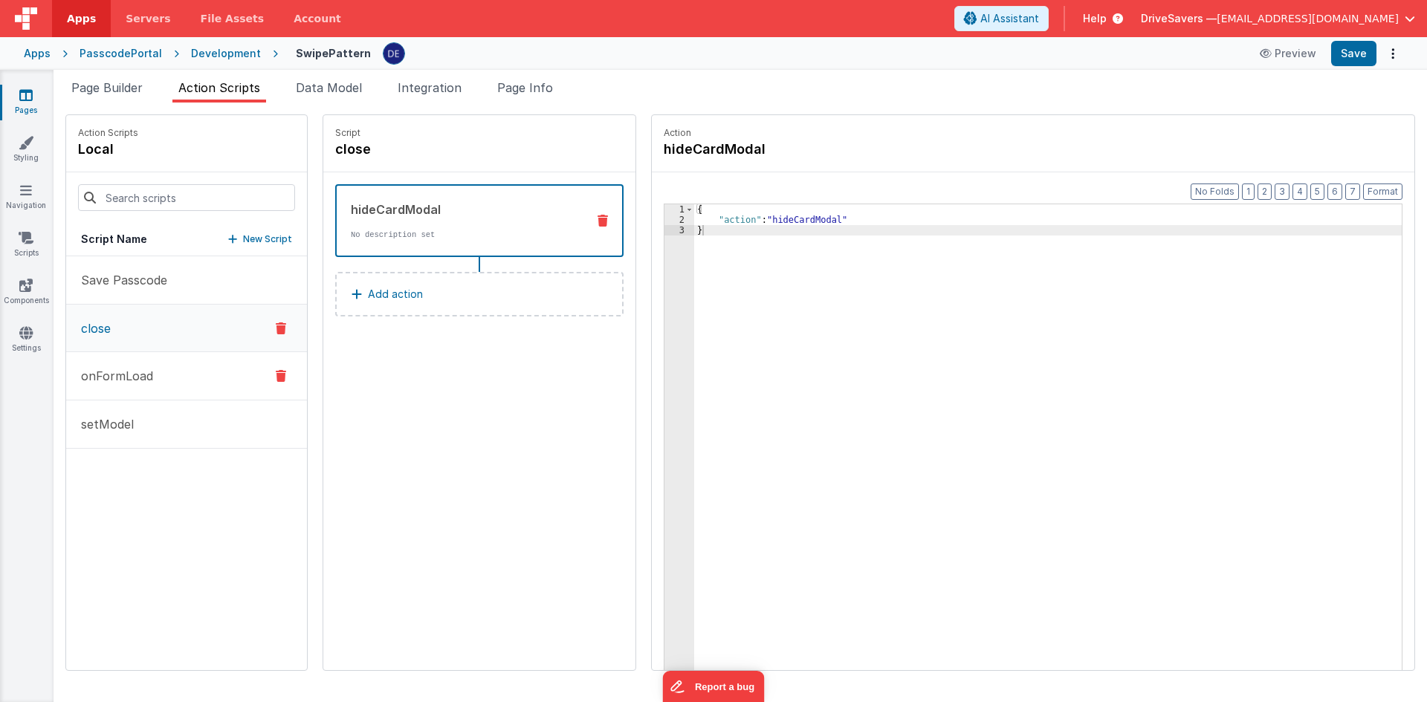
click at [127, 373] on p "onFormLoad" at bounding box center [112, 376] width 81 height 18
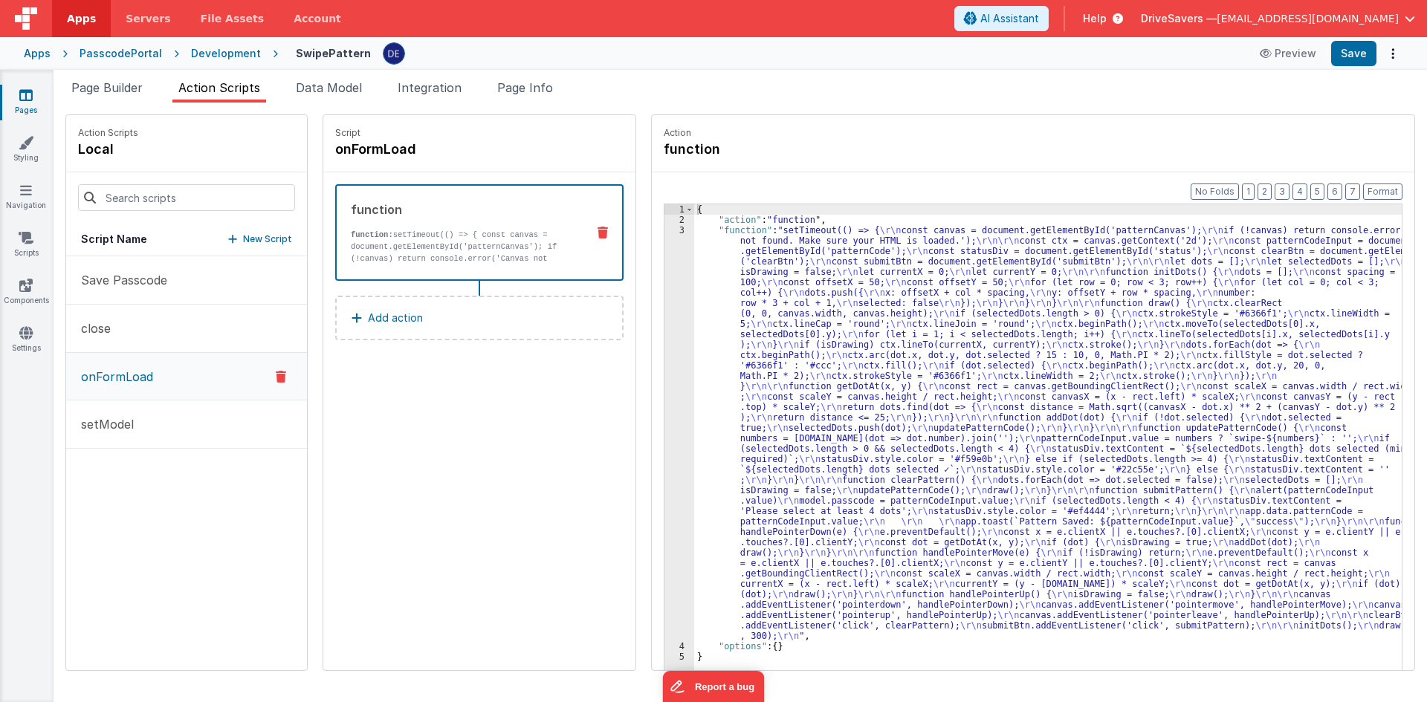
click at [470, 265] on div "function function: setTimeout(() => { const canvas = document.getElementById('p…" at bounding box center [479, 232] width 288 height 97
click at [788, 294] on div "{ "action" : "function" , "function" : "setTimeout(() => { \r\n const canvas = …" at bounding box center [1055, 470] width 722 height 533
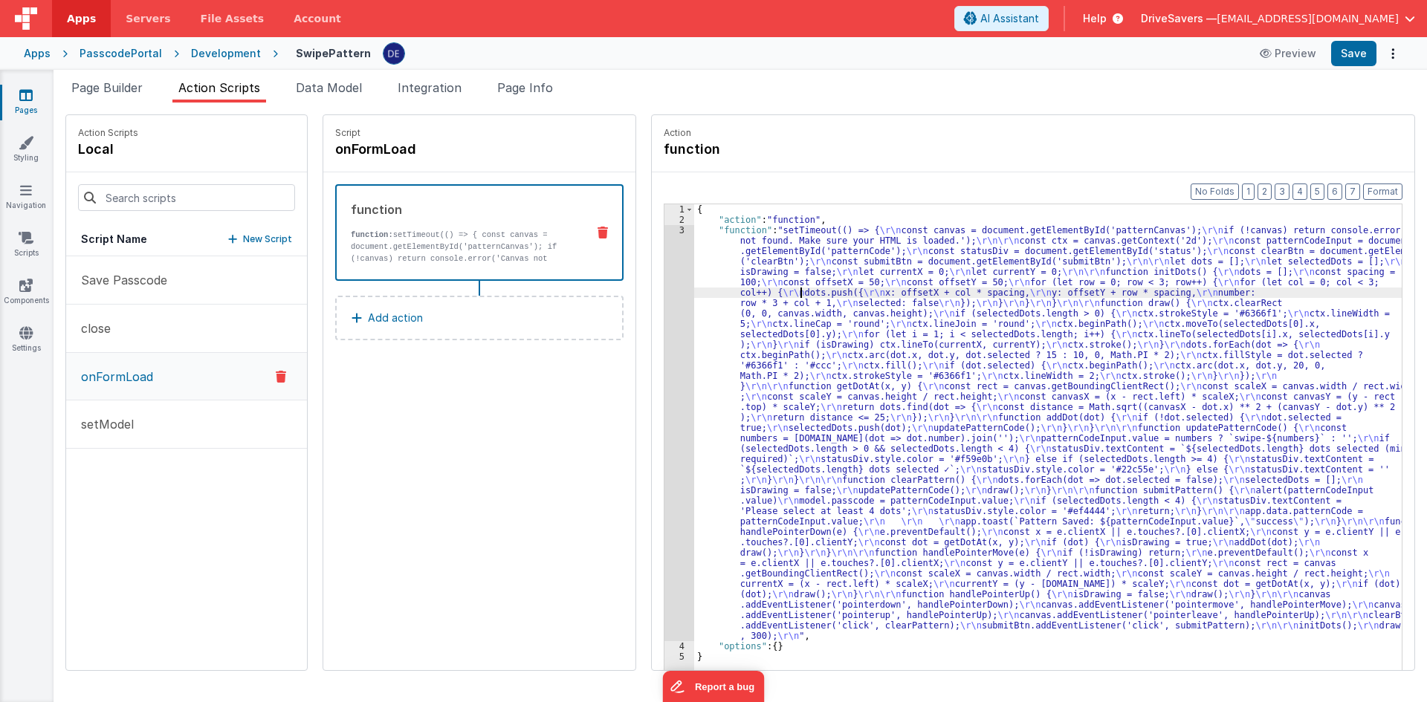
click at [671, 312] on div "3" at bounding box center [679, 433] width 30 height 416
click at [664, 298] on div "3" at bounding box center [679, 433] width 30 height 416
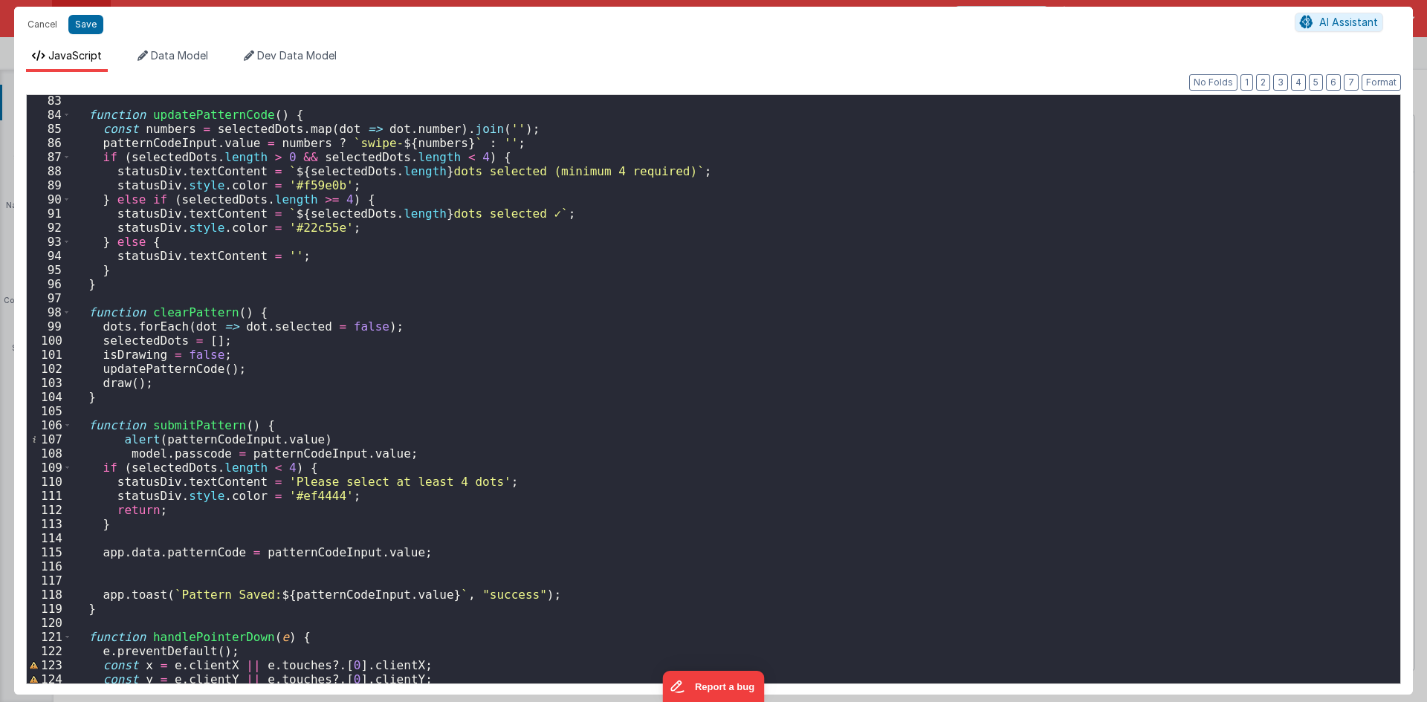
scroll to position [1249, 0]
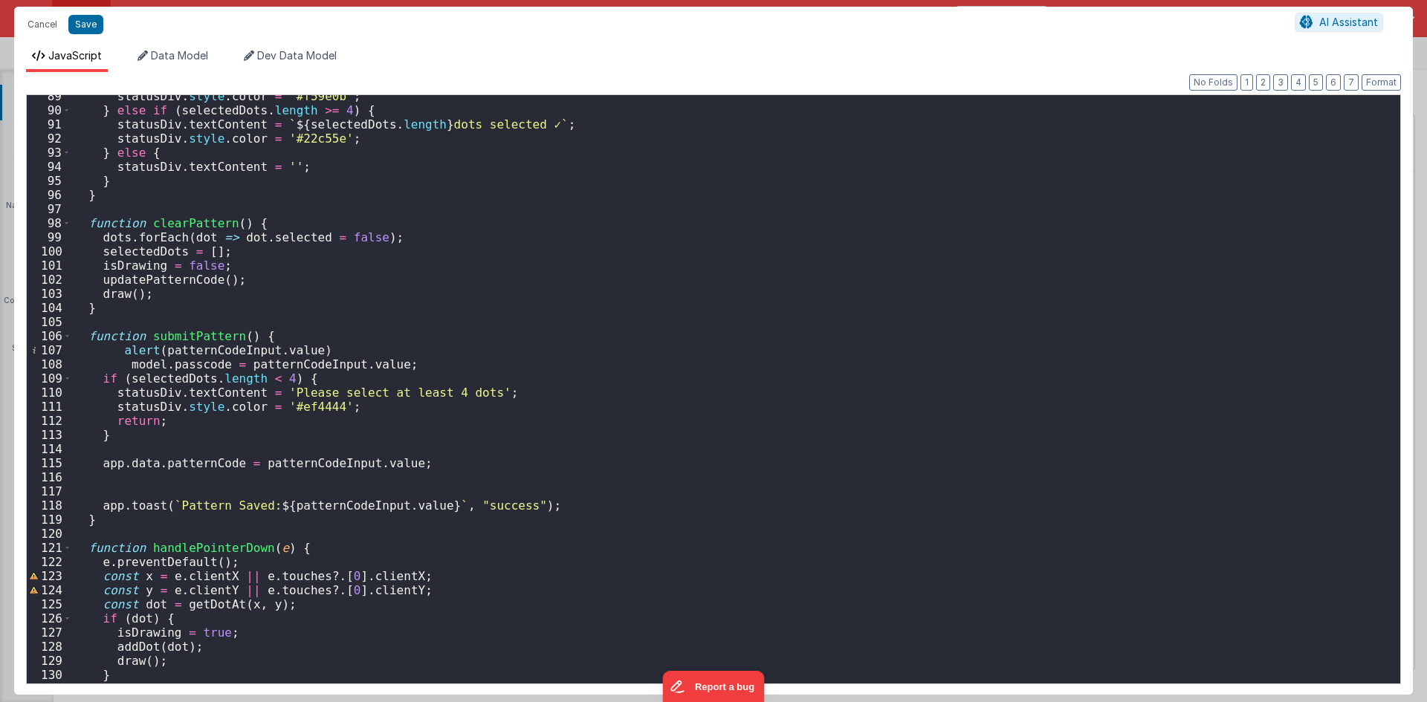
click at [203, 370] on div "statusDiv . style . color = '#f59e0b' ; } else if ( selectedDots . length >= 4 …" at bounding box center [730, 397] width 1318 height 617
click at [394, 366] on div "statusDiv . style . color = '#f59e0b' ; } else if ( selectedDots . length >= 4 …" at bounding box center [730, 397] width 1318 height 617
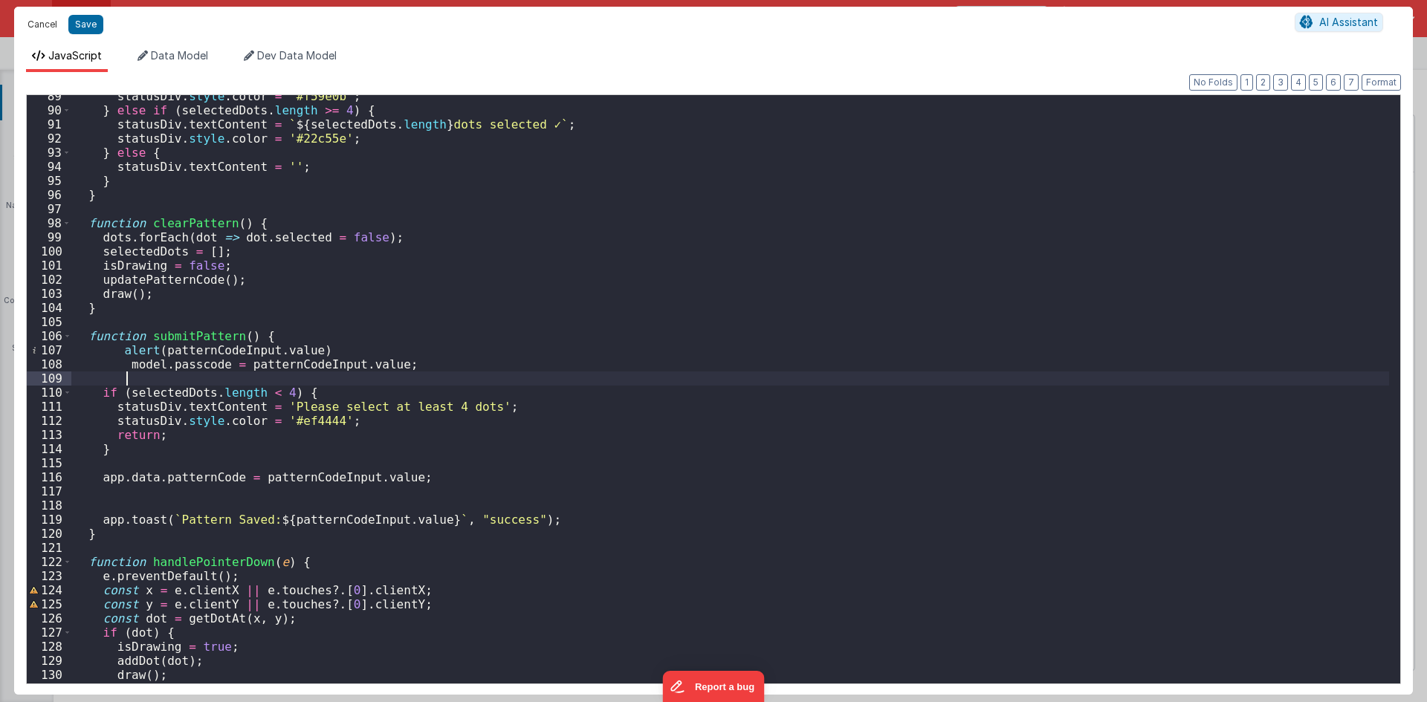
drag, startPoint x: 54, startPoint y: 29, endPoint x: 182, endPoint y: 166, distance: 188.2
click at [54, 29] on button "Cancel" at bounding box center [42, 24] width 45 height 21
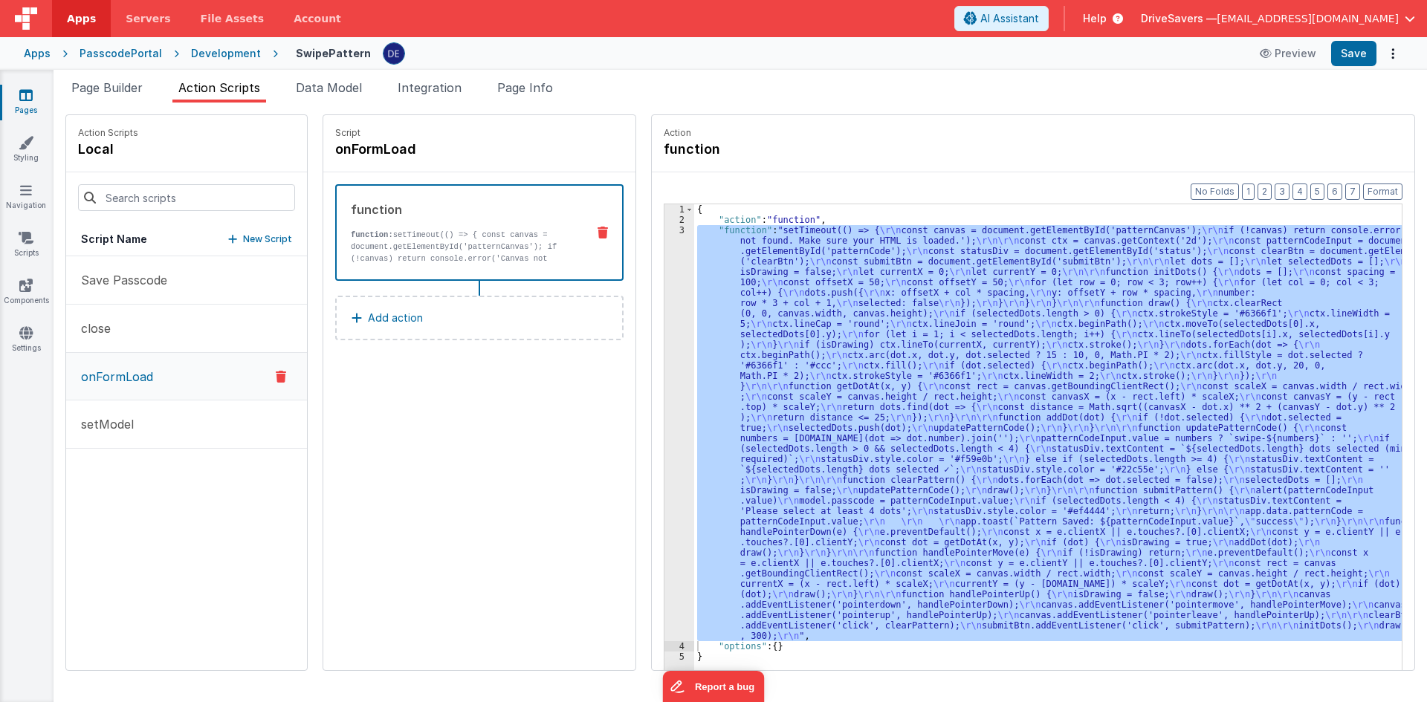
click at [27, 106] on link "Pages" at bounding box center [26, 103] width 54 height 30
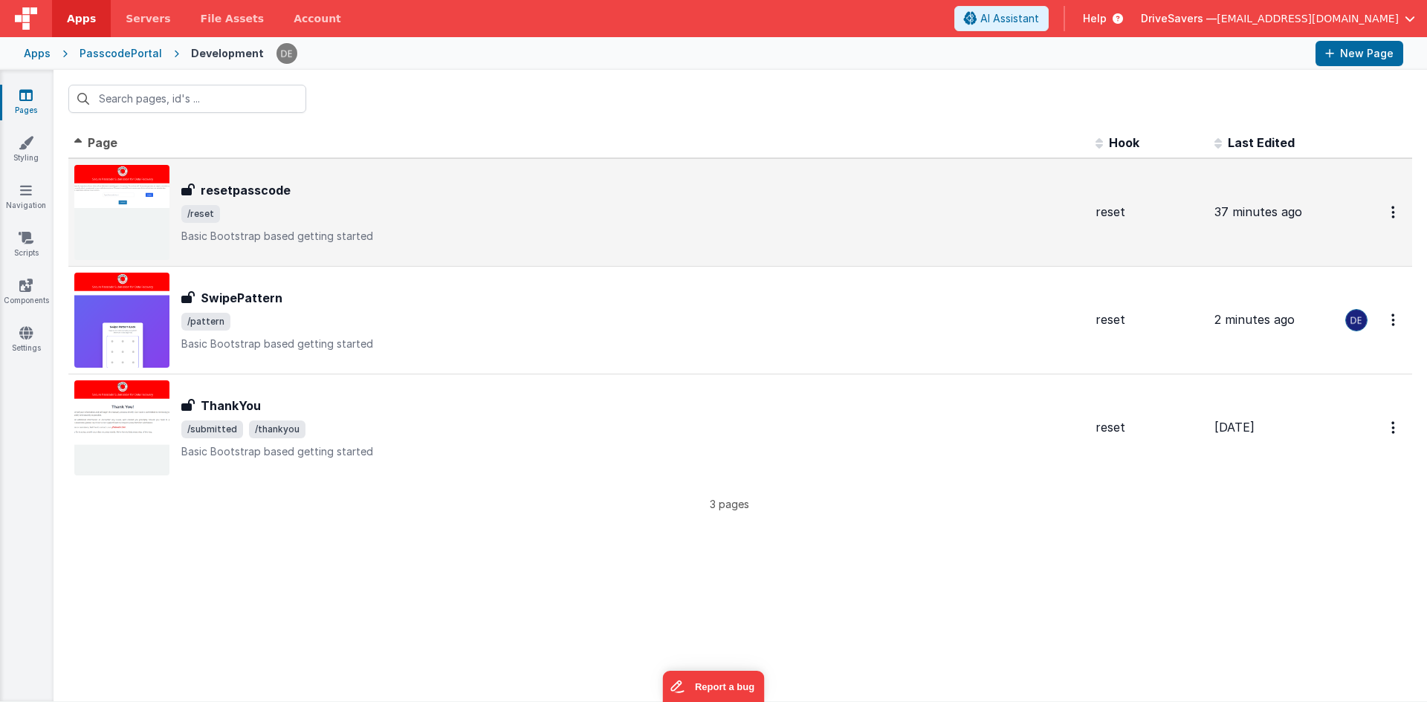
click at [251, 221] on span "/reset" at bounding box center [632, 214] width 902 height 18
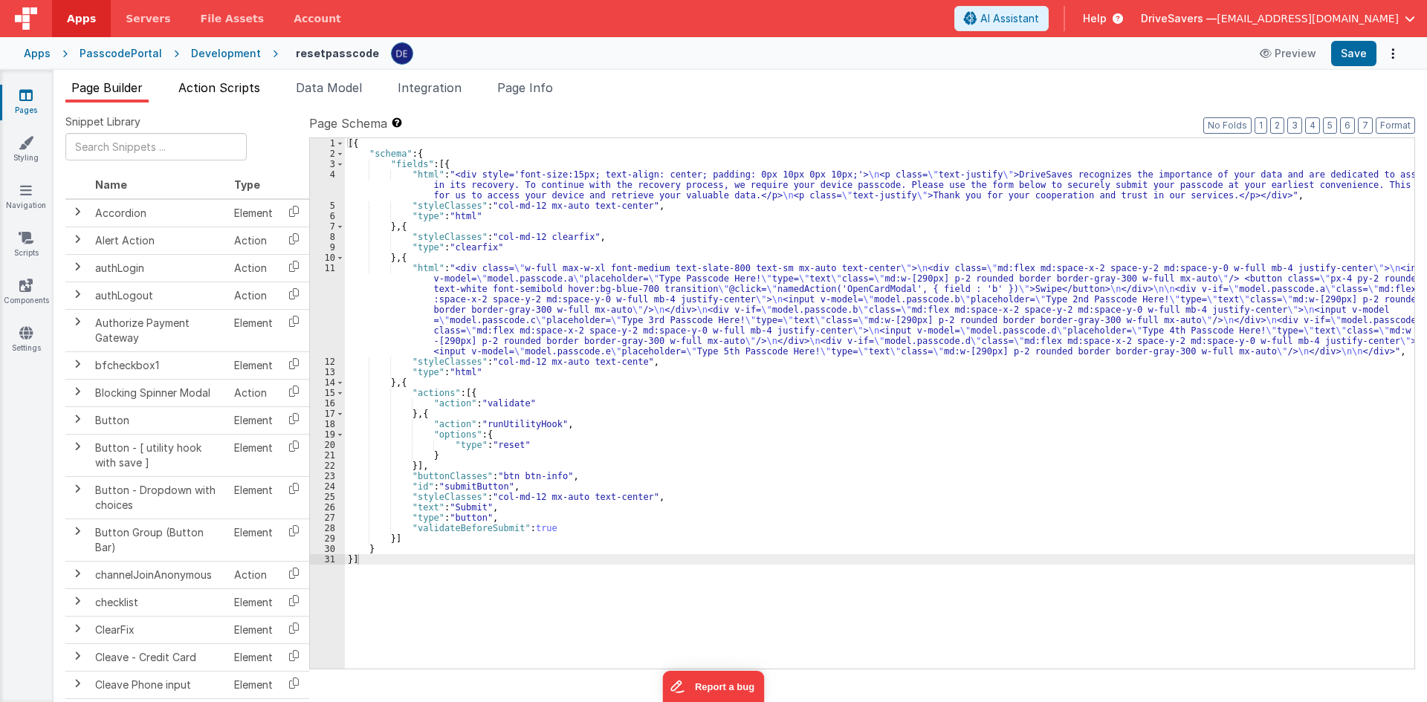
click at [220, 95] on li "Action Scripts" at bounding box center [219, 91] width 94 height 24
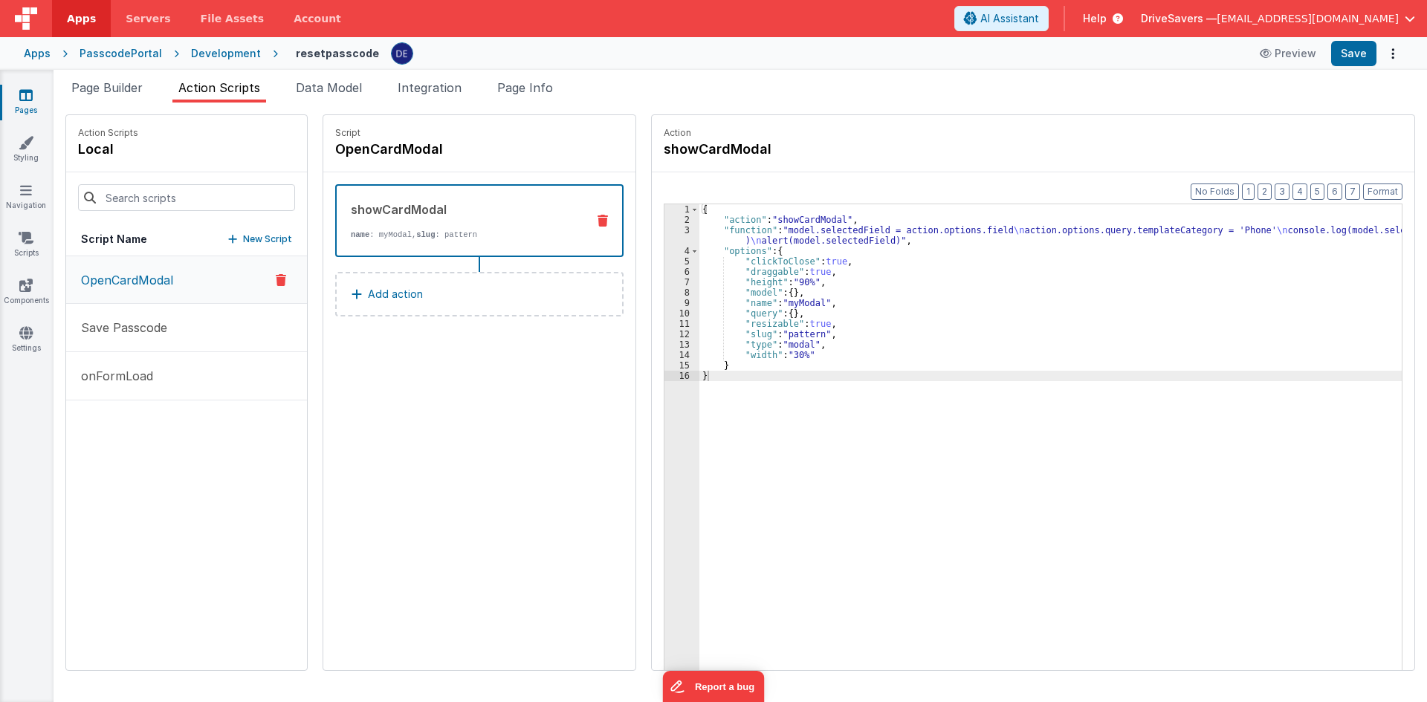
click at [156, 281] on p "OpenCardModal" at bounding box center [122, 280] width 101 height 18
click at [840, 305] on div "{ "action" : "showCardModal" , "function" : "model.selectedField = action.optio…" at bounding box center [1057, 470] width 716 height 533
click at [800, 236] on div "{ "action" : "showCardModal" , "function" : "model.selectedField = action.optio…" at bounding box center [1057, 470] width 716 height 533
click at [699, 224] on div "{ "action" : "showCardModal" , "function" : "model.selectedField = action.optio…" at bounding box center [1057, 470] width 716 height 533
click at [671, 227] on div "3" at bounding box center [681, 235] width 35 height 21
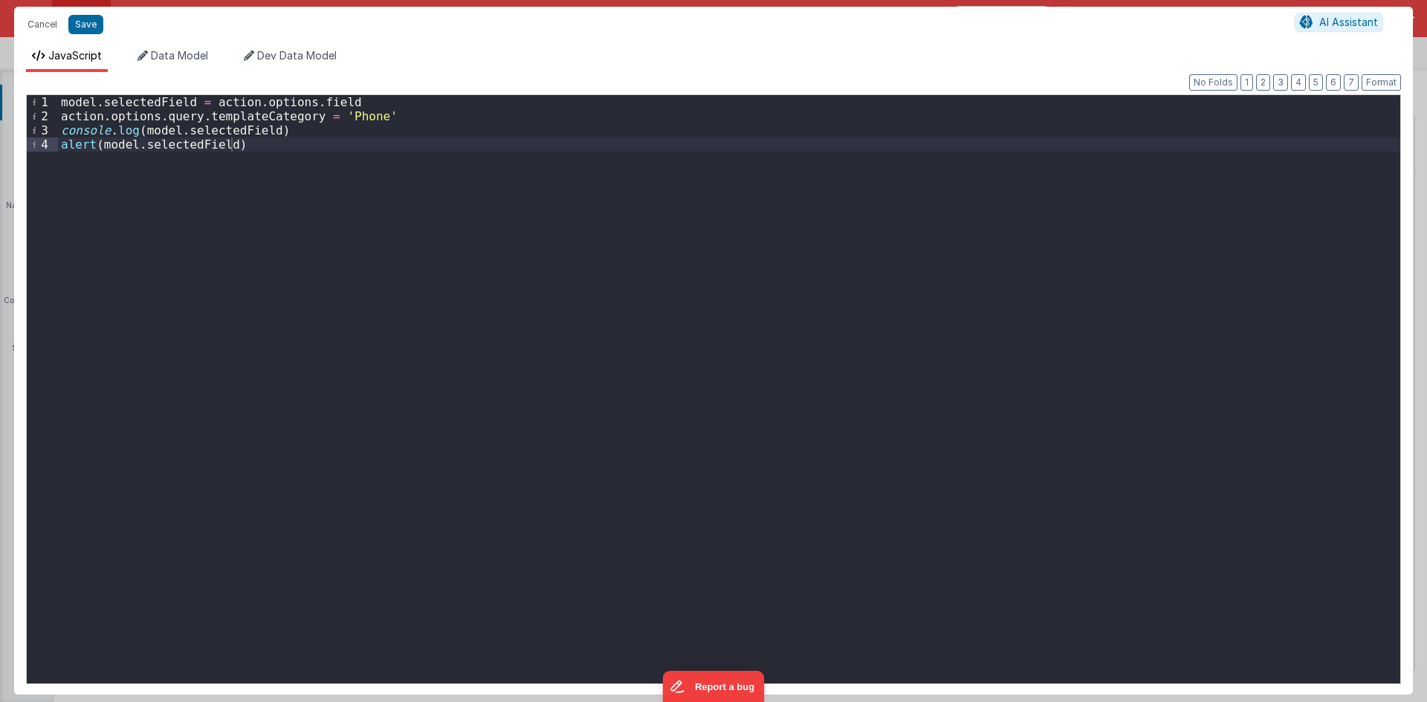
click at [317, 163] on div "model . selectedField = action . options . field action . options . query . tem…" at bounding box center [729, 403] width 1342 height 617
click at [147, 106] on div "model . selectedField = action . options . field action . options . query . tem…" at bounding box center [729, 403] width 1342 height 617
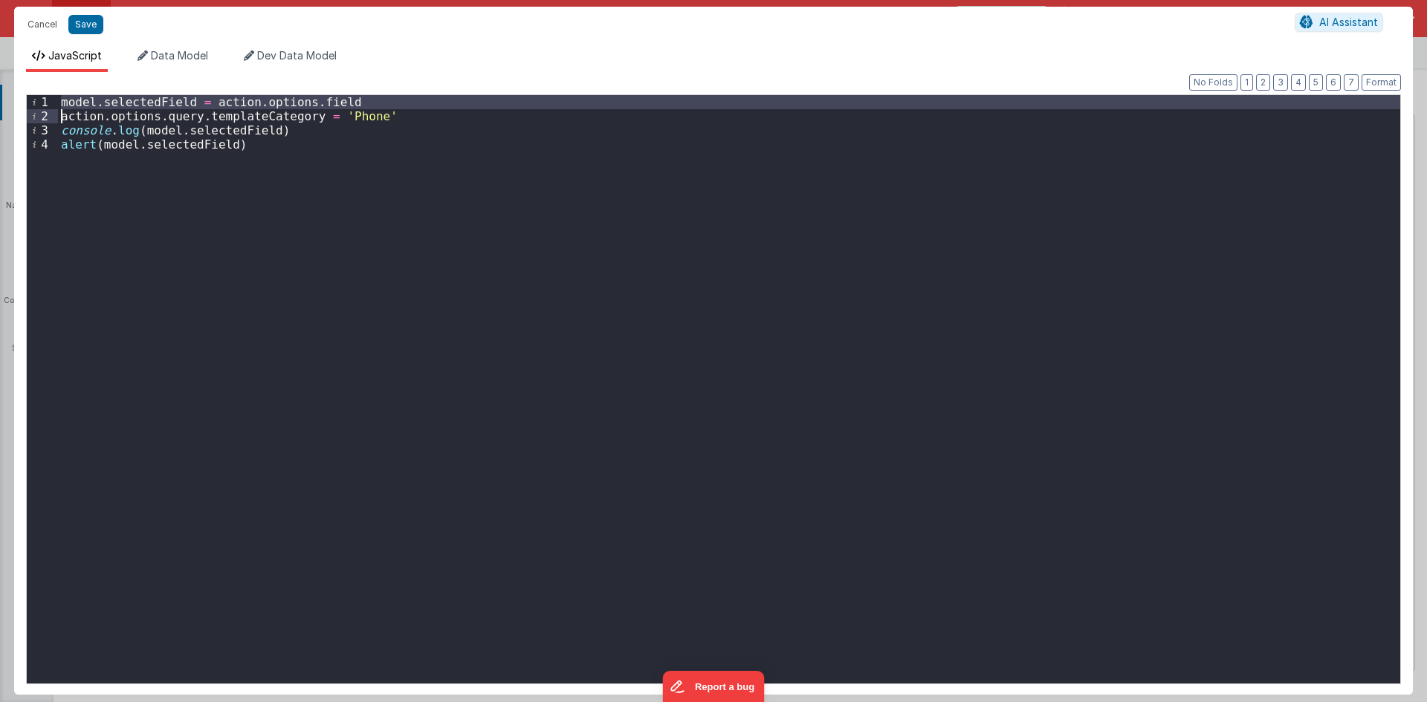
click at [149, 104] on div "model . selectedField = action . options . field action . options . query . tem…" at bounding box center [729, 403] width 1342 height 617
click at [181, 98] on div "model . selectedField = action . options . field action . options . query . tem…" at bounding box center [729, 389] width 1342 height 589
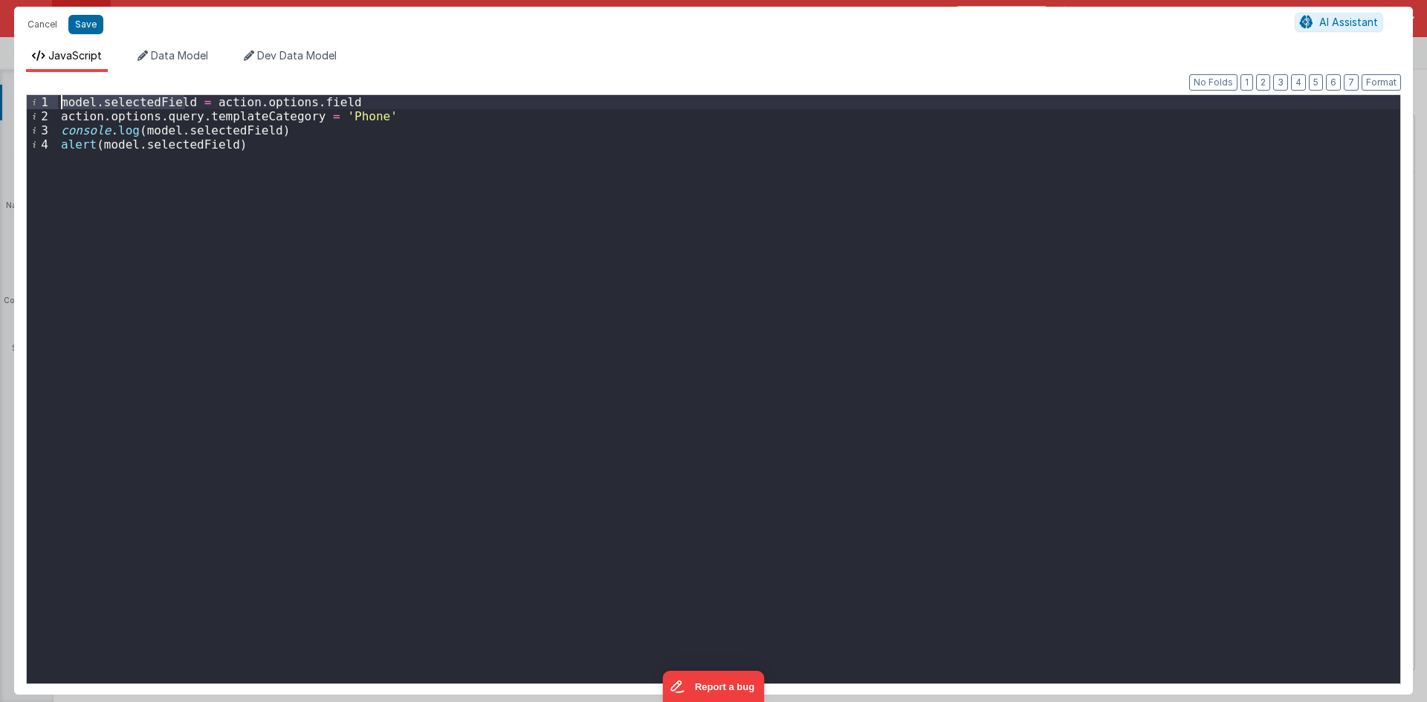
drag, startPoint x: 188, startPoint y: 101, endPoint x: 51, endPoint y: 103, distance: 136.8
click at [51, 103] on div "1 2 3 4 model . selectedField = action . options . field action . options . que…" at bounding box center [713, 389] width 1375 height 590
drag, startPoint x: 28, startPoint y: 15, endPoint x: 57, endPoint y: 139, distance: 127.4
click at [28, 15] on button "Cancel" at bounding box center [42, 24] width 45 height 21
click at [40, 20] on button "Cancel" at bounding box center [42, 24] width 45 height 21
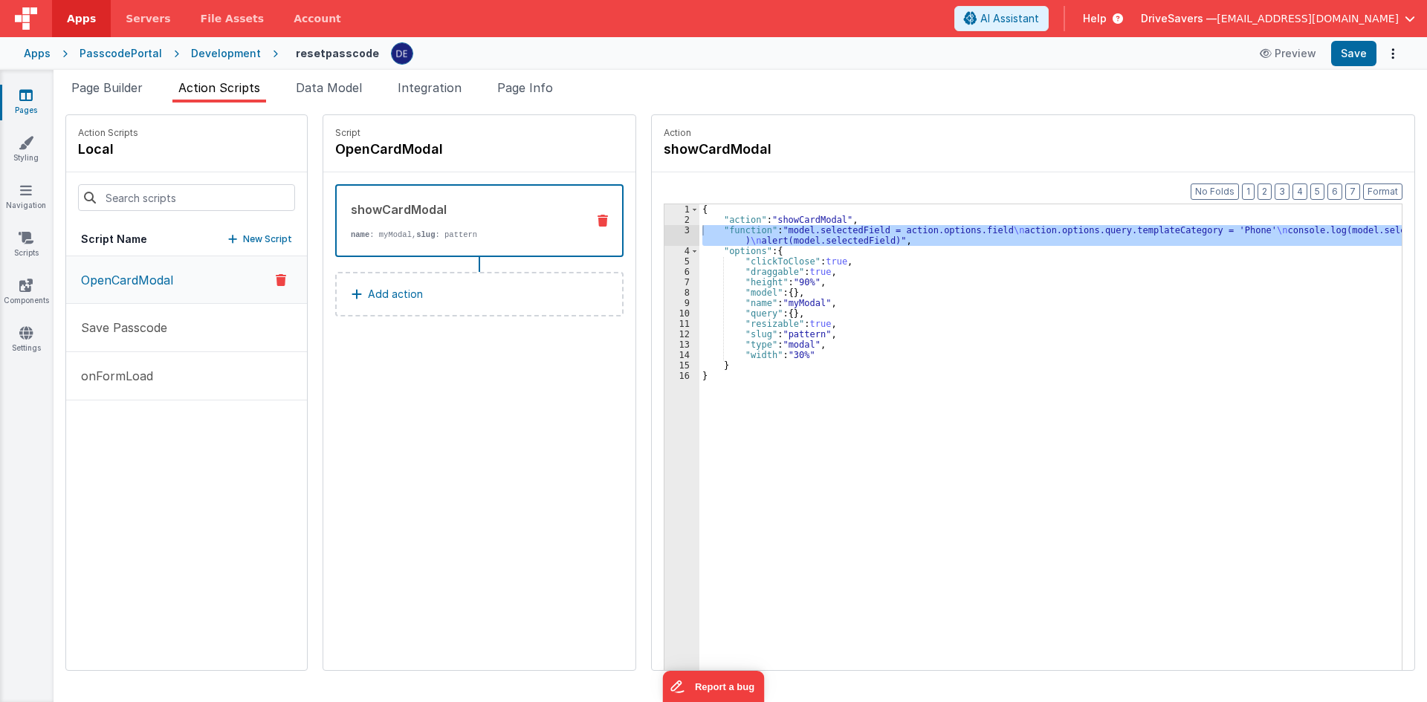
click at [191, 48] on div "Development" at bounding box center [226, 53] width 70 height 15
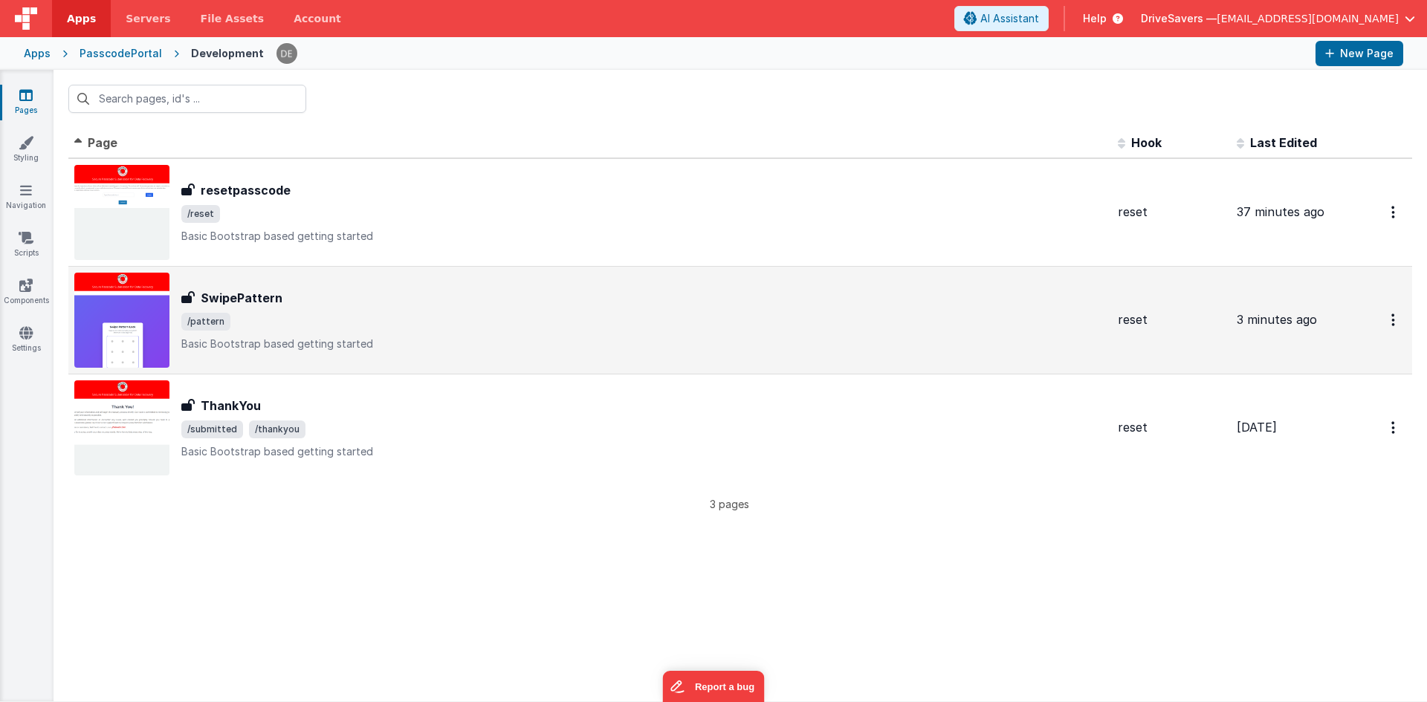
click at [265, 330] on span "/pattern" at bounding box center [643, 322] width 925 height 18
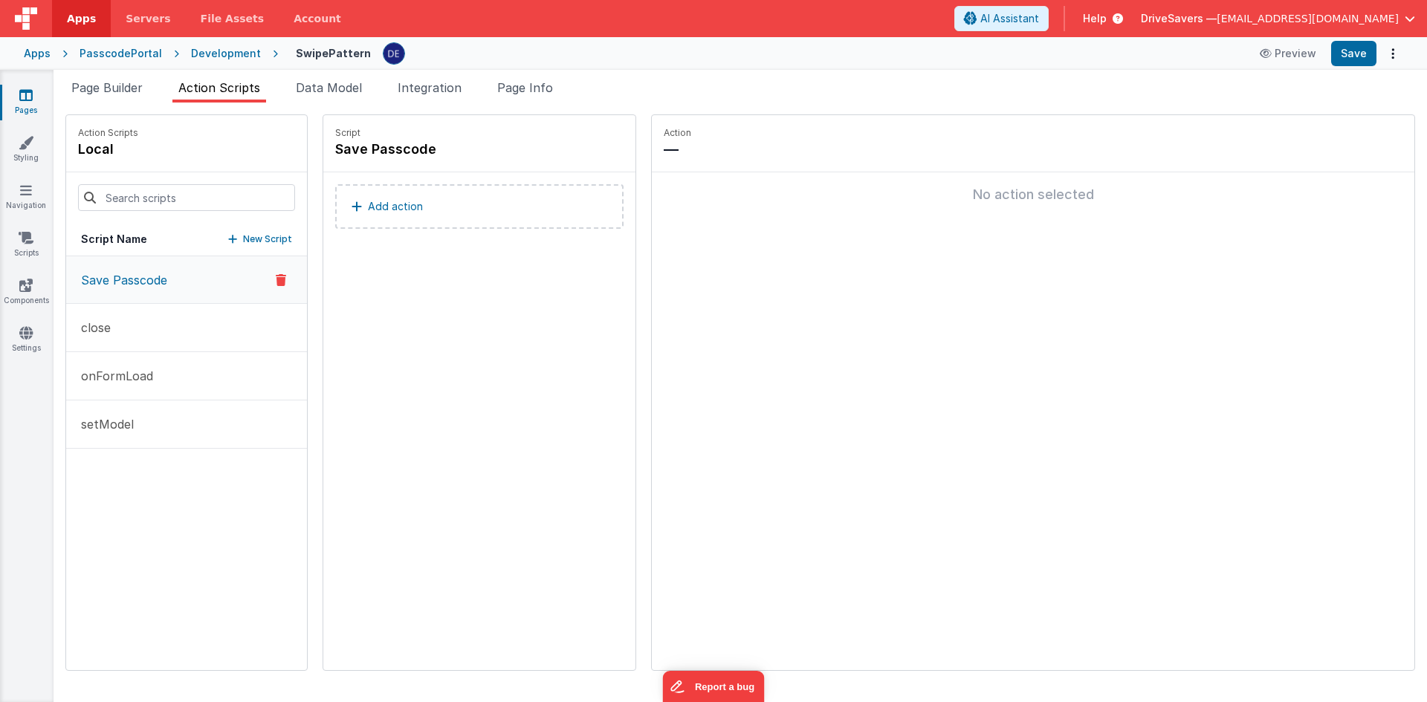
click at [223, 90] on span "Action Scripts" at bounding box center [219, 87] width 82 height 15
click at [184, 298] on button "Save Passcode" at bounding box center [186, 280] width 241 height 48
click at [159, 328] on button "close" at bounding box center [186, 328] width 241 height 48
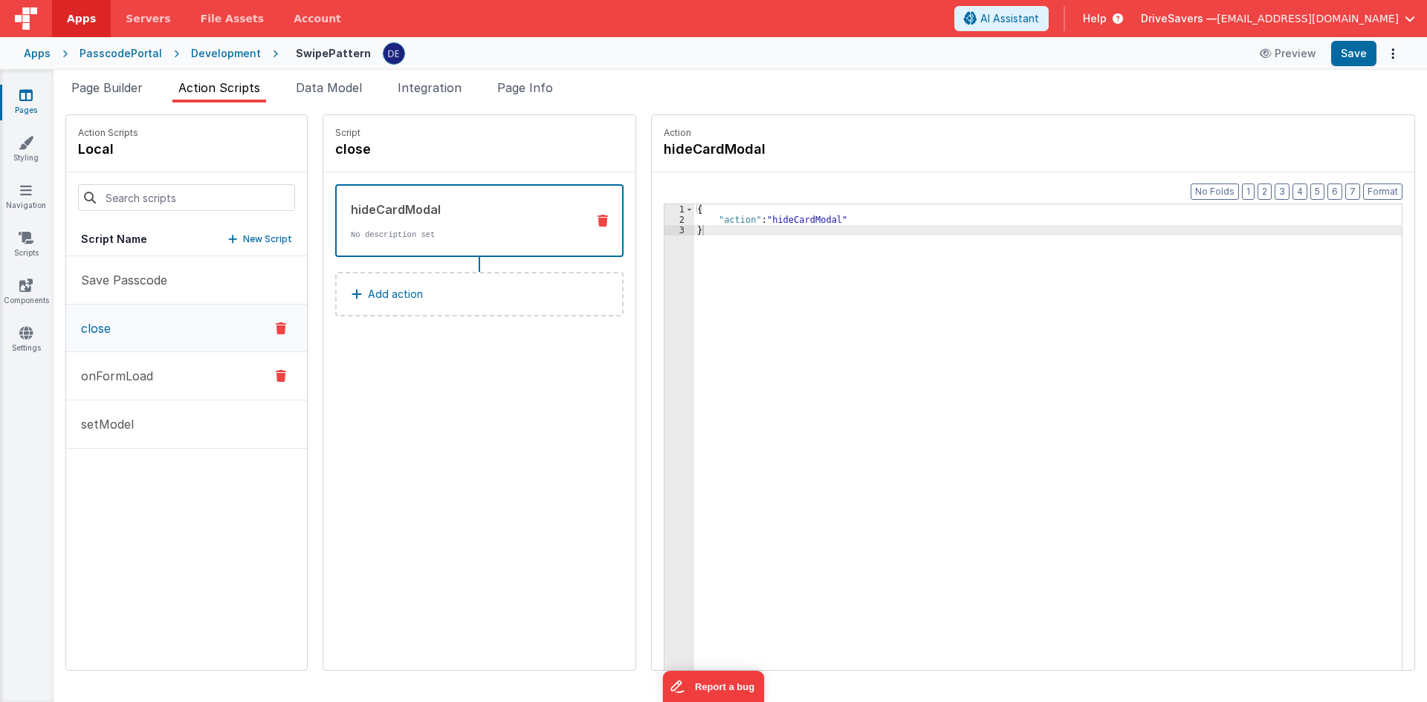
click at [152, 386] on button "onFormLoad" at bounding box center [186, 376] width 241 height 48
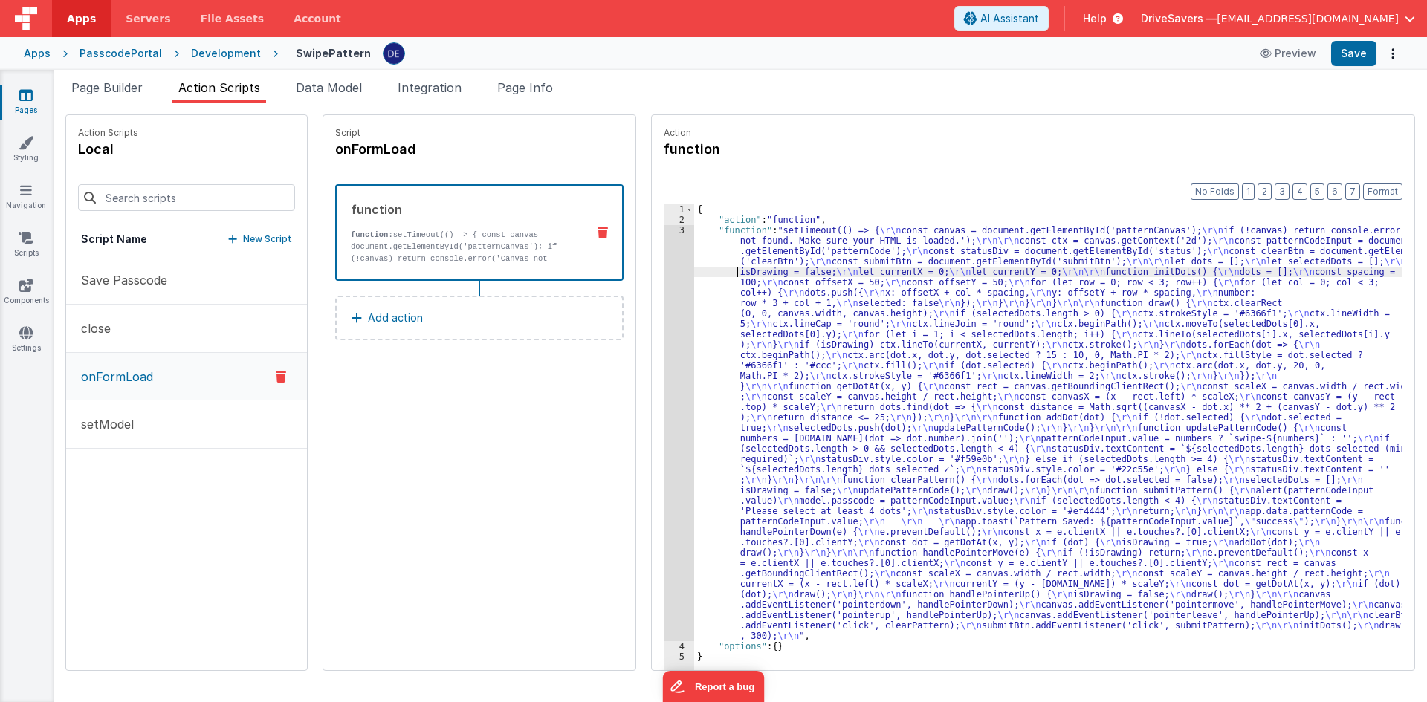
click at [723, 273] on div "{ "action" : "function" , "function" : "setTimeout(() => { \r\n const canvas = …" at bounding box center [1055, 470] width 722 height 533
click at [671, 320] on div "3" at bounding box center [679, 433] width 30 height 416
click at [666, 310] on div "3" at bounding box center [679, 433] width 30 height 416
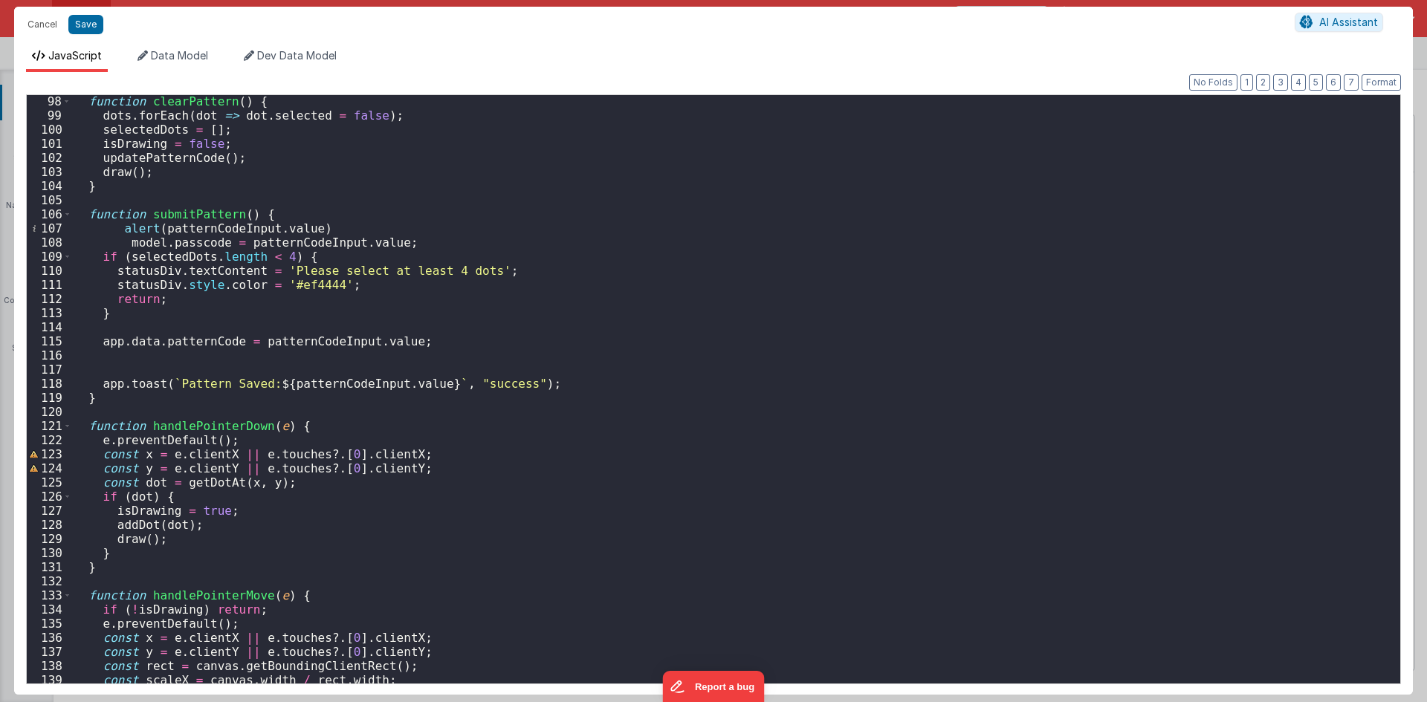
scroll to position [1281, 0]
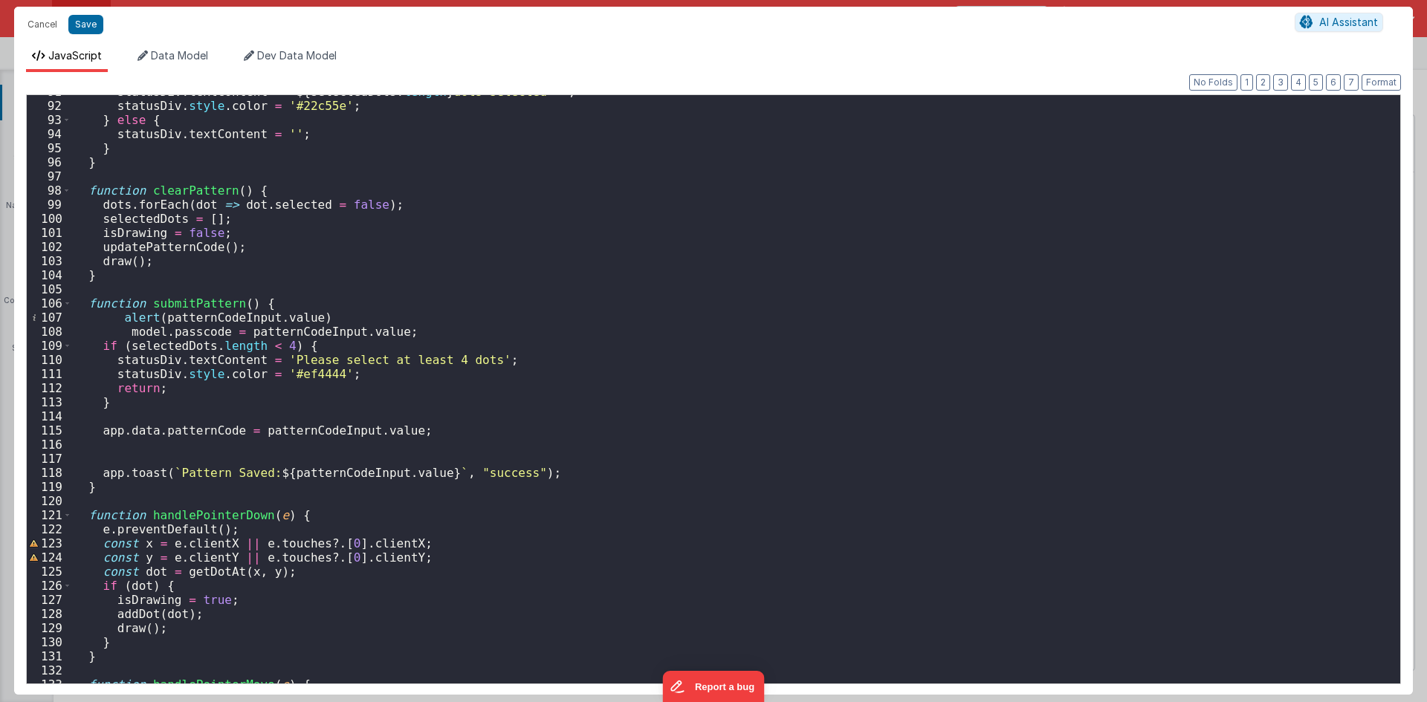
click at [250, 334] on div "statusDiv . textContent = ` ${ selectedDots . length } dots selected ✓ ` ; stat…" at bounding box center [730, 393] width 1318 height 617
drag, startPoint x: 305, startPoint y: 318, endPoint x: 161, endPoint y: 313, distance: 145.0
click at [161, 313] on div "statusDiv . textContent = ` ${ selectedDots . length } dots selected ✓ ` ; stat…" at bounding box center [730, 393] width 1318 height 617
click at [77, 23] on button "Save" at bounding box center [85, 24] width 35 height 19
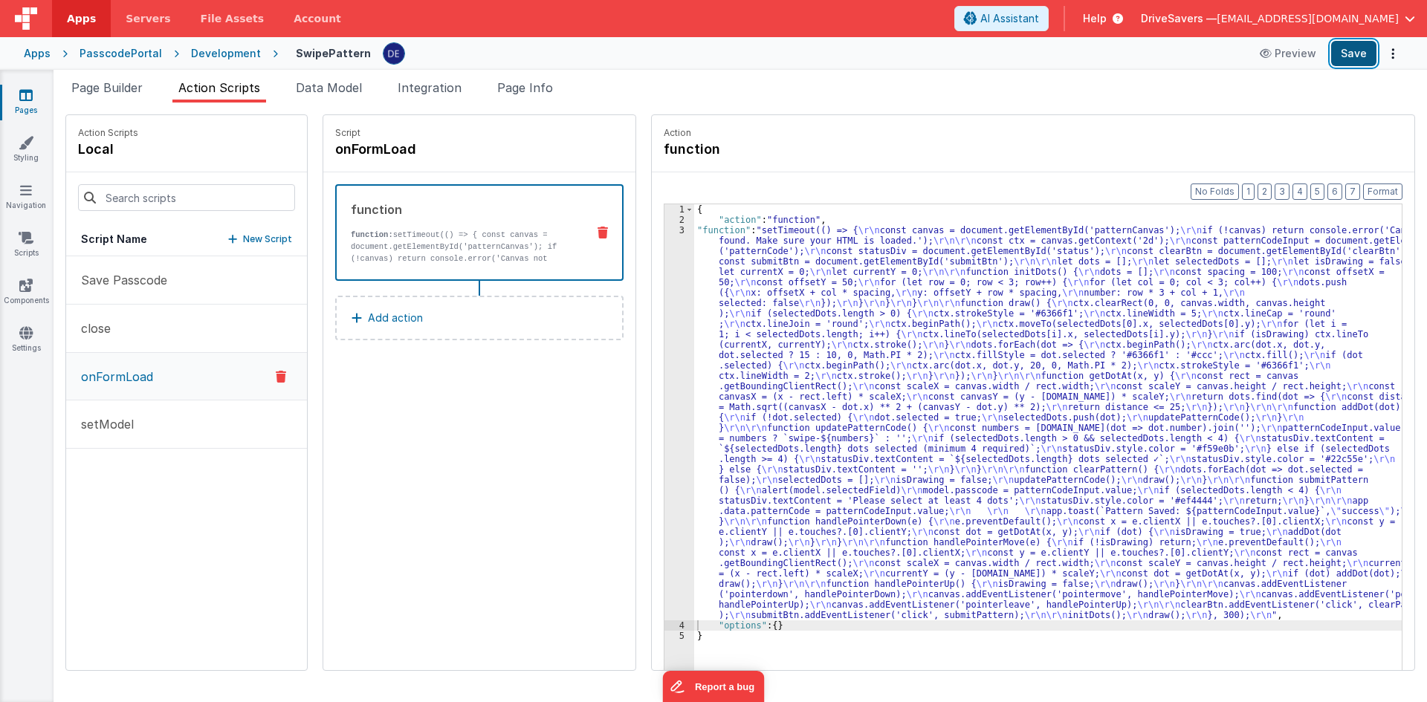
click at [1355, 63] on button "Save" at bounding box center [1353, 53] width 45 height 25
click at [896, 356] on div "{ "action" : "function" , "function" : "setTimeout(() => { \r\n const canvas = …" at bounding box center [1055, 470] width 722 height 533
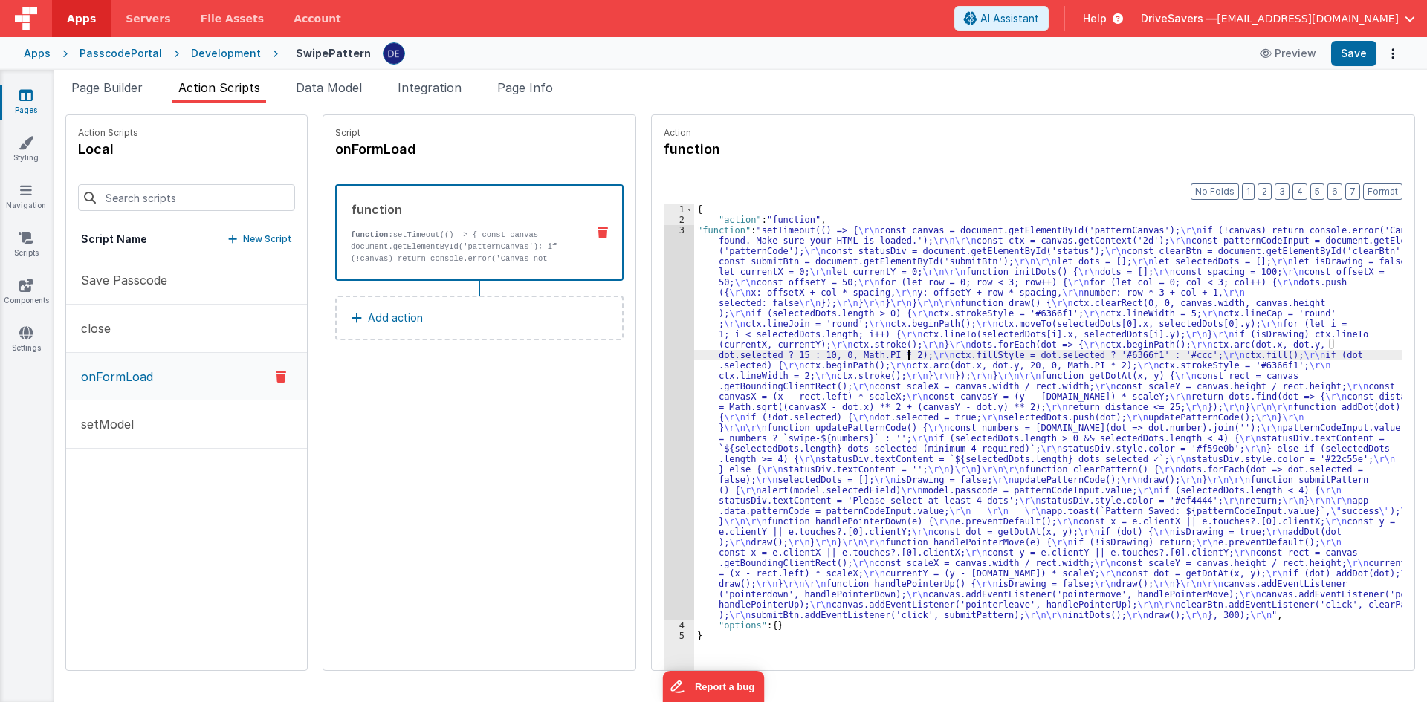
click at [670, 262] on div "3" at bounding box center [679, 422] width 30 height 395
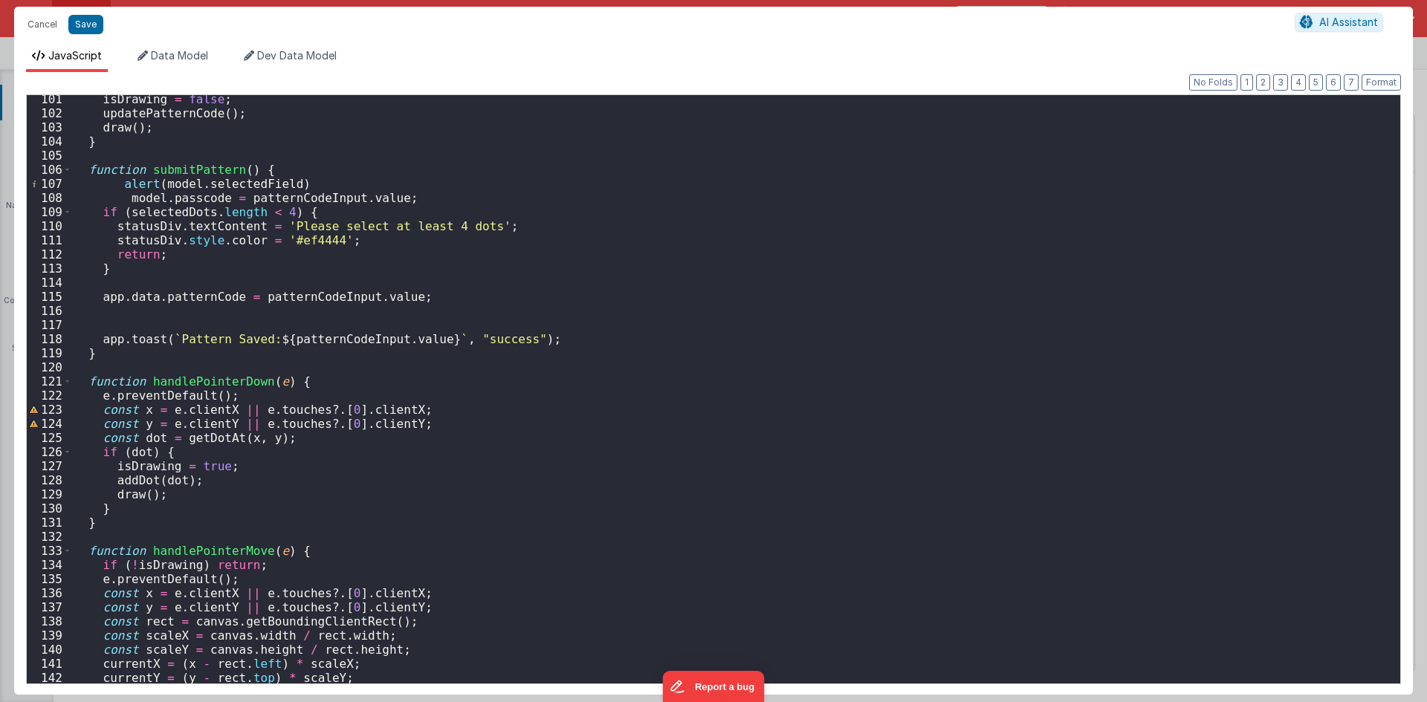
scroll to position [1370, 0]
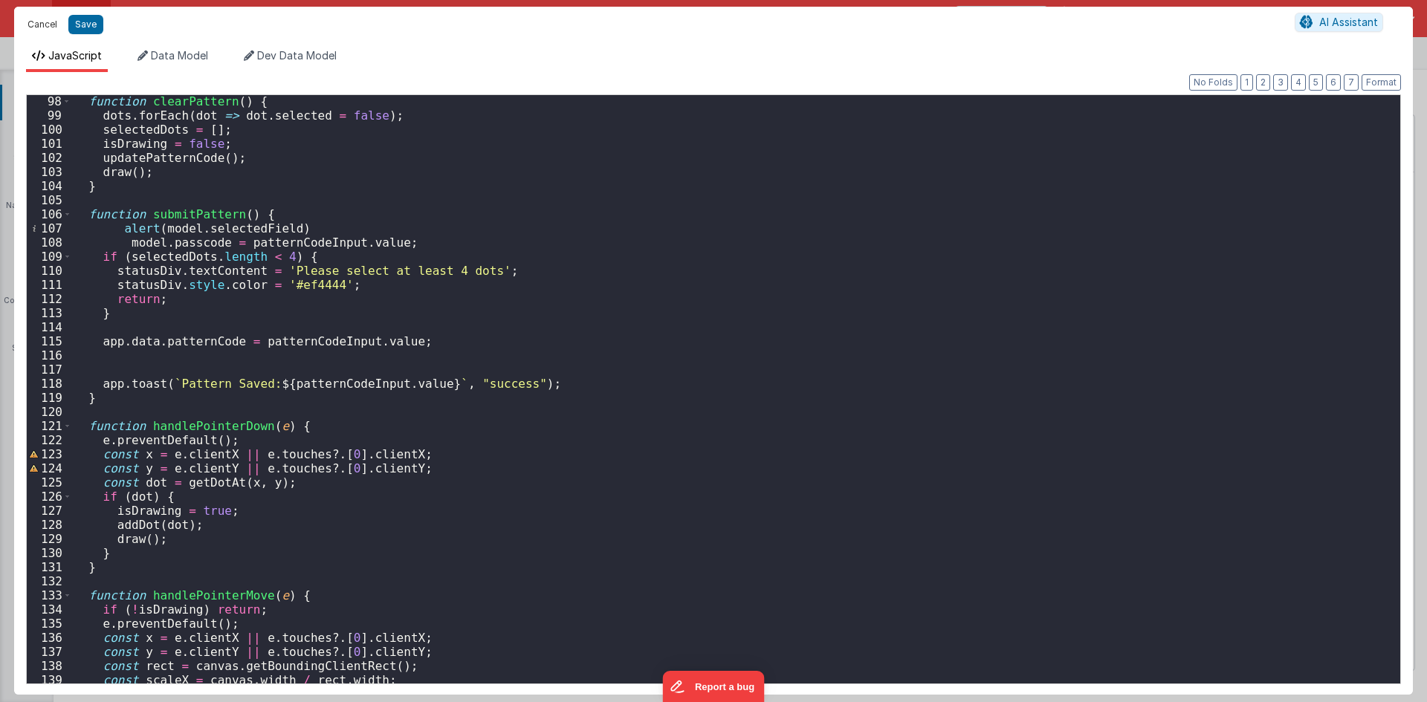
click at [44, 22] on button "Cancel" at bounding box center [42, 24] width 45 height 21
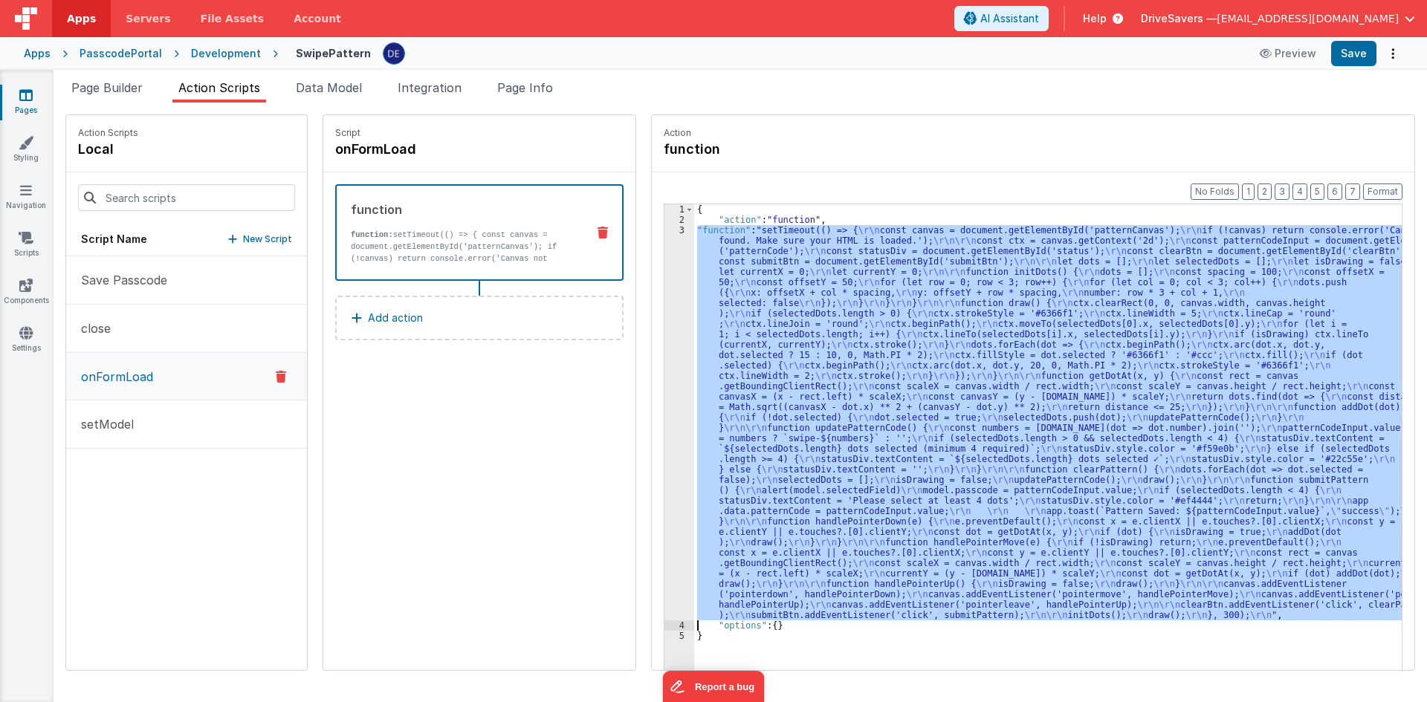
click at [806, 290] on div "{ "action" : "function" , "function" : "setTimeout(() => { \r\n const canvas = …" at bounding box center [1047, 460] width 707 height 512
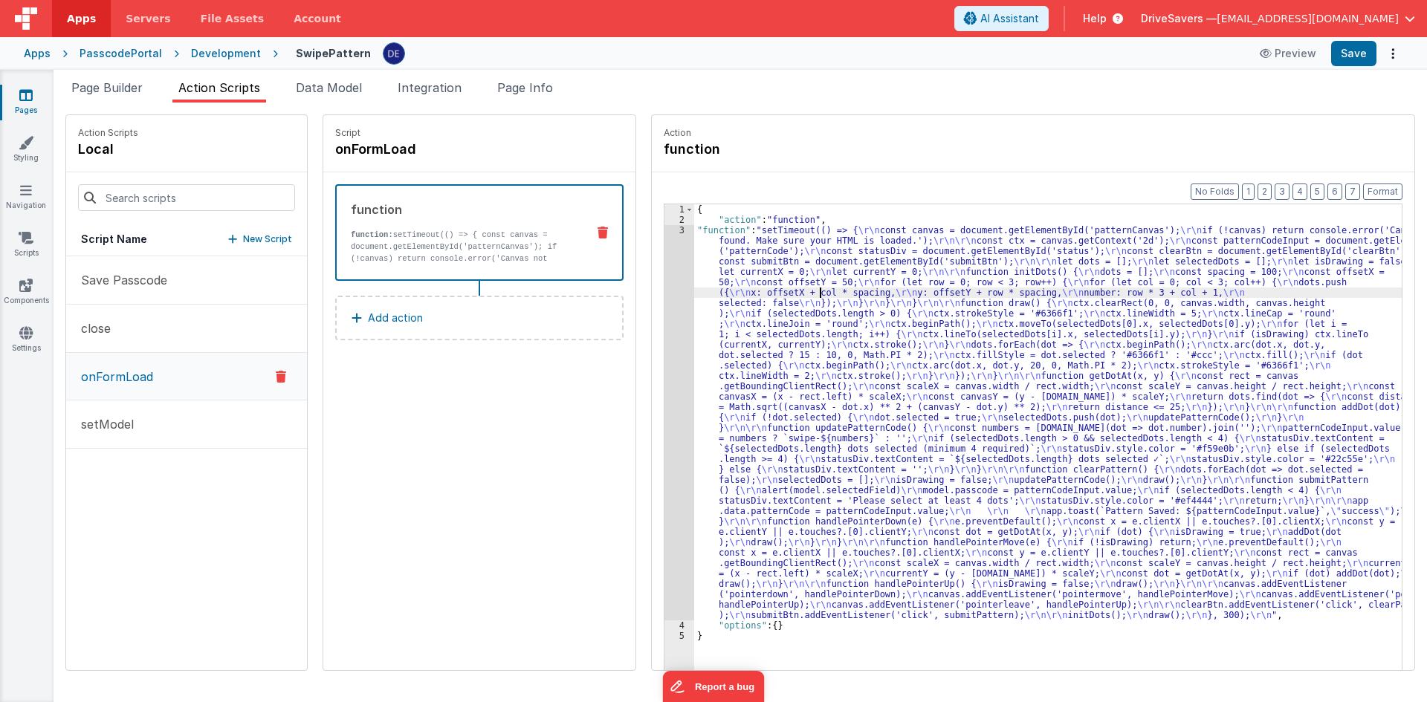
click at [664, 321] on div "3" at bounding box center [679, 422] width 30 height 395
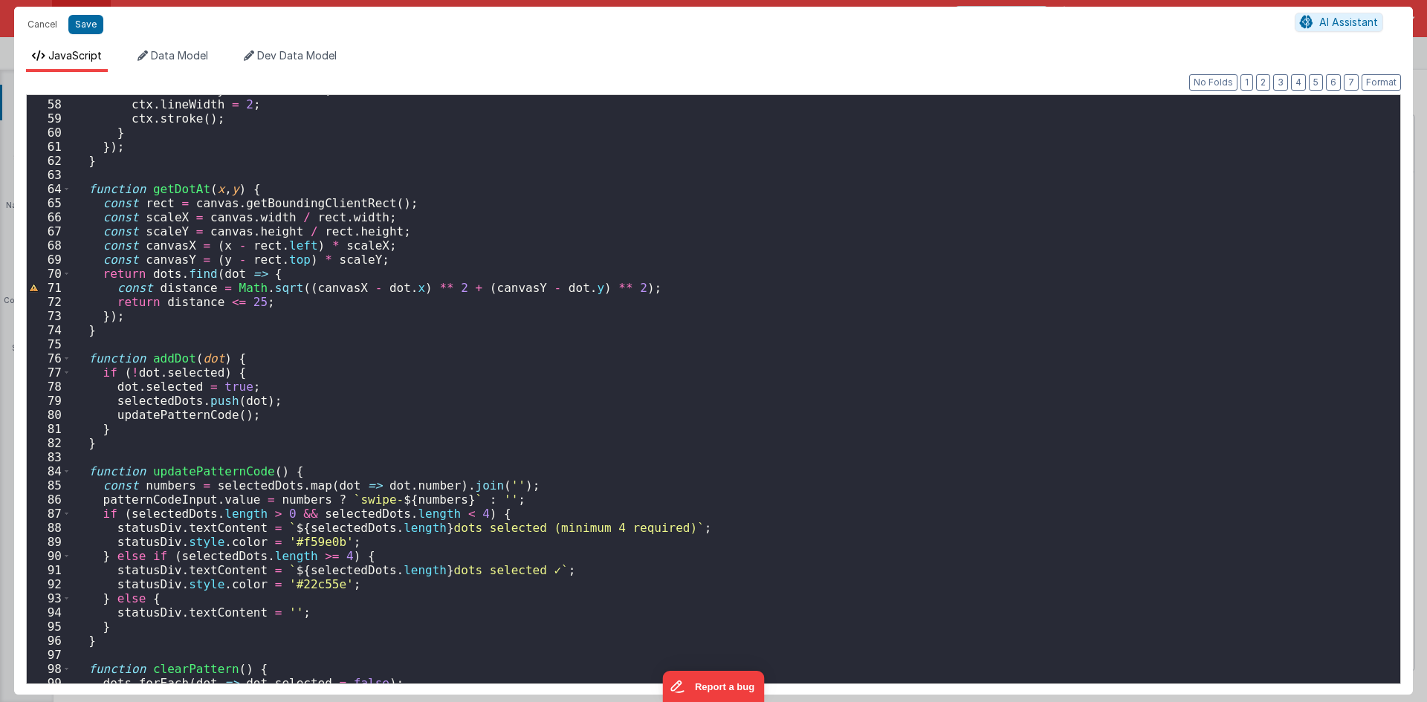
scroll to position [758, 0]
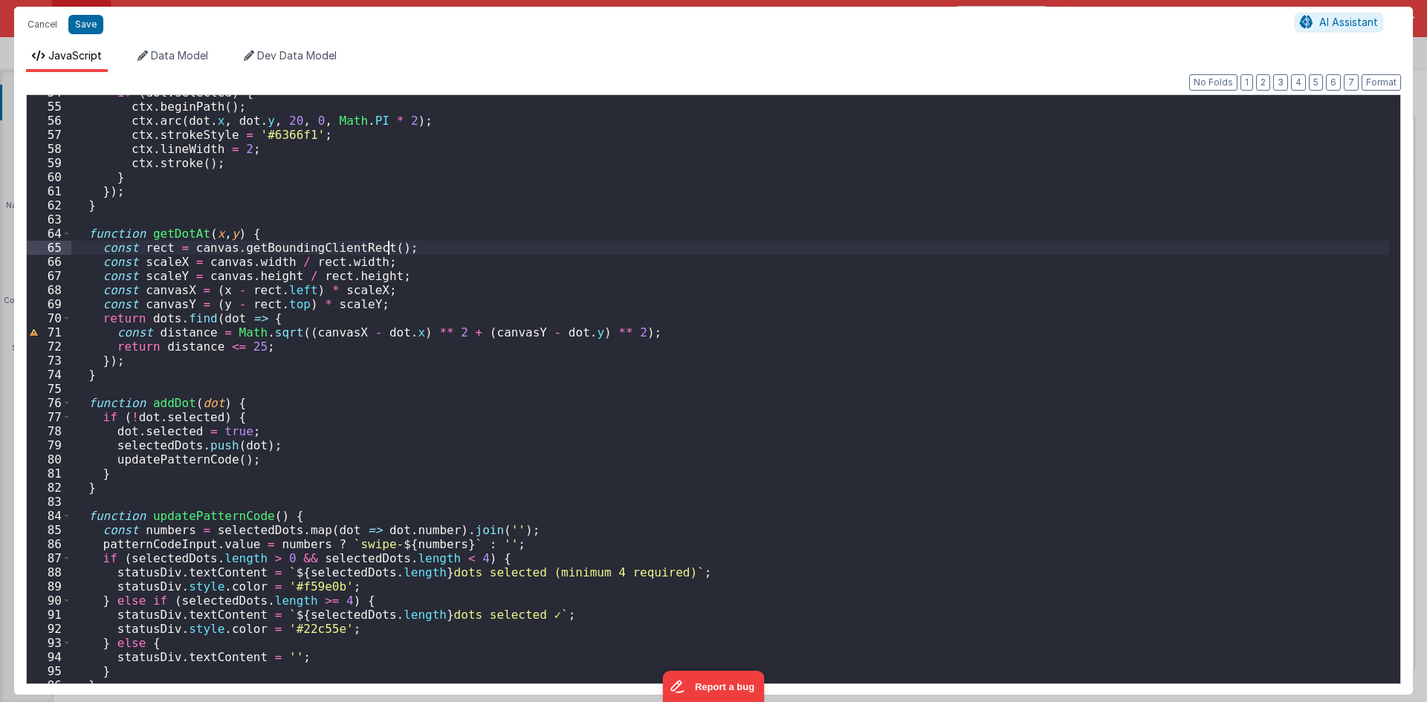
click at [620, 246] on div "if ( dot . selected ) { ctx . beginPath ( ) ; ctx . arc ( dot . x , dot . y , 2…" at bounding box center [730, 393] width 1318 height 617
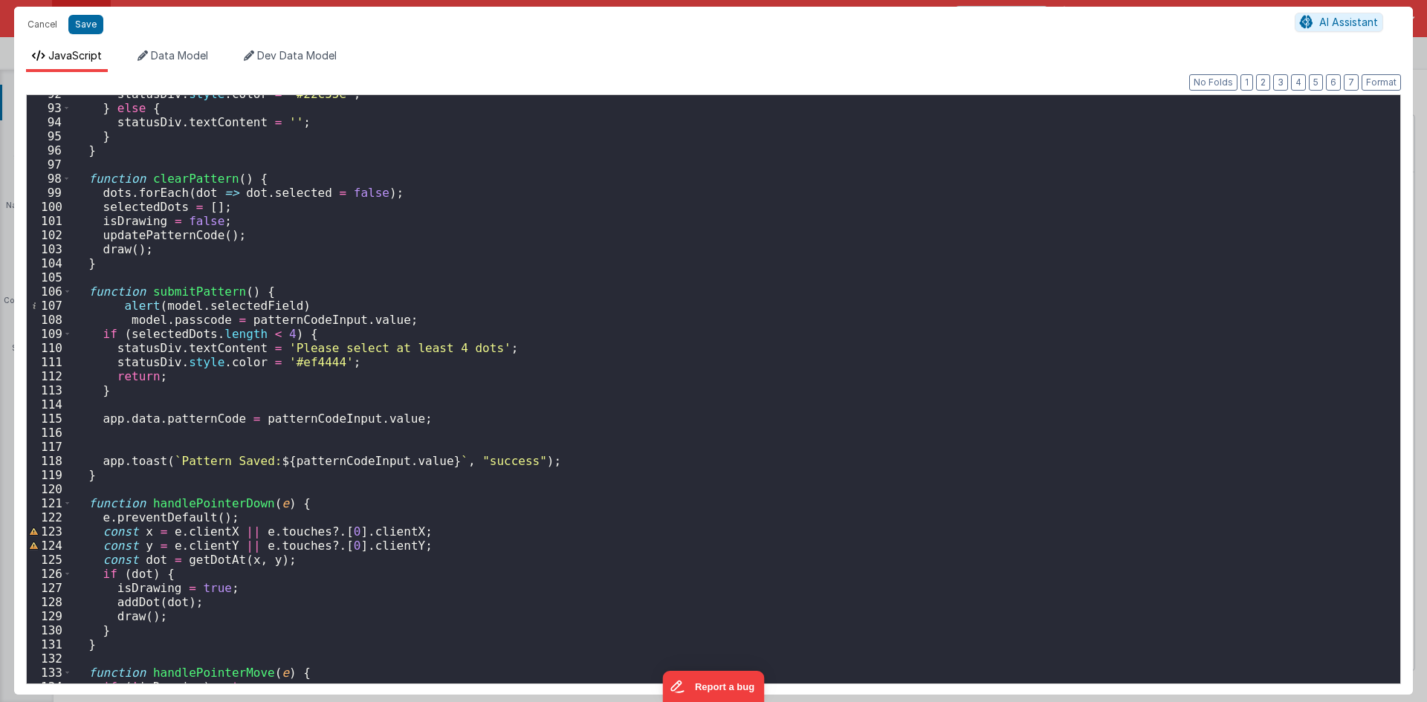
scroll to position [1293, 0]
click at [409, 320] on div "statusDiv . style . color = '#22c55e' ; } else { statusDiv . textContent = '' ;…" at bounding box center [730, 395] width 1318 height 617
click at [187, 323] on div "statusDiv . style . color = '#22c55e' ; } else { statusDiv . textContent = '' ;…" at bounding box center [730, 395] width 1318 height 617
drag, startPoint x: 218, startPoint y: 321, endPoint x: 126, endPoint y: 321, distance: 92.2
click at [126, 321] on div "statusDiv . style . color = '#22c55e' ; } else { statusDiv . textContent = '' ;…" at bounding box center [730, 395] width 1318 height 617
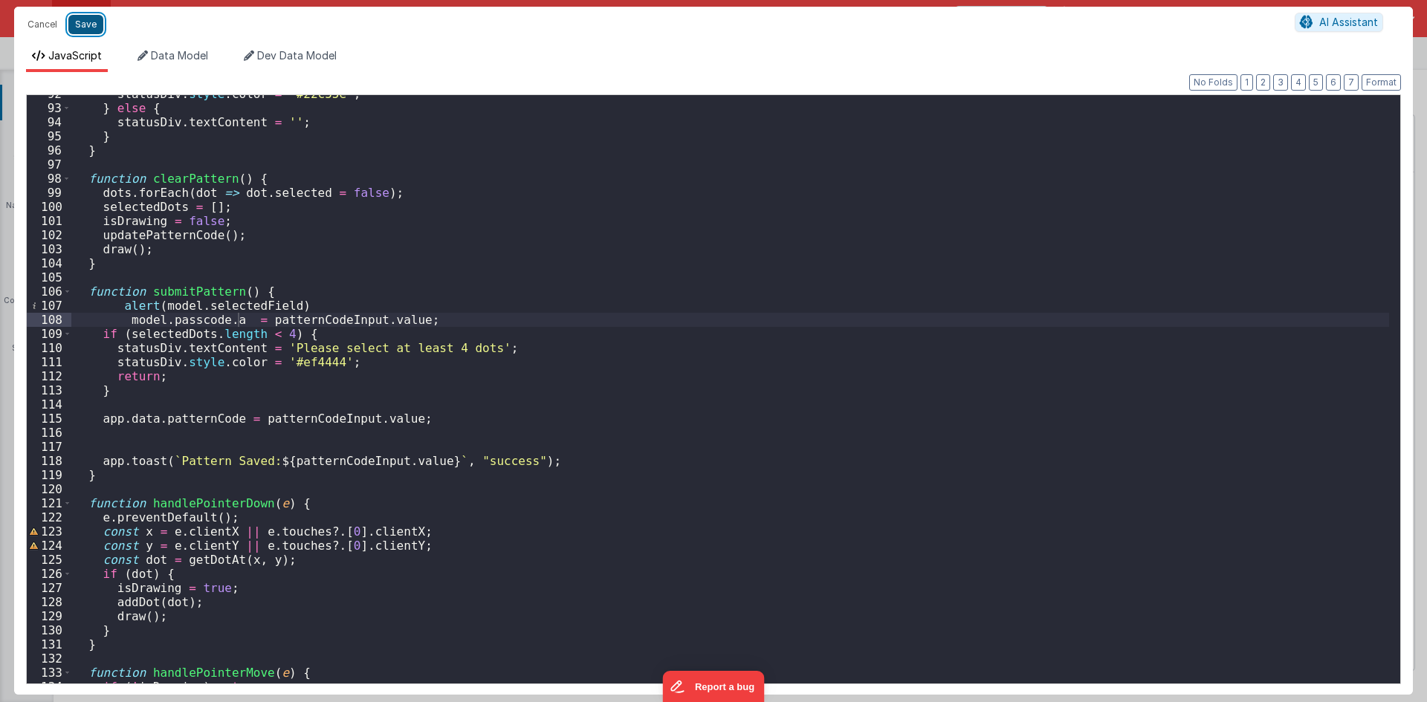
click at [82, 19] on button "Save" at bounding box center [85, 24] width 35 height 19
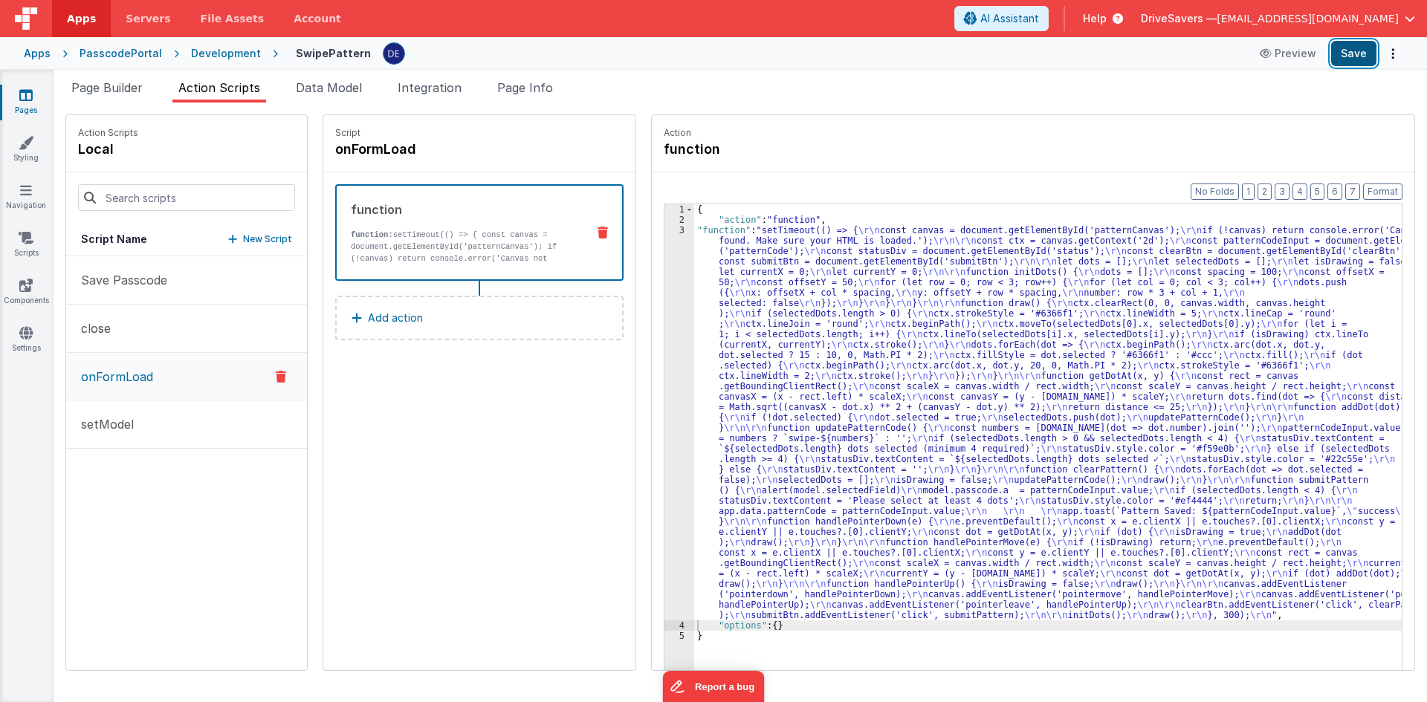
click at [1350, 49] on button "Save" at bounding box center [1353, 53] width 45 height 25
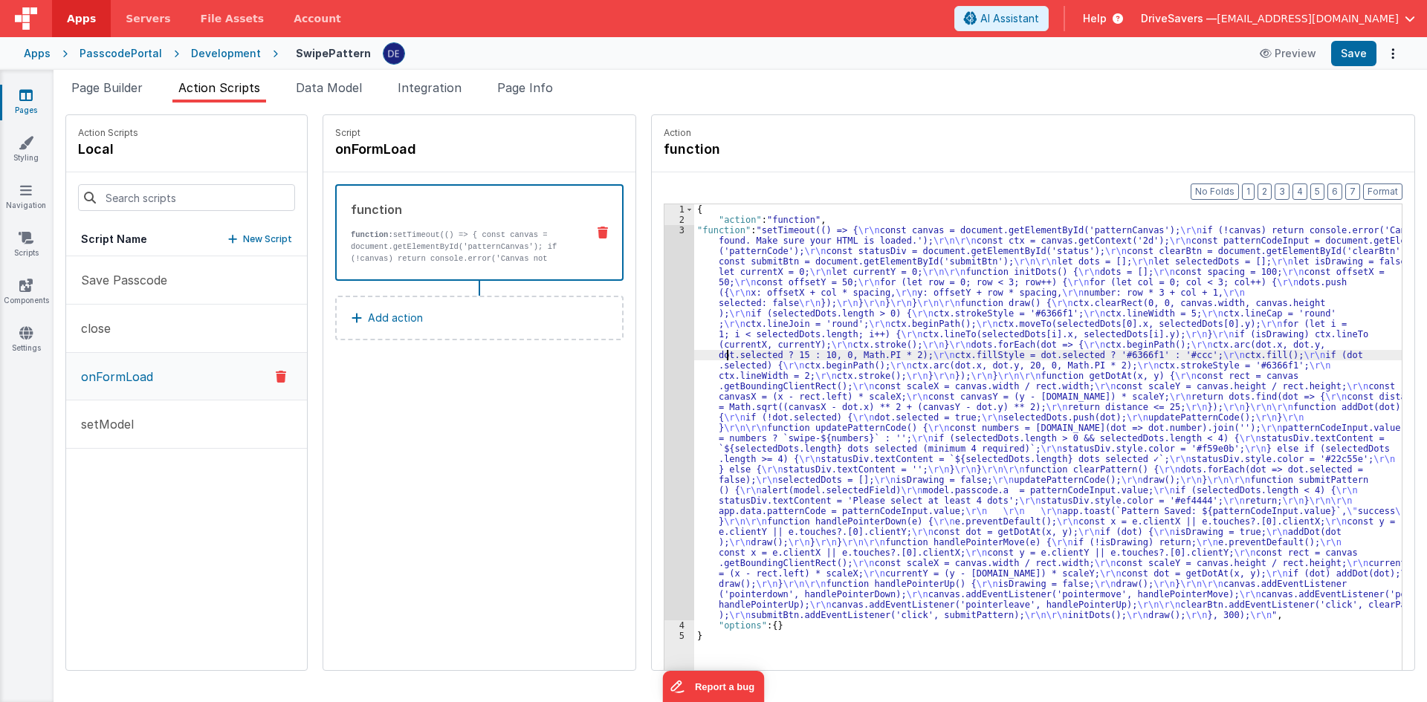
click at [714, 352] on div "{ "action" : "function" , "function" : "setTimeout(() => { \r\n const canvas = …" at bounding box center [1055, 470] width 722 height 533
click at [675, 363] on div "3" at bounding box center [679, 422] width 30 height 395
click at [664, 354] on div "3" at bounding box center [679, 422] width 30 height 395
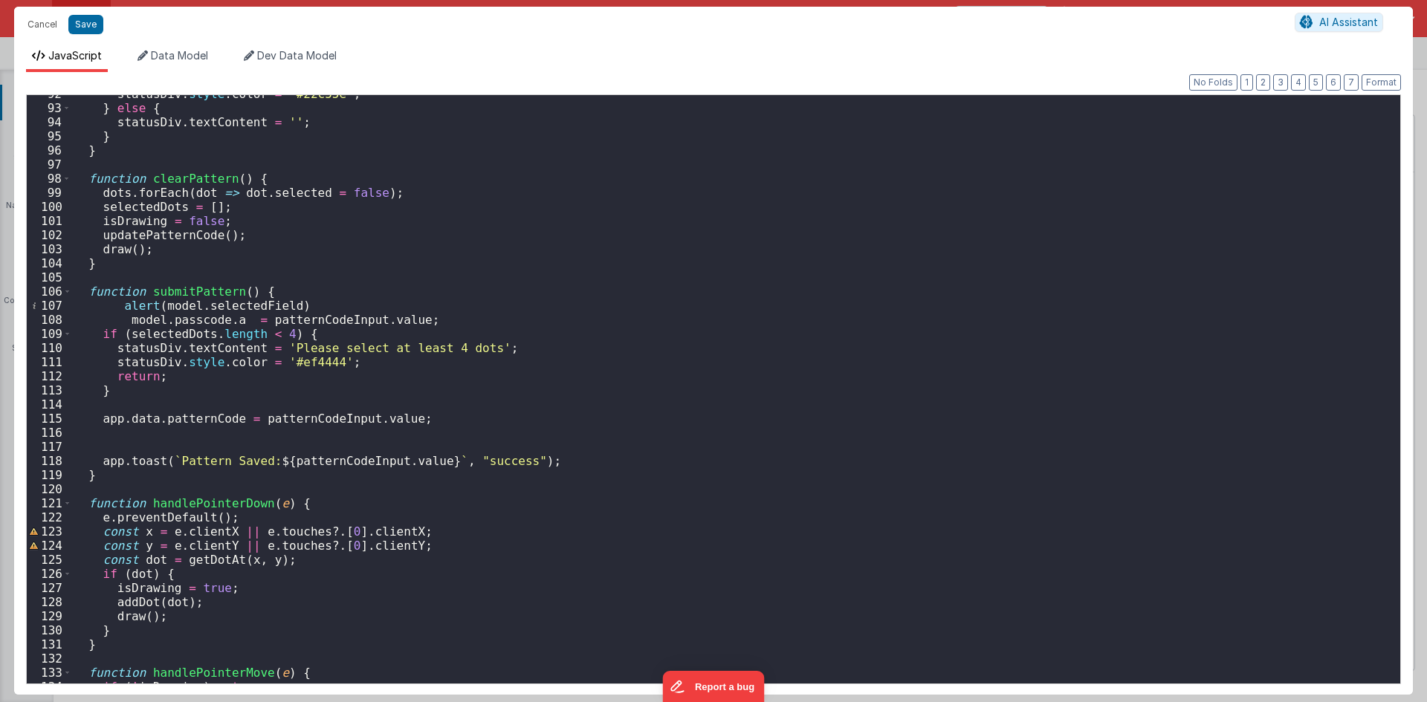
click at [245, 328] on div "statusDiv . style . color = '#22c55e' ; } else { statusDiv . textContent = '' ;…" at bounding box center [730, 395] width 1318 height 617
drag, startPoint x: 415, startPoint y: 320, endPoint x: 125, endPoint y: 323, distance: 289.9
click at [125, 323] on div "statusDiv . style . color = '#22c55e' ; } else { statusDiv . textContent = '' ;…" at bounding box center [730, 395] width 1318 height 617
click at [418, 313] on div "statusDiv . style . color = '#22c55e' ; } else { statusDiv . textContent = '' ;…" at bounding box center [730, 389] width 1318 height 589
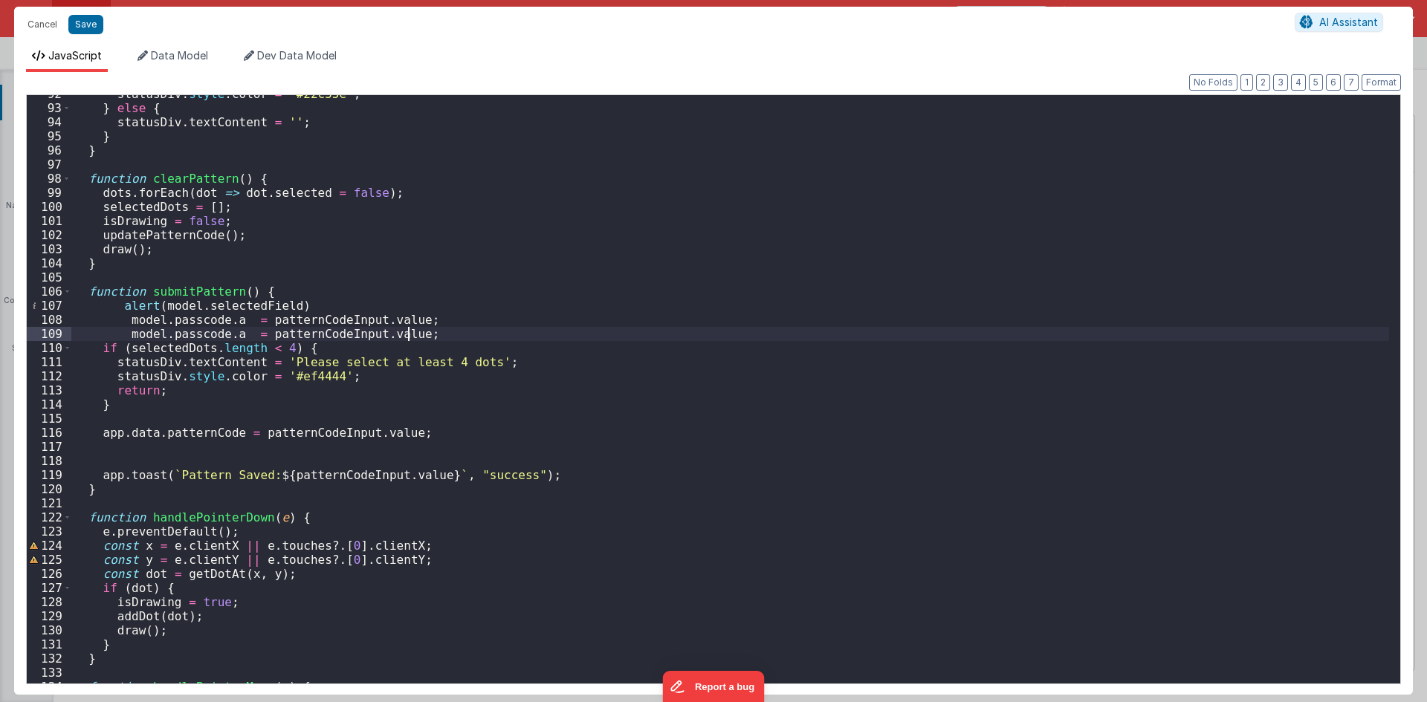
click at [218, 336] on div "statusDiv . style . color = '#22c55e' ; } else { statusDiv . textContent = '' ;…" at bounding box center [730, 395] width 1318 height 617
click at [230, 334] on div "statusDiv . style . color = '#22c55e' ; } else { statusDiv . textContent = '' ;…" at bounding box center [730, 395] width 1318 height 617
click at [213, 338] on div "statusDiv . style . color = '#22c55e' ; } else { statusDiv . textContent = '' ;…" at bounding box center [730, 395] width 1318 height 617
drag, startPoint x: 233, startPoint y: 336, endPoint x: 220, endPoint y: 336, distance: 12.6
click at [220, 336] on div "statusDiv . style . color = '#22c55e' ; } else { statusDiv . textContent = '' ;…" at bounding box center [730, 395] width 1318 height 617
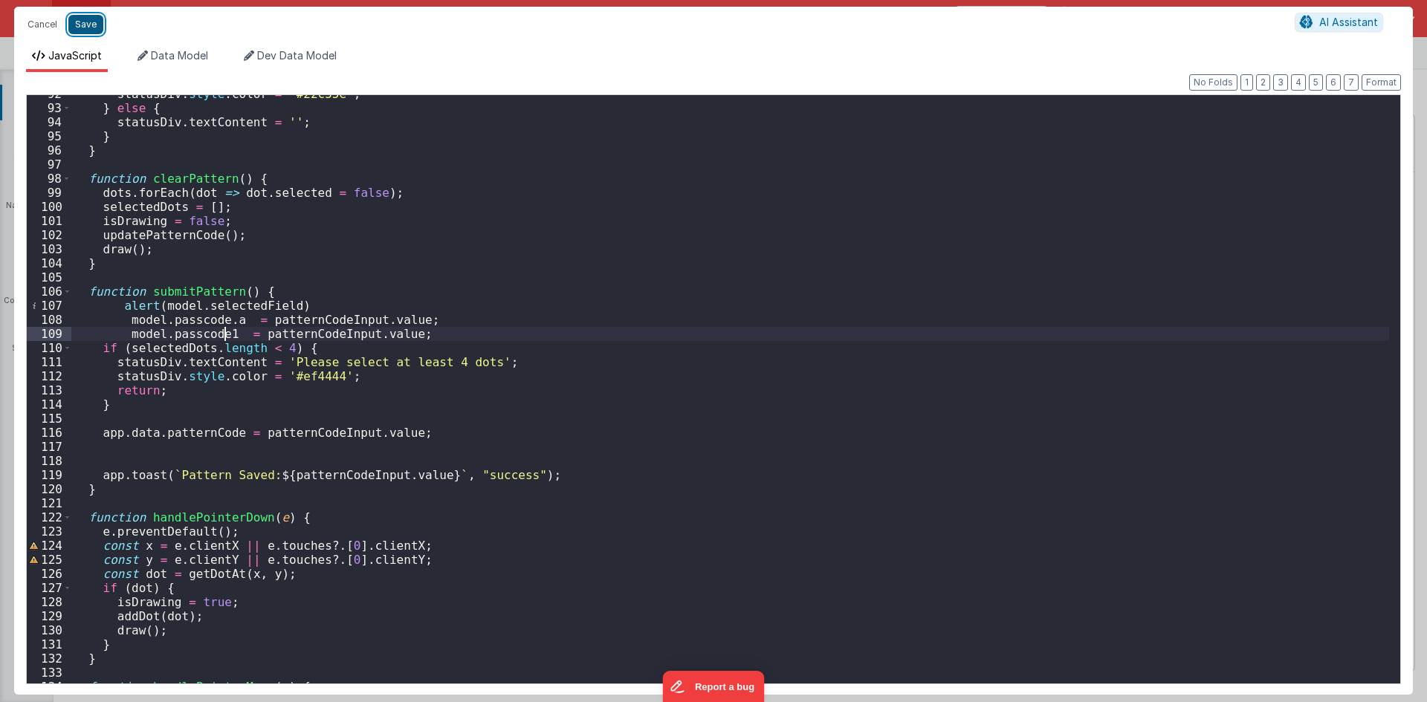
click at [88, 19] on button "Save" at bounding box center [85, 24] width 35 height 19
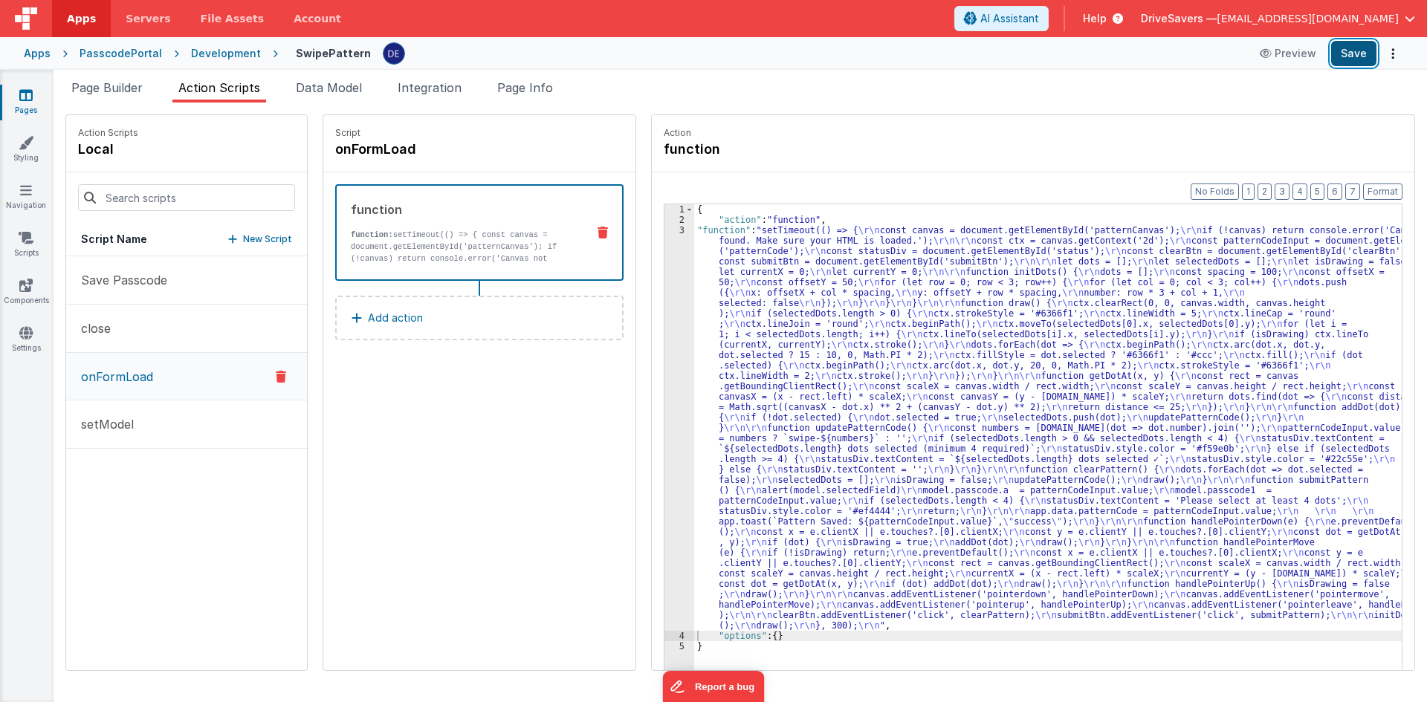
click at [1370, 53] on button "Save" at bounding box center [1353, 53] width 45 height 25
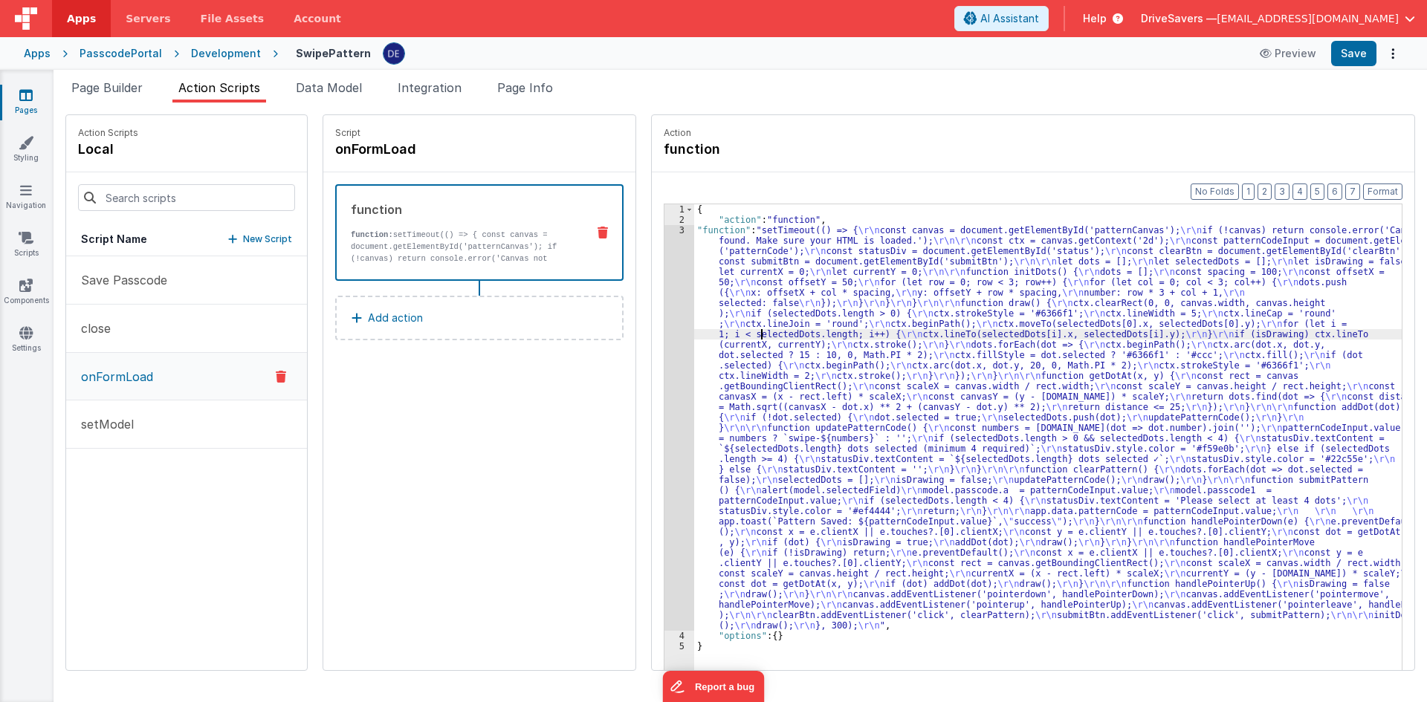
click at [745, 334] on div "{ "action" : "function" , "function" : "setTimeout(() => { \r\n const canvas = …" at bounding box center [1055, 470] width 722 height 533
click at [664, 324] on div "3" at bounding box center [679, 428] width 30 height 406
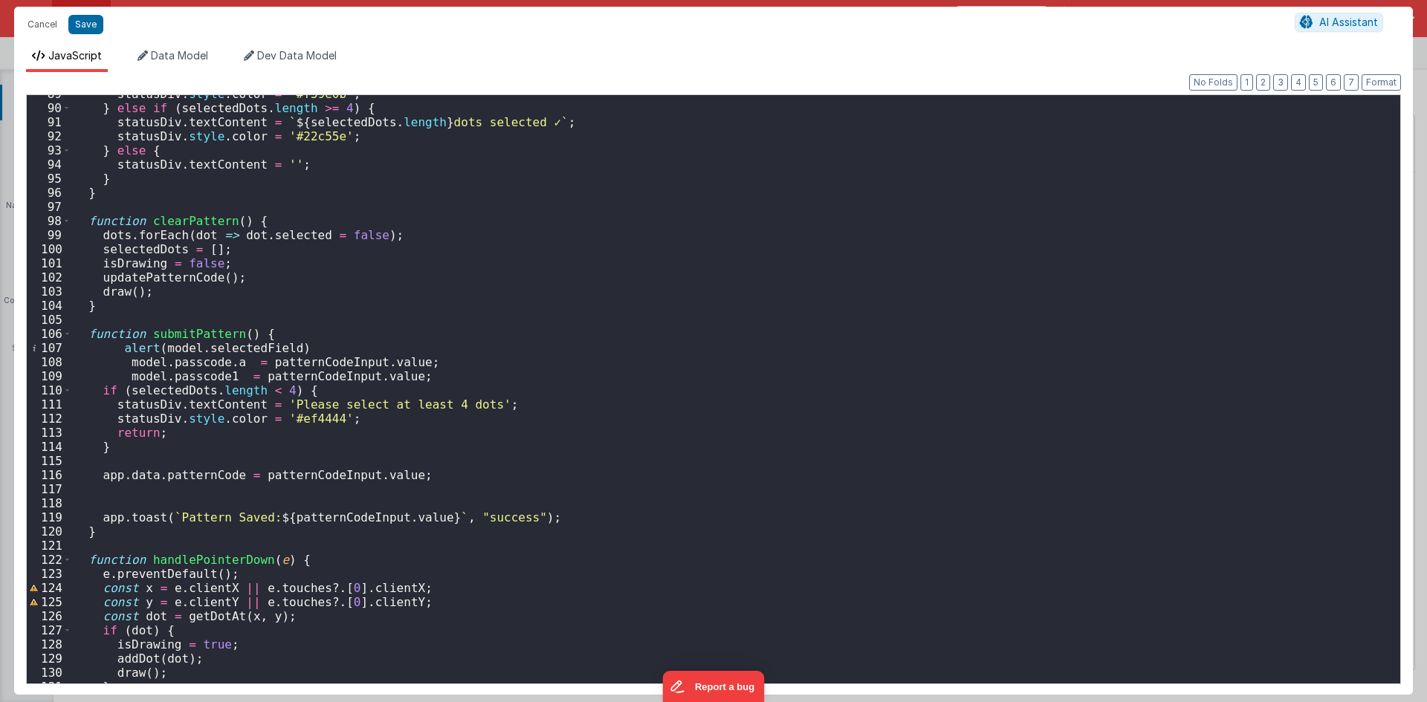
scroll to position [1251, 0]
click at [129, 379] on div "statusDiv . style . color = '#f59e0b' ; } else if ( selectedDots . length >= 4 …" at bounding box center [730, 395] width 1318 height 617
click at [88, 27] on button "Save" at bounding box center [85, 24] width 35 height 19
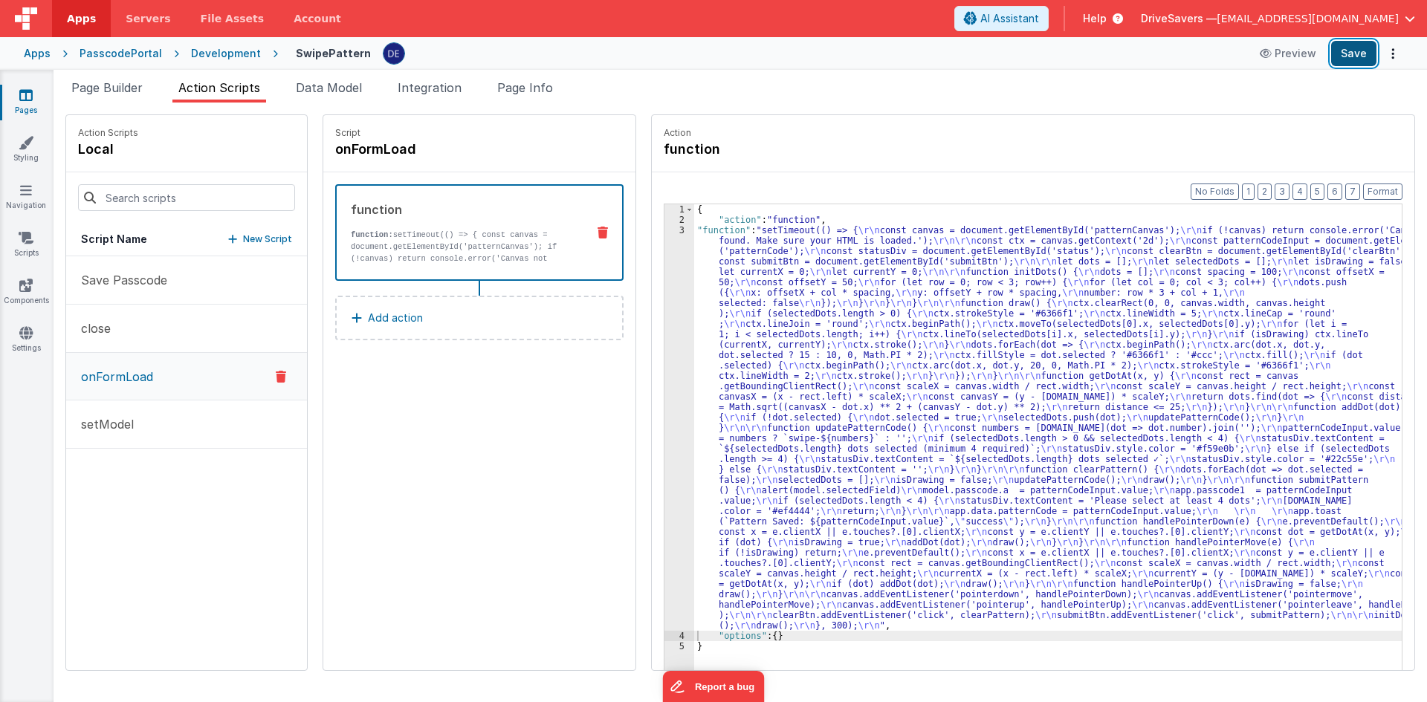
click at [1365, 55] on button "Save" at bounding box center [1353, 53] width 45 height 25
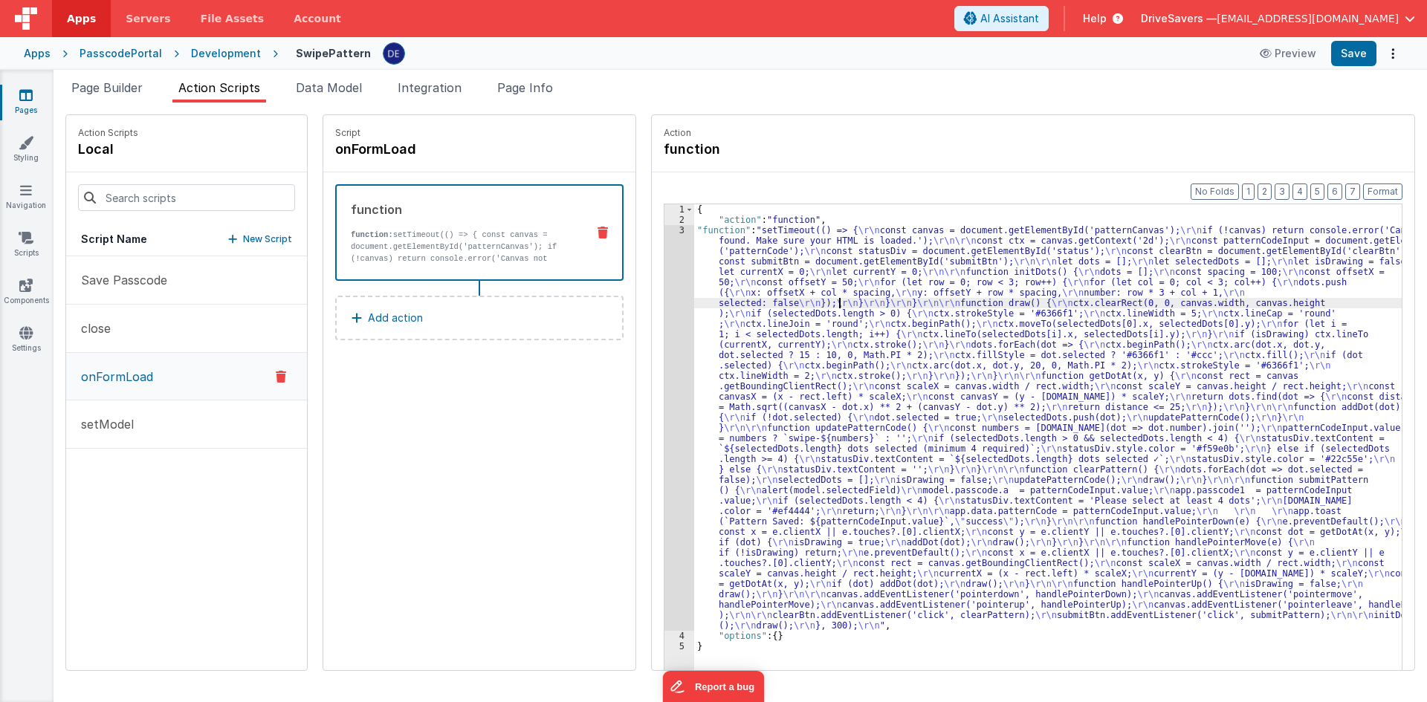
click at [824, 302] on div "{ "action" : "function" , "function" : "setTimeout(() => { \r\n const canvas = …" at bounding box center [1055, 470] width 722 height 533
click at [664, 316] on div "3" at bounding box center [679, 428] width 30 height 406
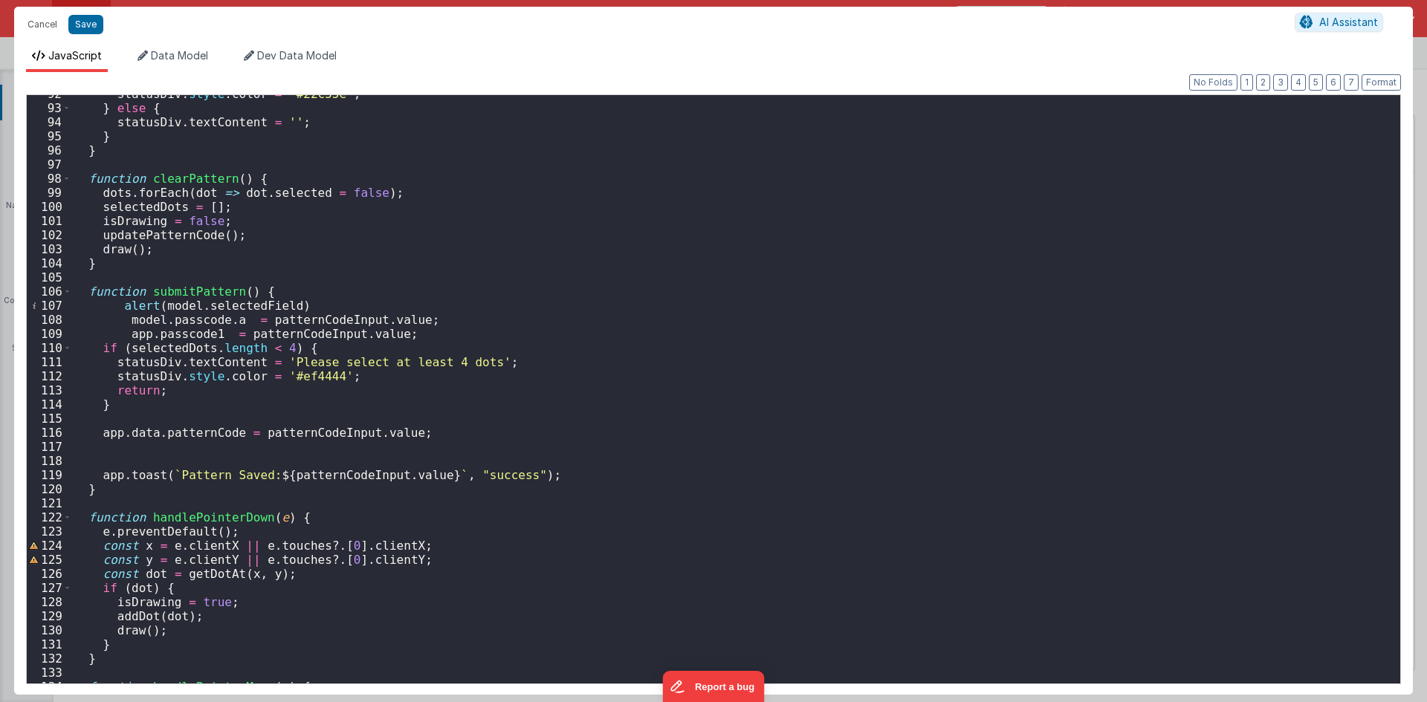
scroll to position [1338, 0]
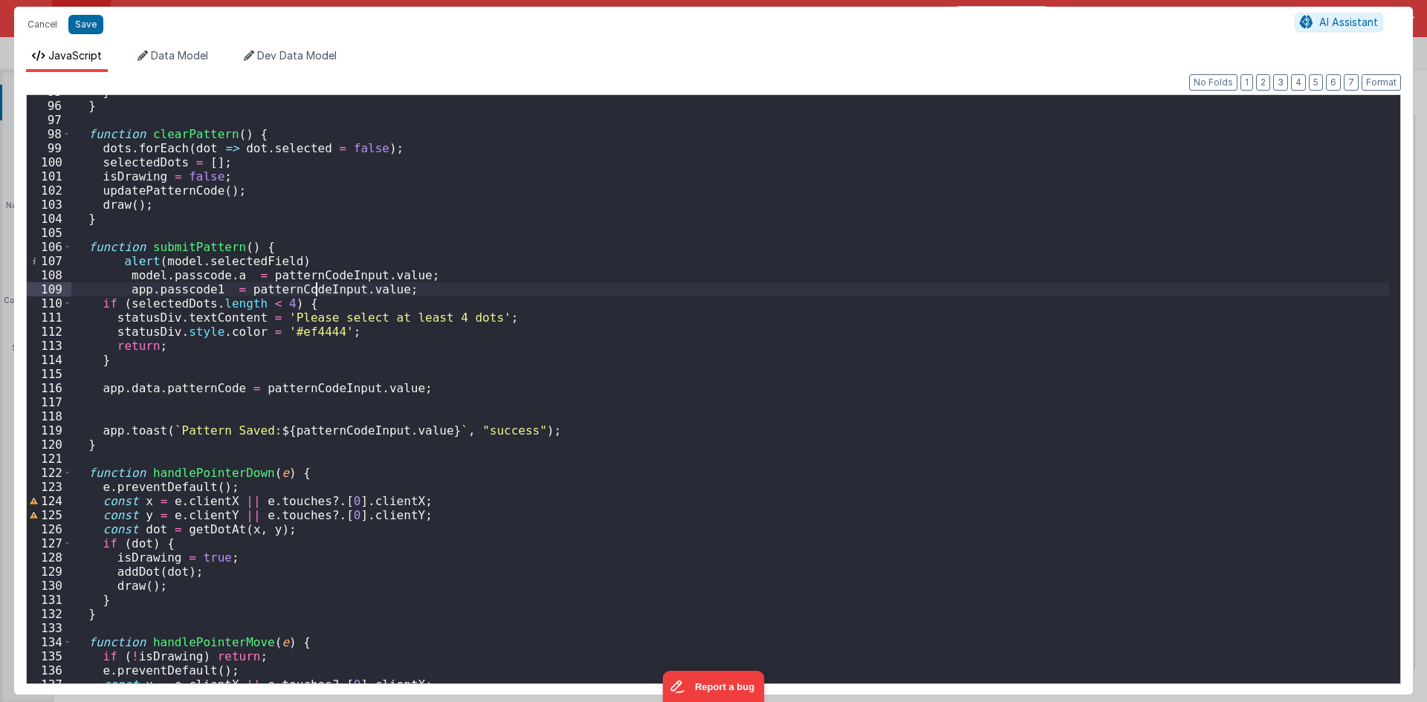
click at [316, 285] on div "} } function clearPattern ( ) { dots . forEach ( dot => dot . selected = false …" at bounding box center [730, 393] width 1318 height 617
click at [314, 269] on div "} } function clearPattern ( ) { dots . forEach ( dot => dot . selected = false …" at bounding box center [730, 393] width 1318 height 617
click at [305, 289] on div "} } function clearPattern ( ) { dots . forEach ( dot => dot . selected = false …" at bounding box center [730, 393] width 1318 height 617
click at [169, 291] on div "} } function clearPattern ( ) { dots . forEach ( dot => dot . selected = false …" at bounding box center [730, 393] width 1318 height 617
click at [188, 278] on div "} } function clearPattern ( ) { dots . forEach ( dot => dot . selected = false …" at bounding box center [730, 393] width 1318 height 617
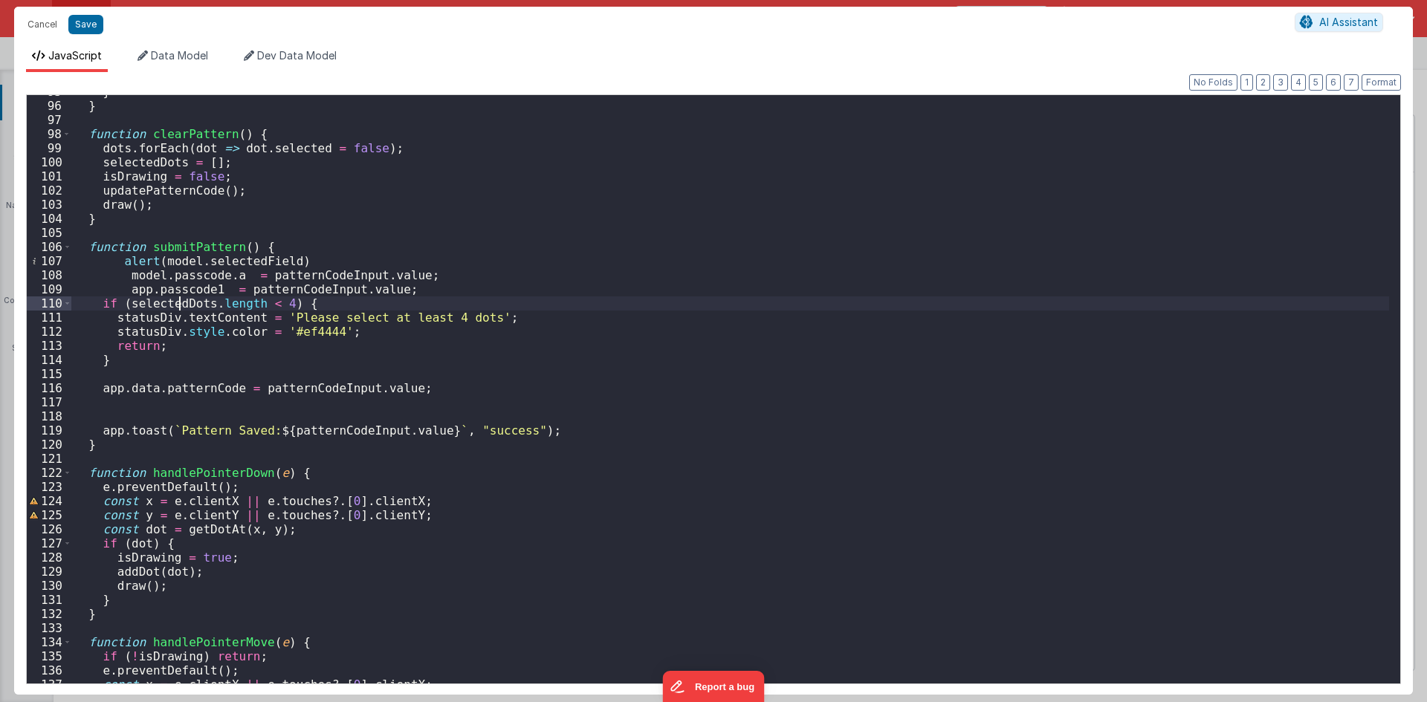
click at [181, 298] on div "} } function clearPattern ( ) { dots . forEach ( dot => dot . selected = false …" at bounding box center [730, 393] width 1318 height 617
click at [147, 294] on div "} } function clearPattern ( ) { dots . forEach ( dot => dot . selected = false …" at bounding box center [730, 393] width 1318 height 617
drag, startPoint x: 127, startPoint y: 291, endPoint x: 210, endPoint y: 287, distance: 83.4
click at [210, 287] on div "} } function clearPattern ( ) { dots . forEach ( dot => dot . selected = false …" at bounding box center [730, 393] width 1318 height 617
click at [420, 292] on div "} } function clearPattern ( ) { dots . forEach ( dot => dot . selected = false …" at bounding box center [730, 393] width 1318 height 617
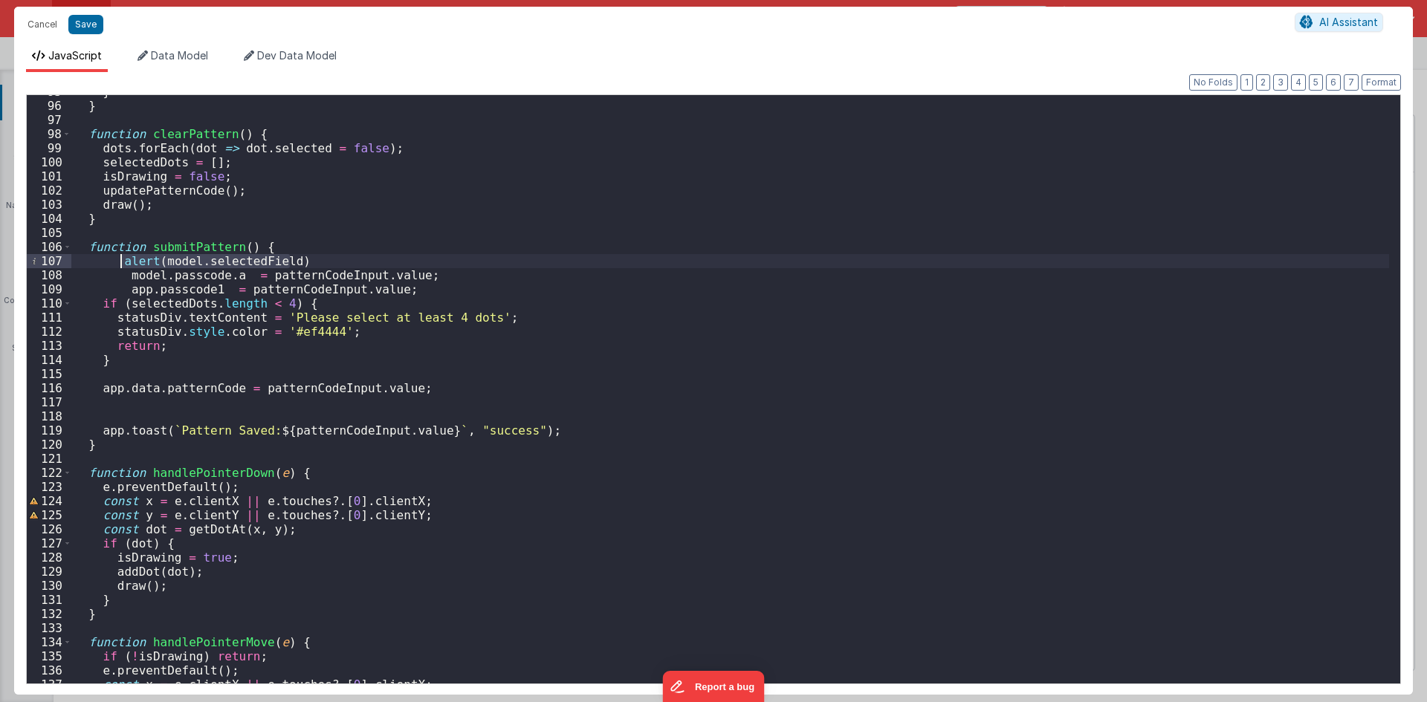
drag, startPoint x: 294, startPoint y: 258, endPoint x: 117, endPoint y: 263, distance: 176.2
click at [117, 263] on div "} } function clearPattern ( ) { dots . forEach ( dot => dot . selected = false …" at bounding box center [730, 393] width 1318 height 617
click at [331, 304] on div "} } function clearPattern ( ) { dots . forEach ( dot => dot . selected = false …" at bounding box center [730, 393] width 1318 height 617
click at [393, 291] on div "} } function clearPattern ( ) { dots . forEach ( dot => dot . selected = false …" at bounding box center [730, 393] width 1318 height 617
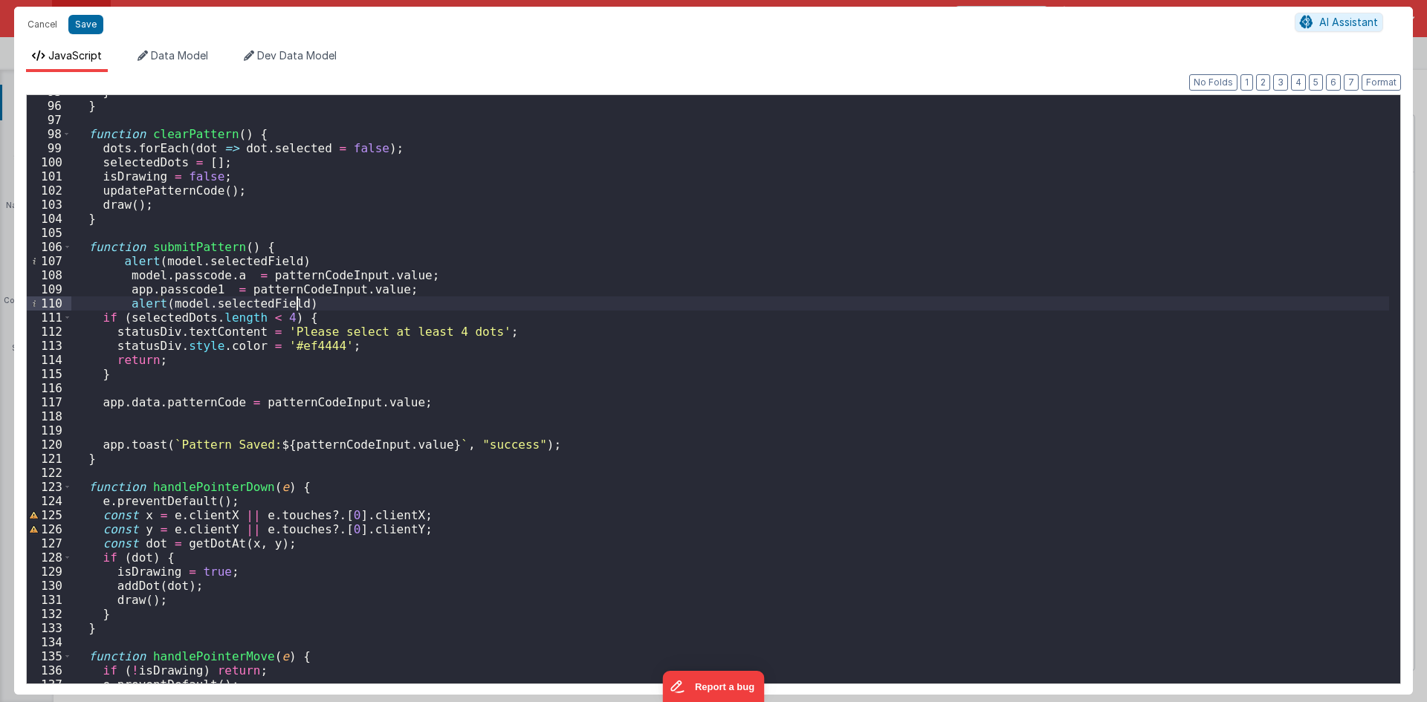
click at [332, 276] on div "} } function clearPattern ( ) { dots . forEach ( dot => dot . selected = false …" at bounding box center [730, 393] width 1318 height 617
drag, startPoint x: 213, startPoint y: 287, endPoint x: 124, endPoint y: 294, distance: 89.4
click at [124, 294] on div "} } function clearPattern ( ) { dots . forEach ( dot => dot . selected = false …" at bounding box center [730, 393] width 1318 height 617
click at [246, 324] on div "} } function clearPattern ( ) { dots . forEach ( dot => dot . selected = false …" at bounding box center [730, 393] width 1318 height 617
click at [250, 303] on div "} } function clearPattern ( ) { dots . forEach ( dot => dot . selected = false …" at bounding box center [730, 393] width 1318 height 617
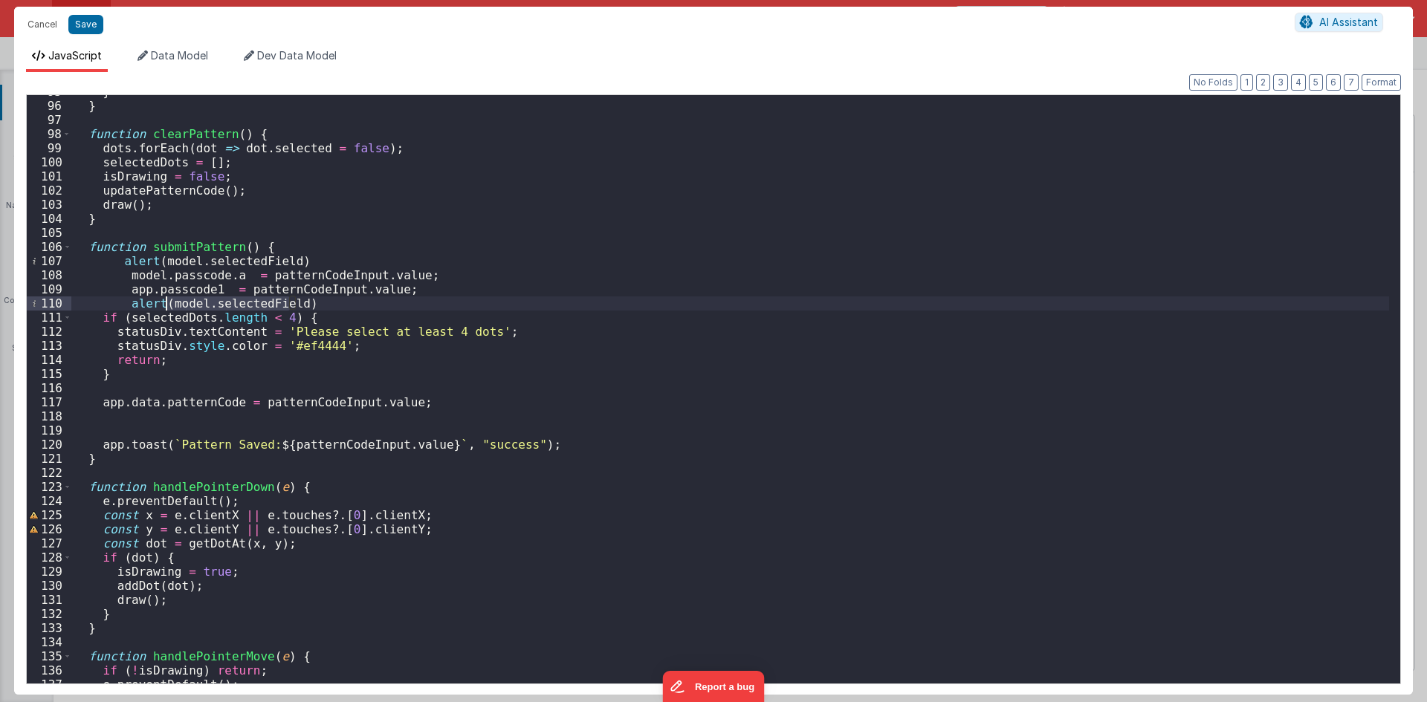
drag, startPoint x: 288, startPoint y: 306, endPoint x: 165, endPoint y: 307, distance: 123.4
click at [165, 307] on div "} } function clearPattern ( ) { dots . forEach ( dot => dot . selected = false …" at bounding box center [730, 393] width 1318 height 617
click at [91, 27] on button "Save" at bounding box center [85, 24] width 35 height 19
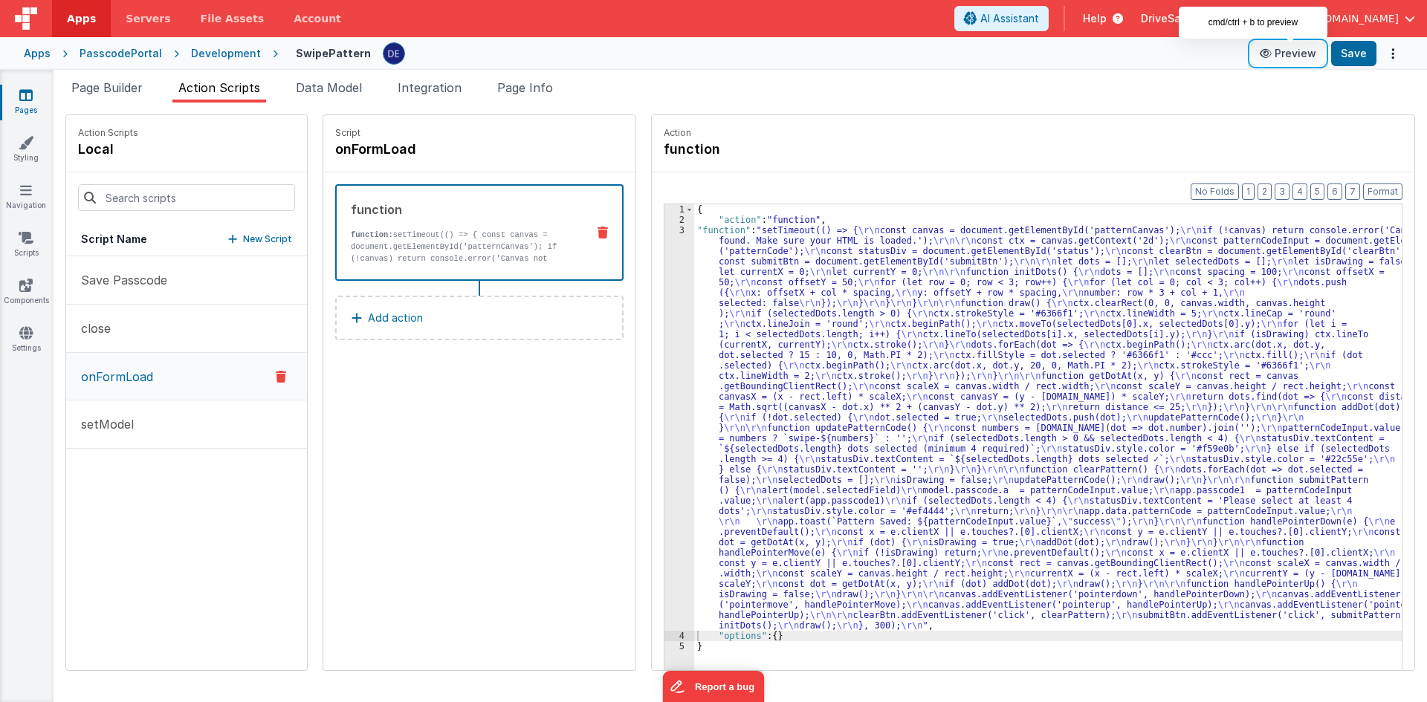
click at [1324, 51] on button "Preview" at bounding box center [1288, 54] width 74 height 24
click at [1364, 61] on button "Save" at bounding box center [1353, 53] width 45 height 25
click at [951, 424] on div "{ "action" : "function" , "function" : "setTimeout(() => { \r\n const canvas = …" at bounding box center [1055, 470] width 722 height 533
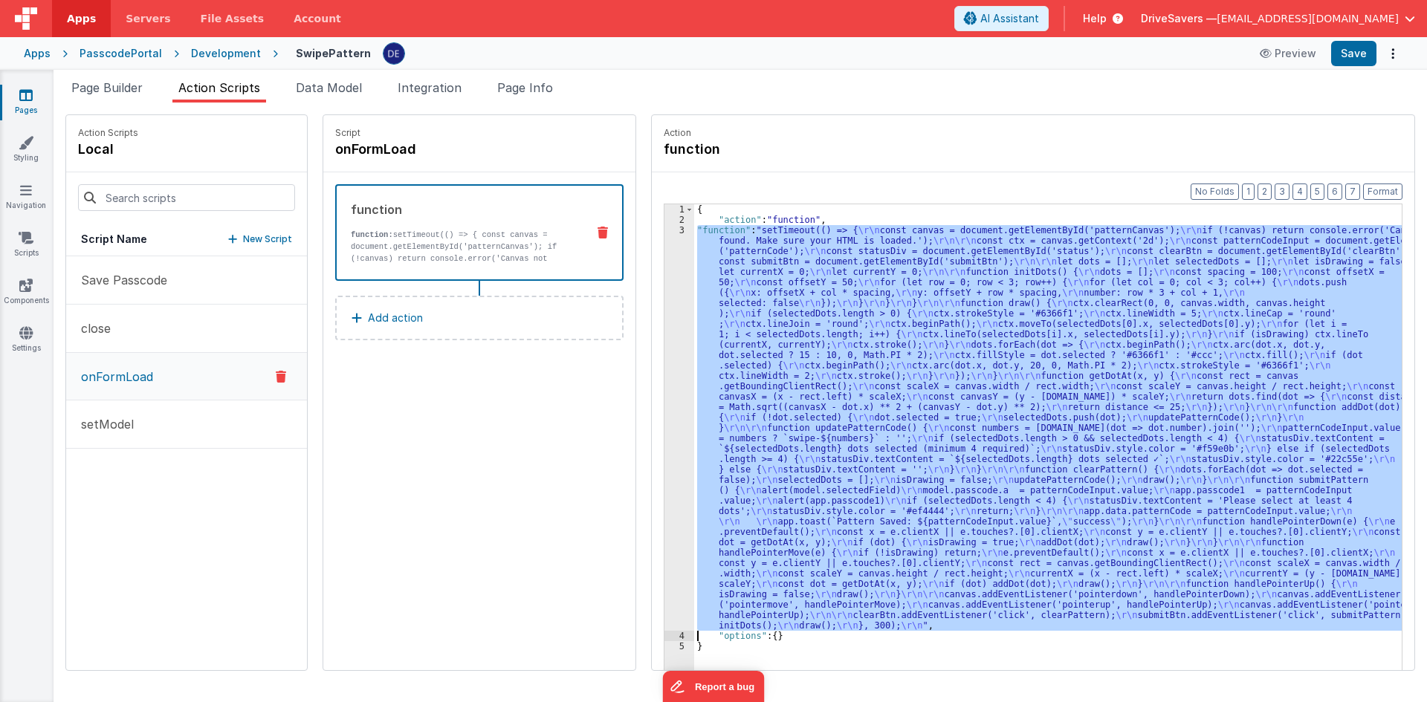
click at [670, 414] on div "3" at bounding box center [679, 428] width 30 height 406
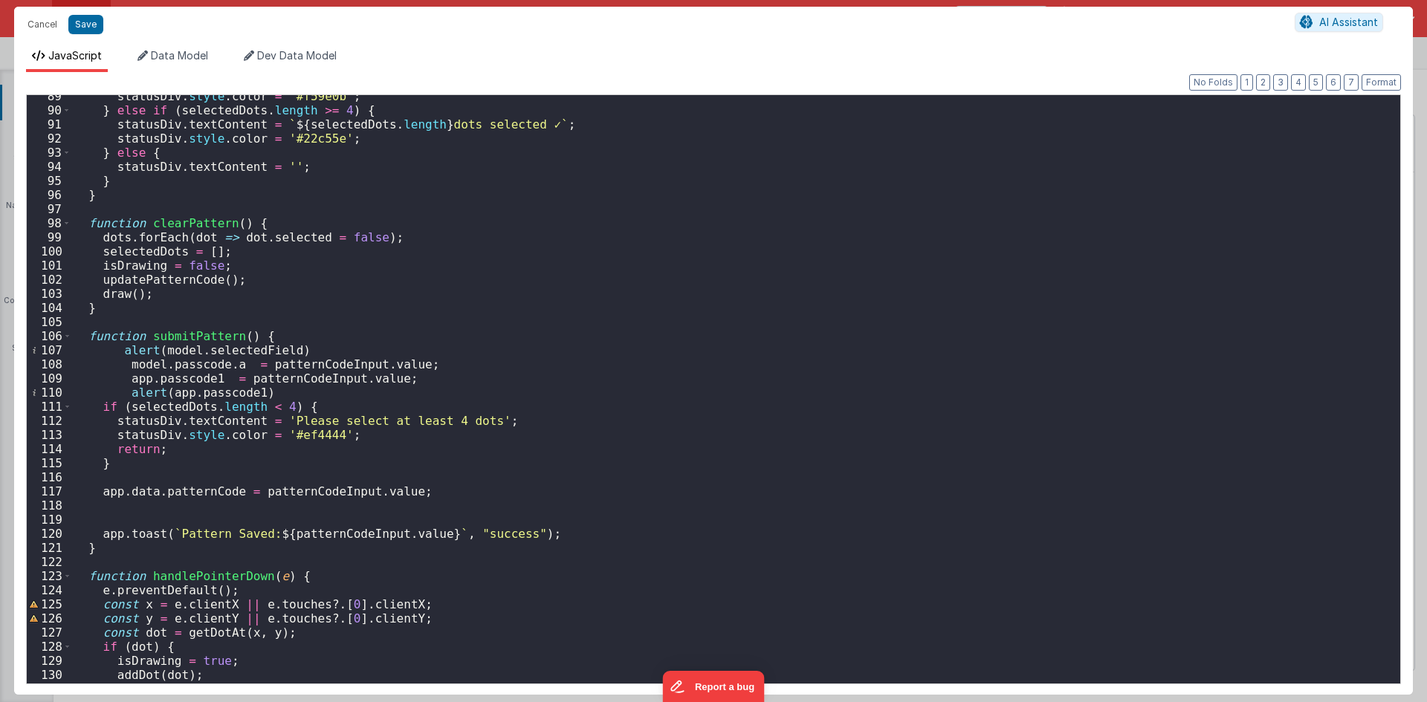
scroll to position [1293, 0]
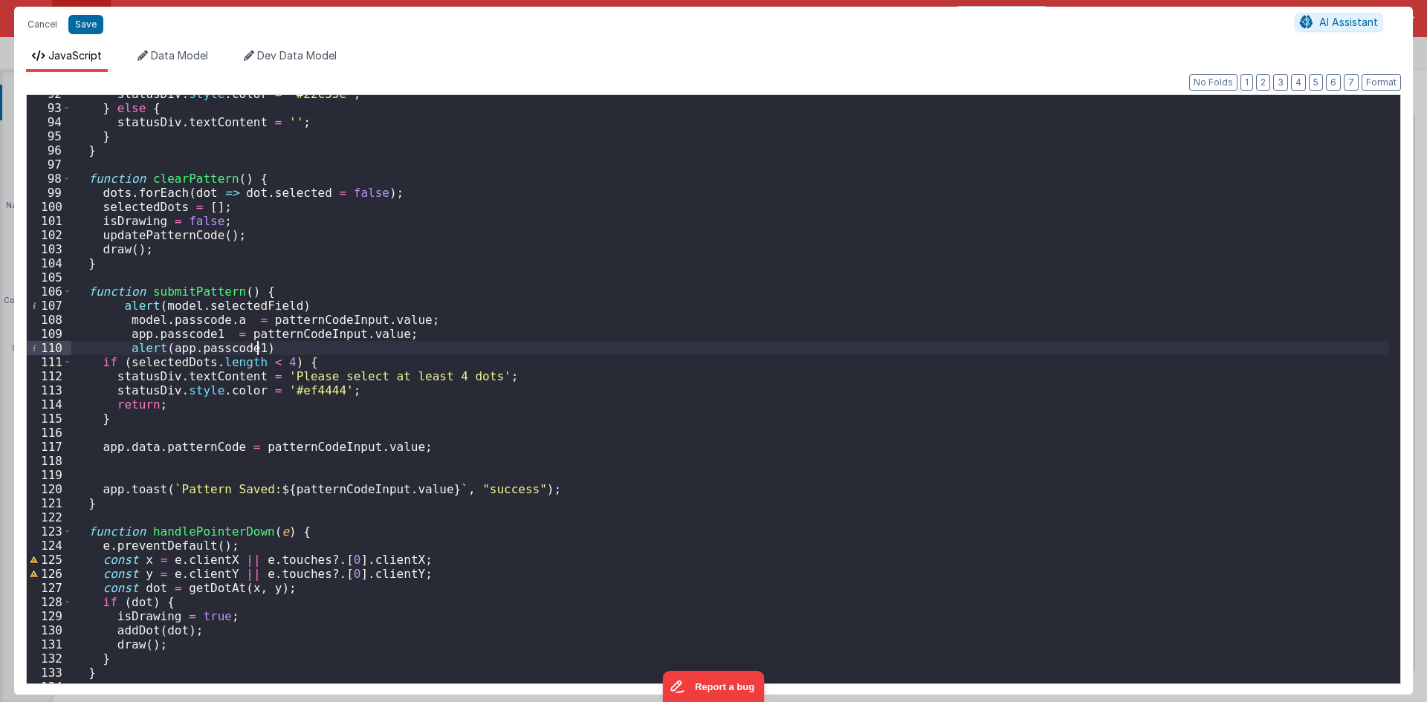
click at [341, 346] on div "statusDiv . style . color = '#22c55e' ; } else { statusDiv . textContent = '' ;…" at bounding box center [730, 395] width 1318 height 617
click at [336, 334] on div "statusDiv . style . color = '#22c55e' ; } else { statusDiv . textContent = '' ;…" at bounding box center [730, 395] width 1318 height 617
click at [335, 322] on div "statusDiv . style . color = '#22c55e' ; } else { statusDiv . textContent = '' ;…" at bounding box center [730, 395] width 1318 height 617
click at [344, 338] on div "statusDiv . style . color = '#22c55e' ; } else { statusDiv . textContent = '' ;…" at bounding box center [730, 395] width 1318 height 617
click at [336, 320] on div "statusDiv . style . color = '#22c55e' ; } else { statusDiv . textContent = '' ;…" at bounding box center [730, 395] width 1318 height 617
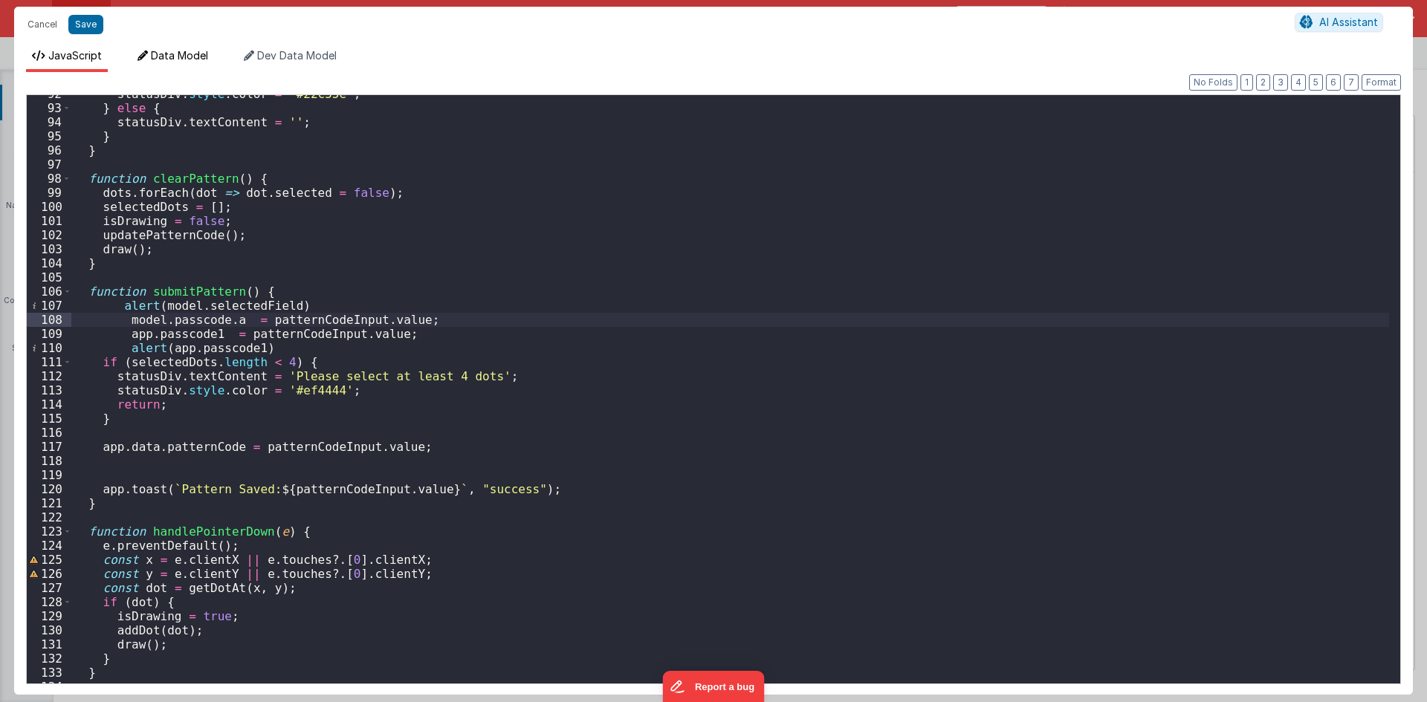
click at [178, 65] on li "Data Model" at bounding box center [173, 60] width 82 height 24
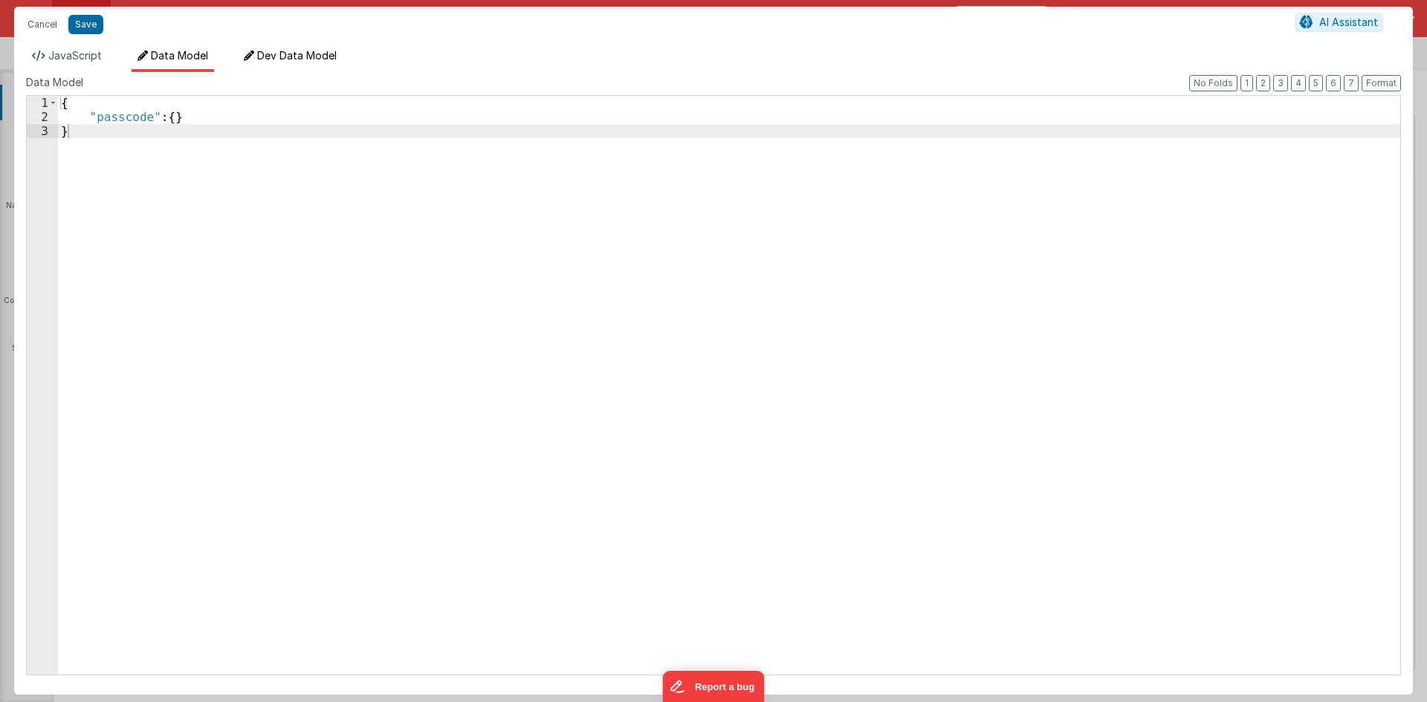
click at [304, 59] on span "Dev Data Model" at bounding box center [297, 55] width 80 height 13
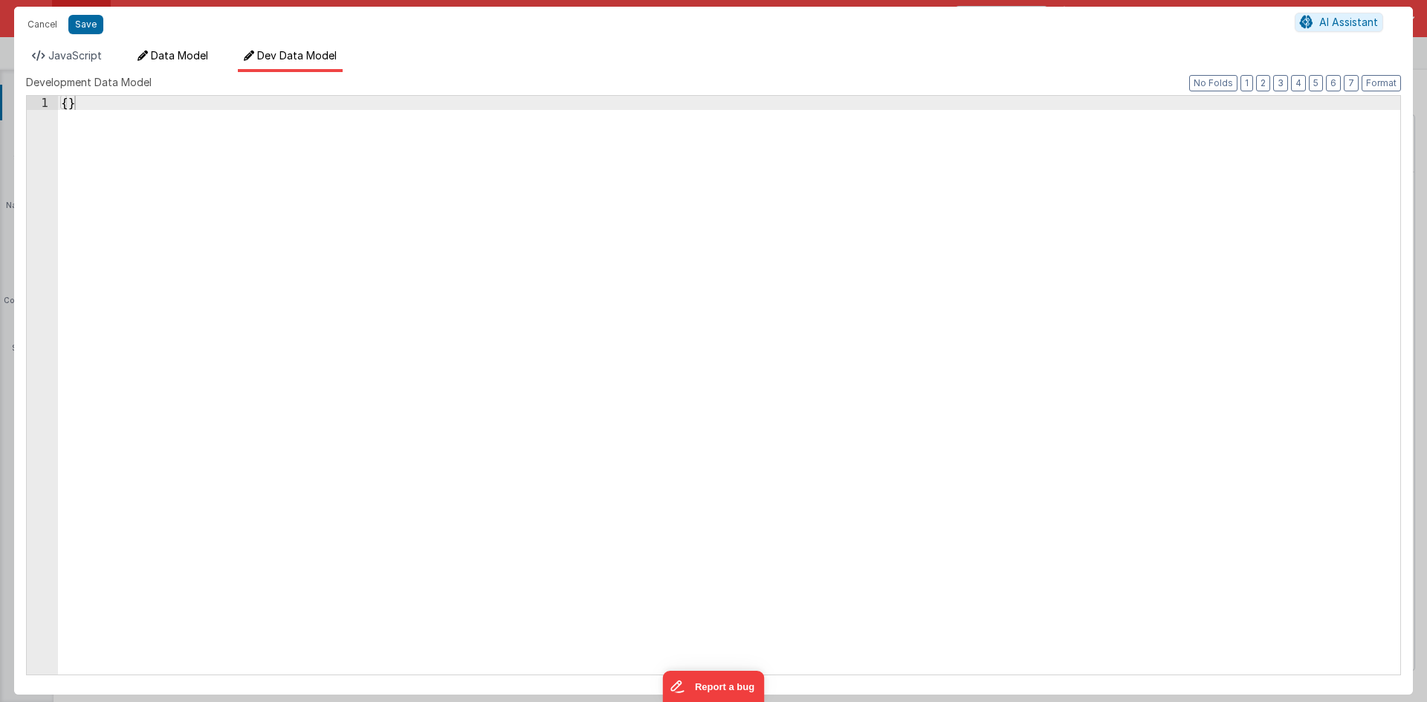
click at [196, 60] on span "Data Model" at bounding box center [179, 55] width 57 height 13
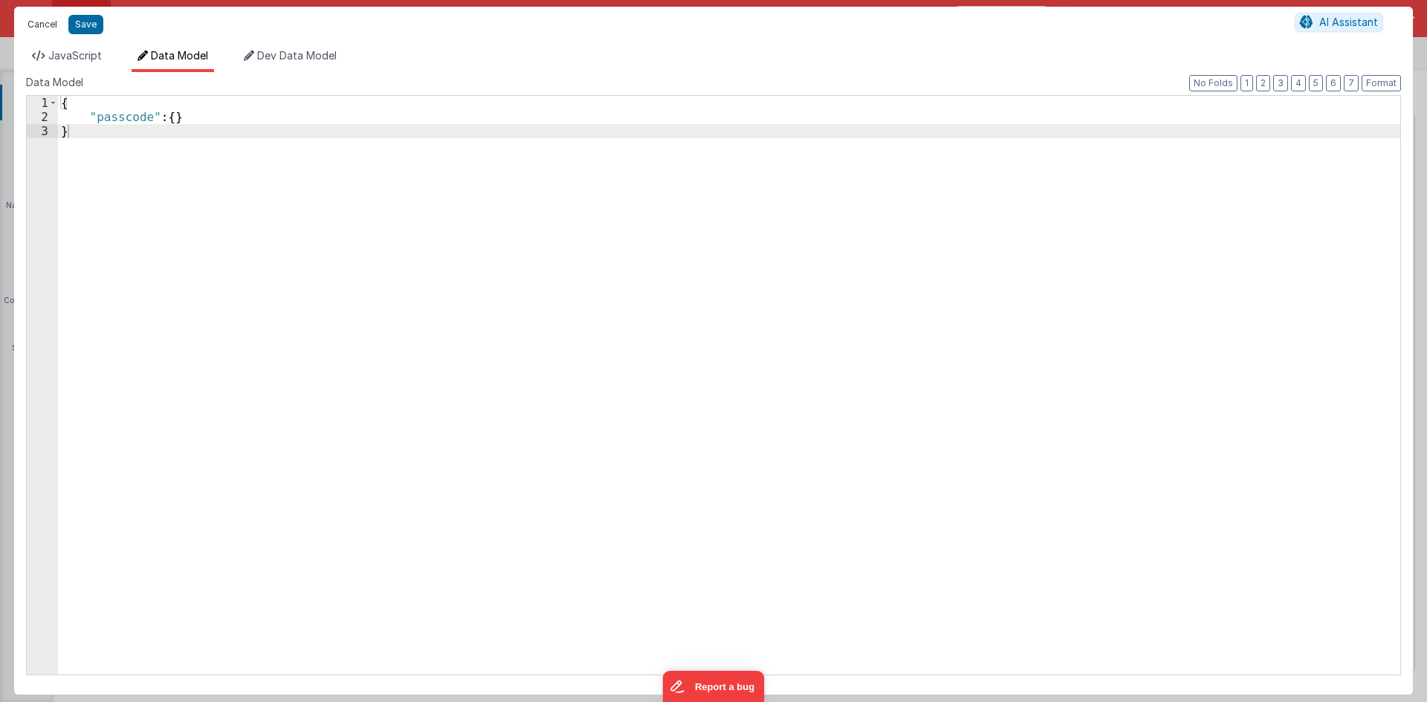
click at [48, 24] on button "Cancel" at bounding box center [42, 24] width 45 height 21
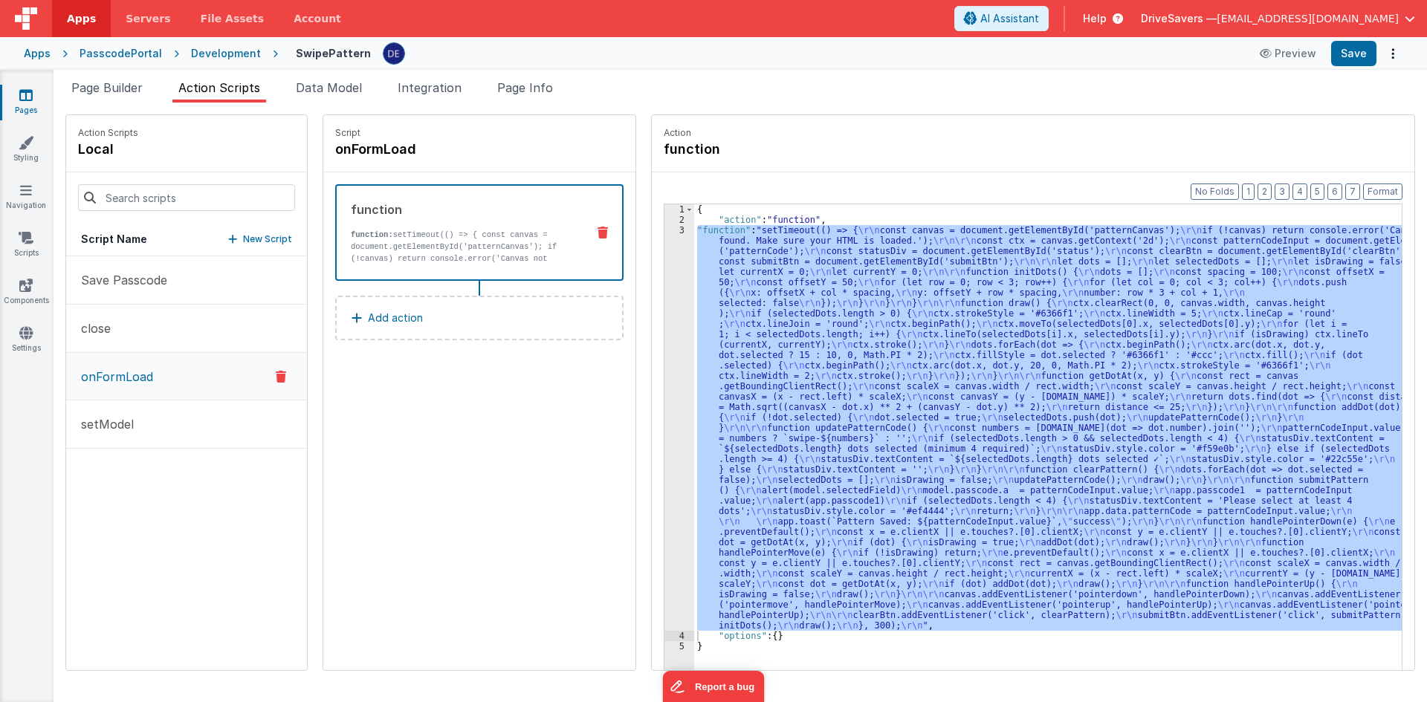
click at [385, 321] on p "Add action" at bounding box center [395, 318] width 55 height 18
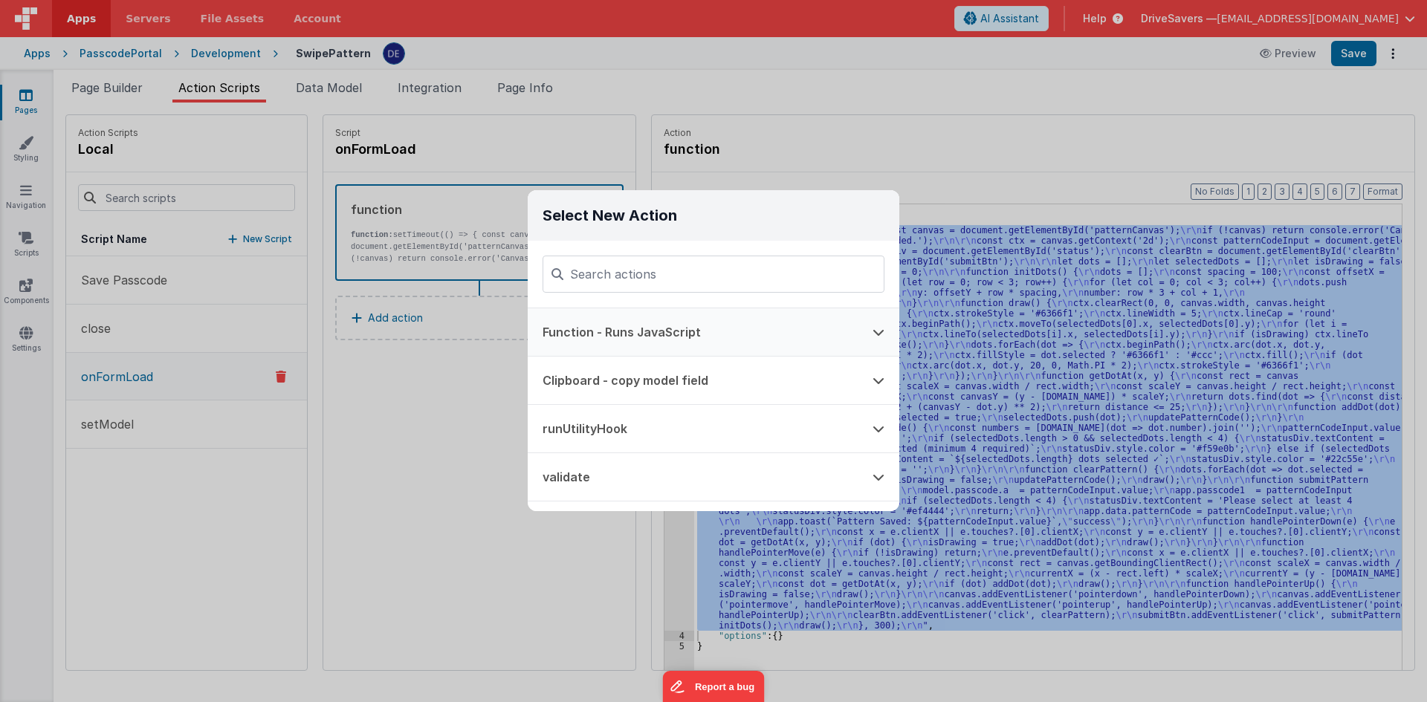
click at [599, 328] on button "Function - Runs JavaScript" at bounding box center [693, 332] width 330 height 48
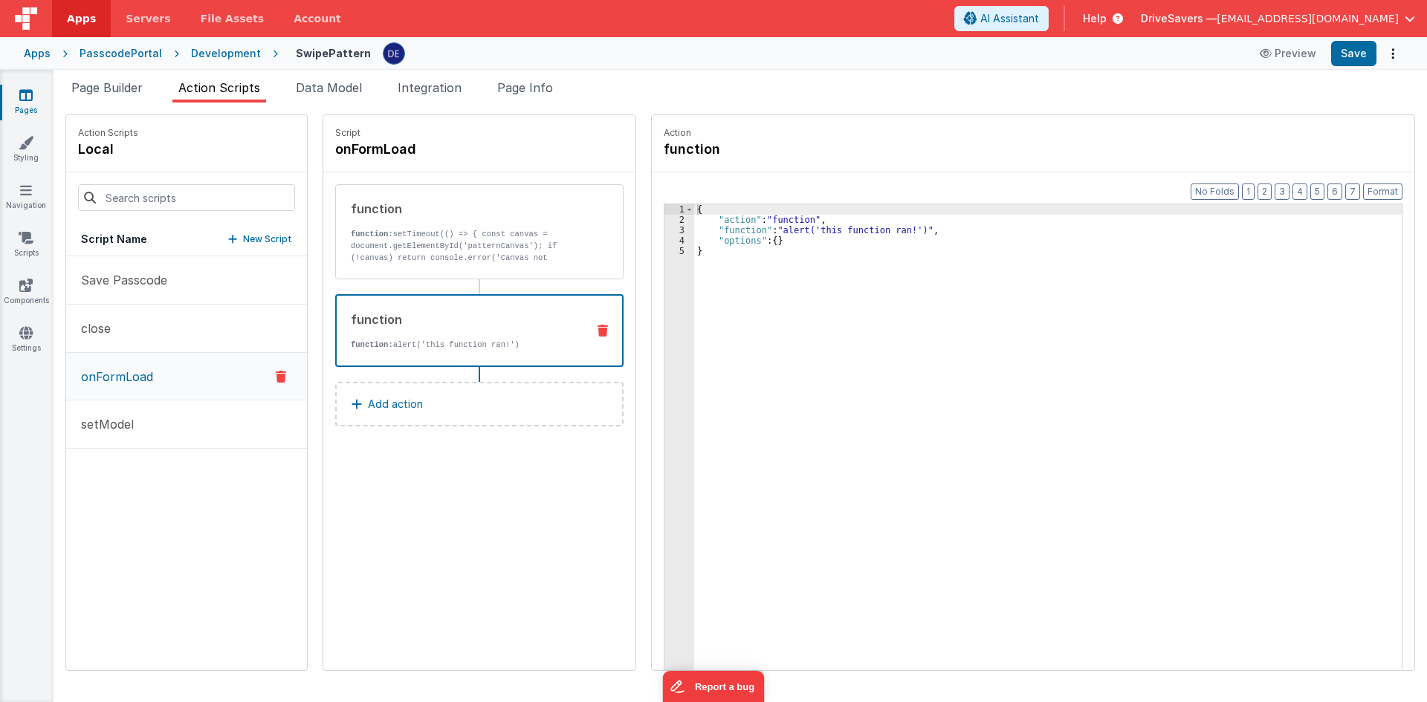
click at [752, 235] on div "{ "action" : "function" , "function" : "alert('this function ran!')" , "options…" at bounding box center [1055, 470] width 722 height 533
click at [652, 228] on div "Format 7 6 5 4 3 2 1 No Folds 1 2 3 4 5 { "action" : "function" , "function" : …" at bounding box center [1033, 449] width 762 height 555
click at [664, 233] on div "3" at bounding box center [679, 230] width 30 height 10
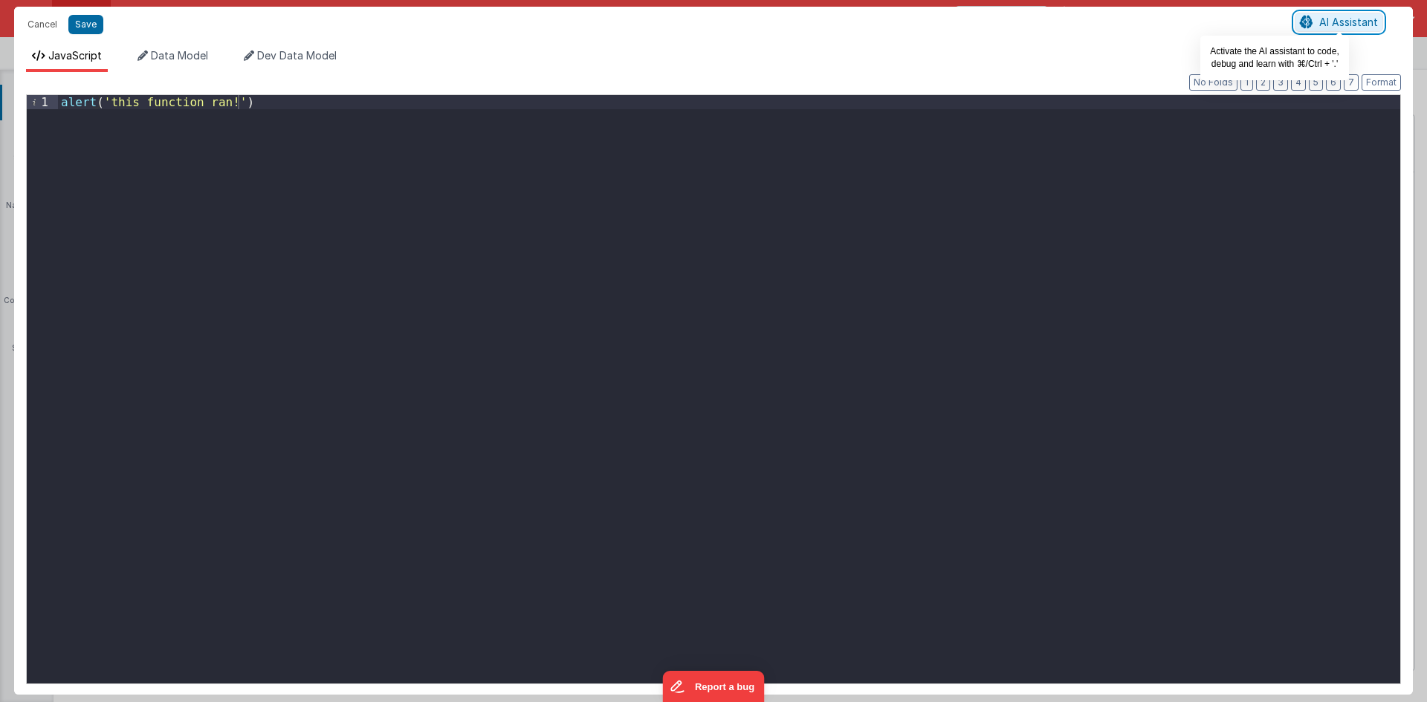
click at [1332, 29] on button "AI Assistant" at bounding box center [1339, 22] width 88 height 19
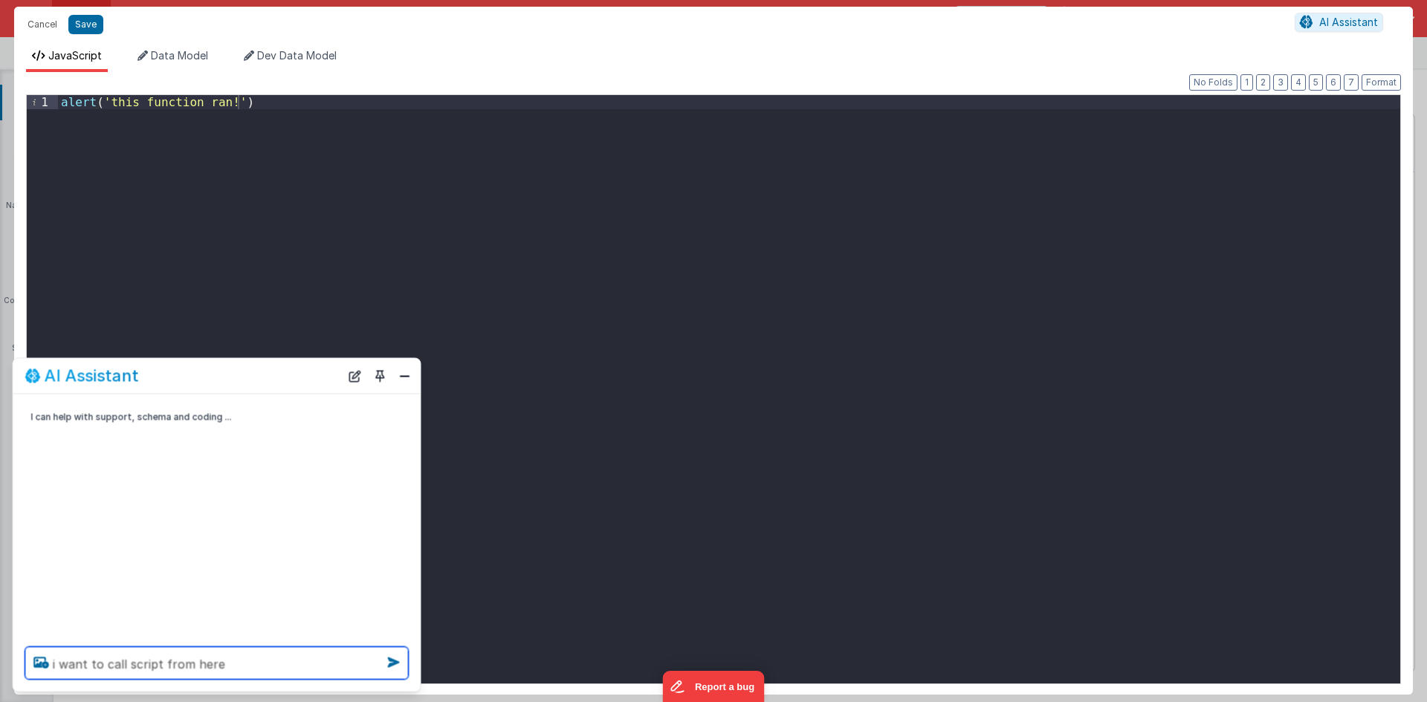
type textarea "i want to call script from here"
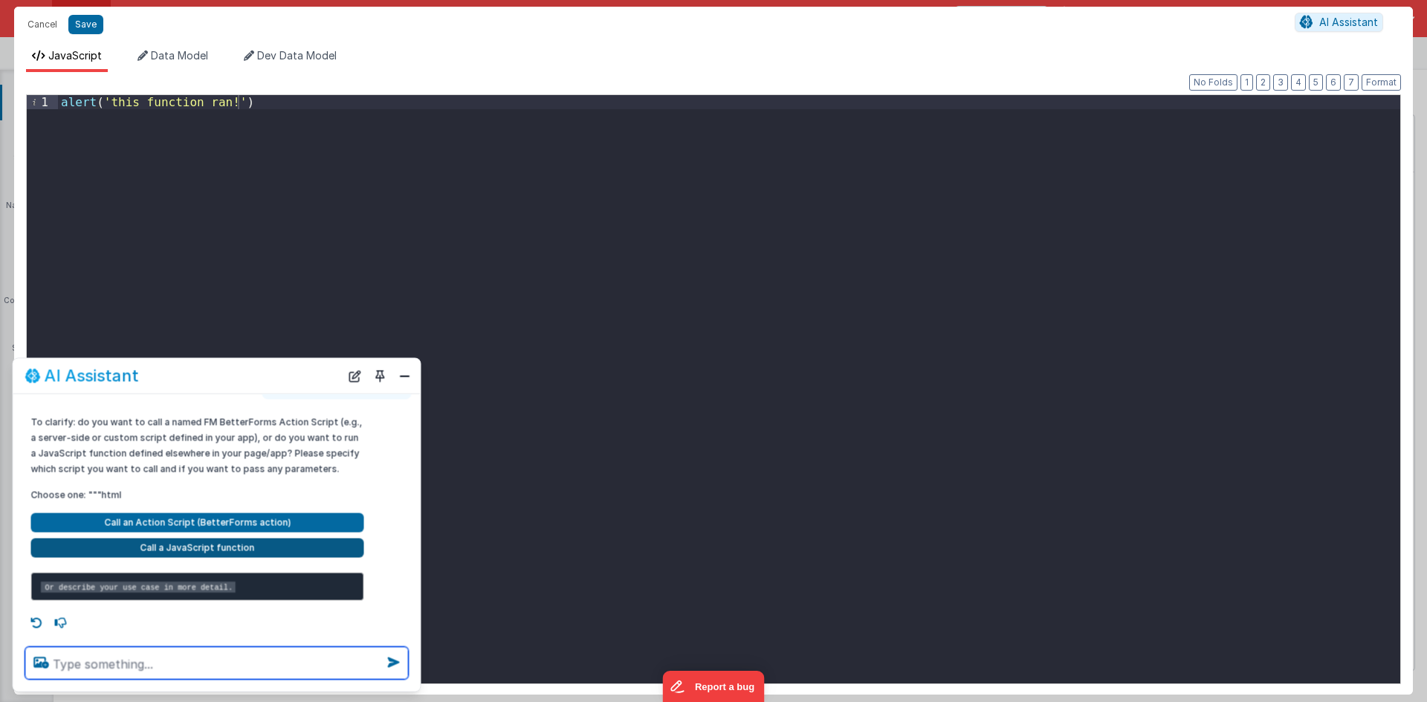
scroll to position [82, 0]
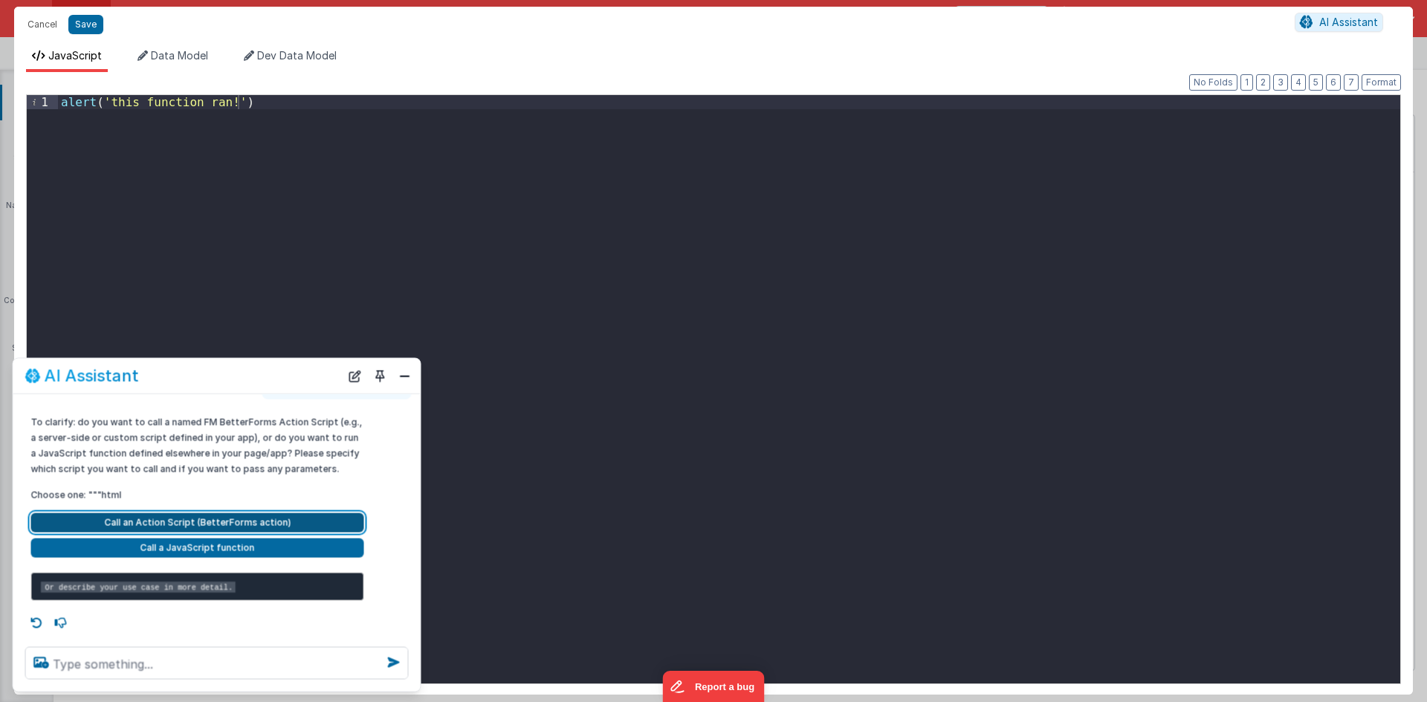
click at [215, 514] on button "Call an Action Script (BetterForms action)" at bounding box center [197, 523] width 333 height 19
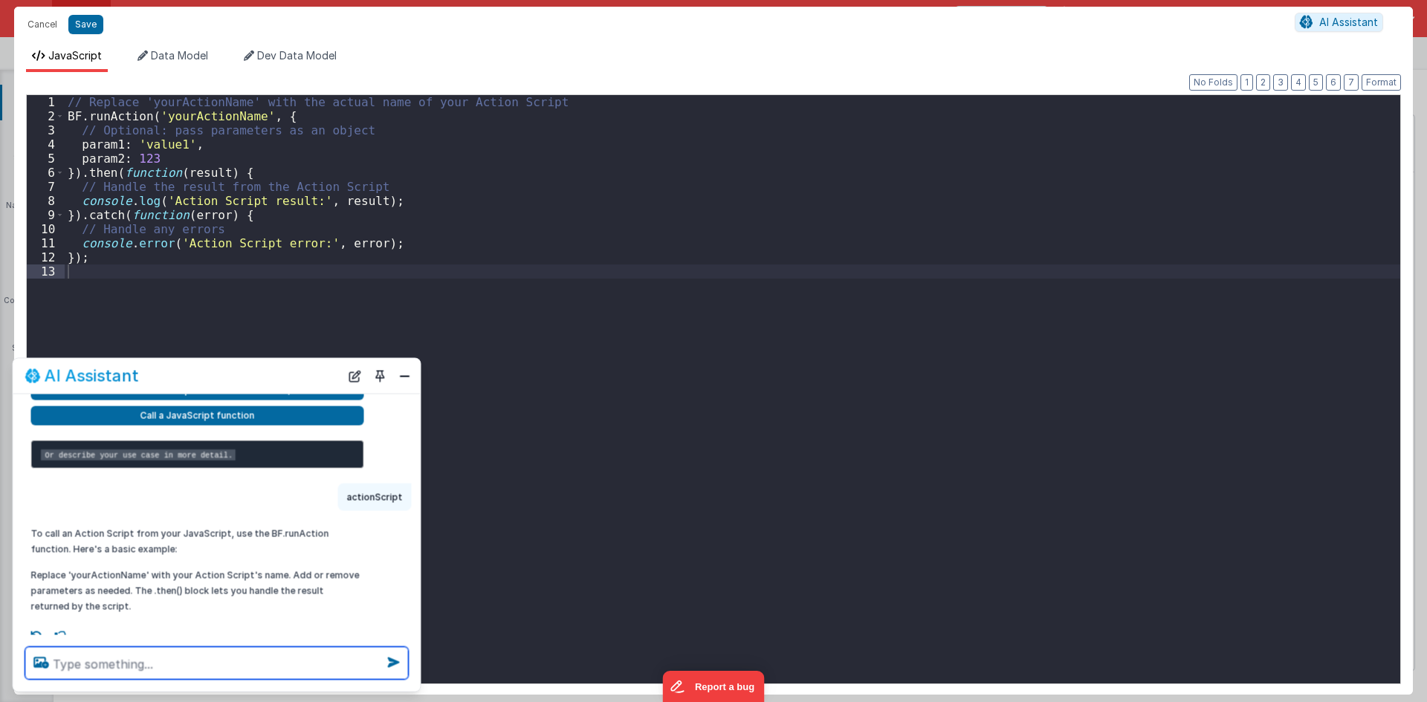
scroll to position [228, 0]
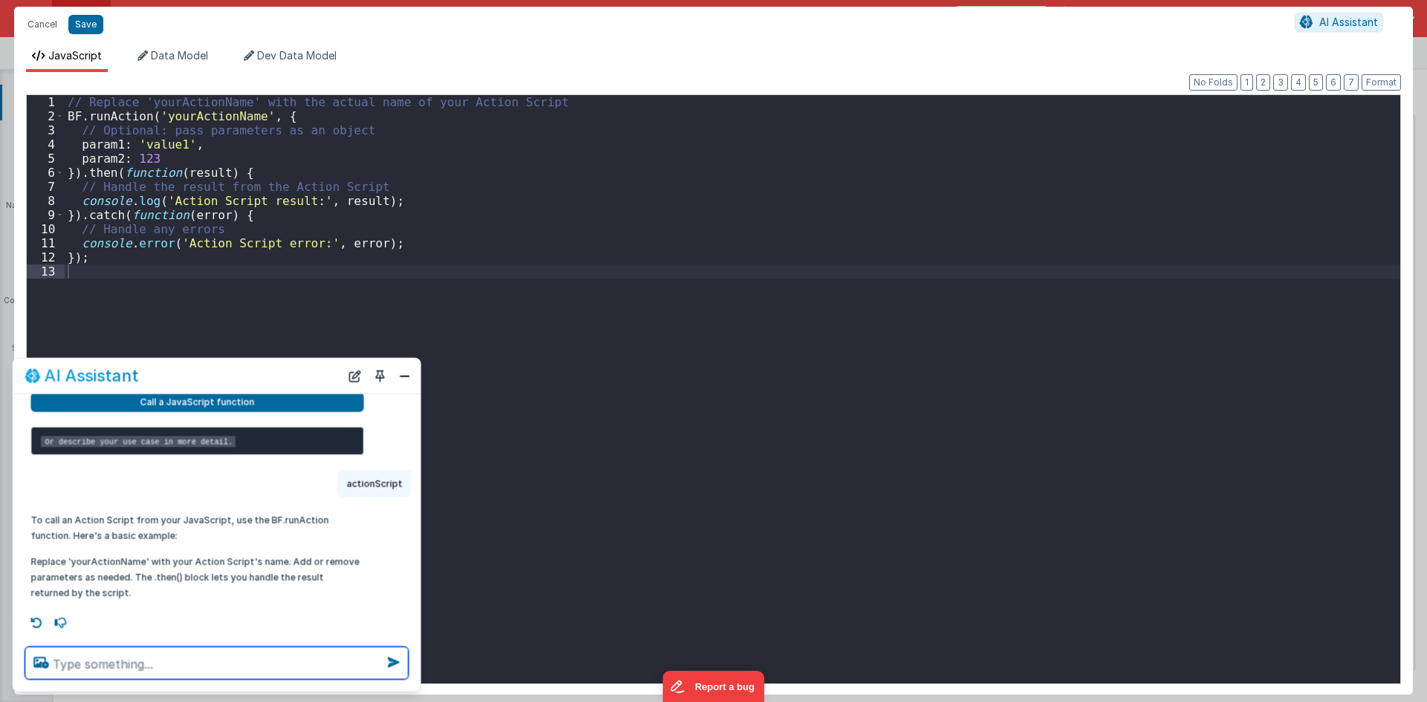
click at [228, 659] on textarea at bounding box center [216, 663] width 383 height 33
type textarea "can you clear from document is this proper function?"
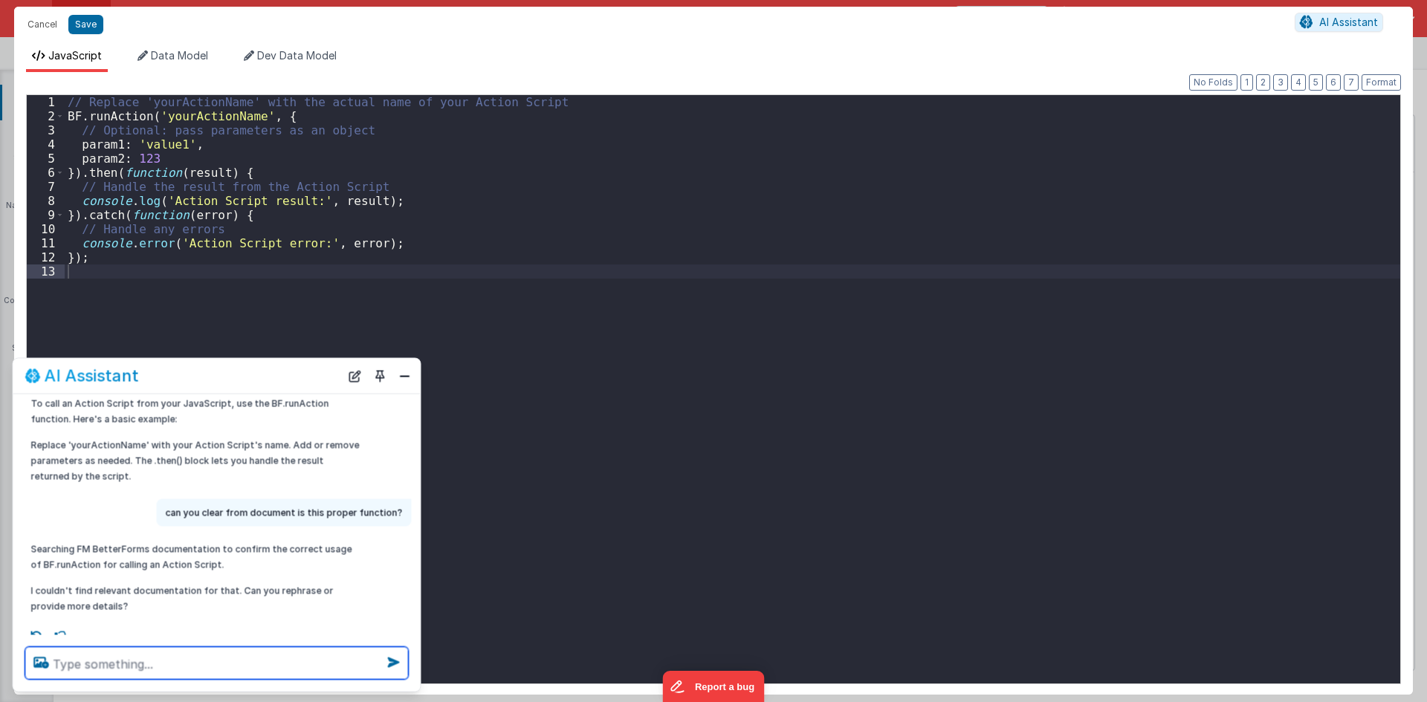
scroll to position [358, 0]
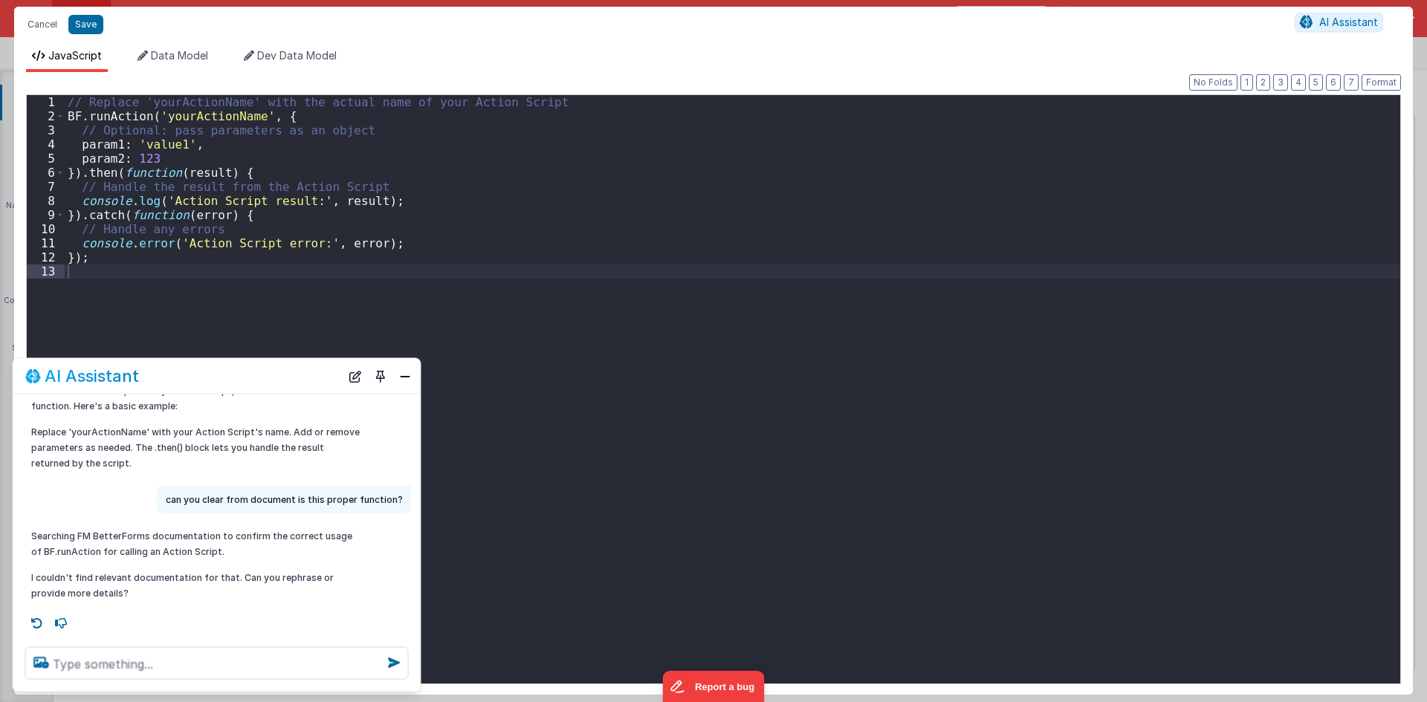
click at [190, 297] on div "// Replace 'yourActionName' with the actual name of your Action Script BF . run…" at bounding box center [732, 403] width 1335 height 617
click at [400, 379] on button "Close" at bounding box center [404, 376] width 19 height 21
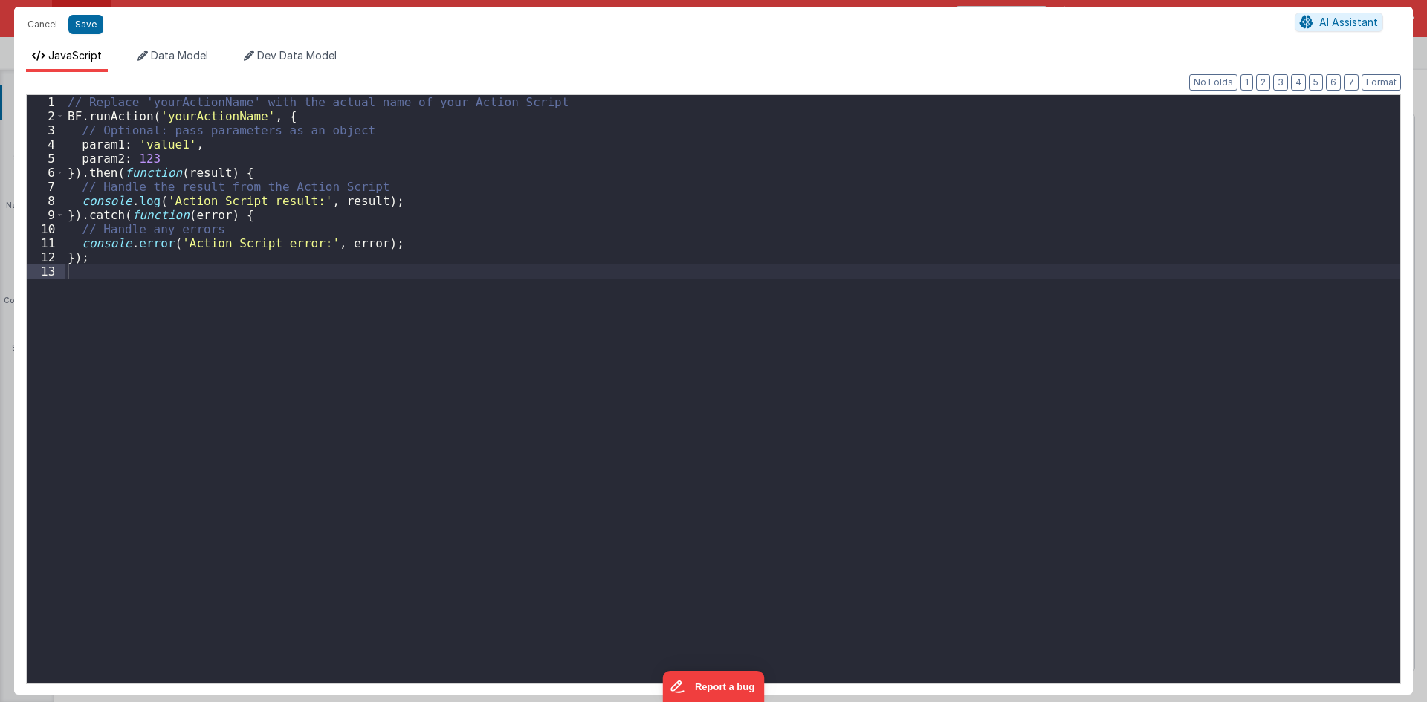
click at [137, 109] on div "// Replace 'yourActionName' with the actual name of your Action Script BF . run…" at bounding box center [732, 403] width 1335 height 617
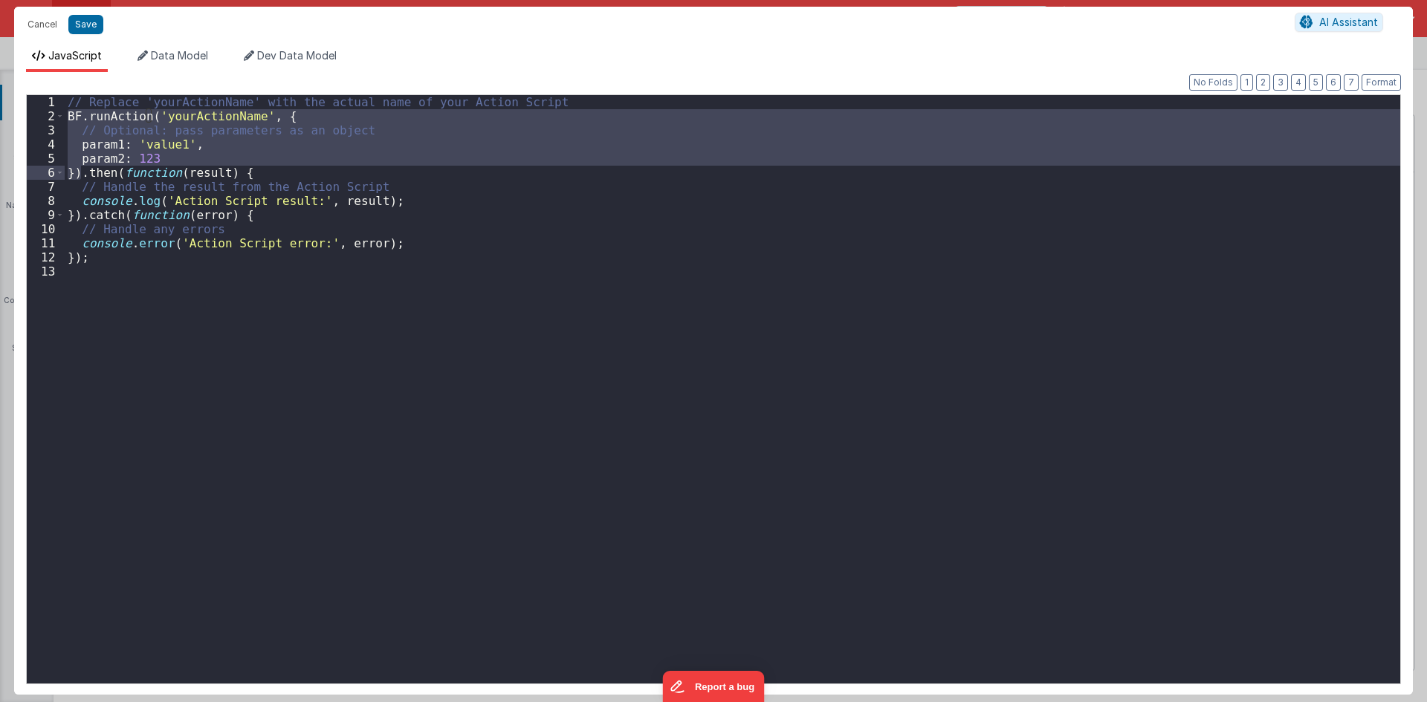
drag, startPoint x: 68, startPoint y: 115, endPoint x: 79, endPoint y: 170, distance: 56.0
click at [79, 170] on div "// Replace 'yourActionName' with the actual name of your Action Script BF . run…" at bounding box center [732, 403] width 1335 height 617
click at [30, 25] on button "Cancel" at bounding box center [42, 24] width 45 height 21
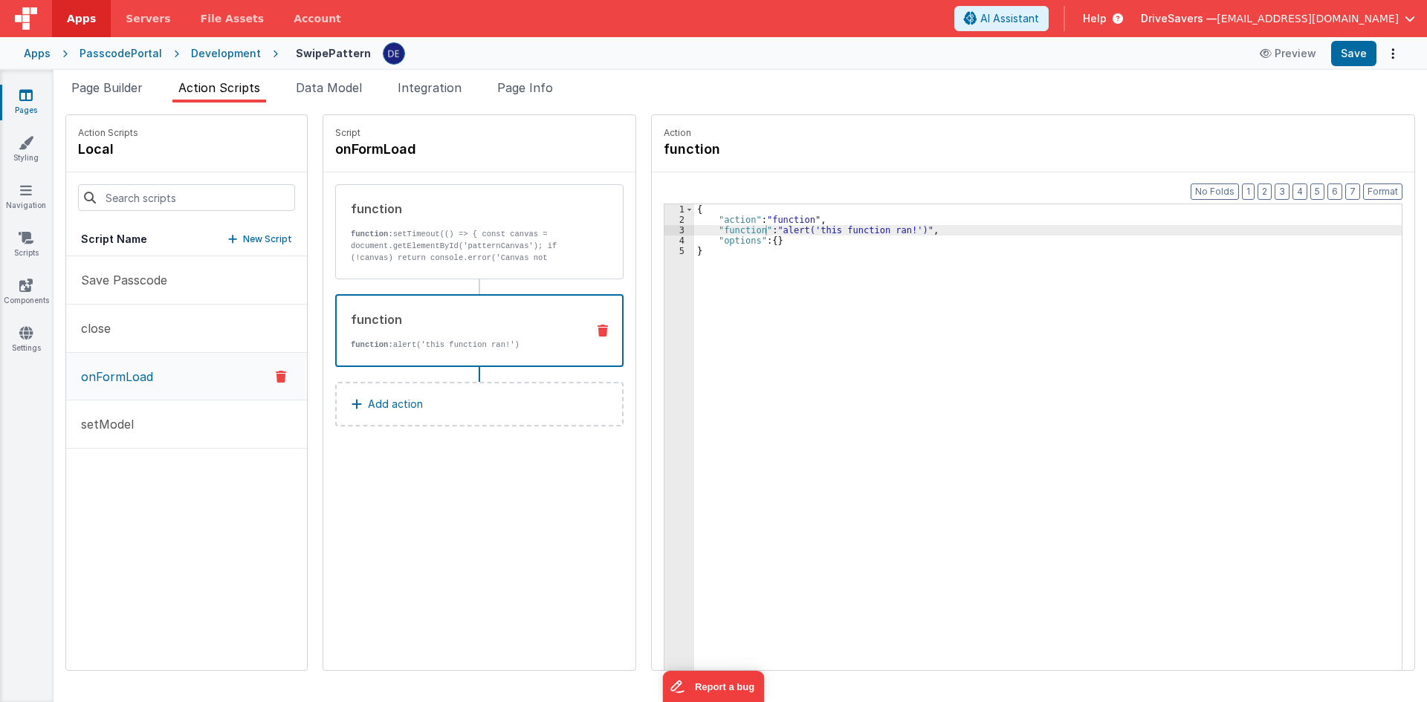
click at [421, 319] on div "function" at bounding box center [463, 320] width 224 height 18
click at [694, 233] on div "{ "action" : "function" , "function" : "alert('this function ran!')" , "options…" at bounding box center [1055, 470] width 722 height 533
click at [183, 323] on button "close" at bounding box center [186, 329] width 241 height 48
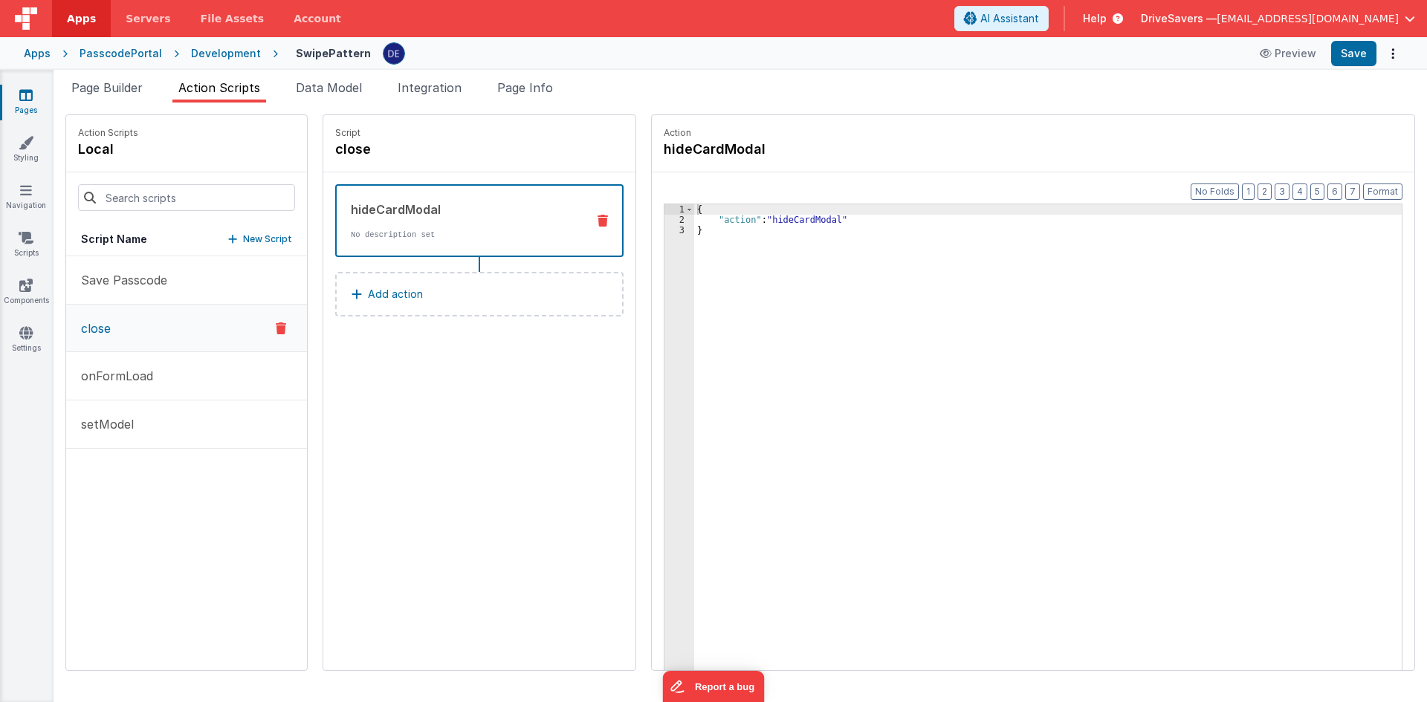
click at [738, 227] on div "{ "action" : "hideCardModal" }" at bounding box center [1055, 470] width 722 height 533
click at [350, 155] on h4 "close" at bounding box center [446, 149] width 223 height 21
click at [158, 276] on p "Save Passcode" at bounding box center [119, 280] width 95 height 18
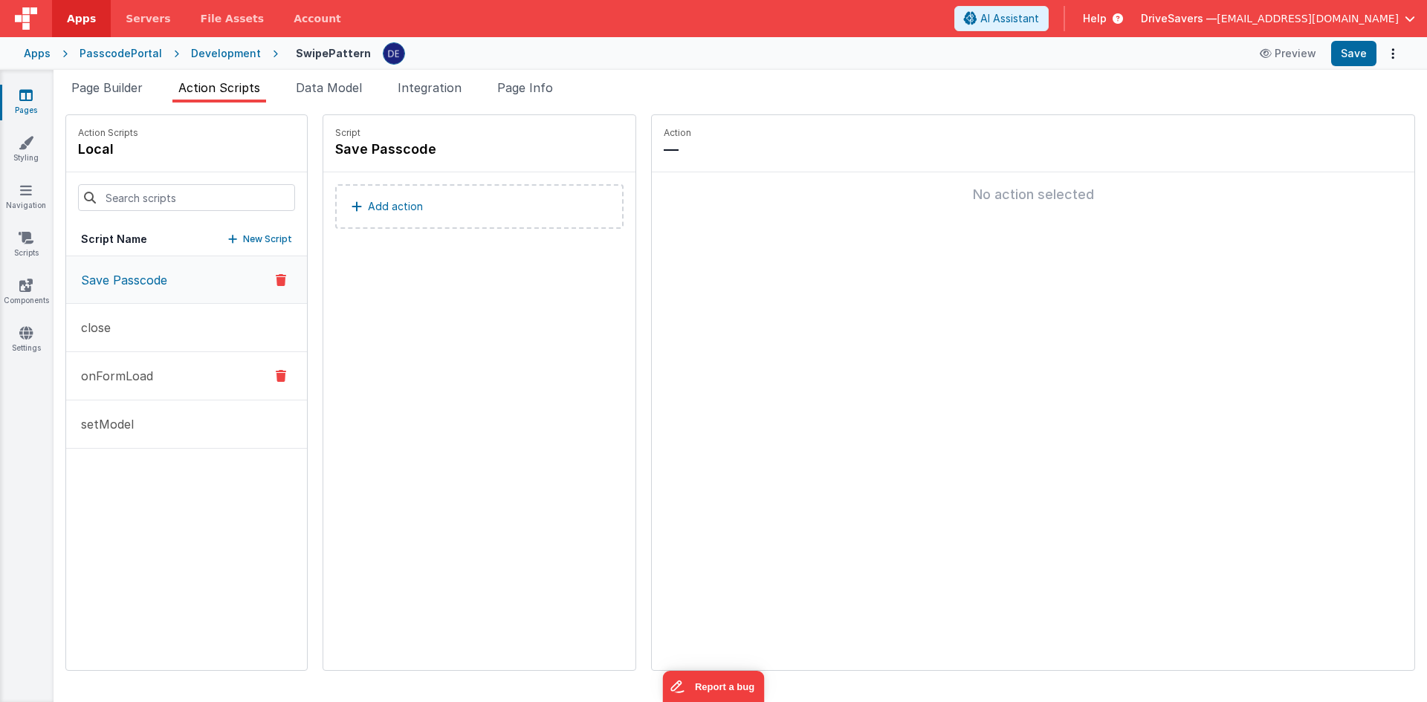
click at [149, 371] on p "onFormLoad" at bounding box center [112, 376] width 81 height 18
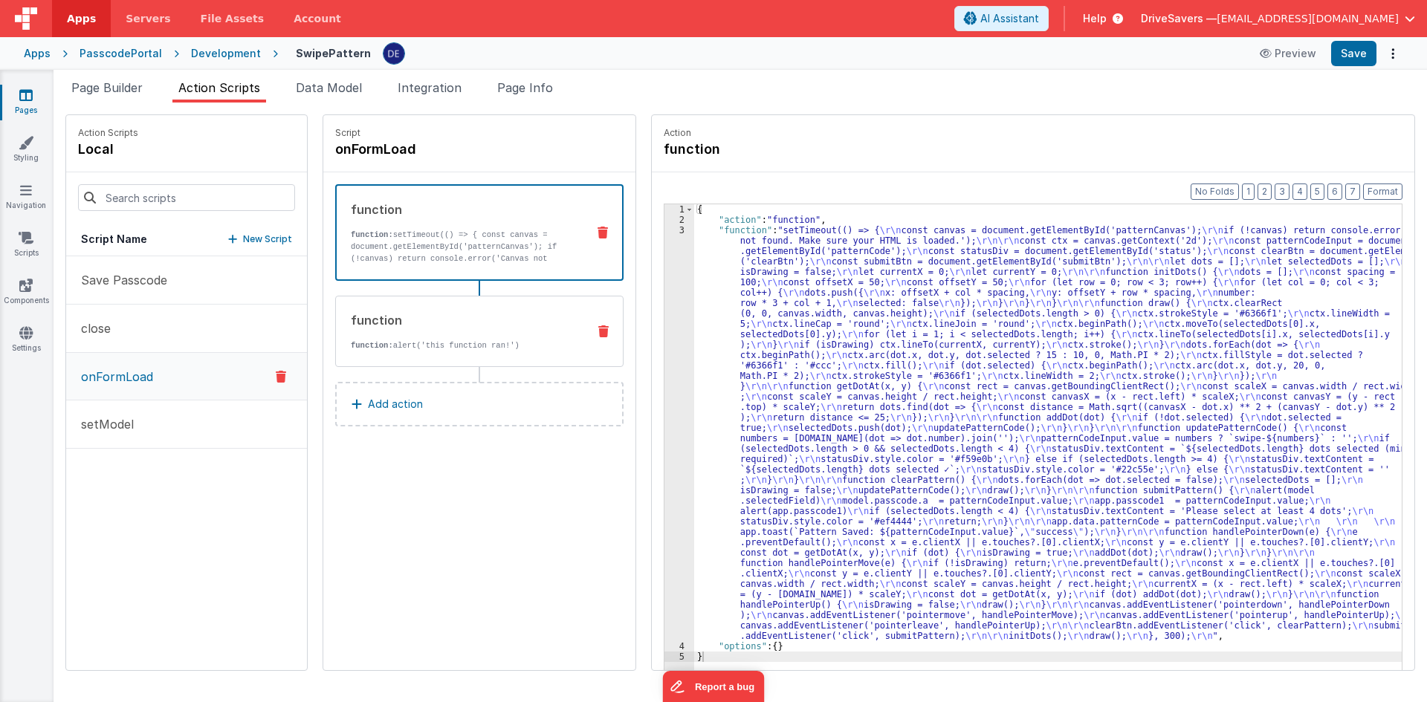
click at [400, 333] on div "function function: alert('this function ran!')" at bounding box center [455, 331] width 239 height 40
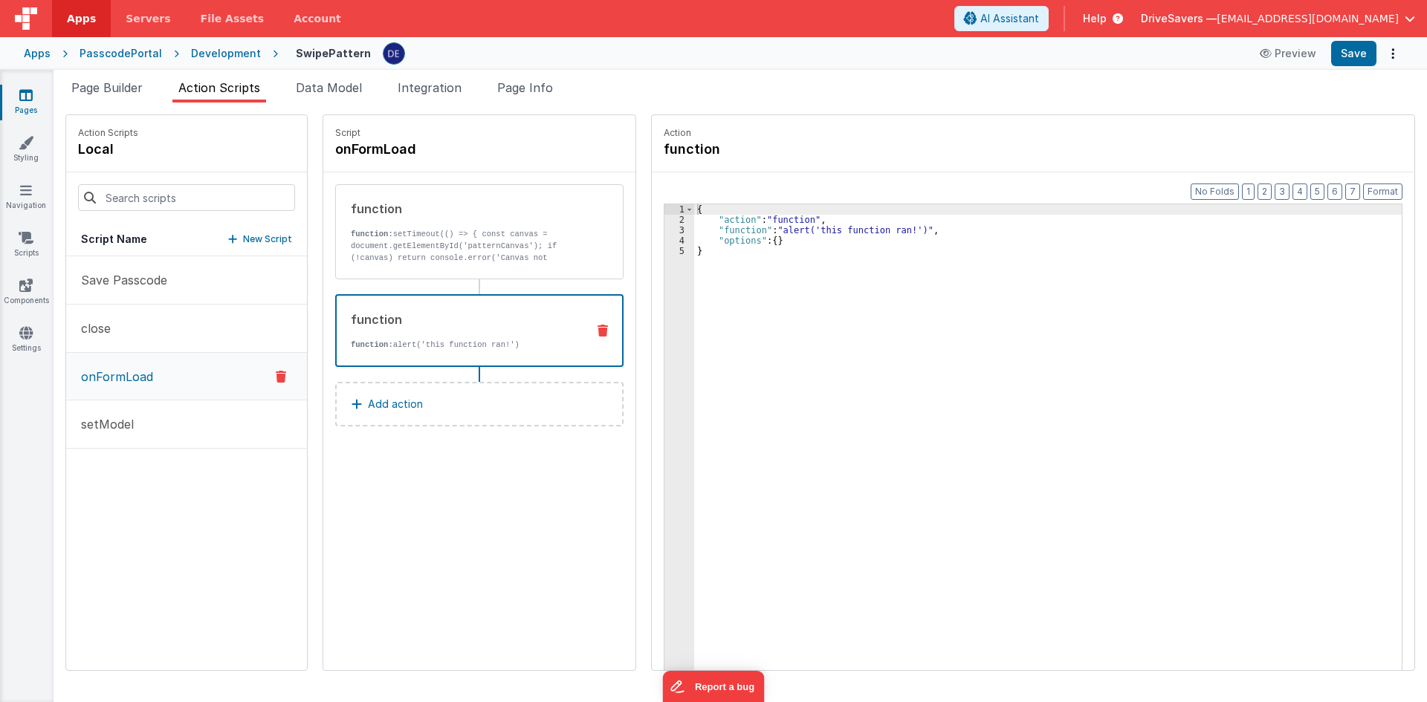
click at [768, 233] on div "{ "action" : "function" , "function" : "alert('this function ran!')" , "options…" at bounding box center [1055, 470] width 722 height 533
click at [664, 230] on div "3" at bounding box center [679, 230] width 30 height 10
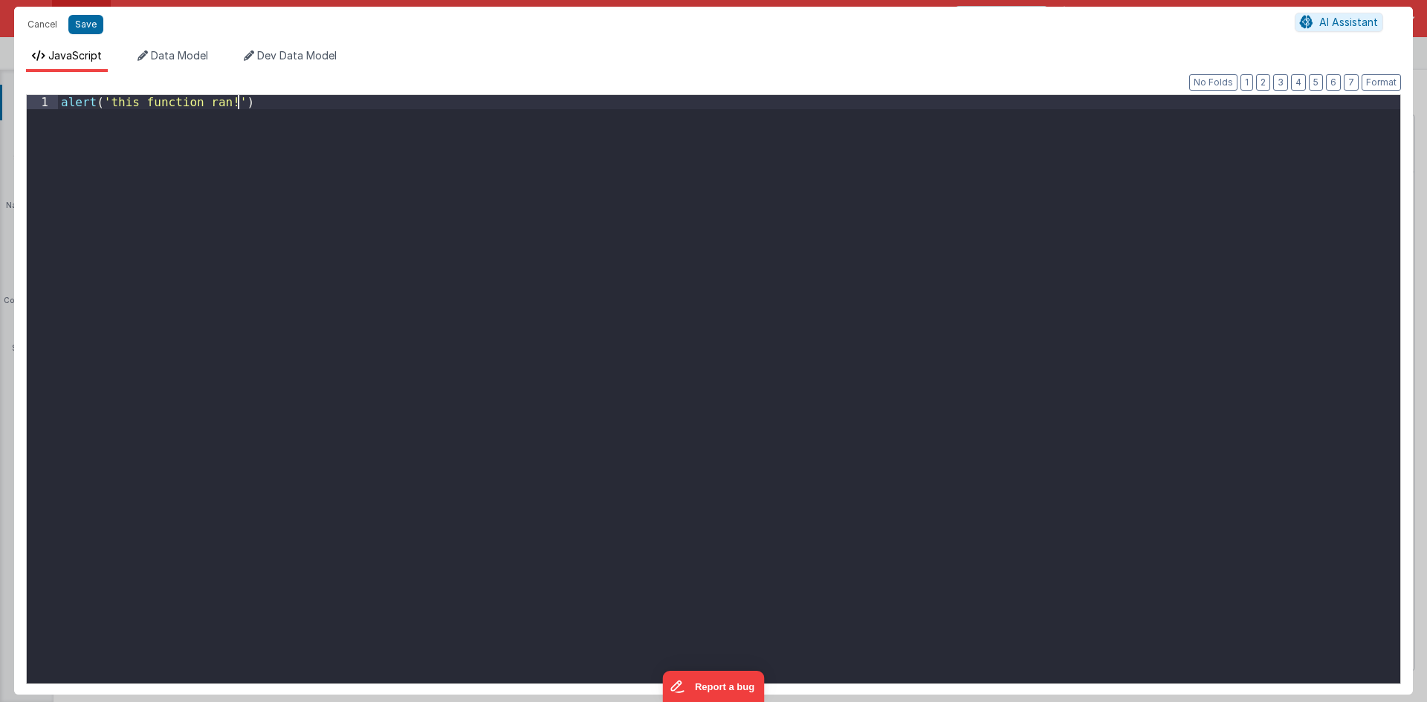
click at [532, 230] on div "alert ( 'this function ran!' )" at bounding box center [729, 403] width 1342 height 617
paste textarea
click at [201, 103] on div "BF . runAction ( 'yourActionName' , { // Optional: pass parameters as an object…" at bounding box center [729, 403] width 1342 height 617
click at [86, 27] on button "Save" at bounding box center [85, 24] width 35 height 19
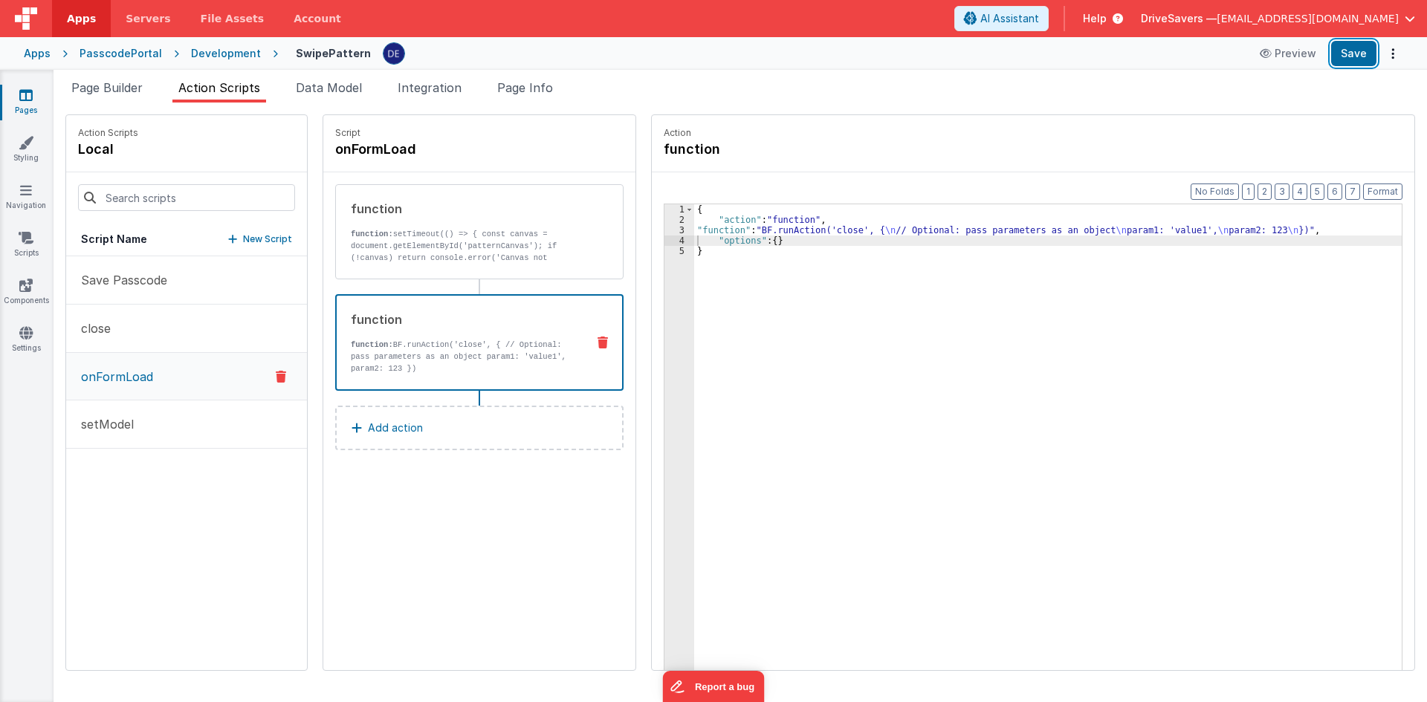
drag, startPoint x: 1353, startPoint y: 54, endPoint x: 1250, endPoint y: 6, distance: 113.4
click at [1353, 54] on button "Save" at bounding box center [1353, 53] width 45 height 25
click at [804, 235] on div "{ "action" : "function" , "function" : "BF.runAction('close', { \n // Optional:…" at bounding box center [1055, 470] width 722 height 533
click at [823, 221] on div "{ "action" : "function" , "function" : "BF.runAction('close', { \n // Optional:…" at bounding box center [1055, 470] width 722 height 533
click at [694, 229] on div "{ "action" : "function" , "function" : "BF.runAction('close', { \n // Optional:…" at bounding box center [1055, 470] width 722 height 533
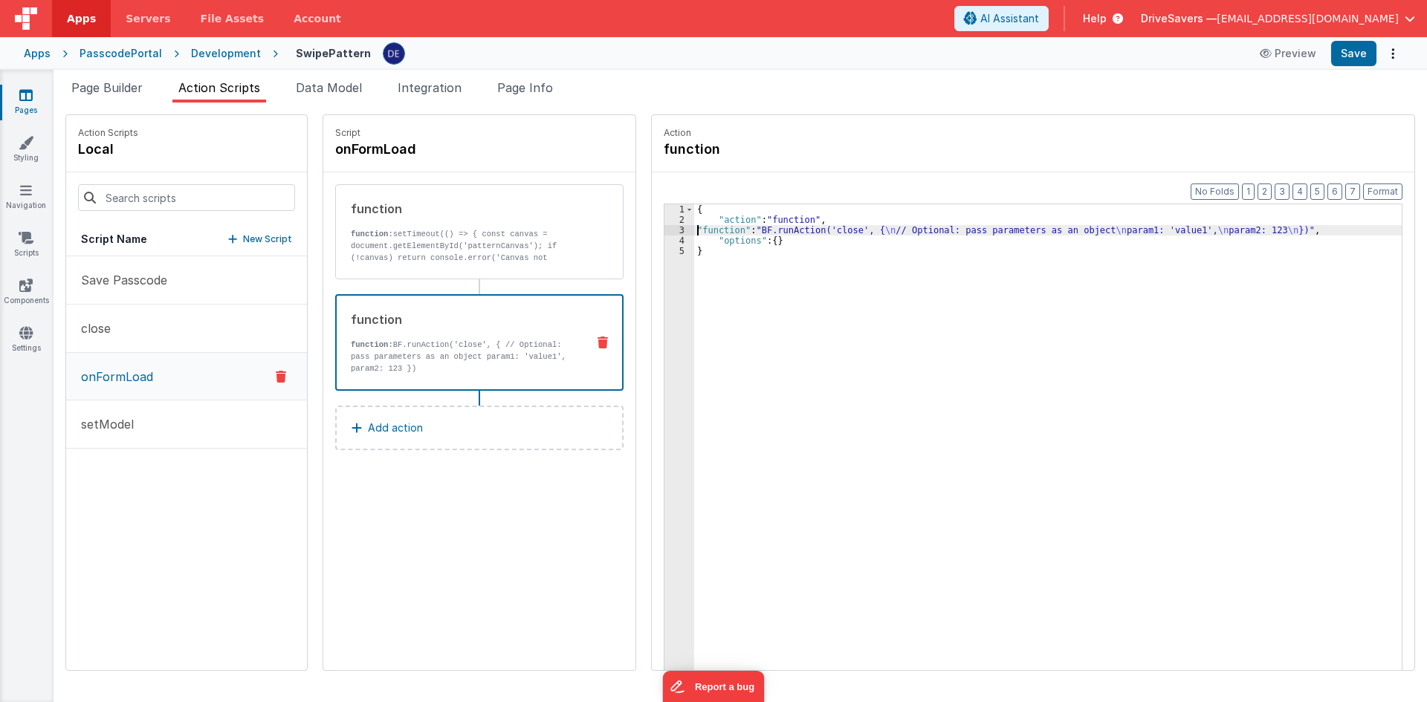
click at [676, 230] on div "3" at bounding box center [679, 230] width 30 height 10
click at [667, 228] on div "3" at bounding box center [679, 230] width 30 height 10
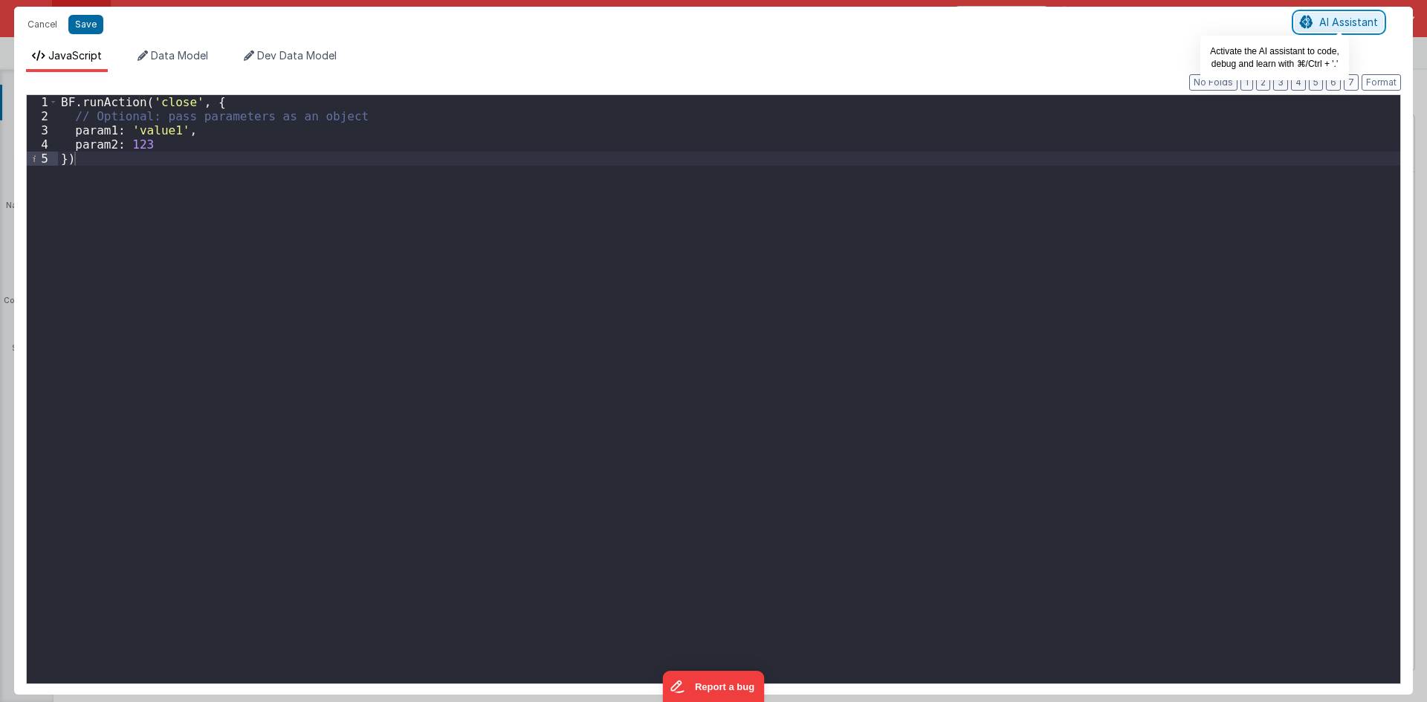
click at [1344, 19] on span "AI Assistant" at bounding box center [1348, 22] width 59 height 13
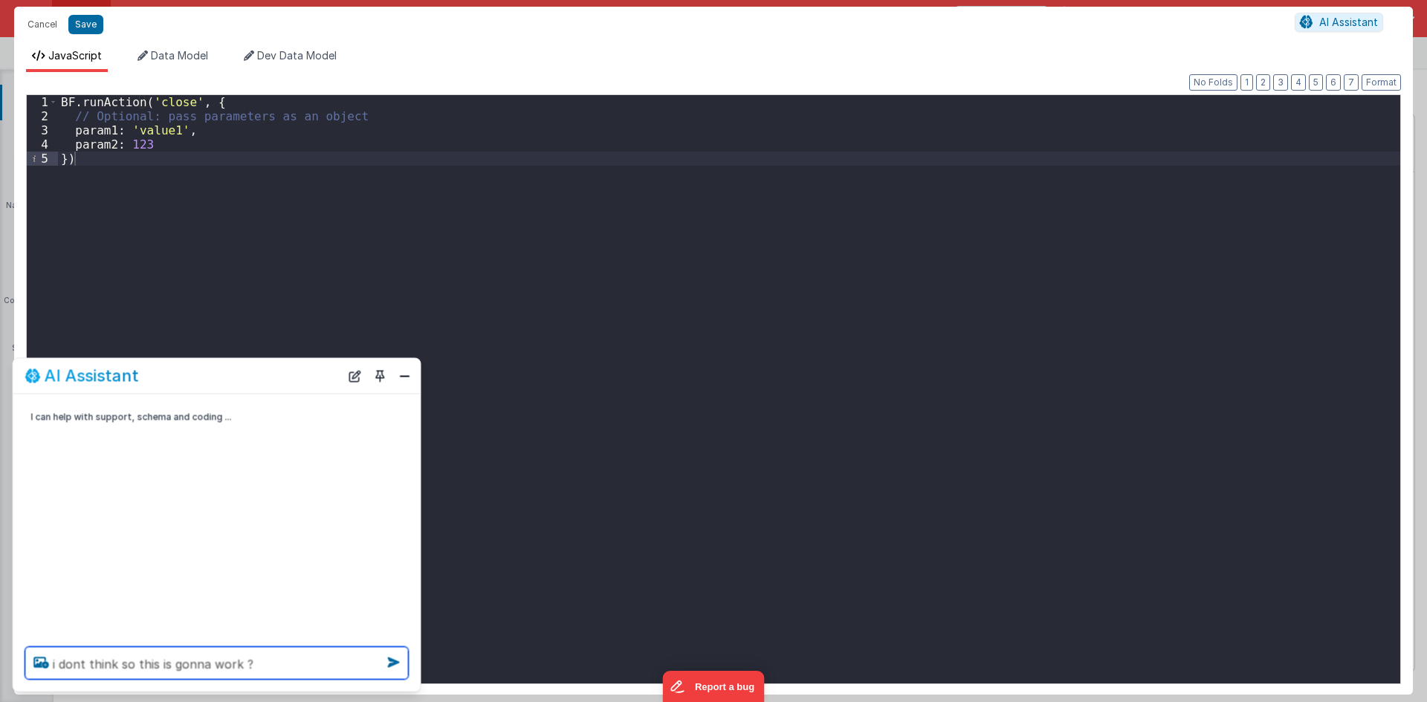
type textarea "i dont think so this is gonna work ?"
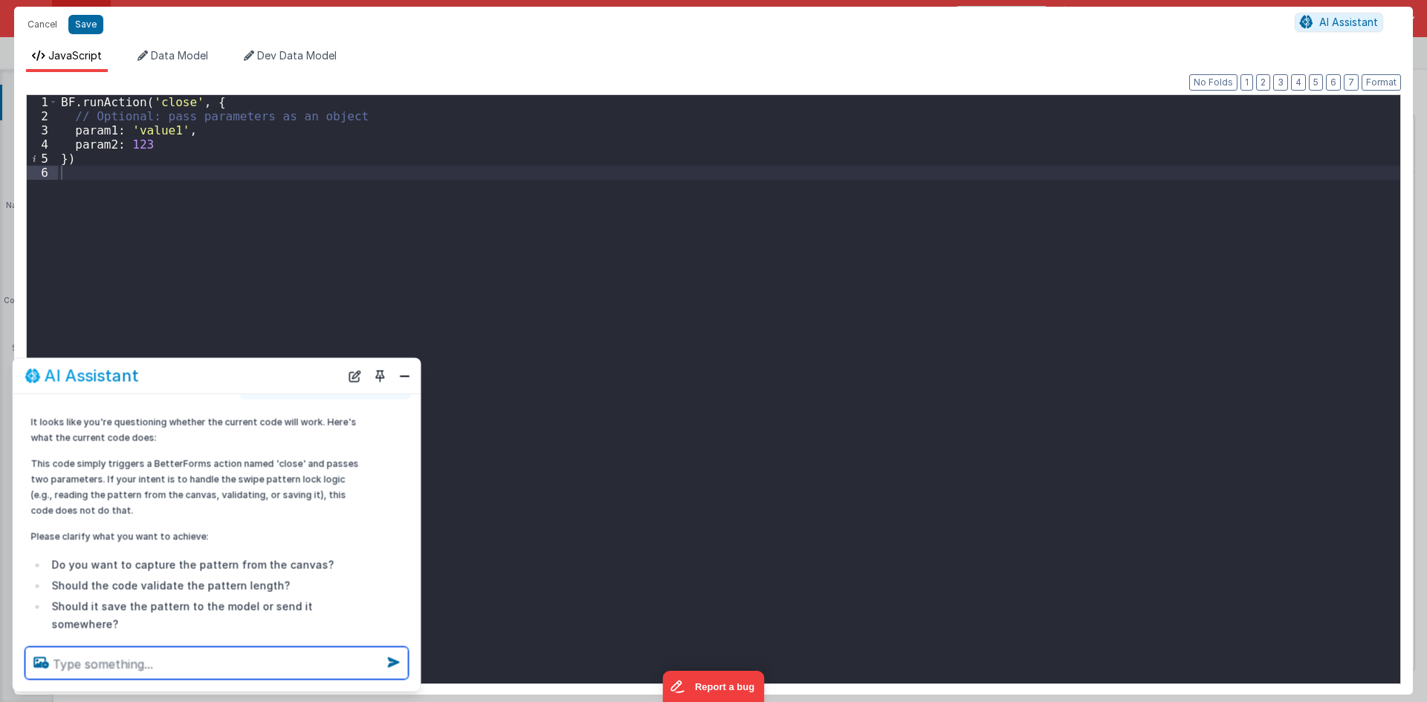
scroll to position [74, 0]
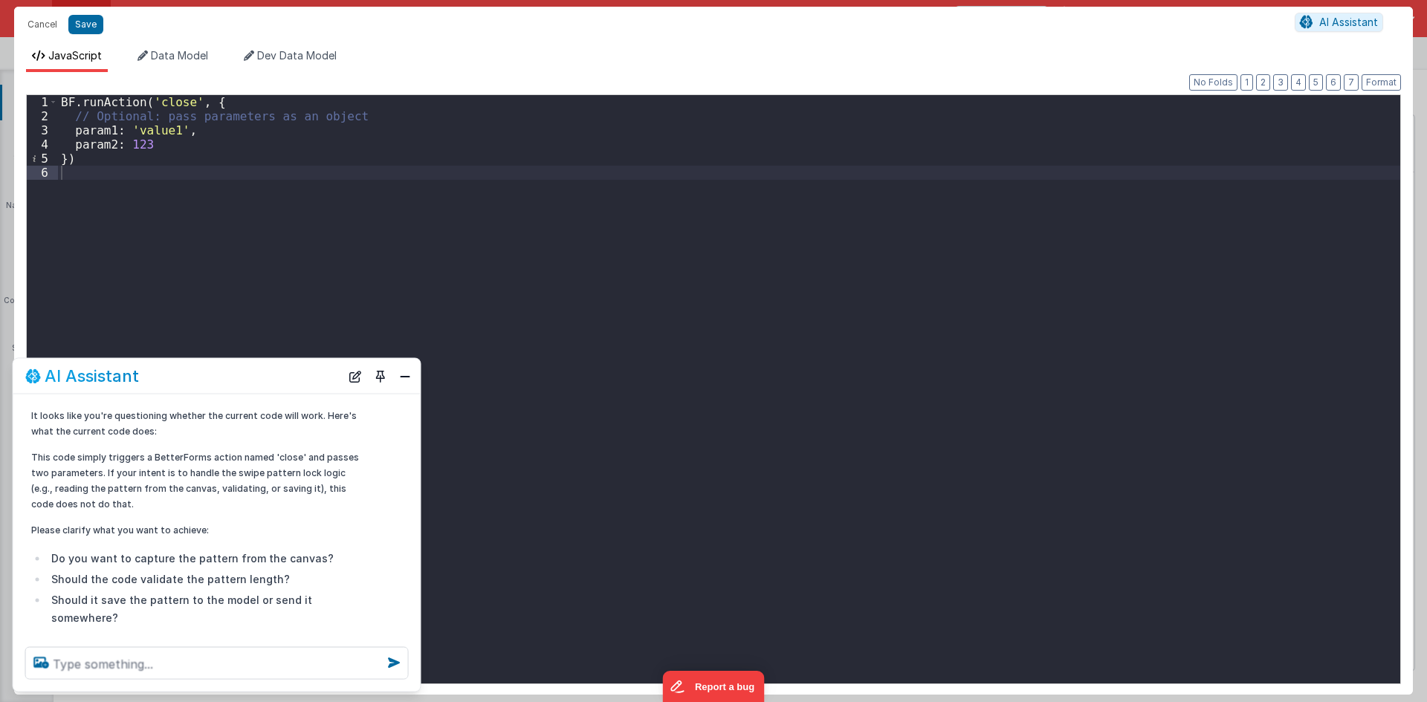
click at [197, 213] on div "BF . runAction ( 'close' , { // Optional: pass parameters as an object param1 :…" at bounding box center [729, 403] width 1342 height 617
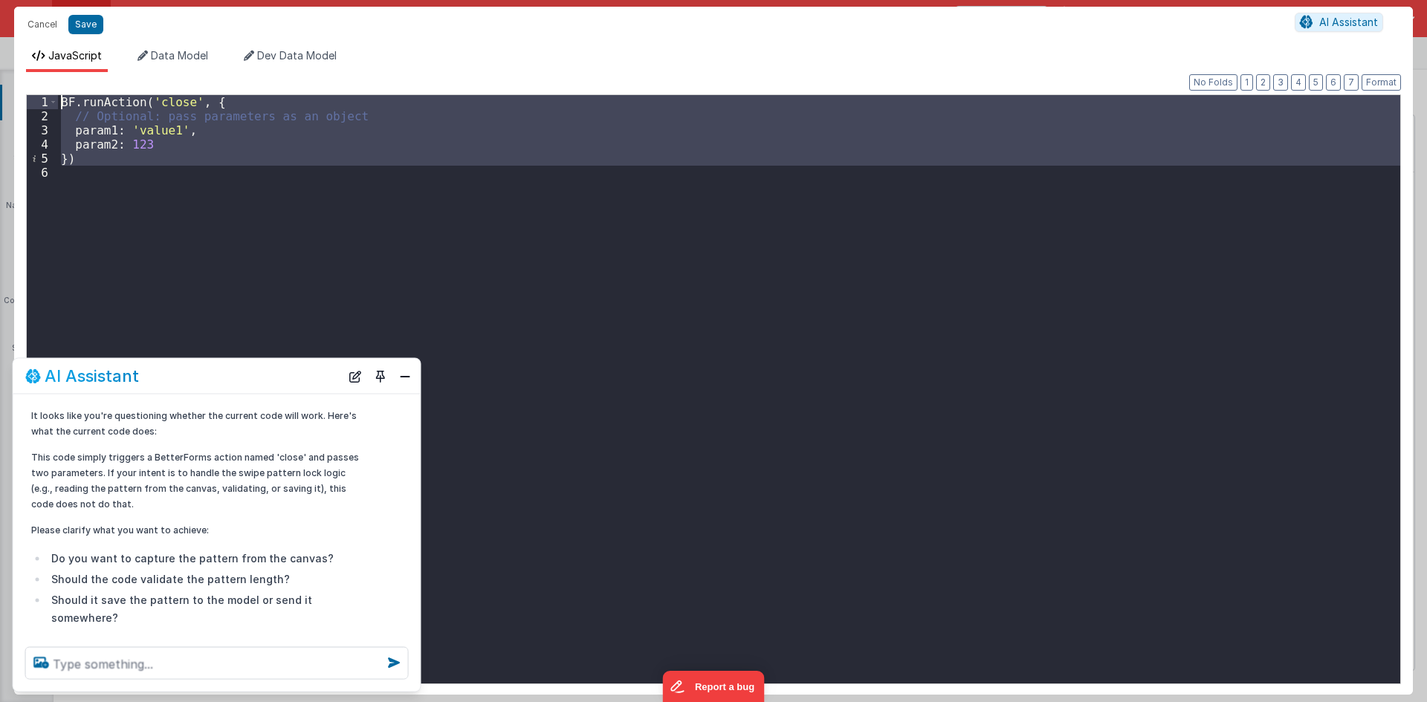
drag, startPoint x: 105, startPoint y: 166, endPoint x: 39, endPoint y: 97, distance: 95.7
click at [39, 97] on div "1 2 3 4 5 6 BF . runAction ( 'close' , { // Optional: pass parameters as an obj…" at bounding box center [713, 389] width 1375 height 590
click at [50, 25] on button "Cancel" at bounding box center [42, 24] width 45 height 21
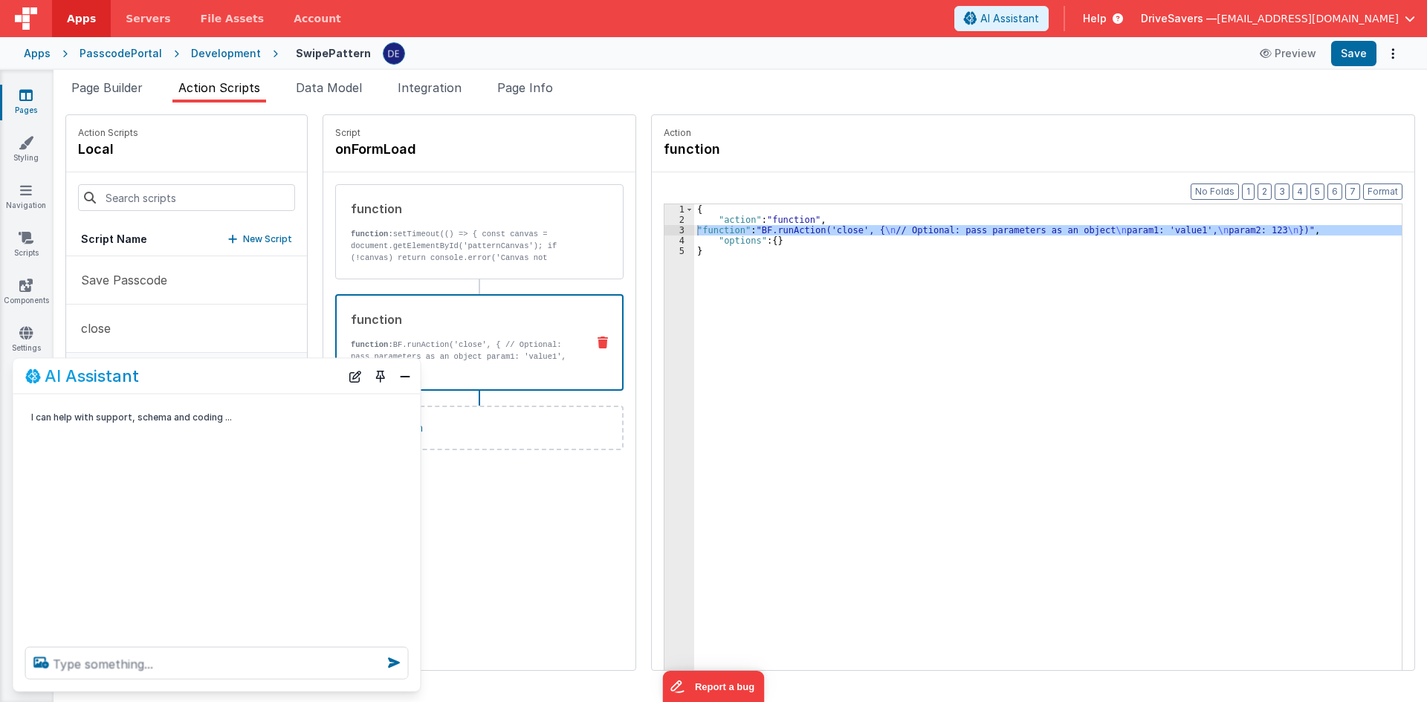
scroll to position [0, 0]
click at [404, 365] on div "AI Assistant" at bounding box center [216, 376] width 407 height 35
click at [598, 337] on icon at bounding box center [603, 343] width 10 height 12
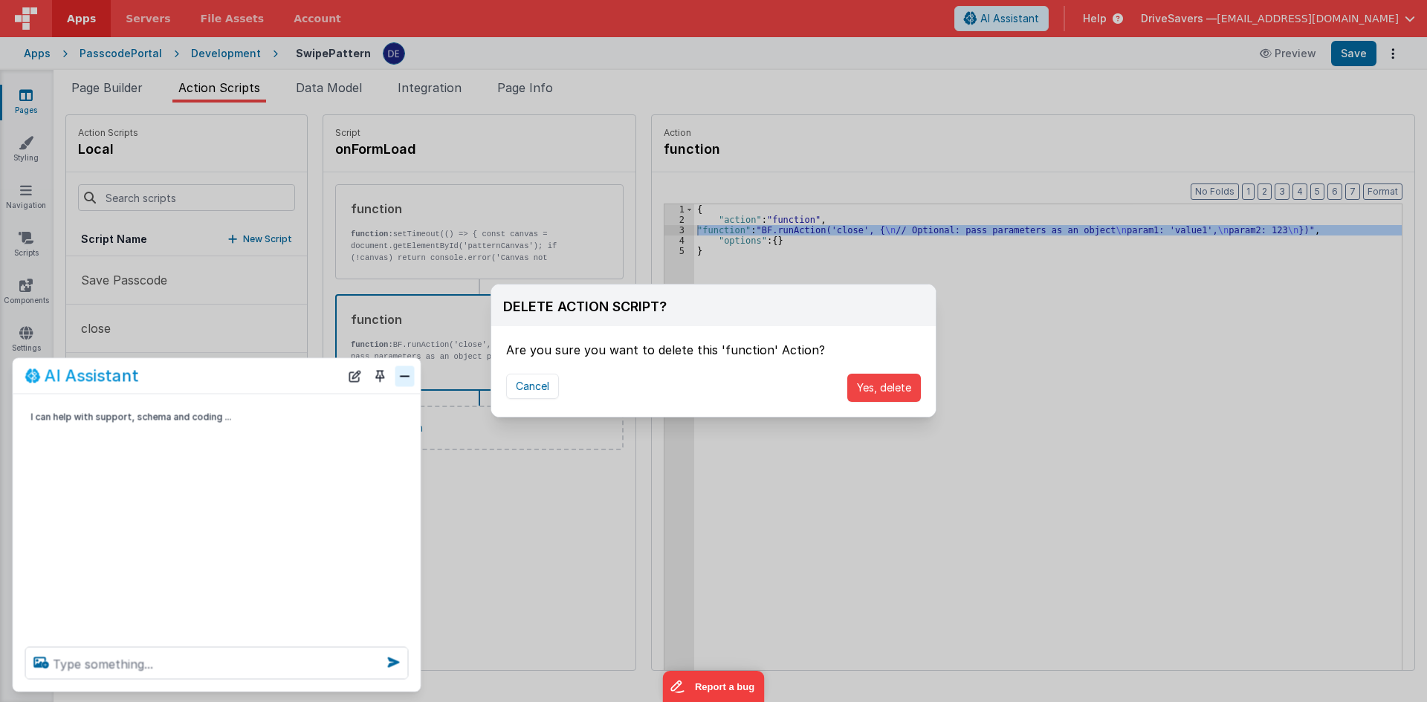
click at [409, 376] on button "Close" at bounding box center [404, 376] width 19 height 21
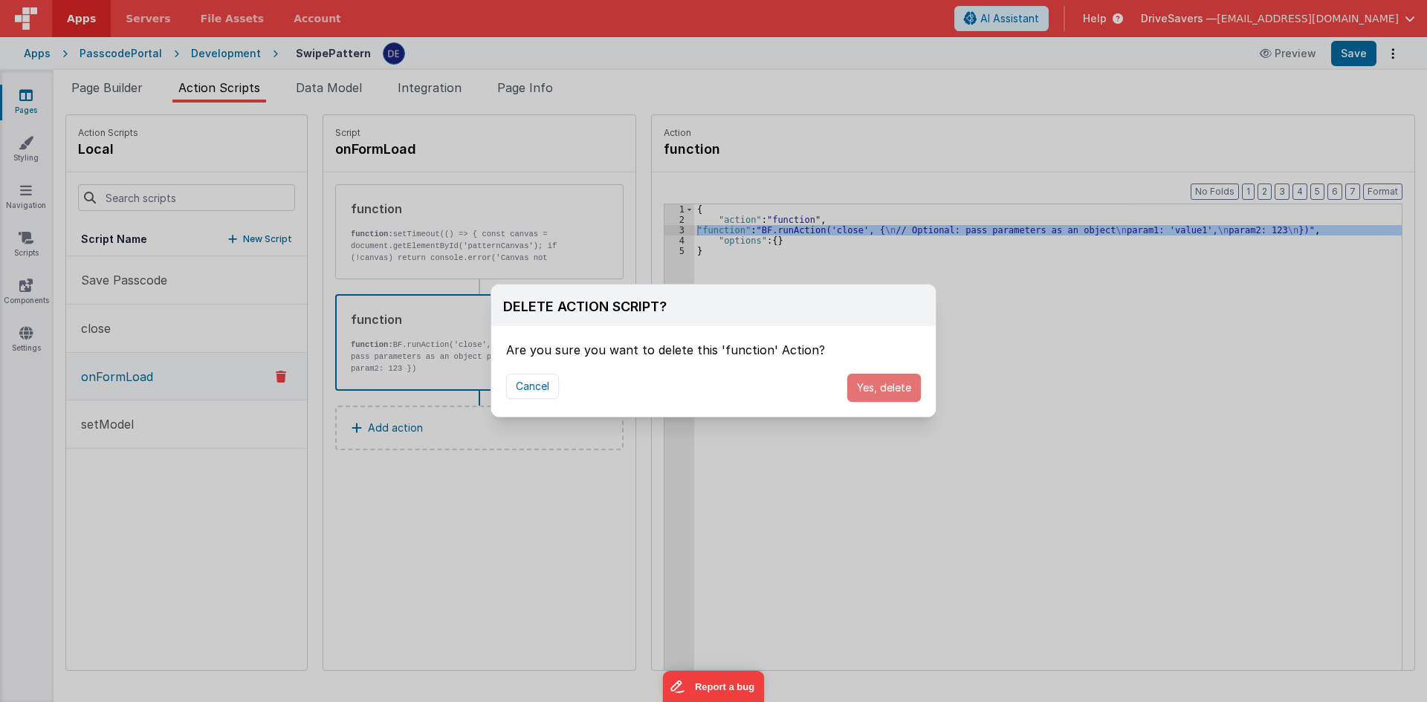
click at [896, 387] on button "Yes, delete" at bounding box center [884, 388] width 74 height 28
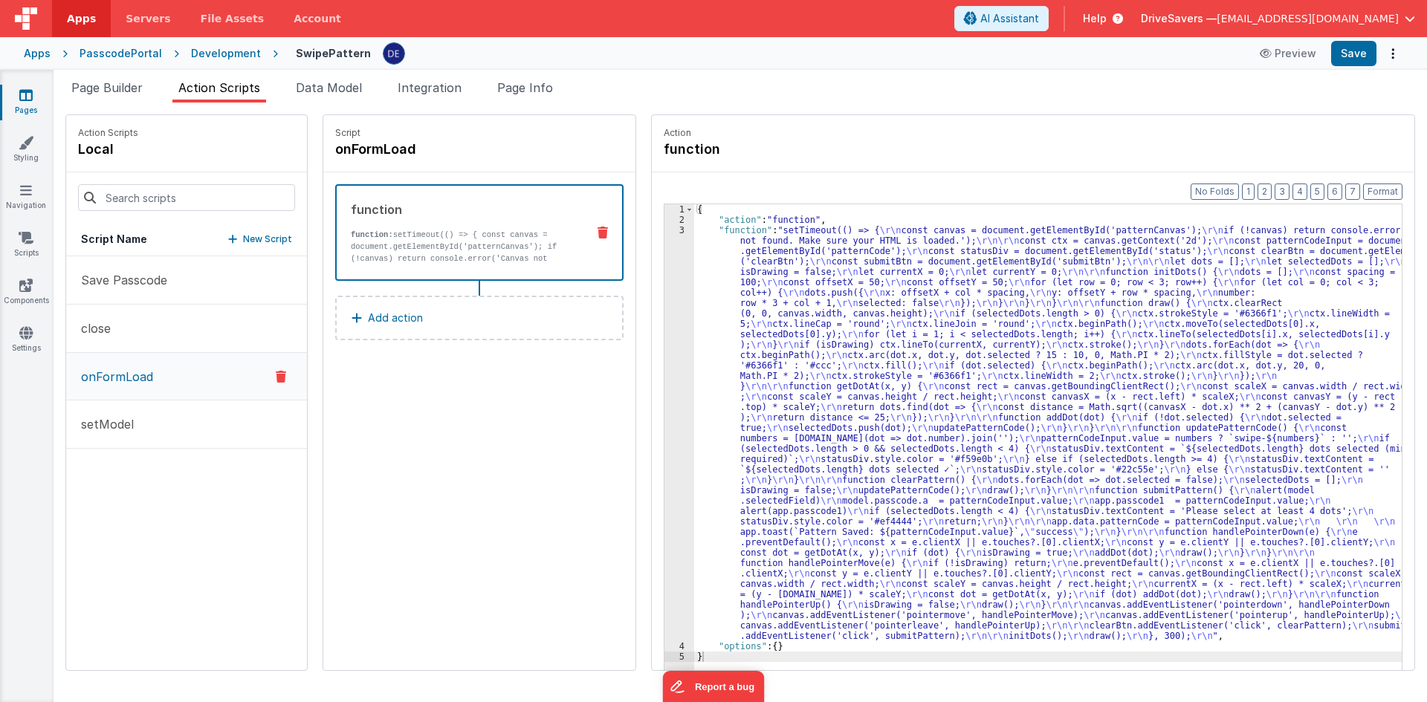
click at [870, 247] on div "{ "action" : "function" , "function" : "setTimeout(() => { \r\n const canvas = …" at bounding box center [1055, 470] width 722 height 533
click at [669, 311] on div "3" at bounding box center [679, 433] width 30 height 416
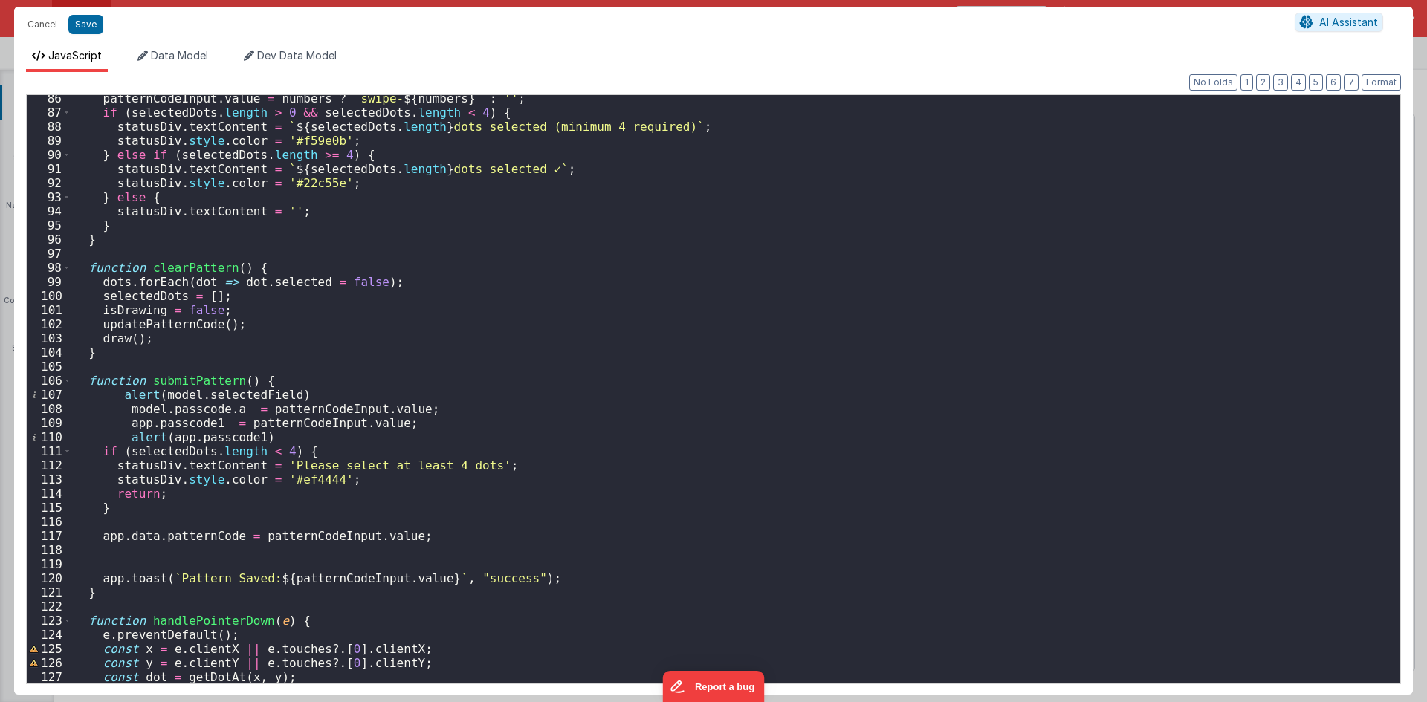
scroll to position [1249, 0]
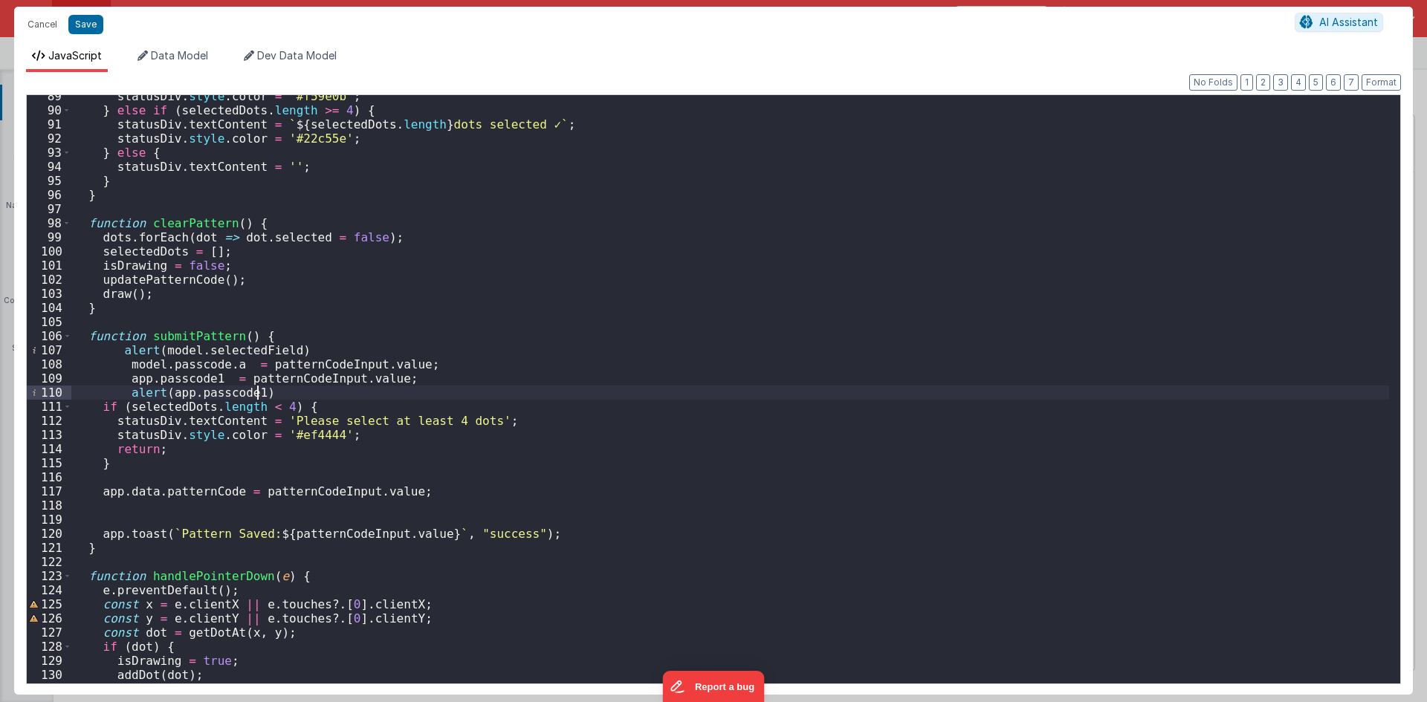
click at [308, 390] on div "statusDiv . style . color = '#f59e0b' ; } else if ( selectedDots . length >= 4 …" at bounding box center [730, 397] width 1318 height 617
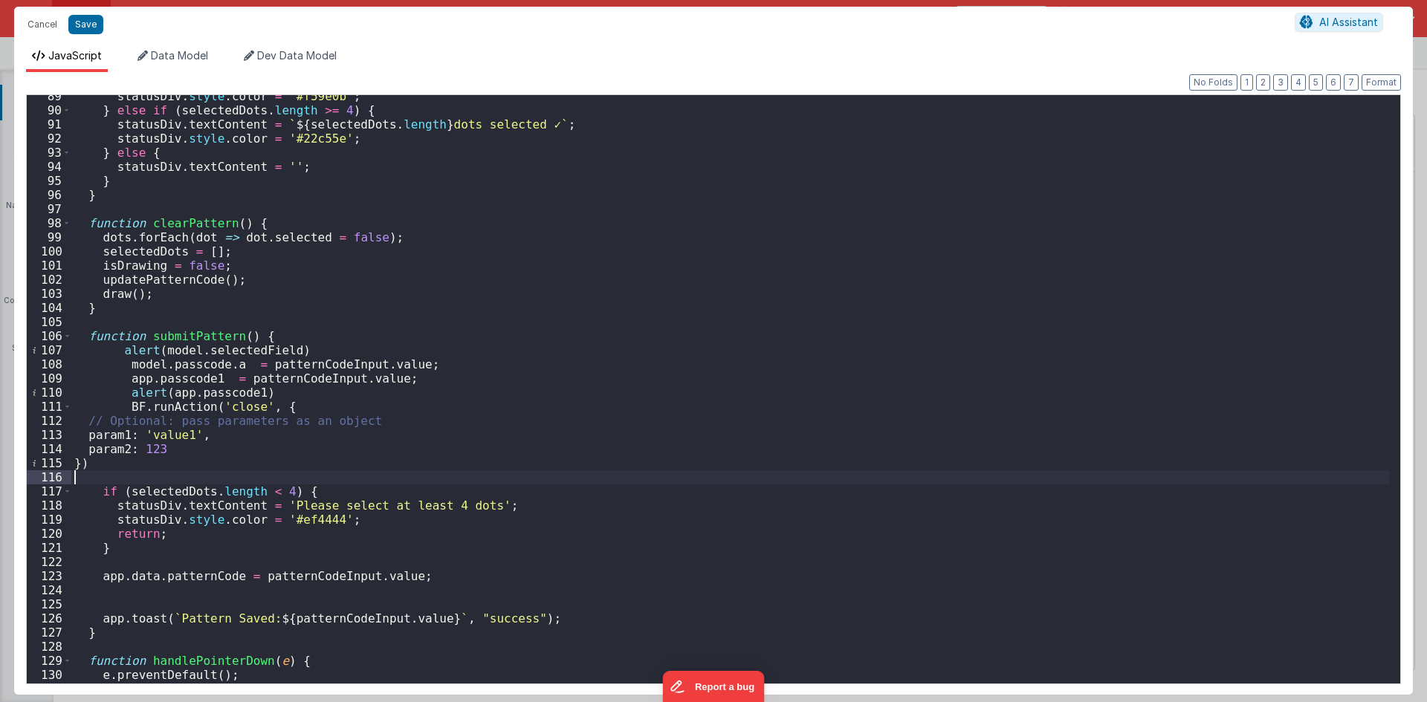
click at [159, 464] on div "statusDiv . style . color = '#f59e0b' ; } else if ( selectedDots . length >= 4 …" at bounding box center [730, 397] width 1318 height 617
click at [1375, 86] on button "Format" at bounding box center [1380, 82] width 39 height 16
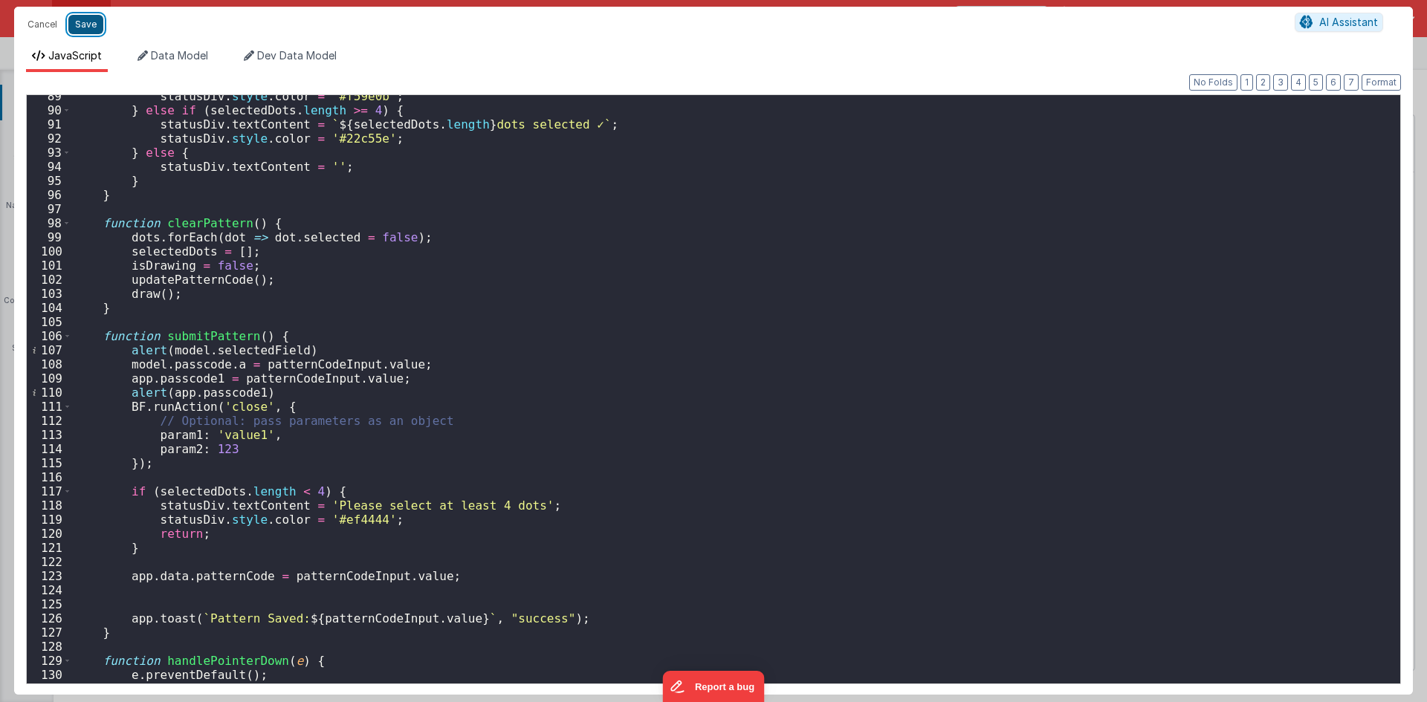
click at [86, 24] on button "Save" at bounding box center [85, 24] width 35 height 19
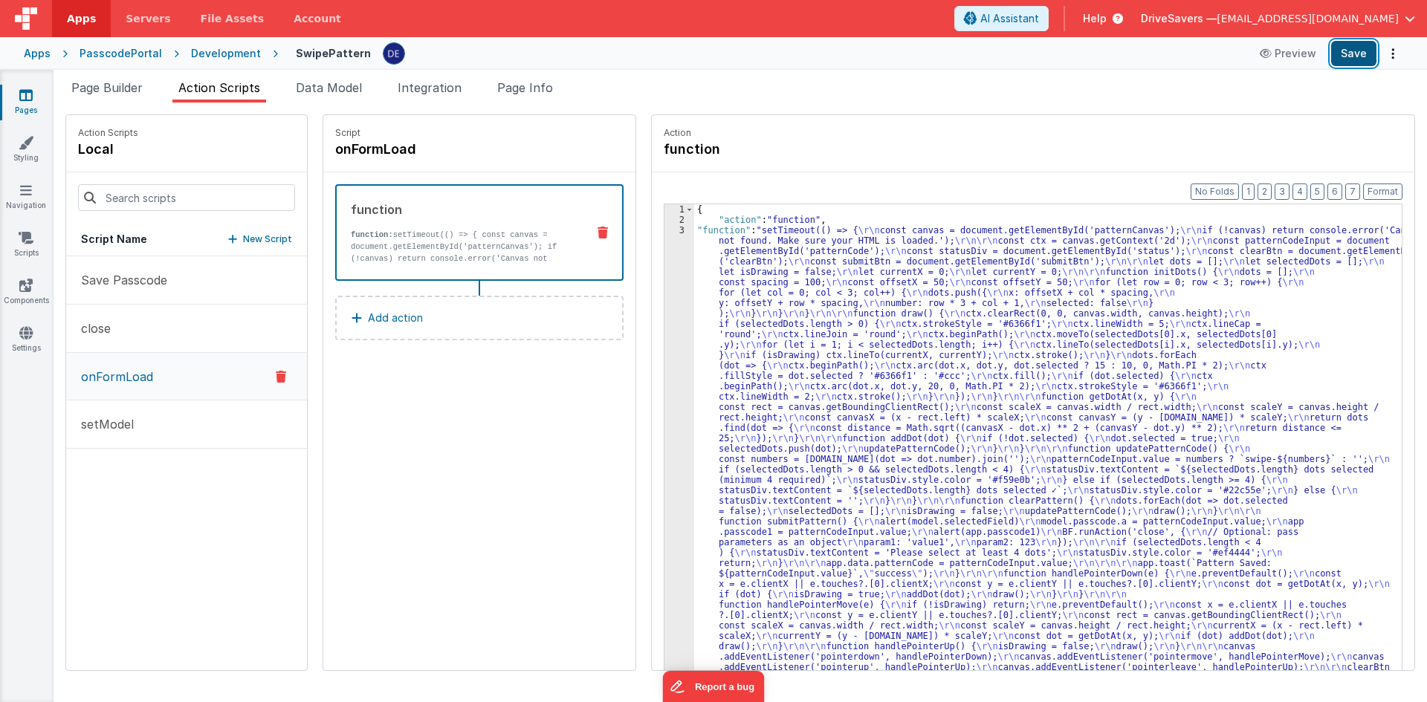
click at [1368, 51] on button "Save" at bounding box center [1353, 53] width 45 height 25
click at [201, 431] on button "setModel" at bounding box center [186, 425] width 241 height 48
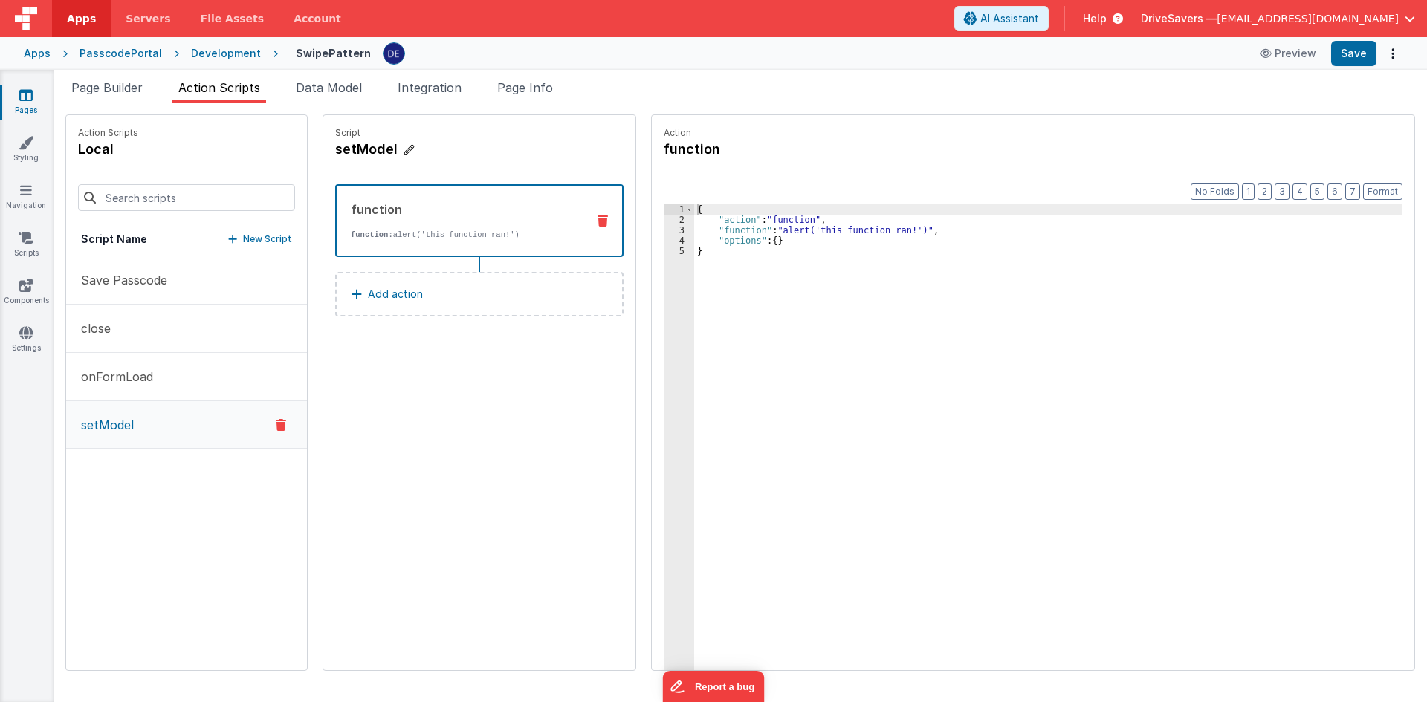
click at [349, 149] on h4 "setModel" at bounding box center [446, 149] width 223 height 21
click at [109, 282] on p "Save Passcode" at bounding box center [119, 280] width 95 height 18
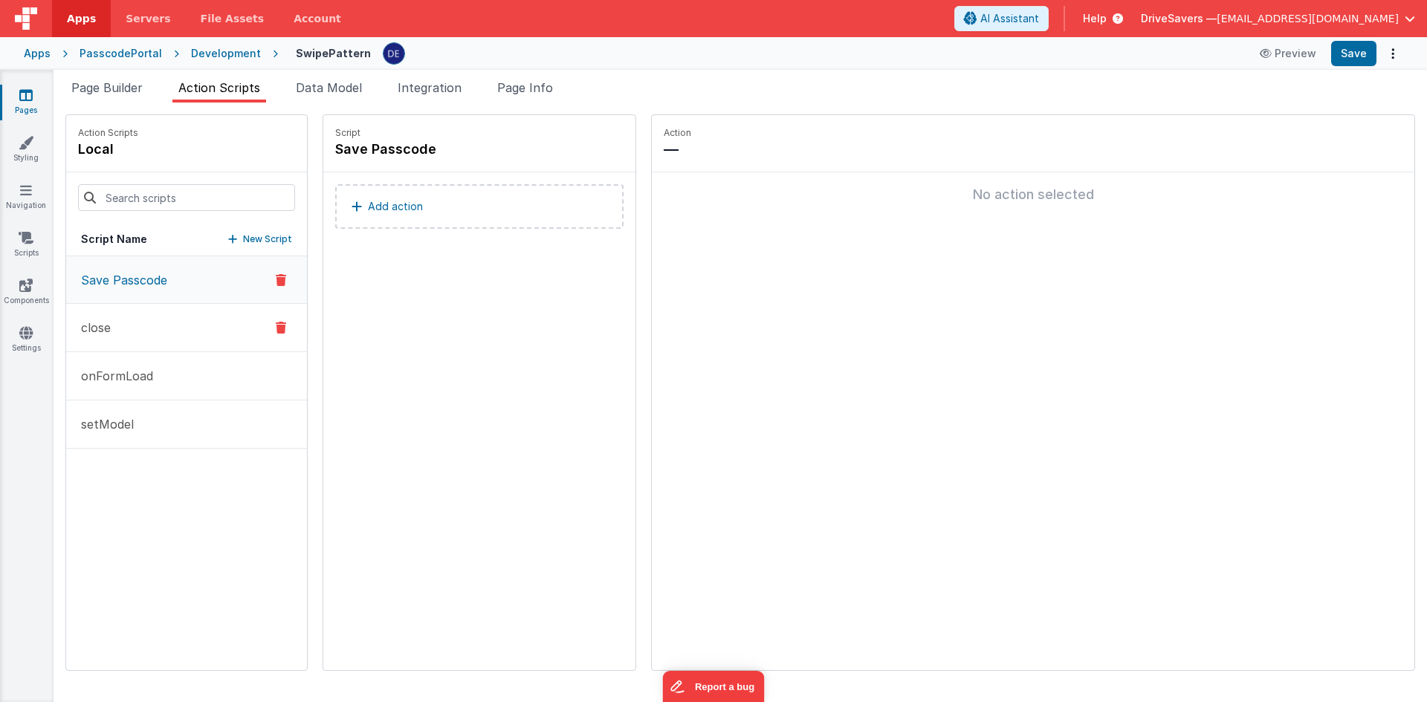
click at [109, 320] on p "close" at bounding box center [91, 328] width 39 height 18
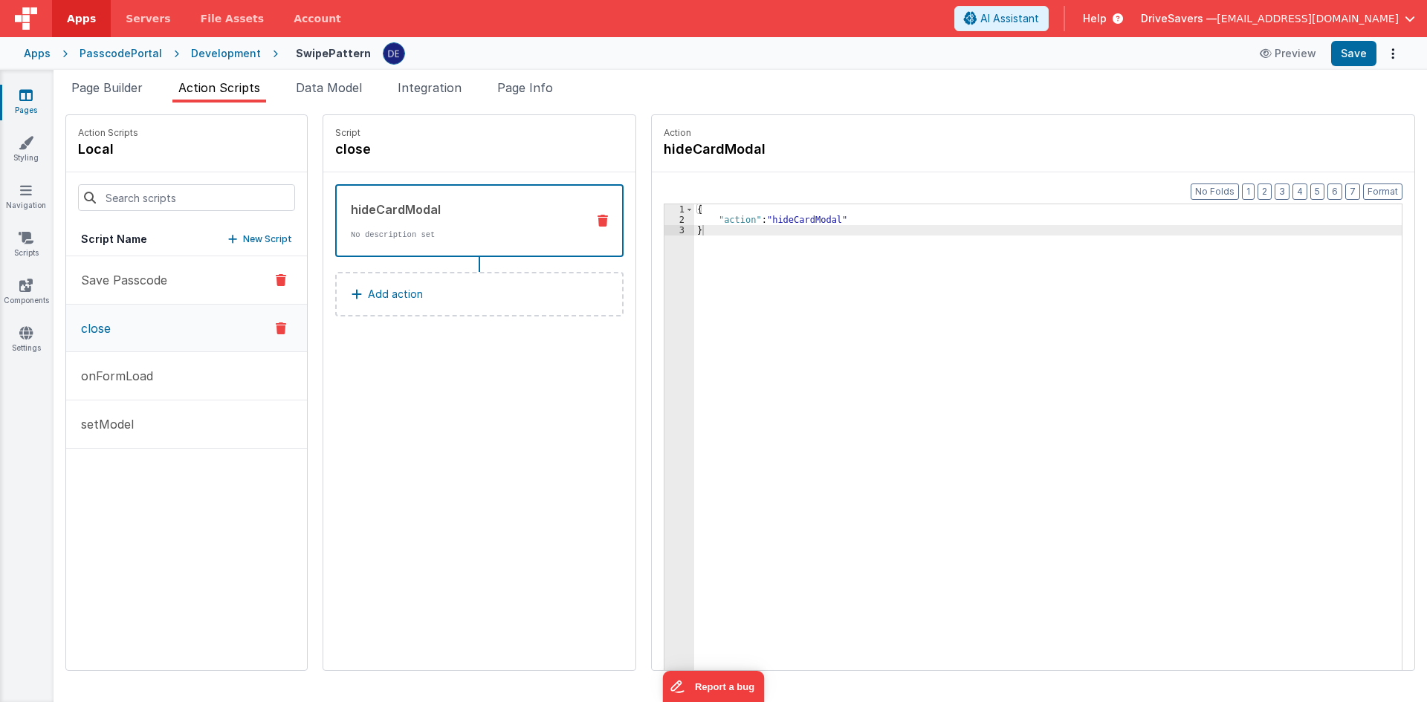
click at [132, 276] on p "Save Passcode" at bounding box center [119, 280] width 95 height 18
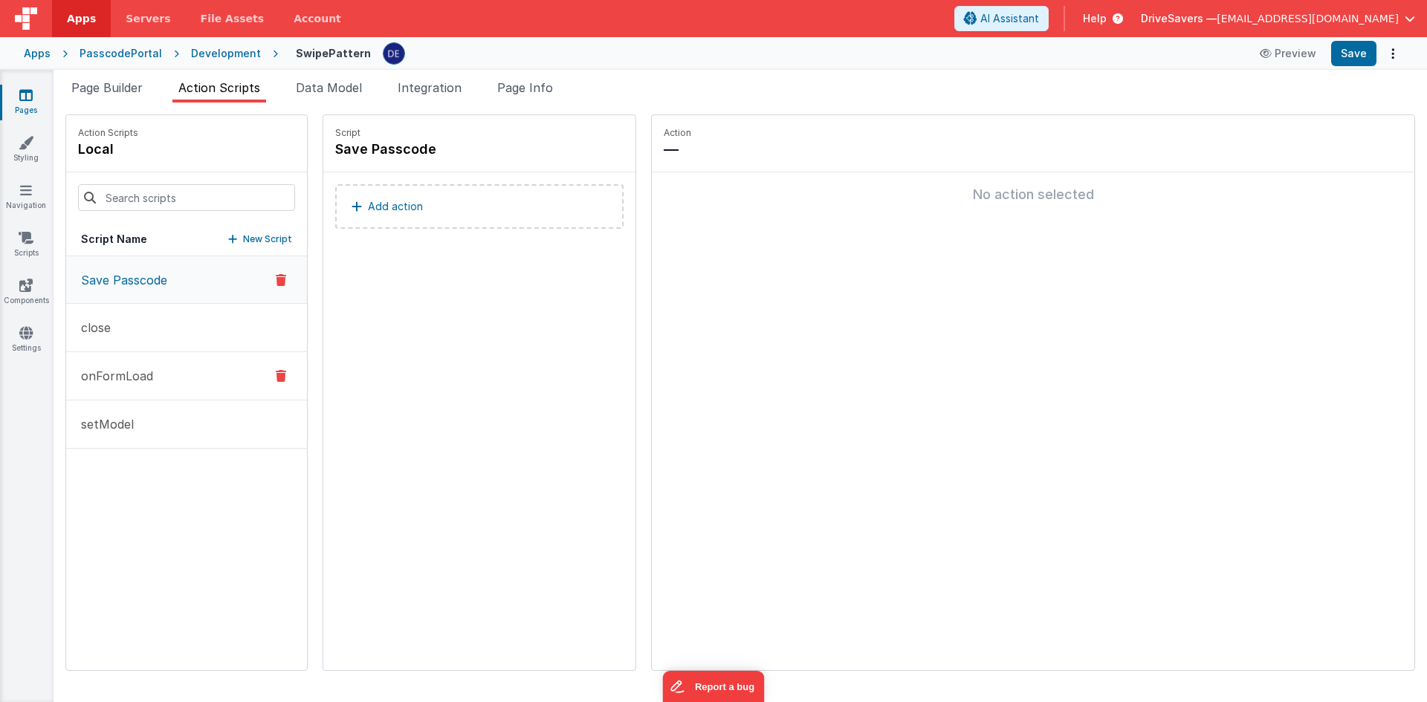
click at [123, 372] on p "onFormLoad" at bounding box center [112, 376] width 81 height 18
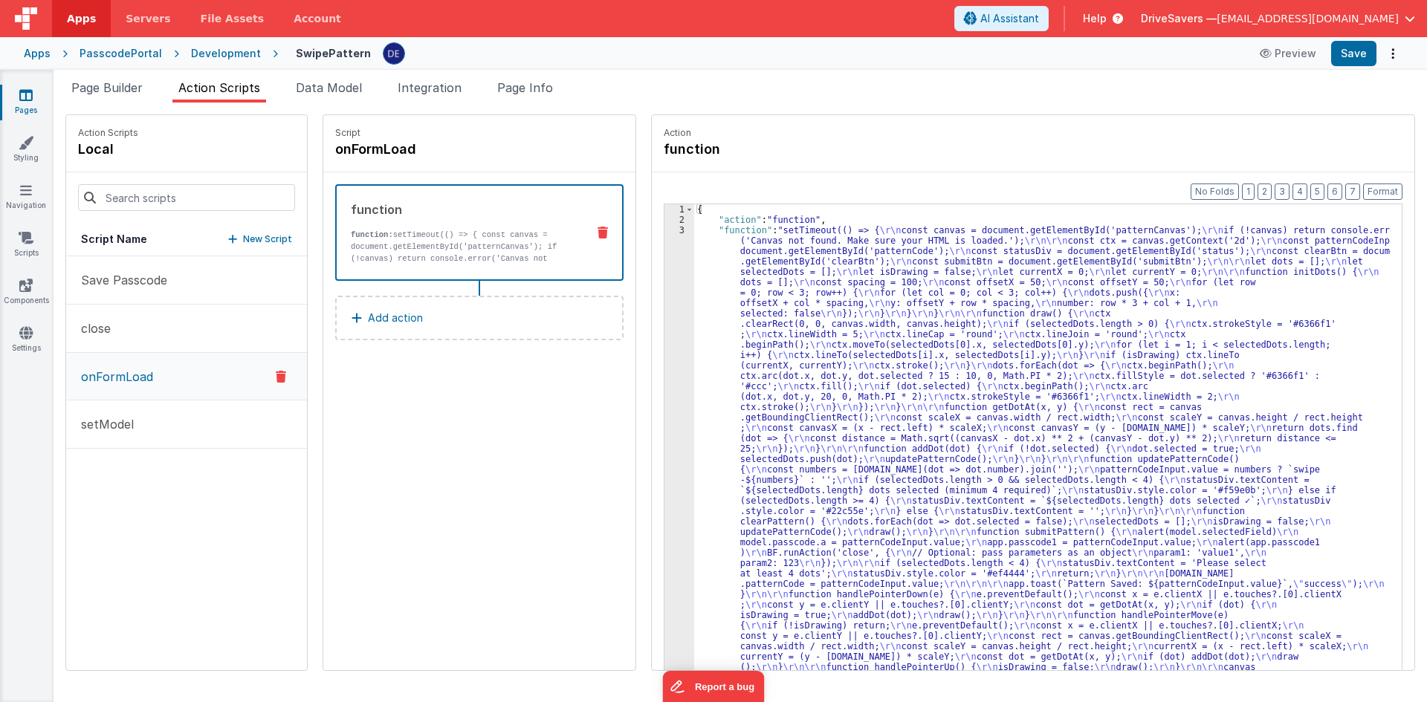
click at [852, 306] on div "{ "action" : "function" , "function" : "setTimeout(() => { \r\n const canvas = …" at bounding box center [1049, 470] width 710 height 533
click at [694, 343] on div "{ "action" : "function" , "function" : "setTimeout(() => { \r\n const canvas = …" at bounding box center [1049, 470] width 710 height 533
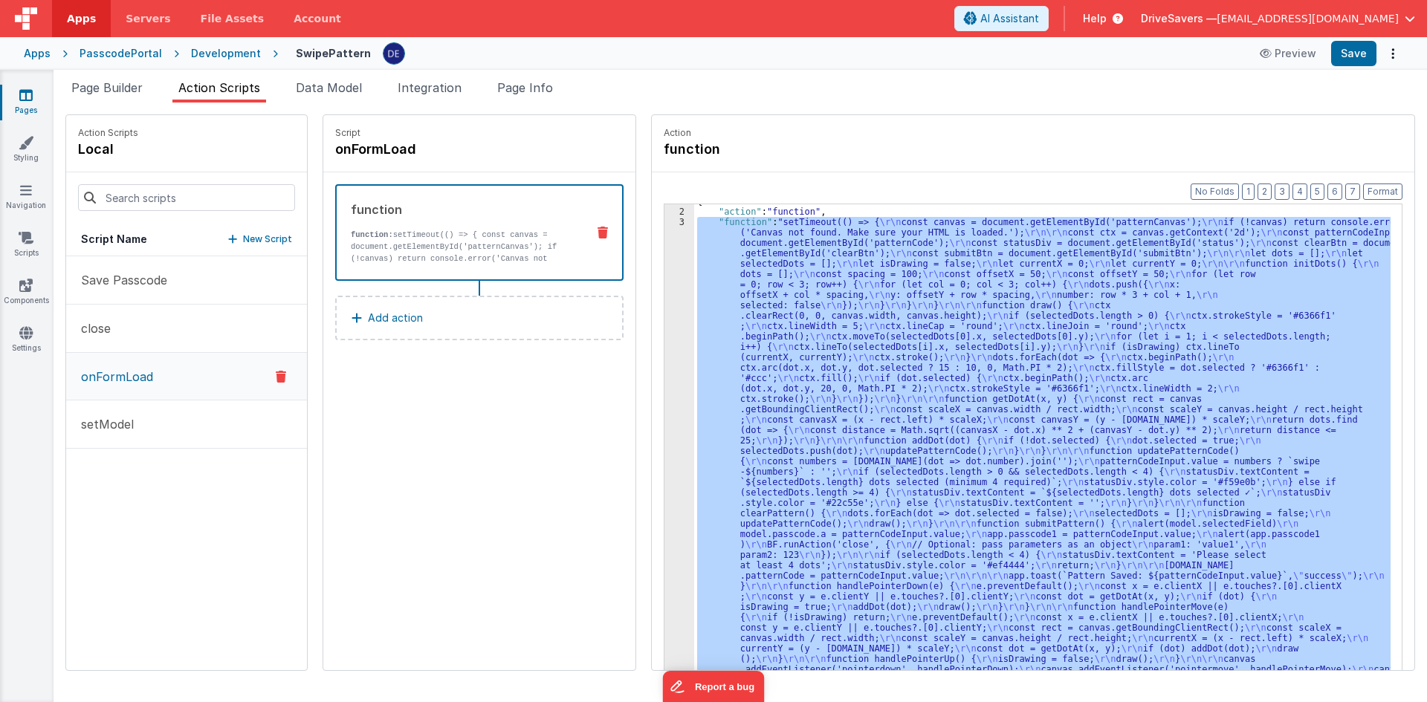
click at [667, 340] on div "3" at bounding box center [679, 461] width 30 height 489
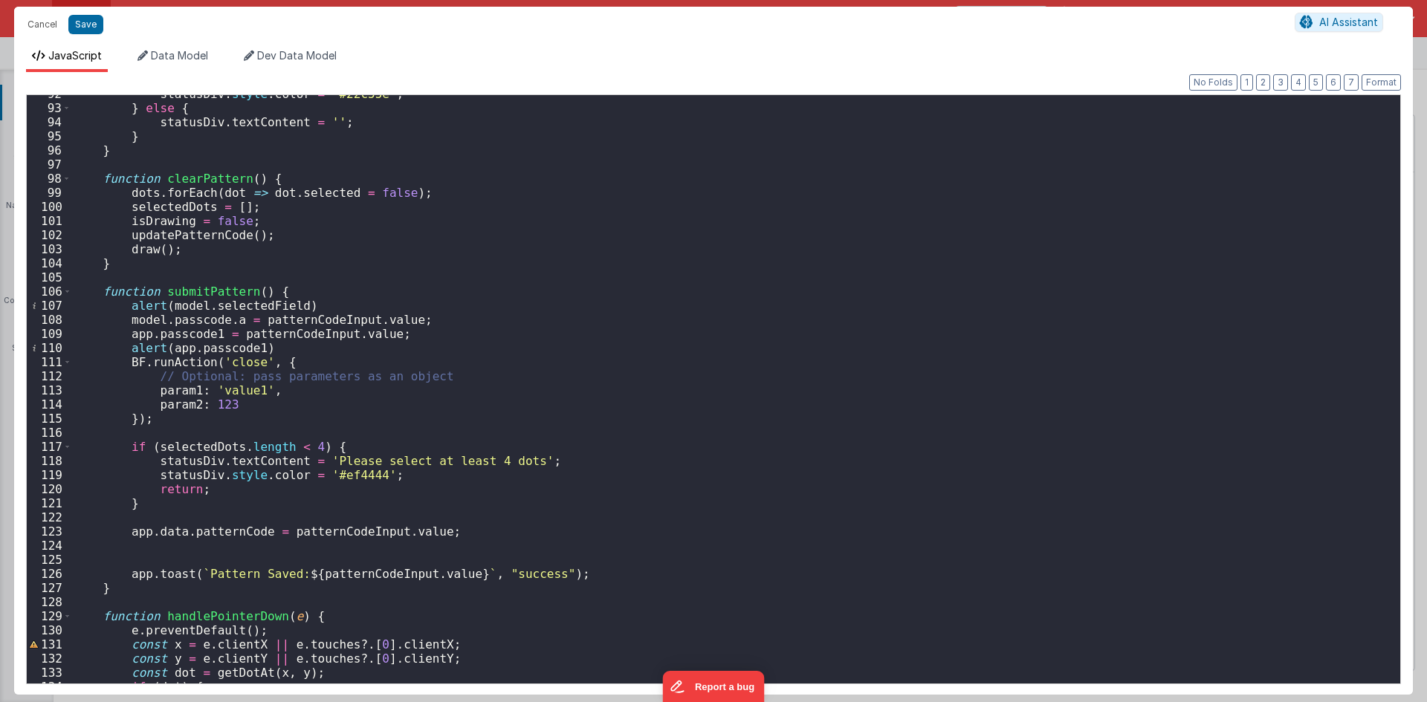
scroll to position [1293, 0]
click at [190, 364] on div "statusDiv . style . color = '#22c55e' ; } else { statusDiv . textContent = '' ;…" at bounding box center [730, 395] width 1318 height 617
click at [232, 367] on div "statusDiv . style . color = '#22c55e' ; } else { statusDiv . textContent = '' ;…" at bounding box center [730, 395] width 1318 height 617
click at [72, 30] on button "Save" at bounding box center [85, 24] width 35 height 19
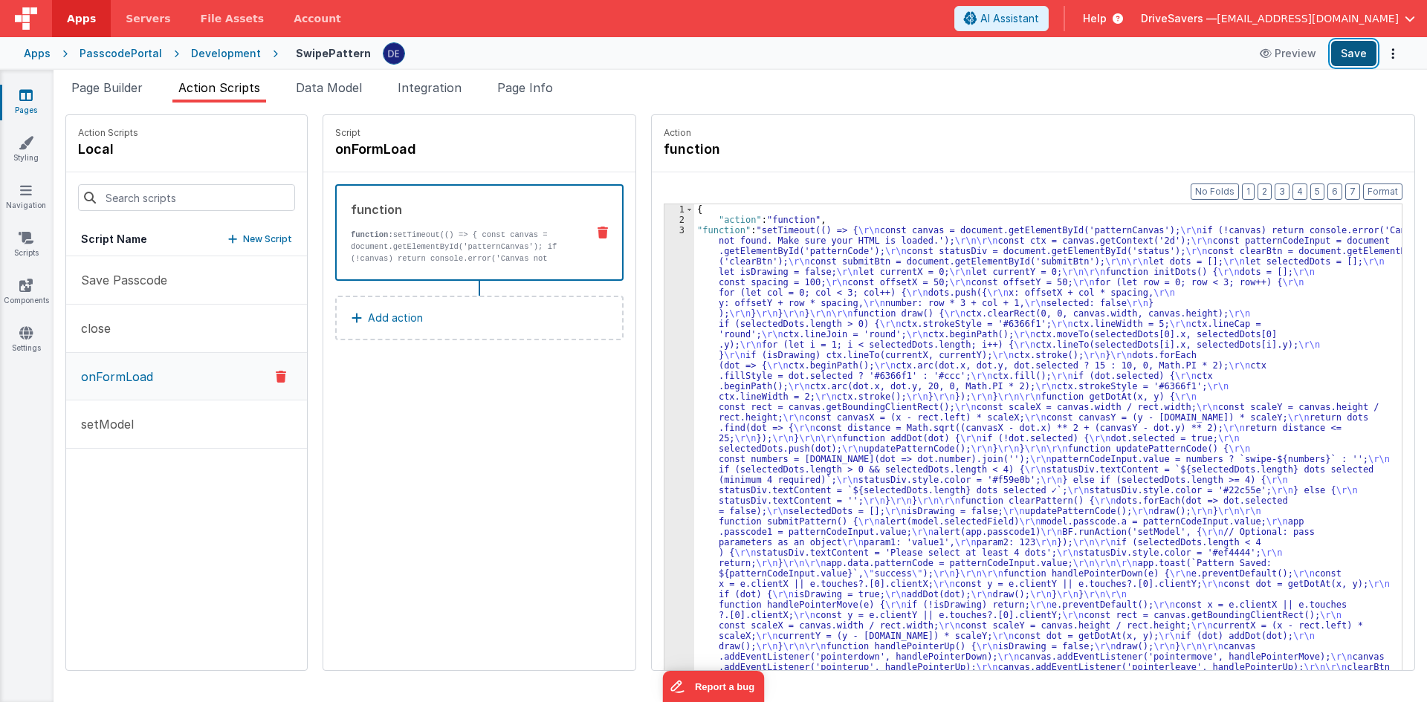
click at [1347, 55] on button "Save" at bounding box center [1353, 53] width 45 height 25
click at [1344, 59] on button "Save" at bounding box center [1353, 53] width 45 height 25
